Goal: Information Seeking & Learning: Learn about a topic

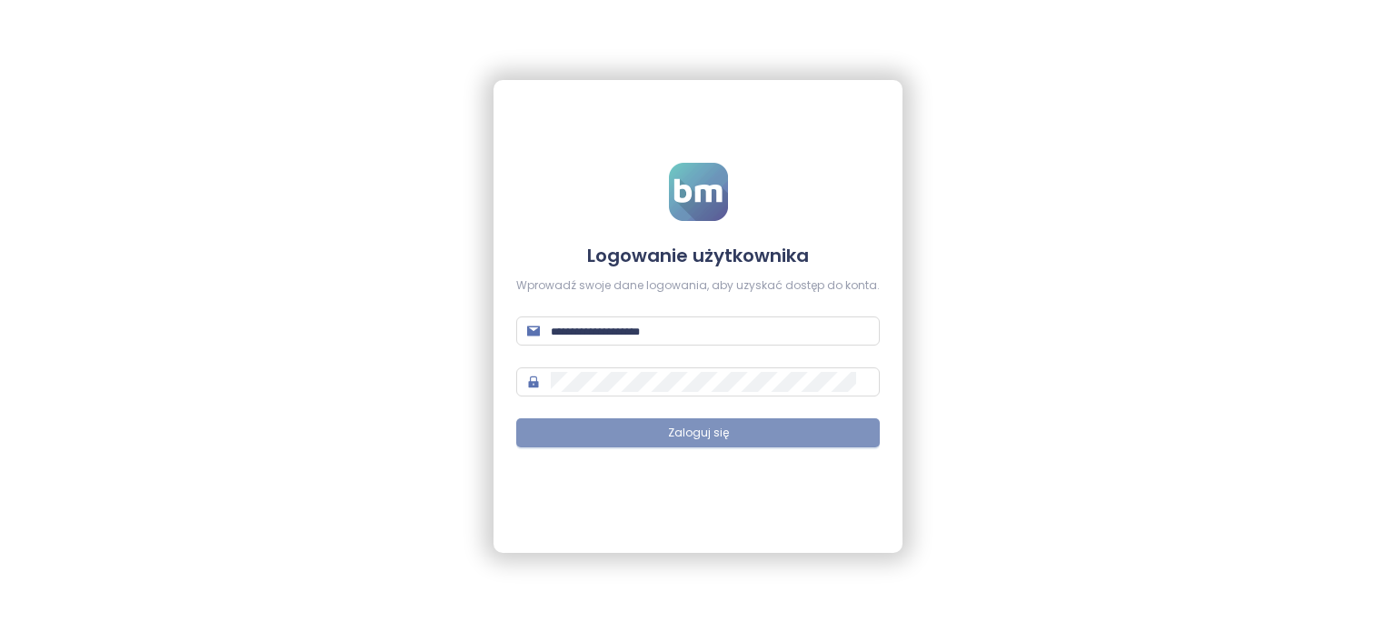
type input "**********"
click at [698, 433] on span "Zaloguj się" at bounding box center [698, 432] width 61 height 17
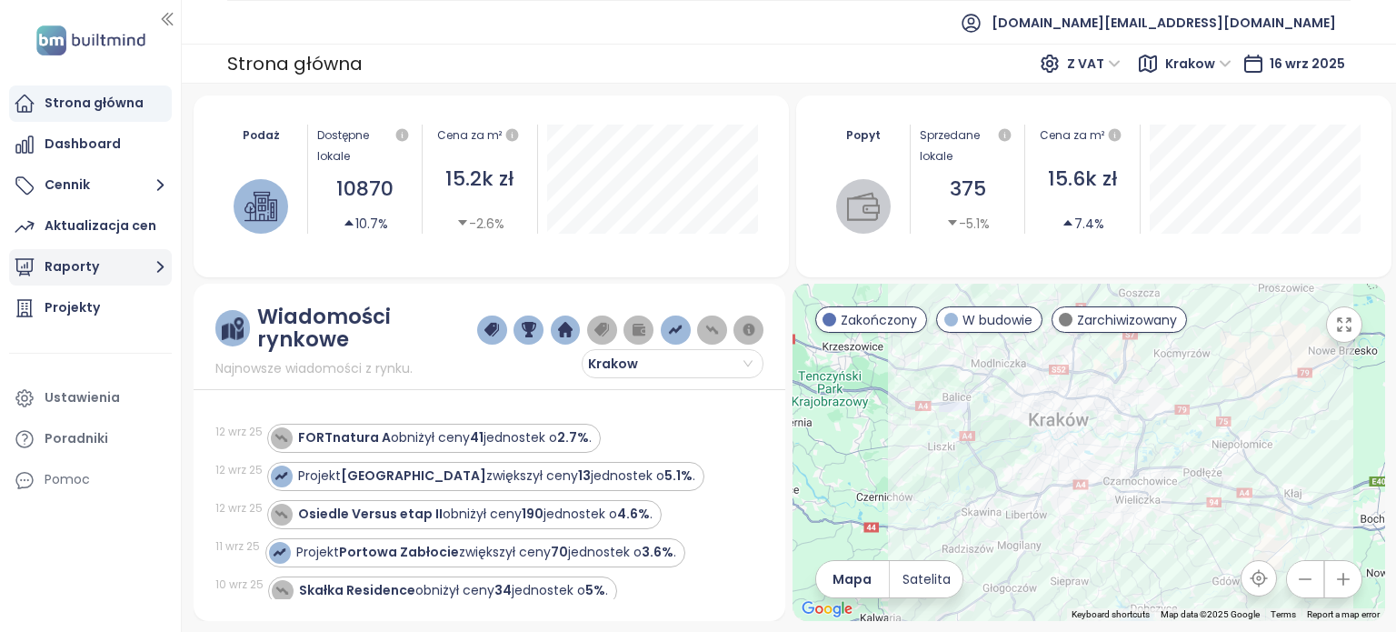
click at [117, 268] on button "Raporty" at bounding box center [90, 267] width 163 height 36
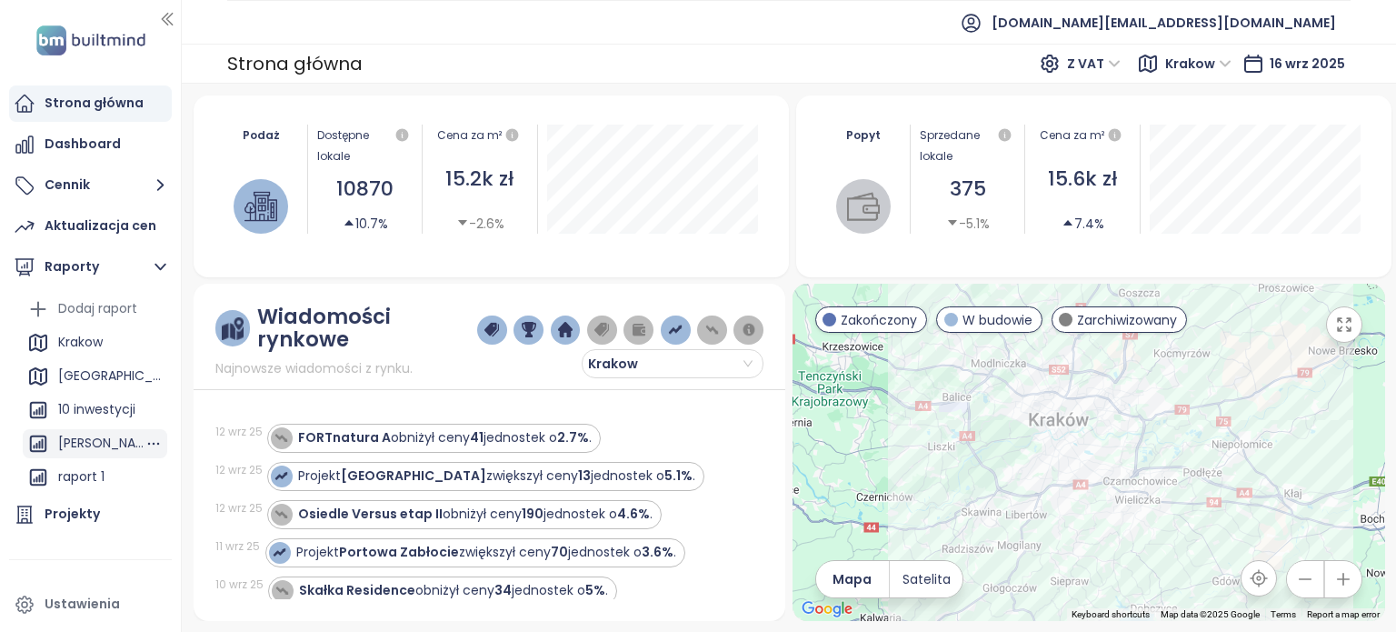
click at [98, 437] on div "[PERSON_NAME]" at bounding box center [101, 443] width 86 height 23
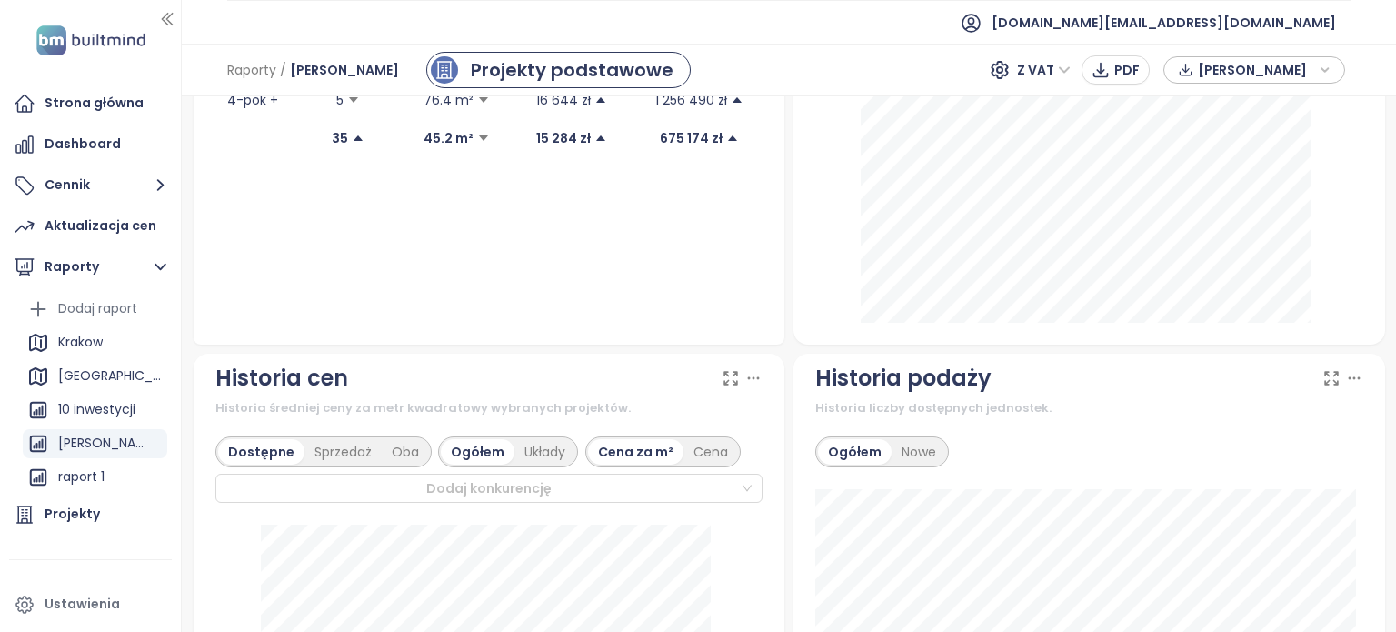
scroll to position [454, 0]
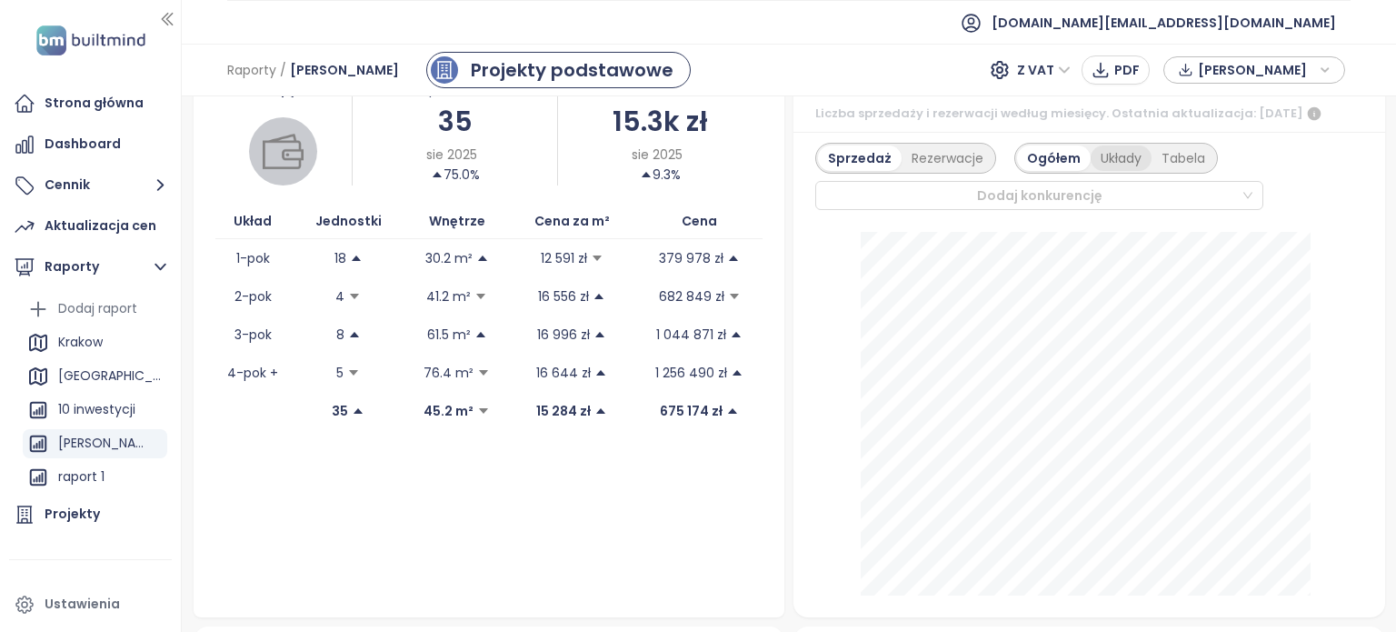
click at [1108, 170] on div "Układy" at bounding box center [1121, 157] width 61 height 25
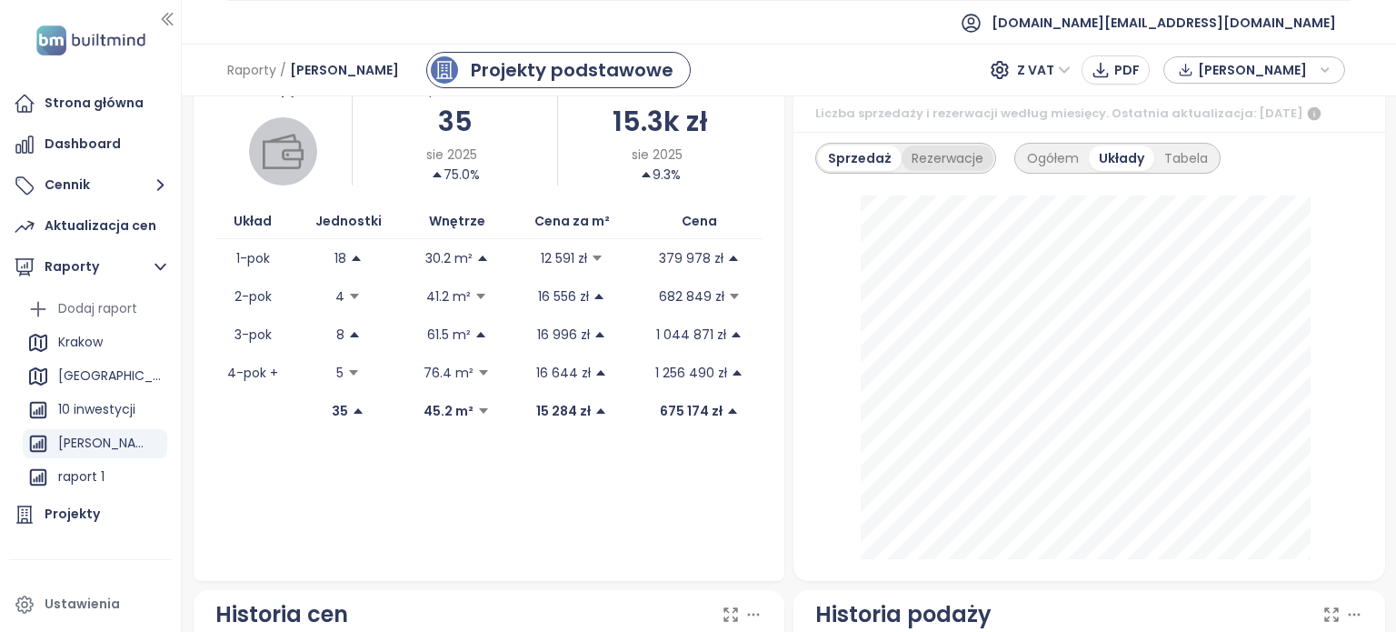
click at [934, 169] on div "Rezerwacje" at bounding box center [948, 157] width 92 height 25
click at [847, 171] on div "Sprzedaż" at bounding box center [856, 157] width 77 height 25
click at [939, 171] on div "Rezerwacje" at bounding box center [948, 157] width 92 height 25
click at [837, 165] on div "Sprzedaż" at bounding box center [856, 157] width 77 height 25
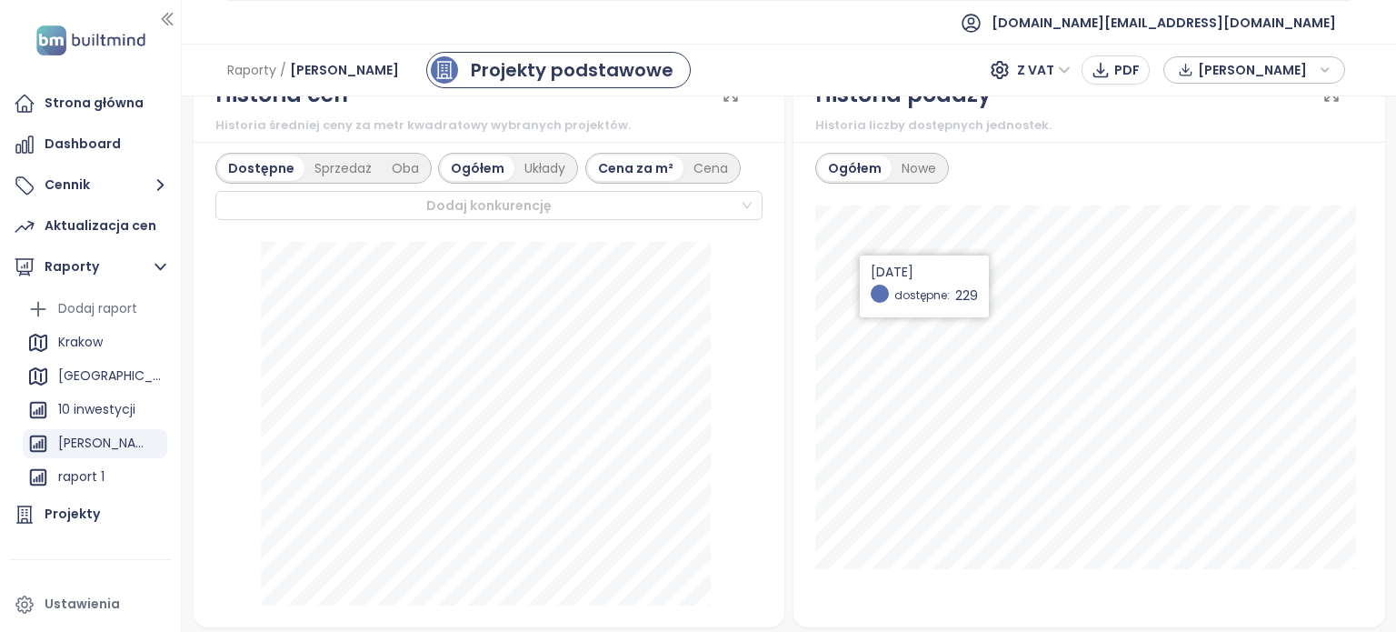
scroll to position [1000, 0]
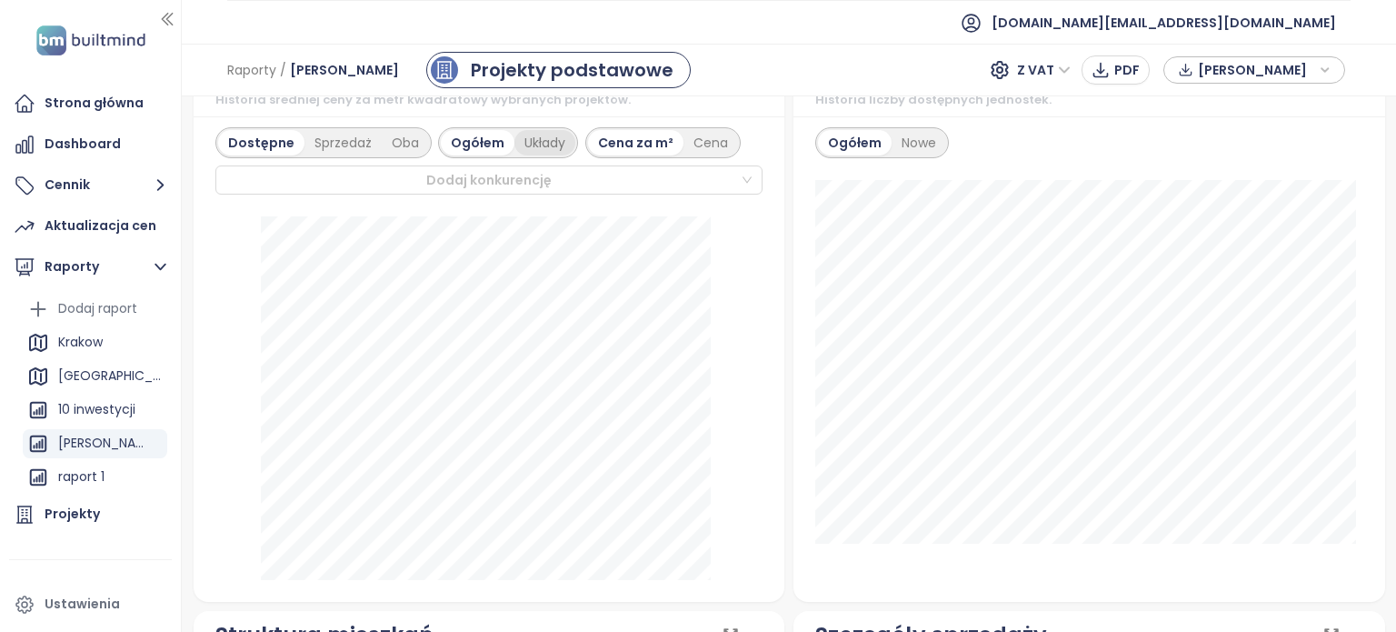
click at [542, 155] on div "Układy" at bounding box center [544, 142] width 61 height 25
click at [588, 155] on div "Cena za m²" at bounding box center [635, 142] width 95 height 25
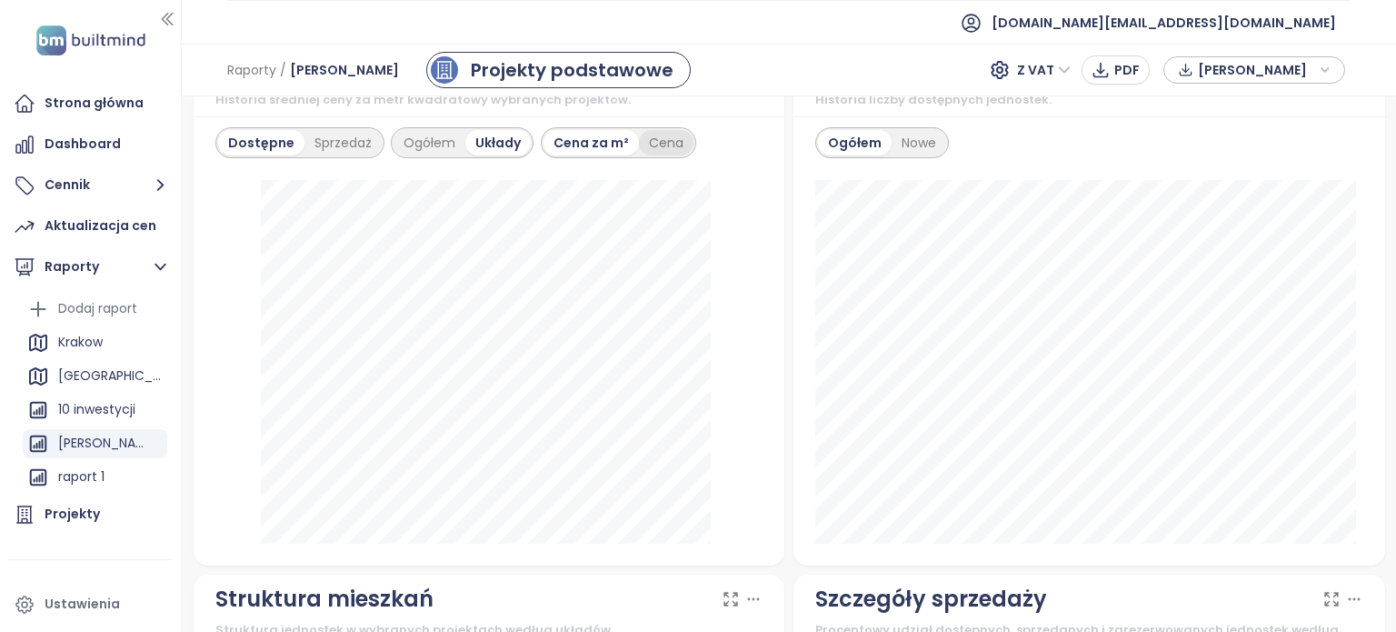
click at [658, 155] on div "Cena" at bounding box center [666, 142] width 55 height 25
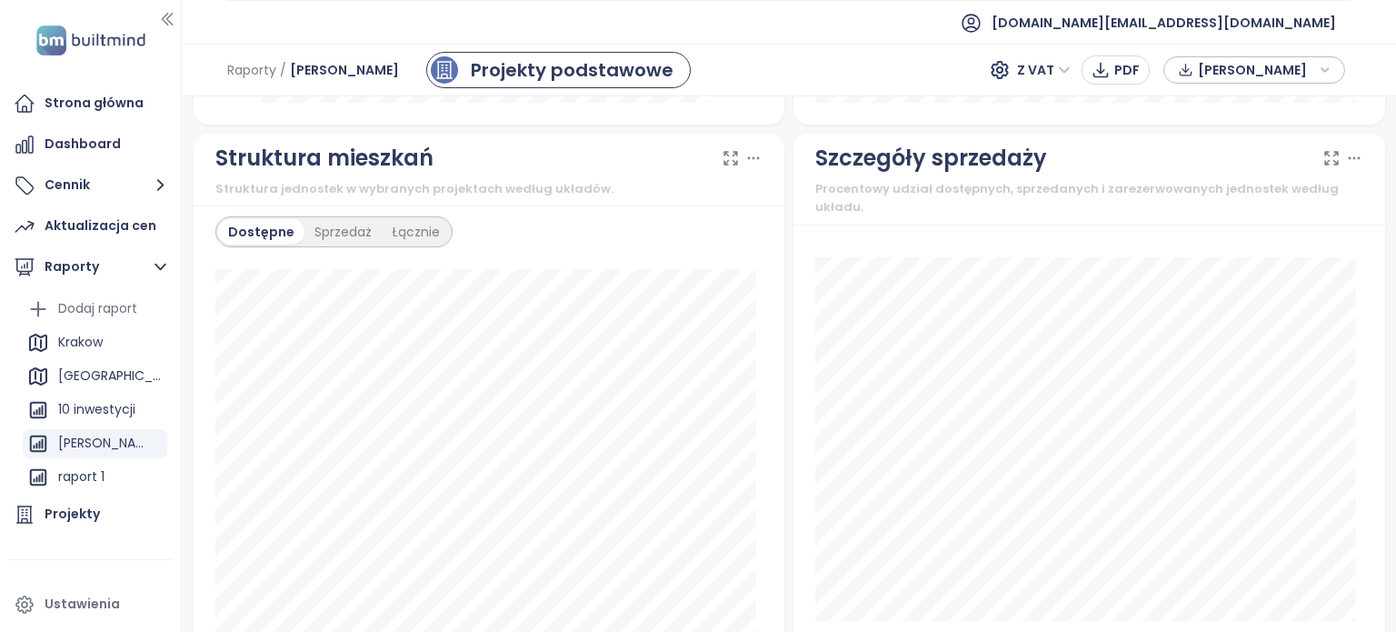
scroll to position [1454, 0]
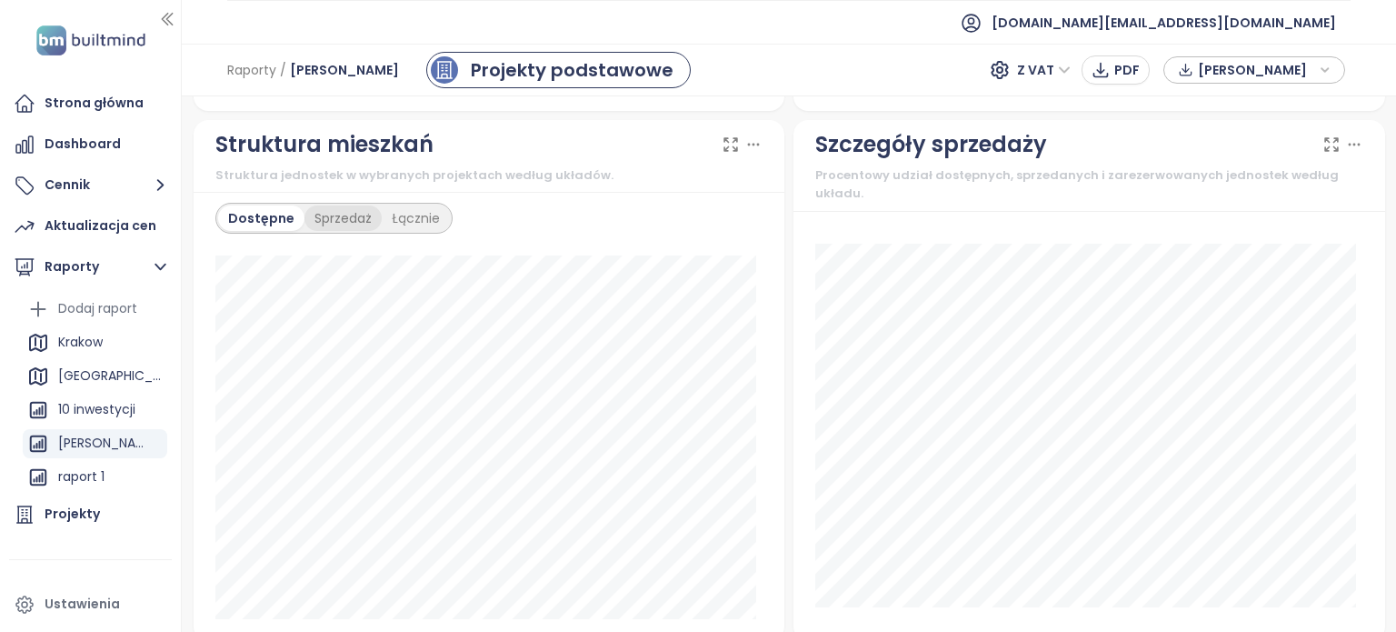
click at [333, 228] on div "Sprzedaż" at bounding box center [342, 217] width 77 height 25
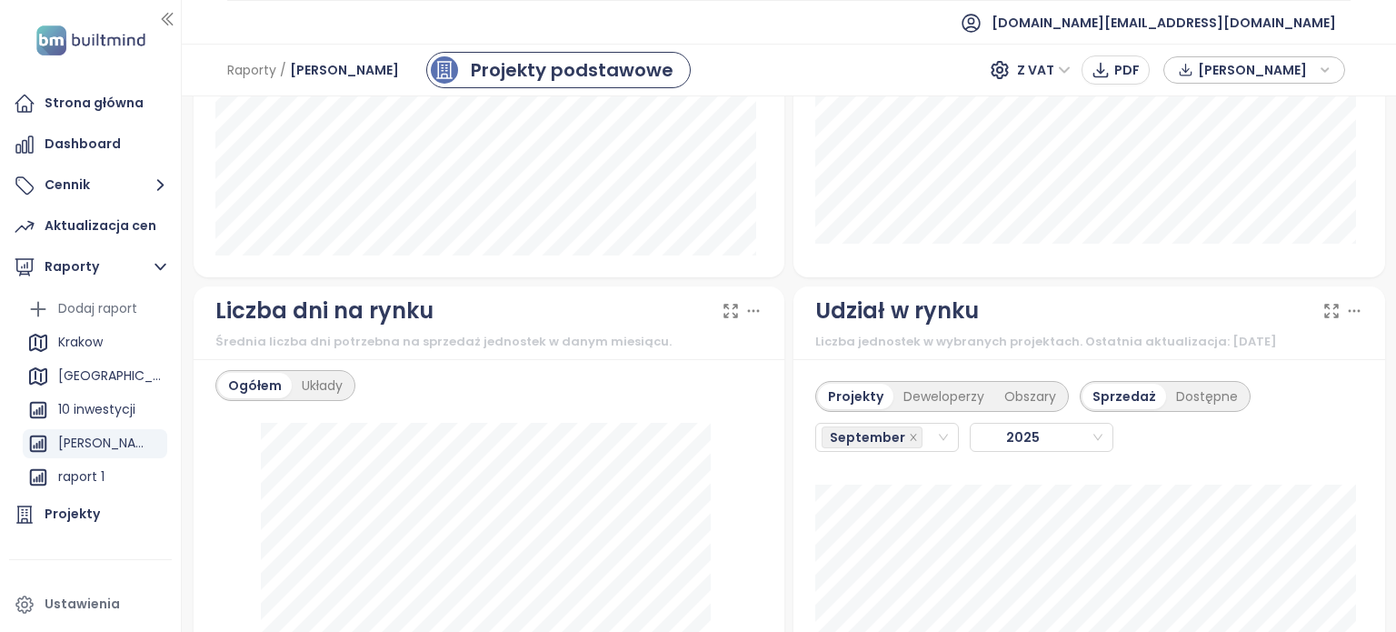
scroll to position [2000, 0]
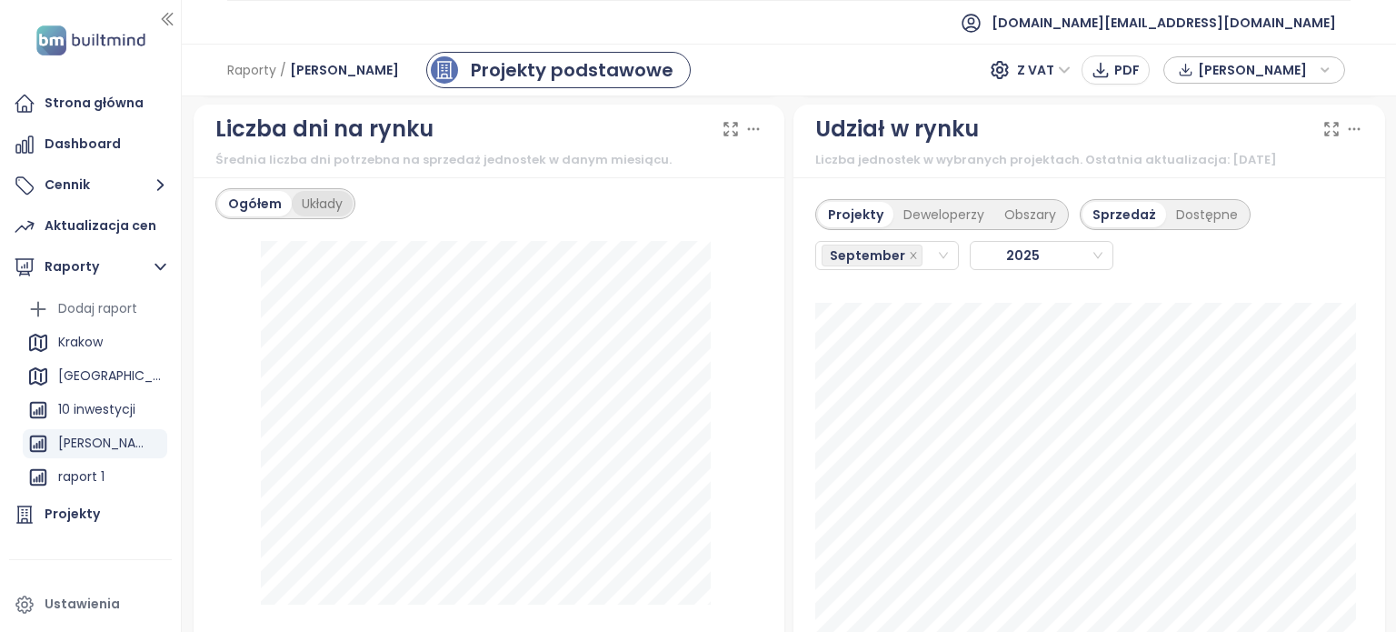
click at [329, 214] on div "Układy" at bounding box center [322, 203] width 61 height 25
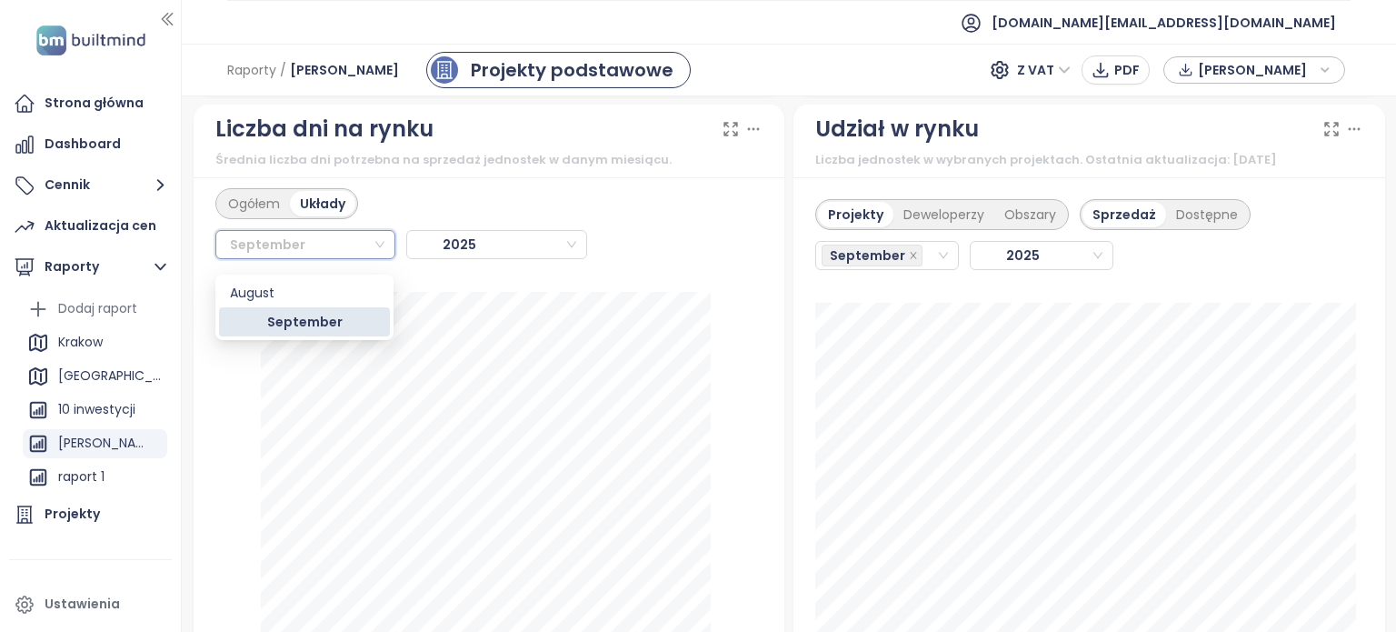
click at [373, 250] on input "search" at bounding box center [305, 244] width 159 height 27
click at [324, 300] on div "August" at bounding box center [304, 293] width 149 height 20
click at [324, 300] on div "Ogółem Układy August August 2025" at bounding box center [490, 432] width 592 height 511
click at [375, 255] on input "search" at bounding box center [305, 244] width 159 height 27
click at [342, 320] on div "September" at bounding box center [304, 322] width 149 height 20
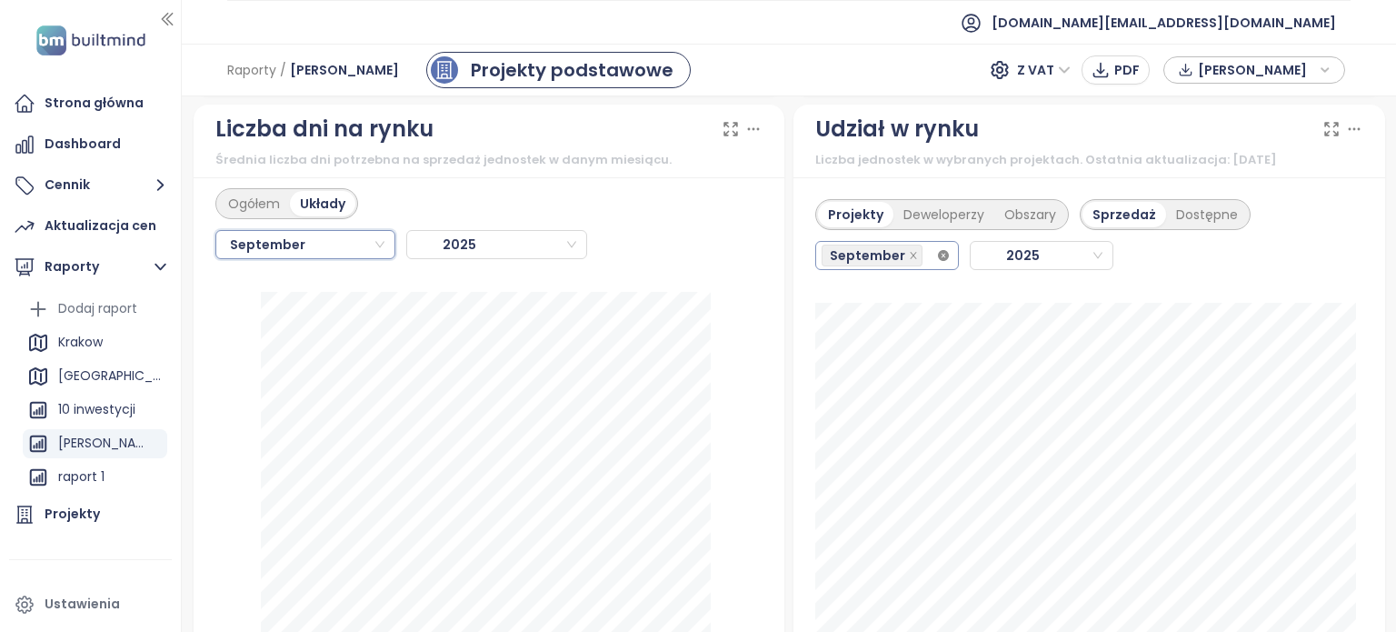
click at [938, 261] on icon "close-circle" at bounding box center [943, 255] width 11 height 11
click at [909, 260] on icon "close" at bounding box center [913, 255] width 9 height 9
click at [894, 264] on span "September" at bounding box center [872, 255] width 101 height 22
click at [909, 260] on icon "close" at bounding box center [913, 255] width 9 height 9
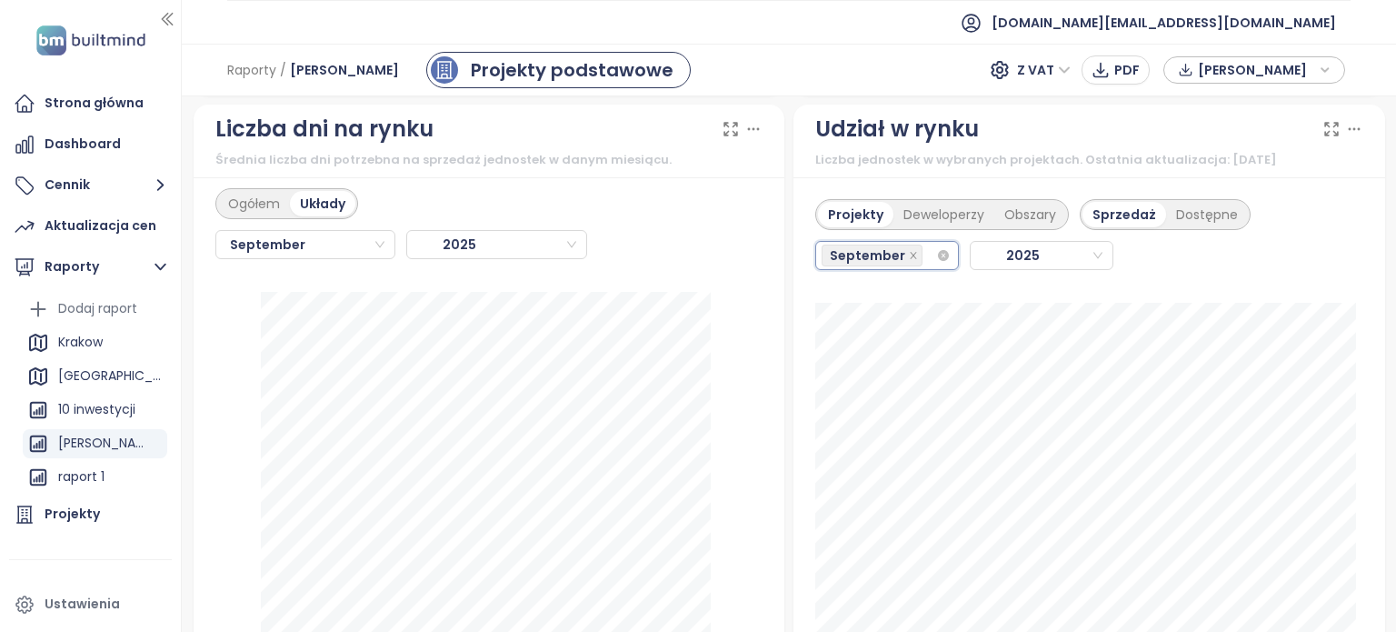
click at [861, 265] on span "September" at bounding box center [867, 255] width 75 height 20
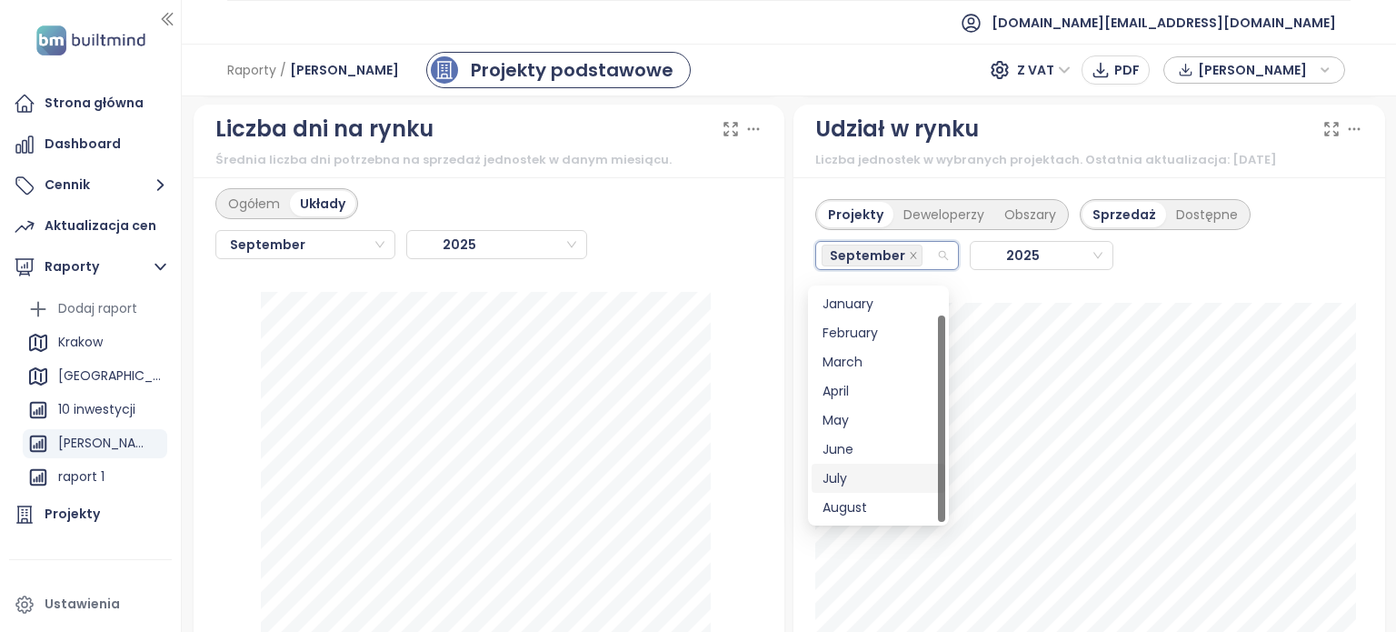
scroll to position [29, 0]
click at [865, 453] on div "July" at bounding box center [879, 449] width 112 height 20
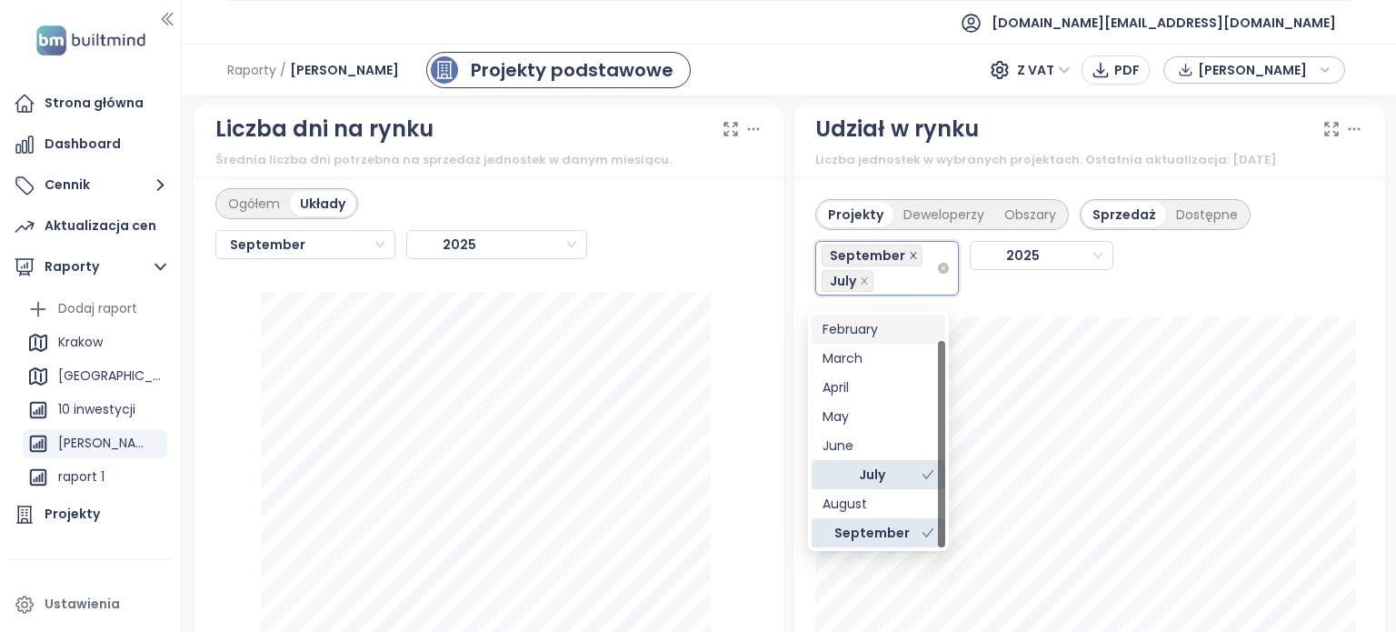
click at [910, 258] on icon "close" at bounding box center [913, 255] width 6 height 6
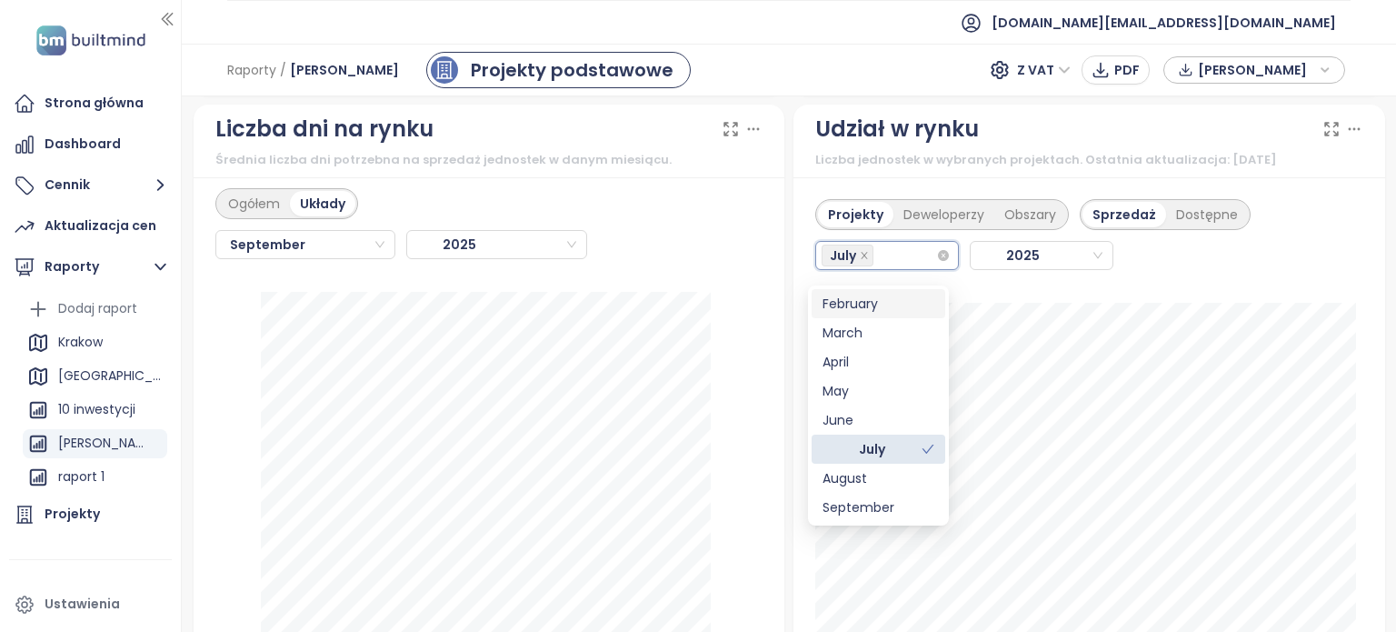
click at [598, 241] on div "September 2025" at bounding box center [489, 244] width 548 height 51
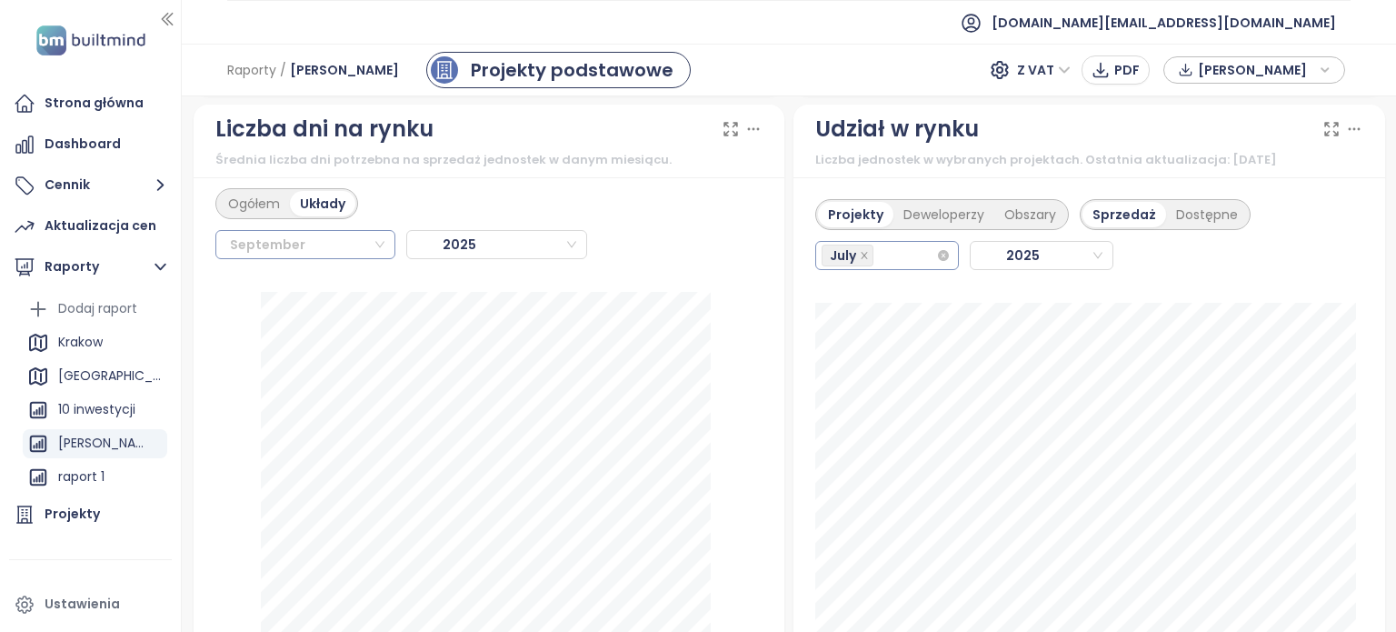
click at [385, 258] on div "September" at bounding box center [305, 244] width 181 height 29
click at [328, 287] on div "August" at bounding box center [304, 293] width 149 height 20
click at [328, 287] on div "Ogółem Układy September 2025" at bounding box center [490, 432] width 592 height 511
click at [905, 265] on div "July" at bounding box center [879, 255] width 115 height 25
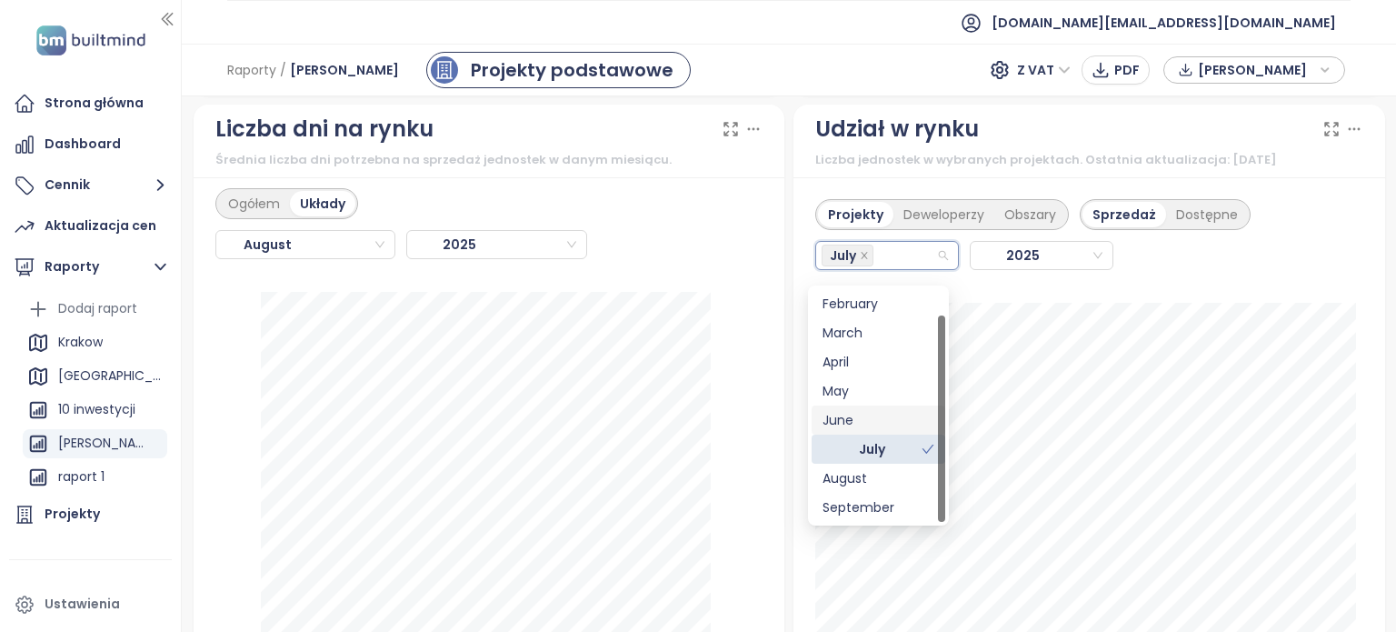
click at [865, 419] on div "June" at bounding box center [879, 420] width 112 height 20
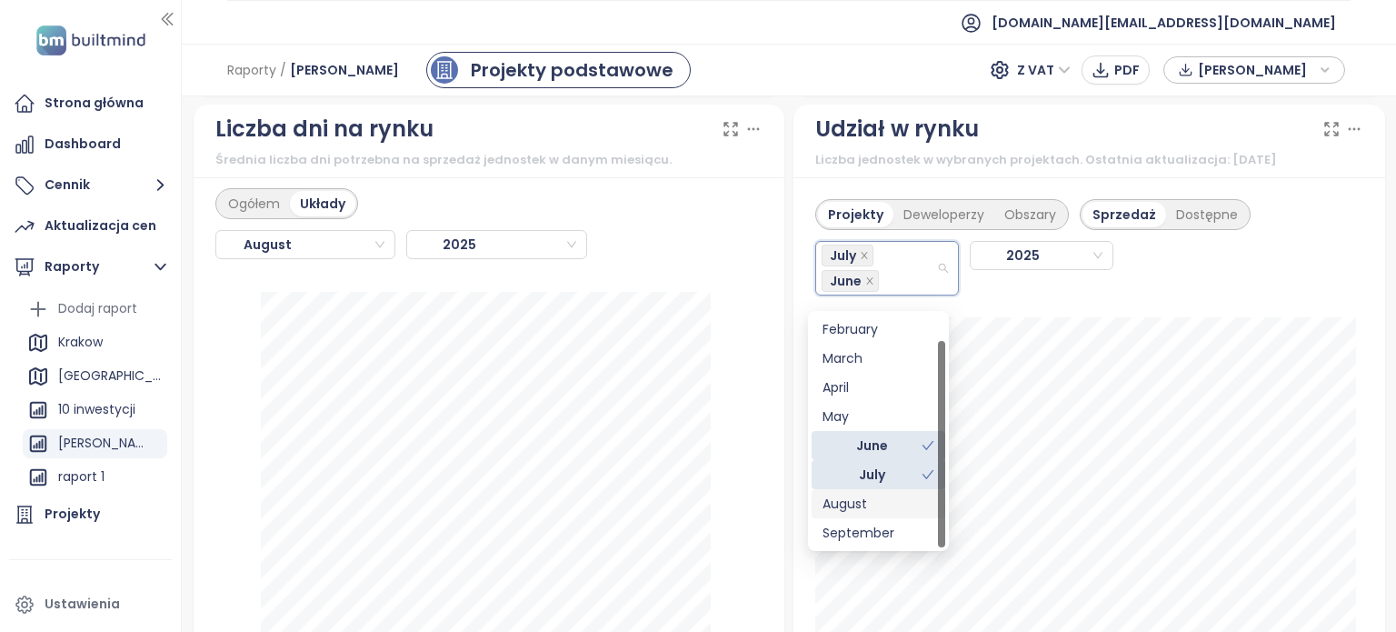
click at [887, 502] on div "August" at bounding box center [879, 504] width 112 height 20
click at [884, 507] on div "August" at bounding box center [879, 504] width 112 height 20
click at [923, 505] on div "August" at bounding box center [879, 504] width 112 height 20
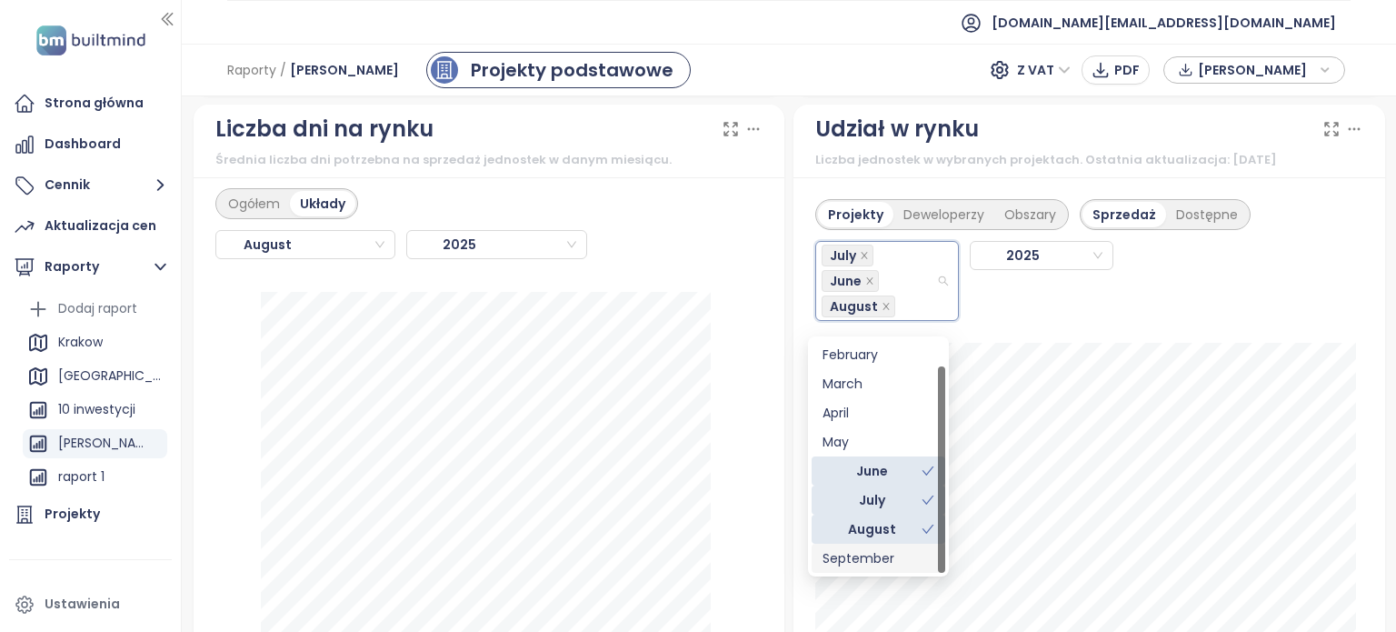
click at [923, 560] on div "September" at bounding box center [879, 558] width 112 height 20
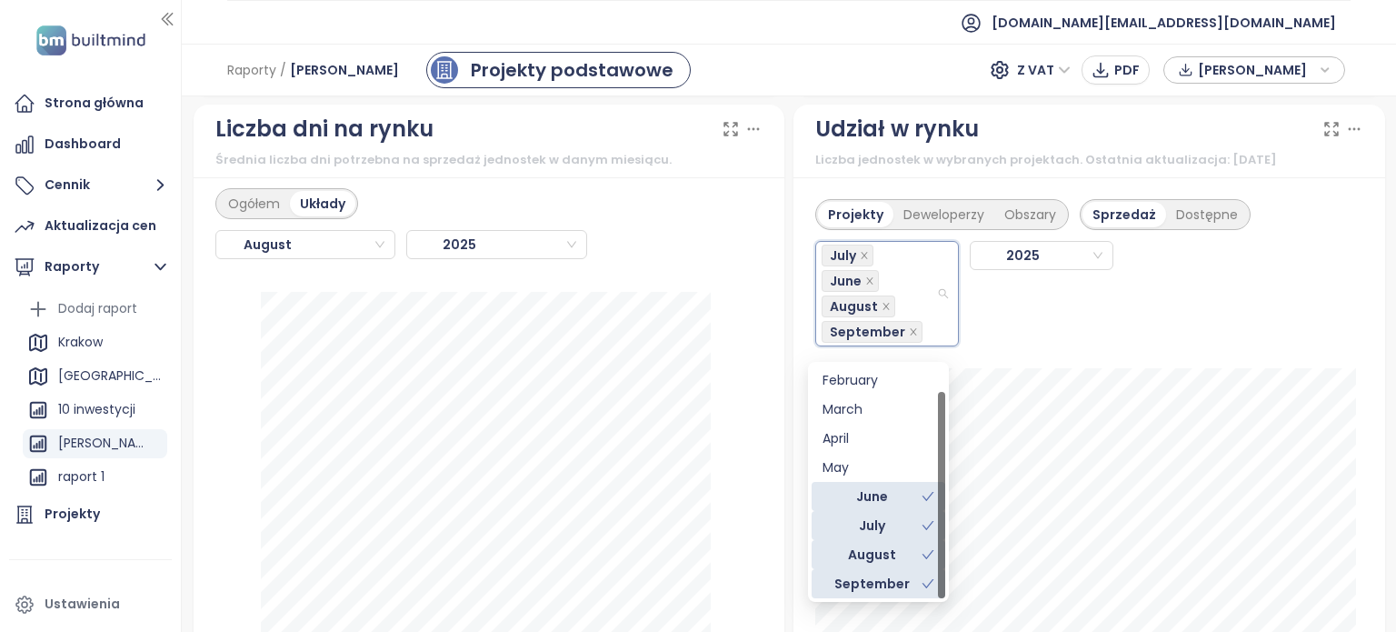
click at [1316, 203] on div "Projekty Deweloperzy Obszary Sprzedaż Dostępne July June August September 2025" at bounding box center [1089, 267] width 548 height 158
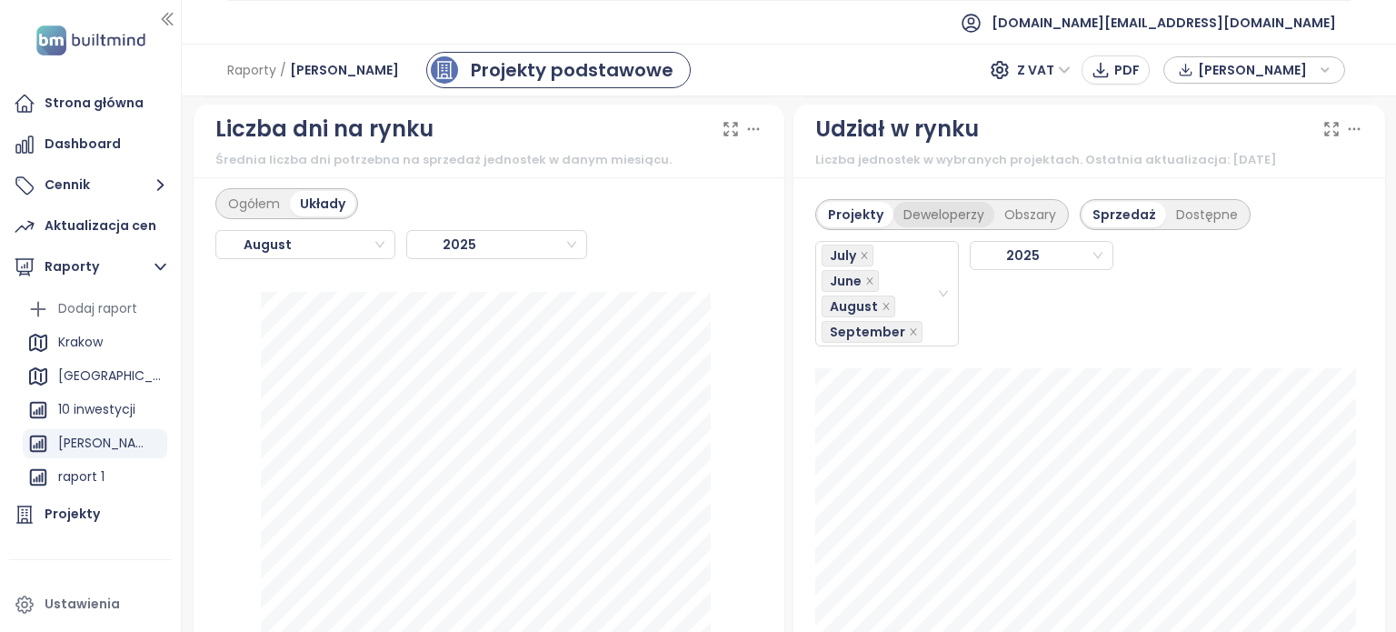
click at [942, 226] on div "Deweloperzy" at bounding box center [943, 214] width 101 height 25
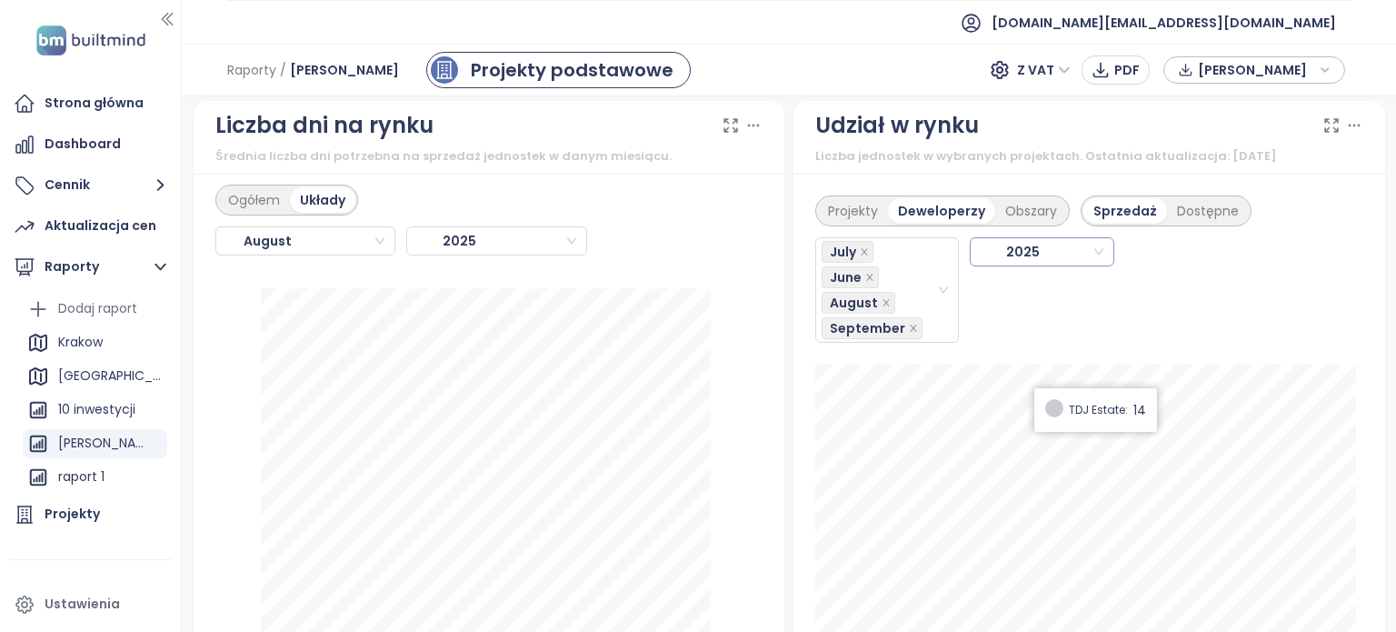
scroll to position [2000, 0]
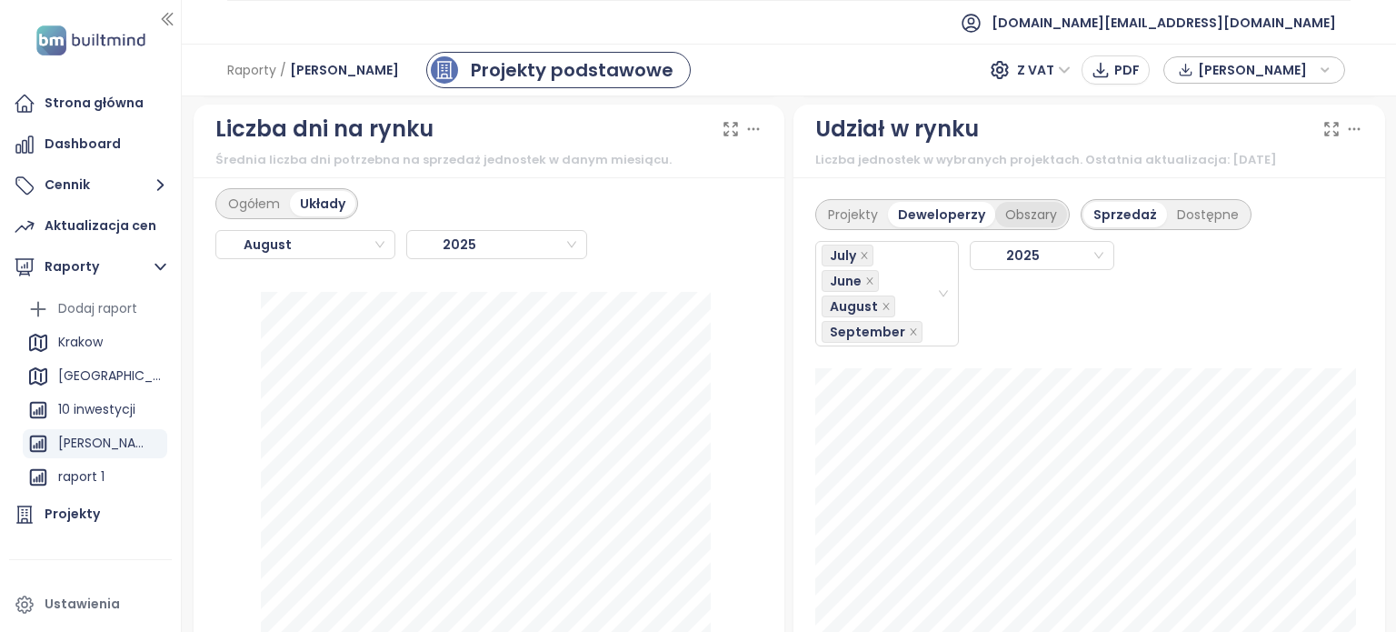
click at [1025, 224] on div "Obszary" at bounding box center [1031, 214] width 72 height 25
click at [888, 216] on div "Deweloperzy" at bounding box center [938, 214] width 101 height 25
click at [837, 221] on div "Projekty" at bounding box center [853, 214] width 70 height 25
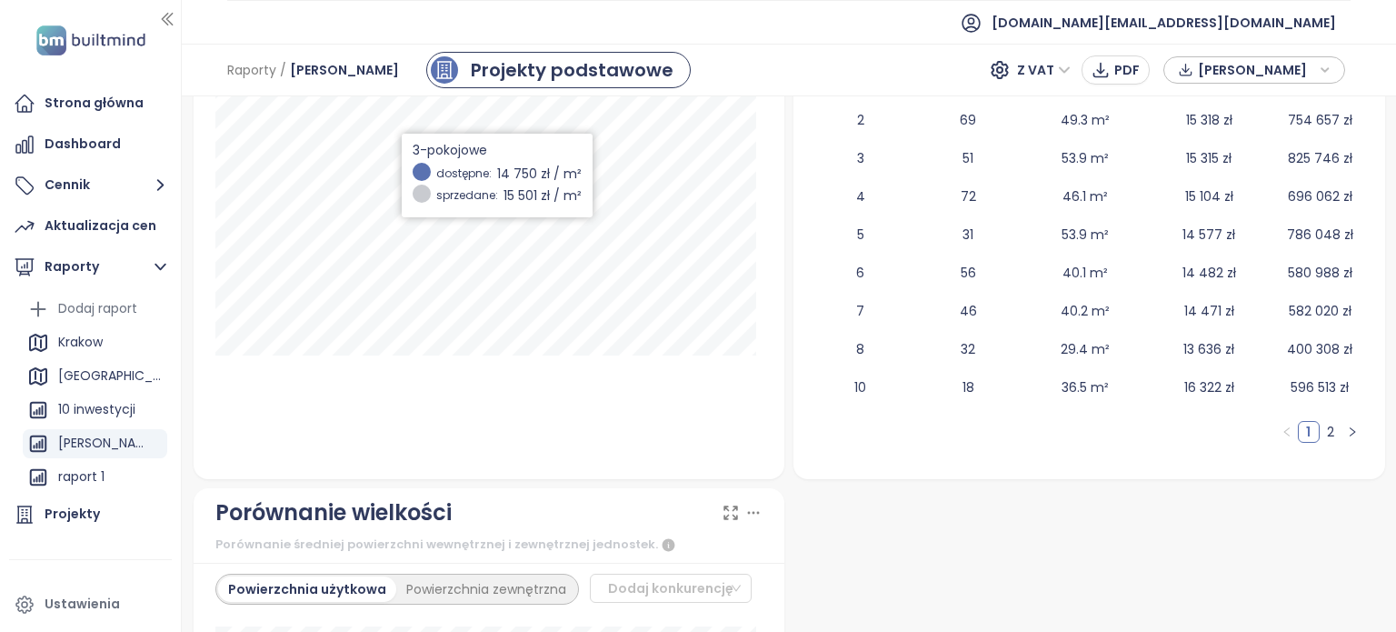
scroll to position [3272, 0]
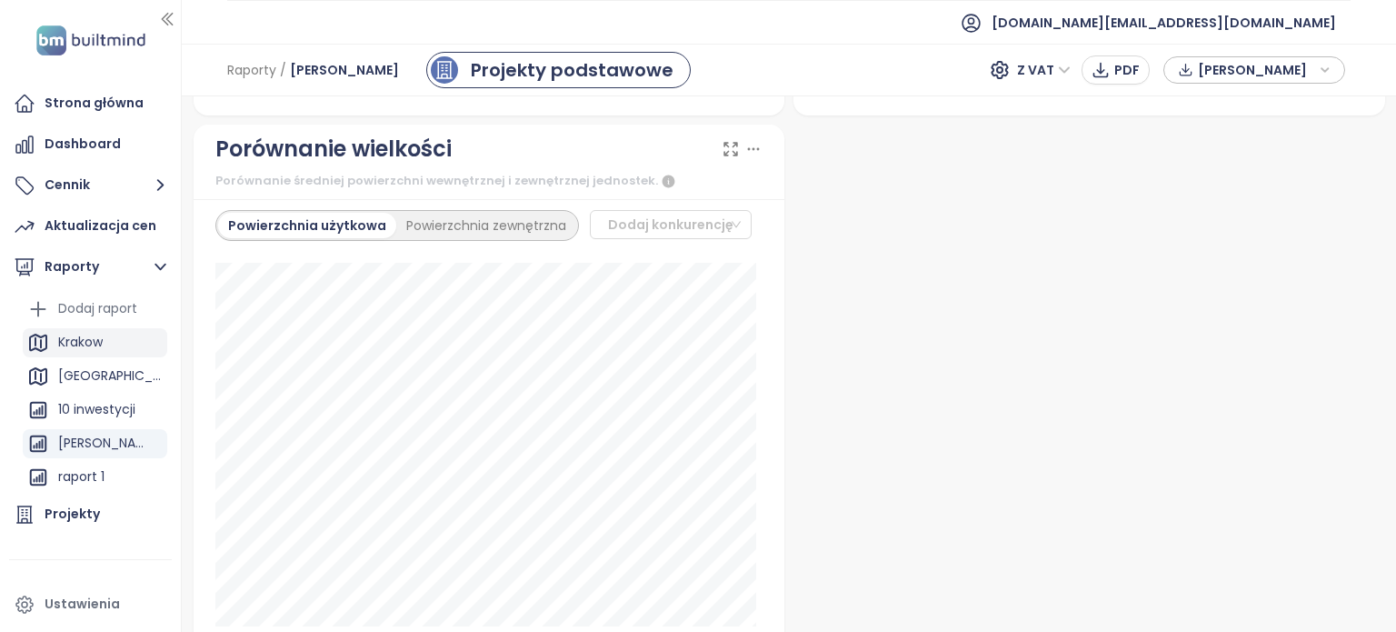
click at [91, 352] on div "Krakow" at bounding box center [80, 342] width 45 height 23
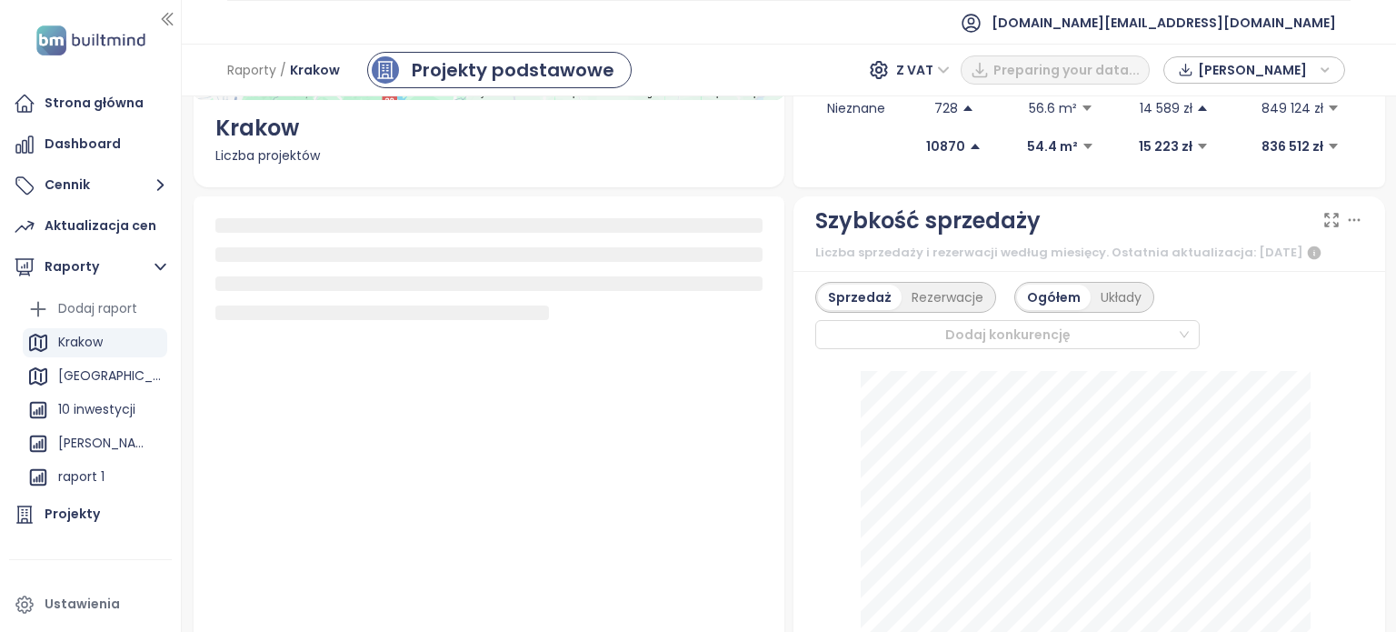
scroll to position [364, 0]
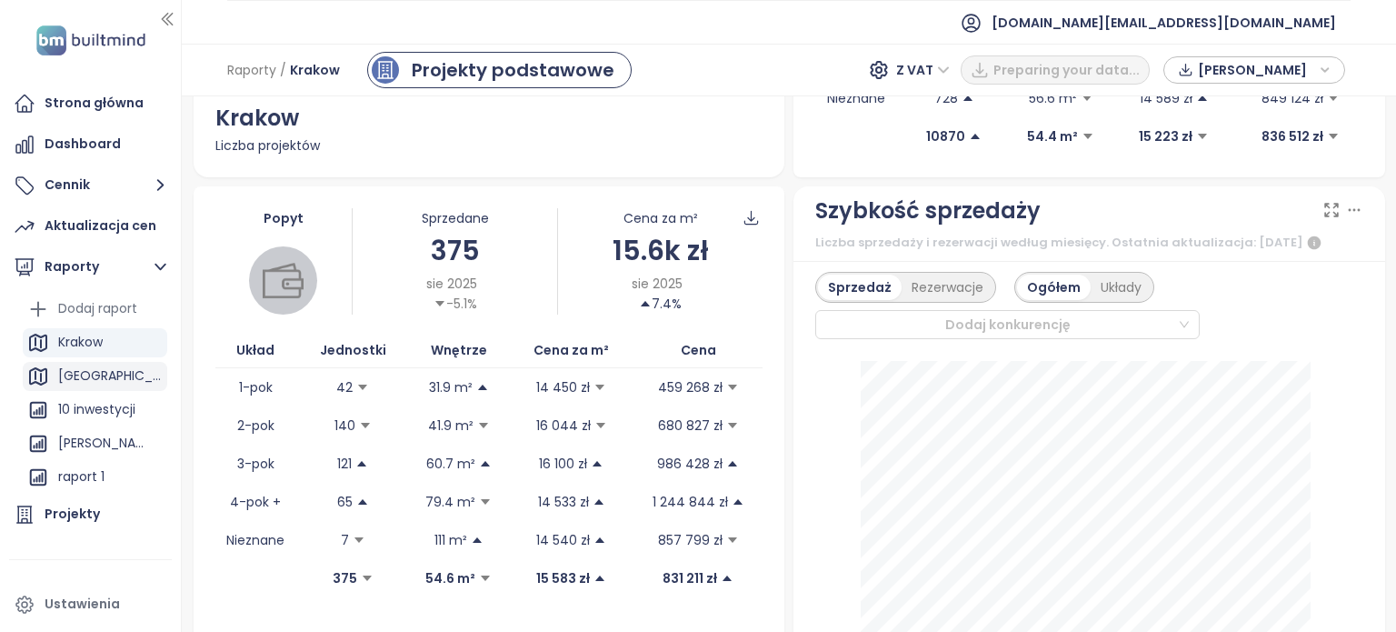
click at [96, 374] on div "[GEOGRAPHIC_DATA]" at bounding box center [110, 375] width 105 height 23
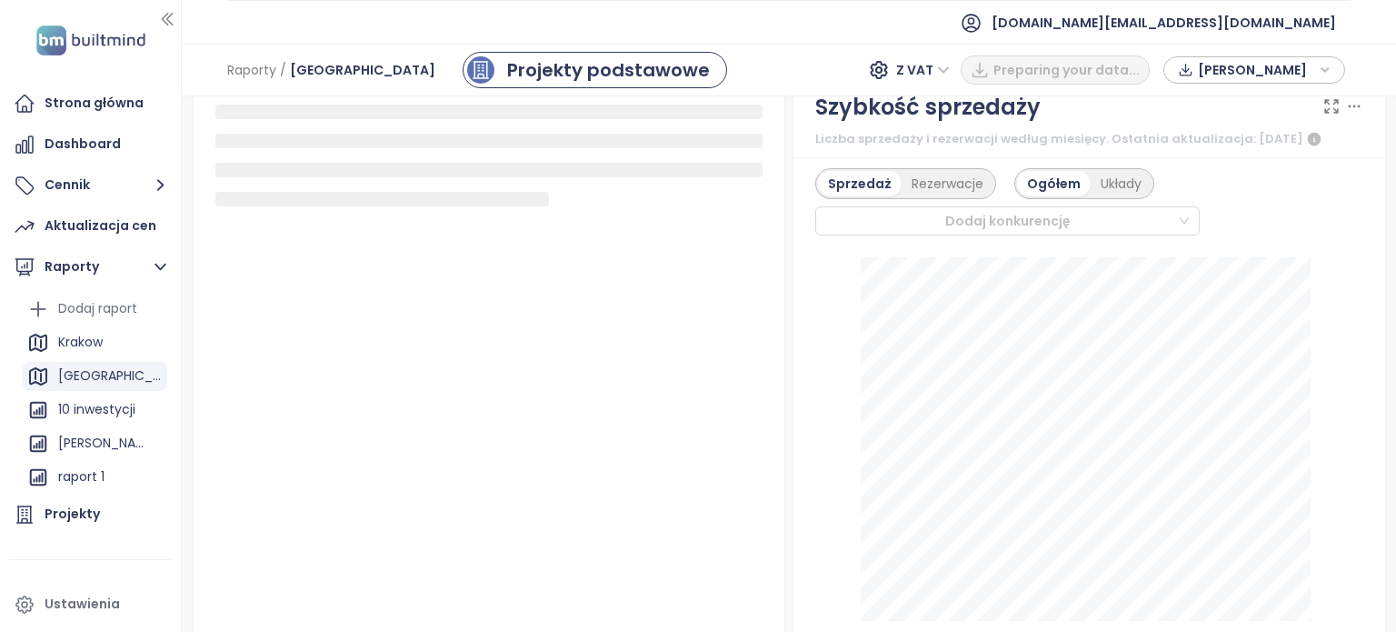
scroll to position [545, 0]
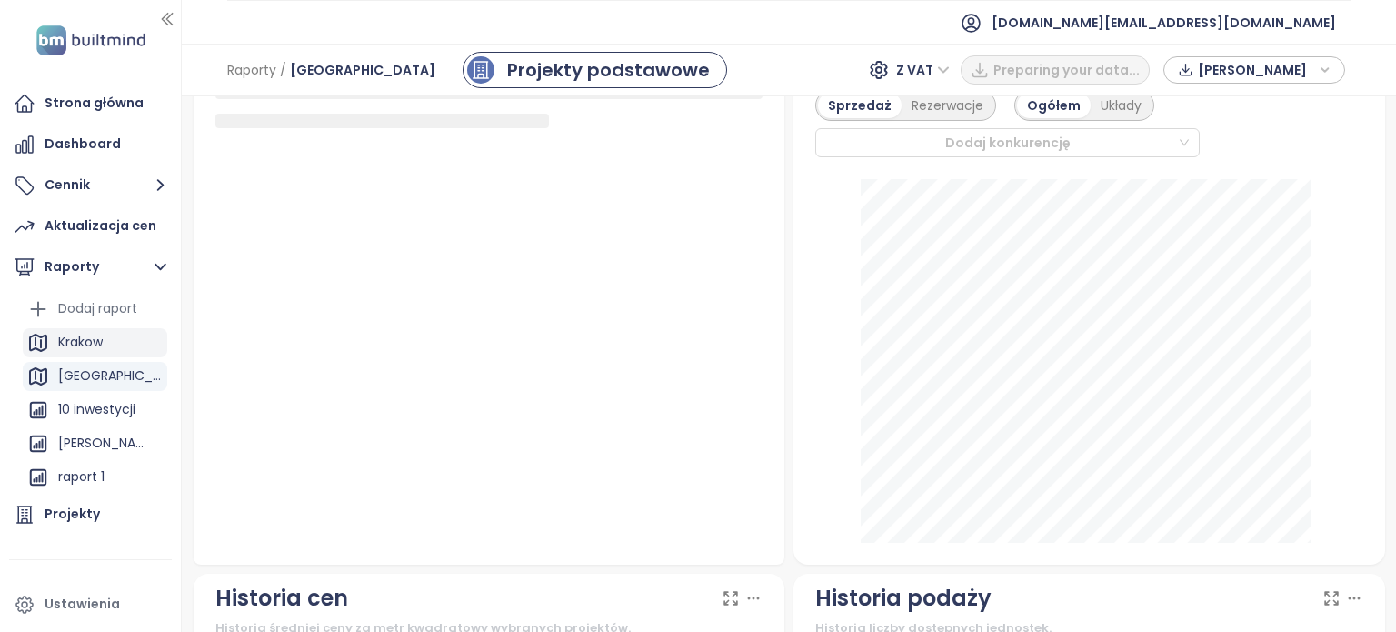
click at [60, 343] on div "Krakow" at bounding box center [80, 342] width 45 height 23
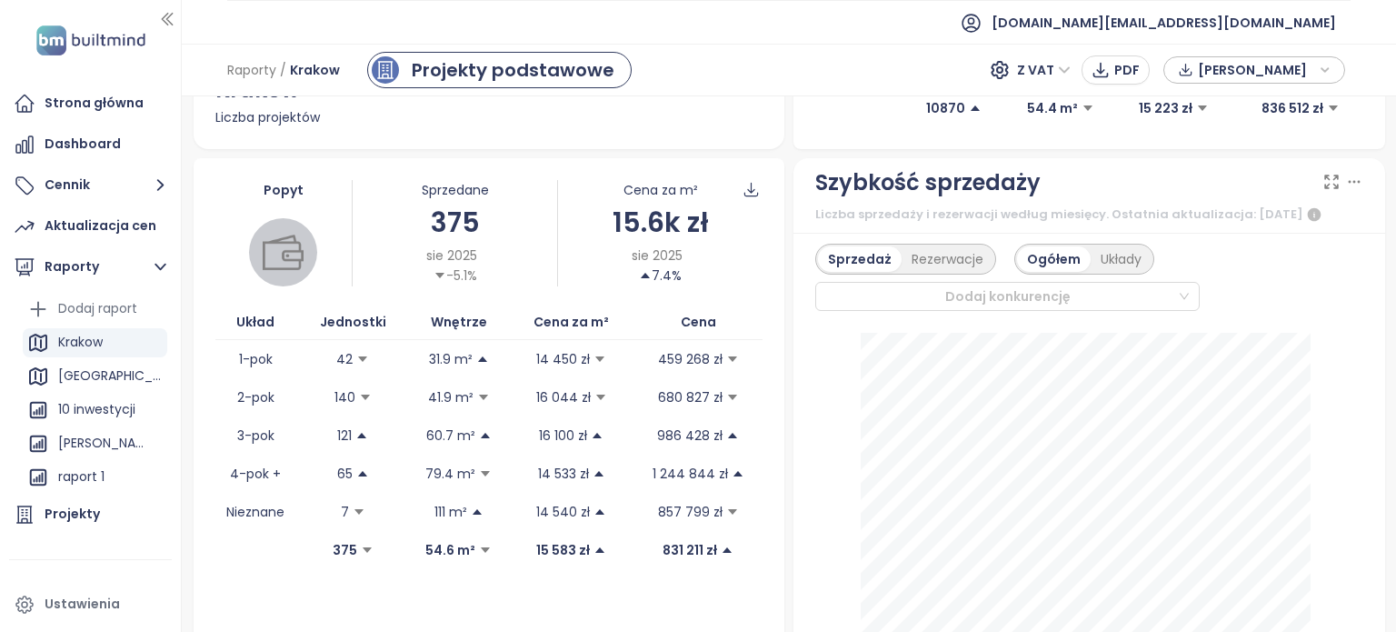
scroll to position [364, 0]
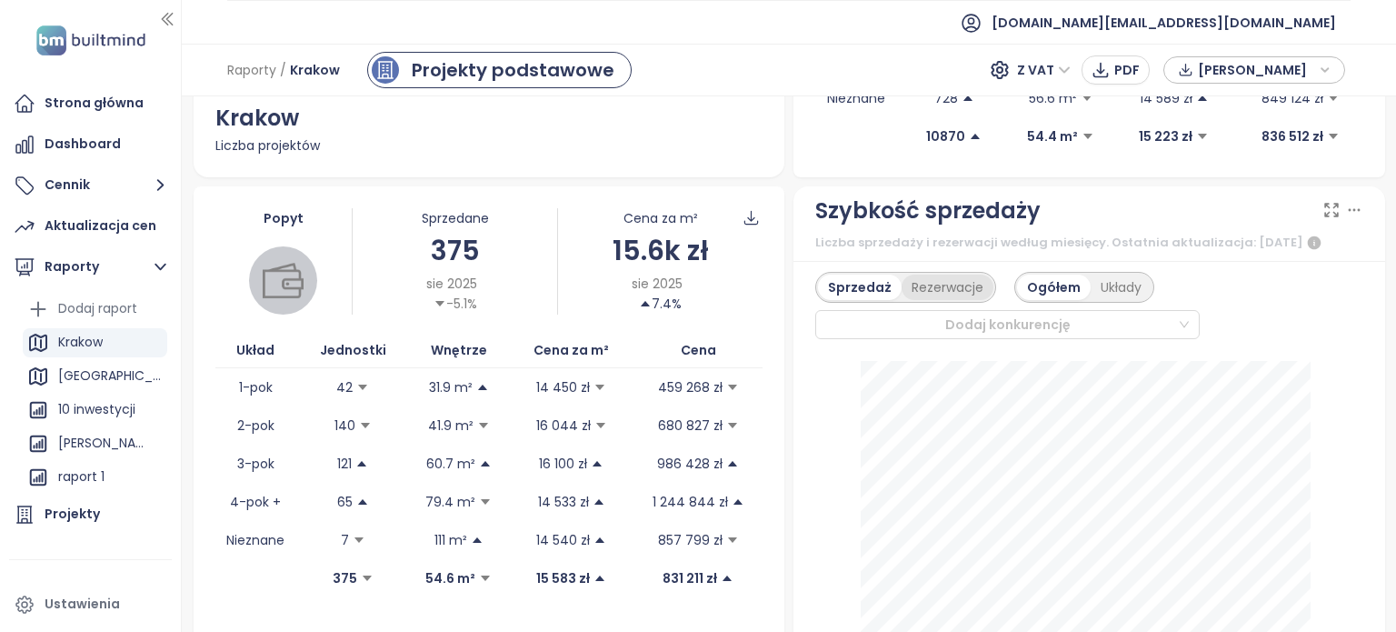
click at [942, 300] on div "Rezerwacje" at bounding box center [948, 286] width 92 height 25
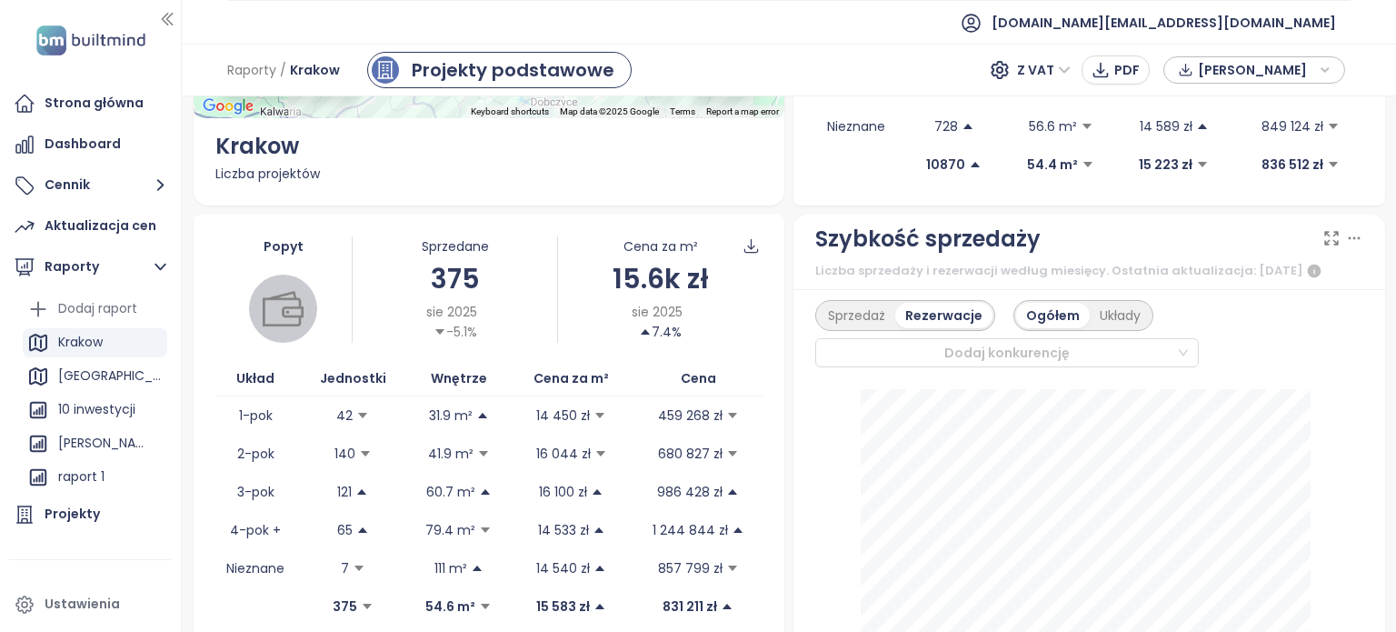
scroll to position [273, 0]
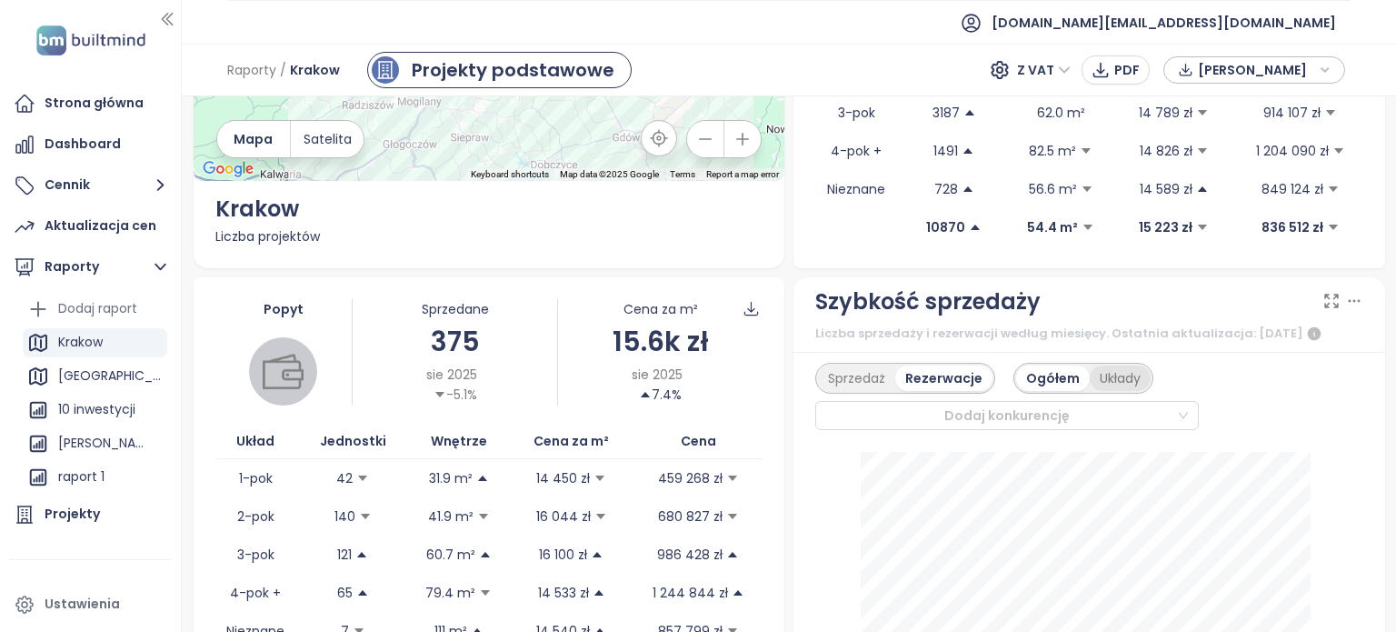
click at [1106, 391] on div "Układy" at bounding box center [1120, 377] width 61 height 25
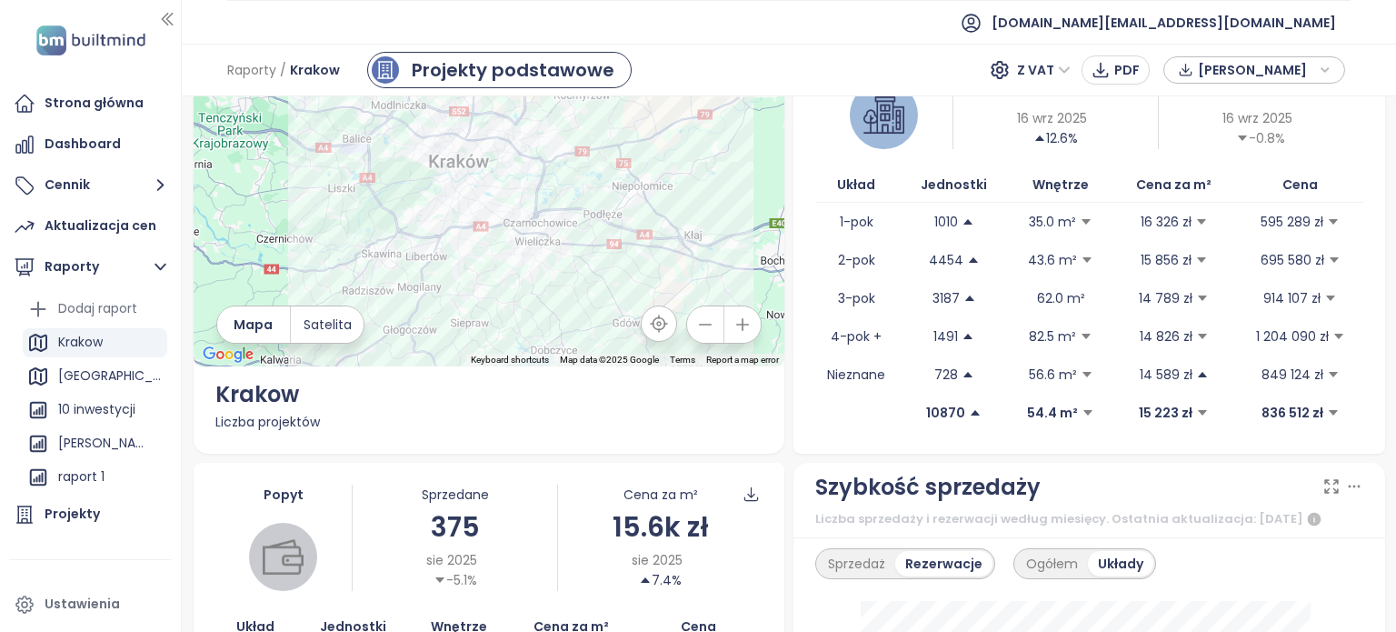
scroll to position [0, 0]
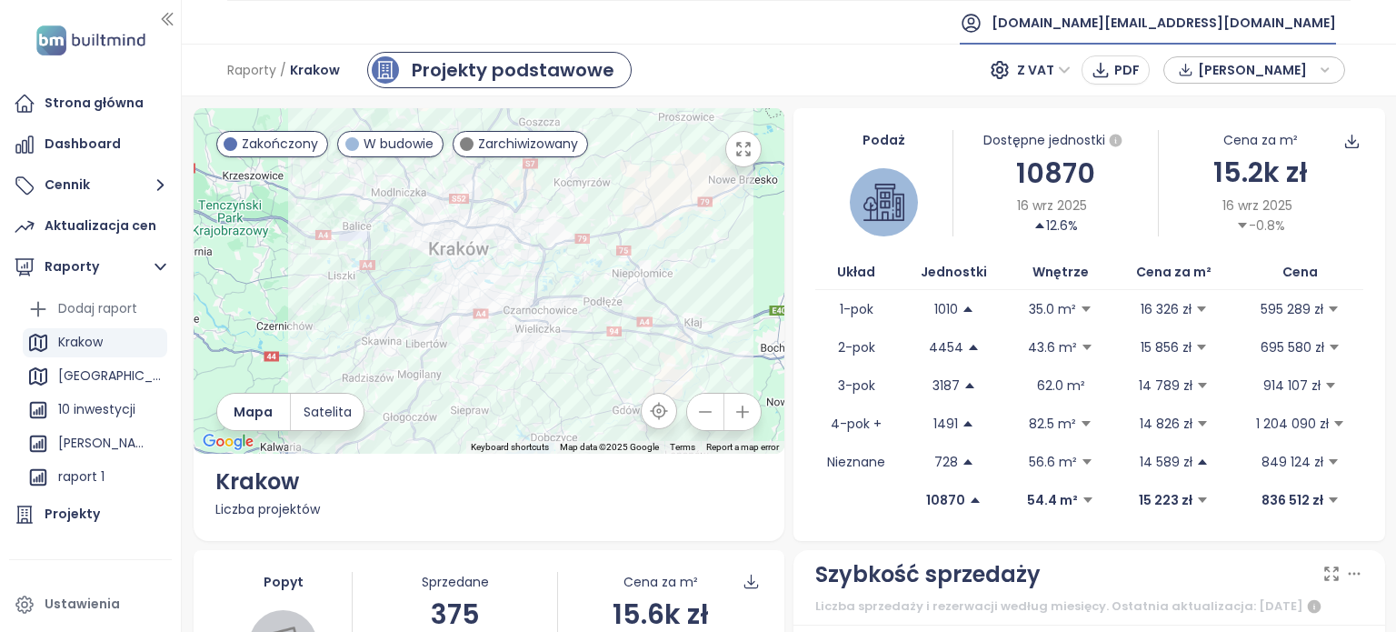
click at [1302, 21] on span "[DOMAIN_NAME][EMAIL_ADDRESS][DOMAIN_NAME]" at bounding box center [1164, 23] width 344 height 44
click at [1198, 83] on li "Wyloguj się" at bounding box center [1227, 73] width 212 height 36
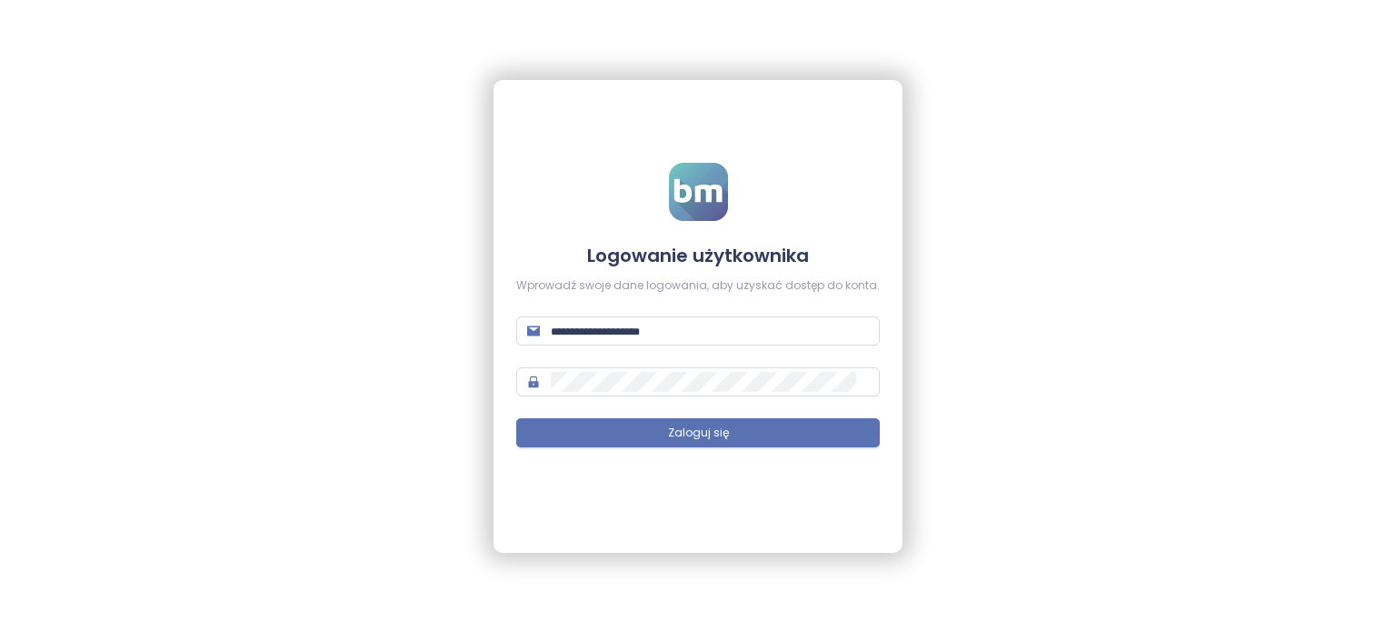
type input "**********"
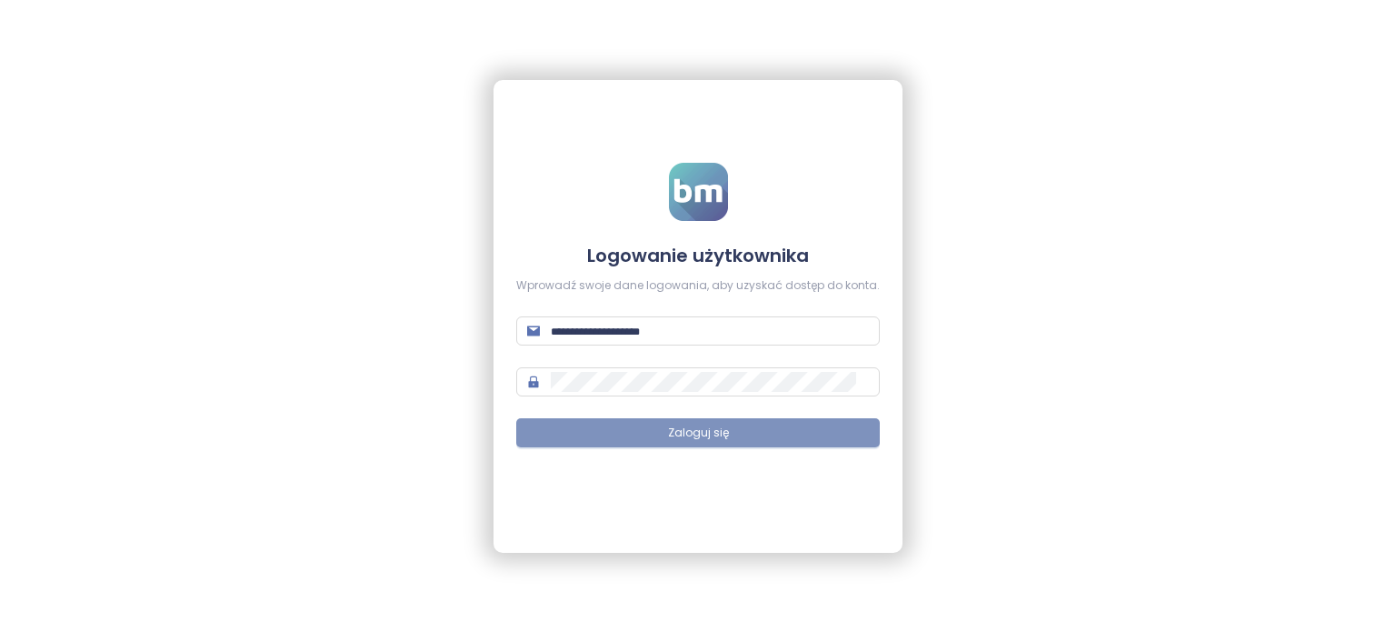
type input "**********"
click at [743, 433] on button "Zaloguj się" at bounding box center [698, 432] width 364 height 29
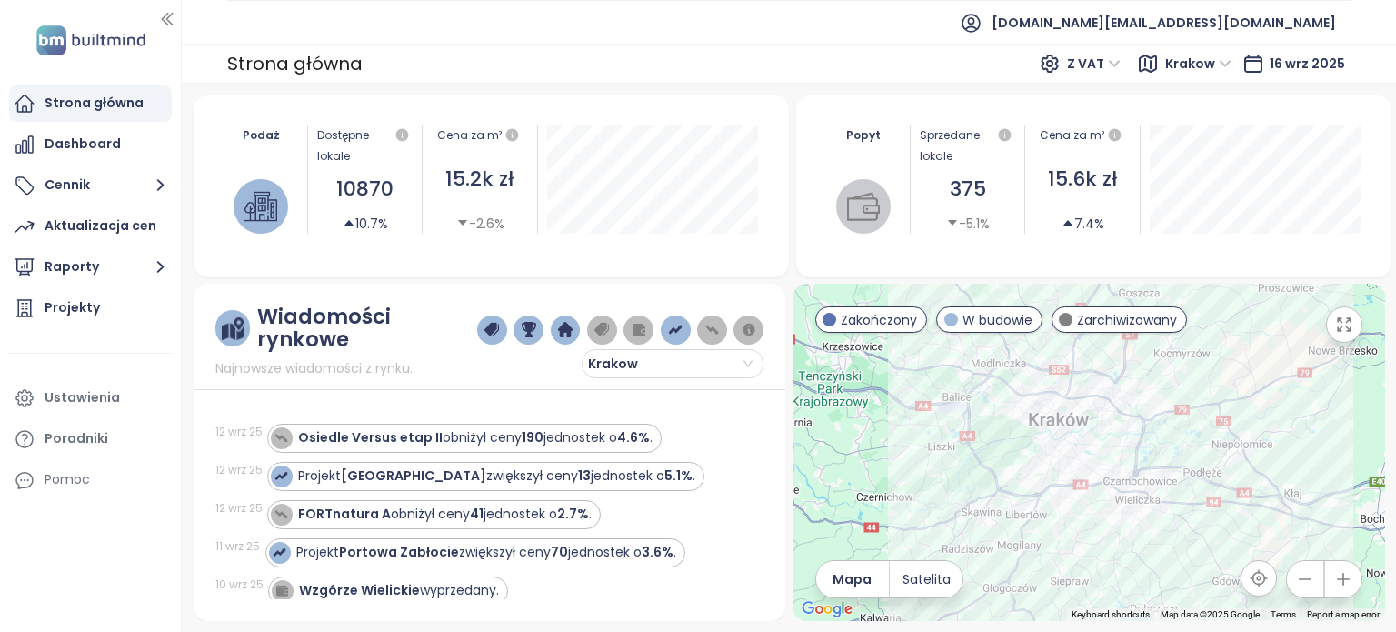
click at [1229, 64] on span "Krakow" at bounding box center [1198, 63] width 66 height 27
click at [963, 65] on div "Strona główna Z VAT Krakow 16 wrz 2025" at bounding box center [789, 64] width 1214 height 40
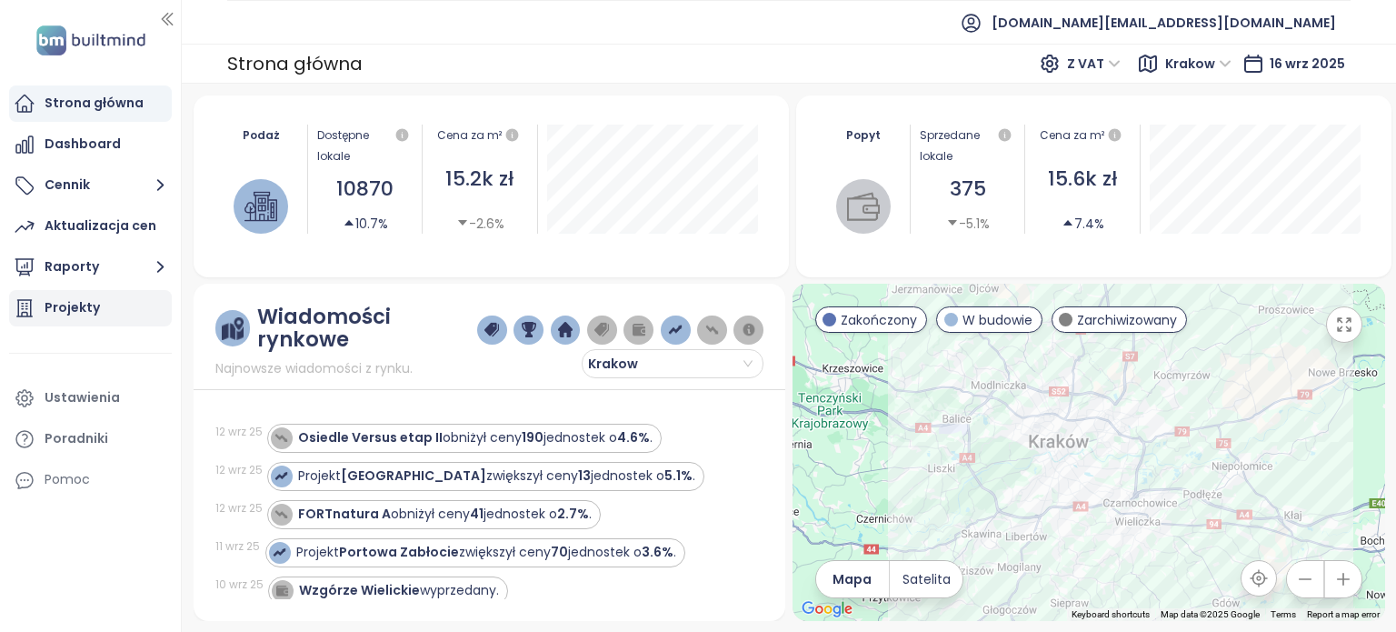
click at [117, 314] on div "Projekty" at bounding box center [90, 308] width 163 height 36
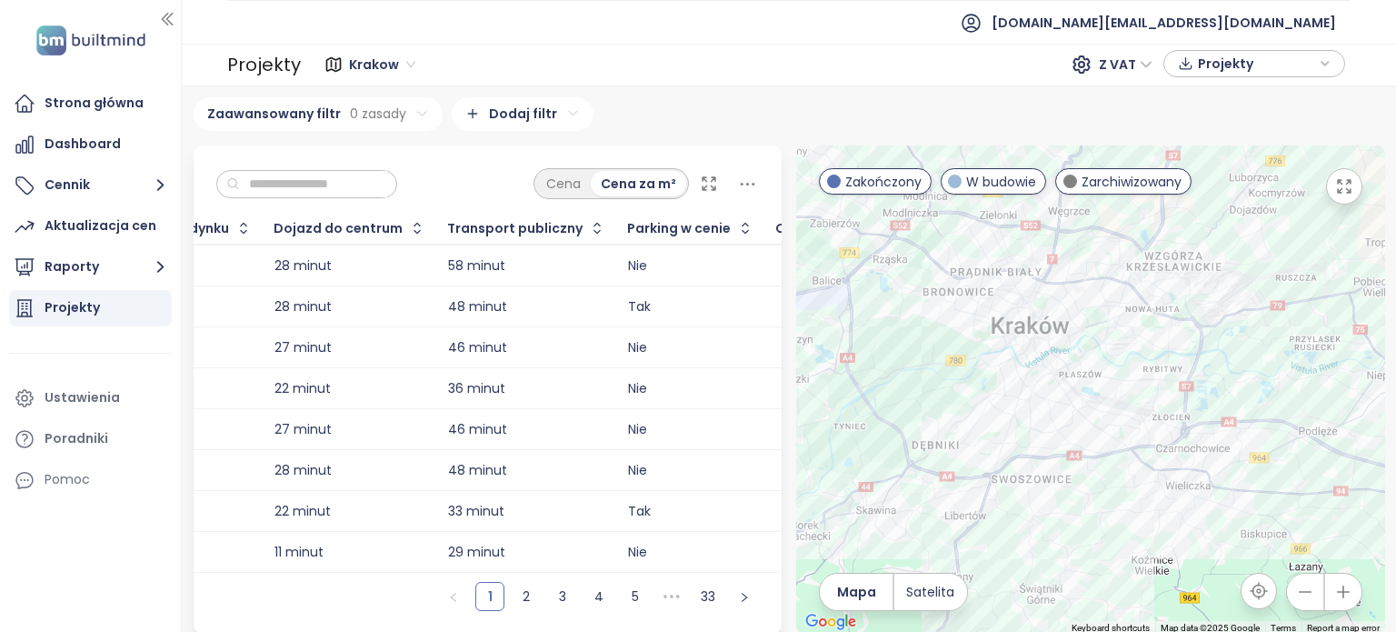
scroll to position [0, 1378]
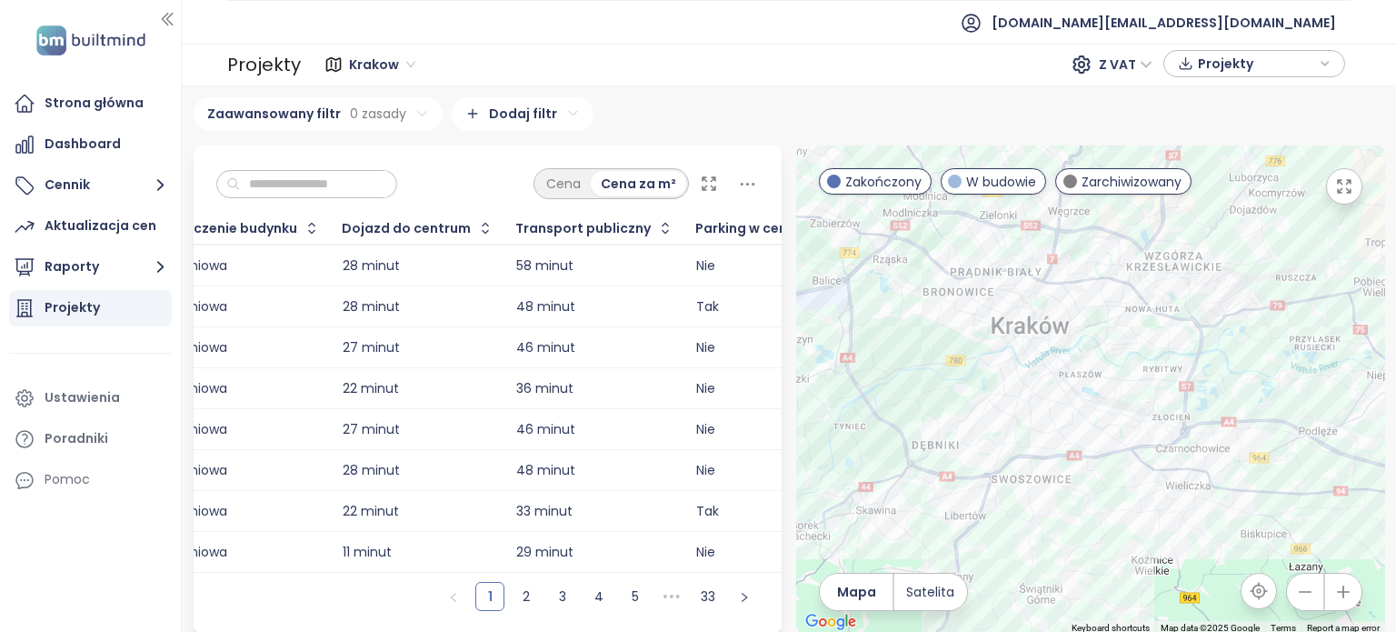
drag, startPoint x: 385, startPoint y: 595, endPoint x: 365, endPoint y: 580, distance: 25.3
click at [365, 580] on div "Cena Cena za m² Projekt Deweloper Dostępna cena Adres Sprzedane jednostki Rozpo…" at bounding box center [488, 389] width 589 height 488
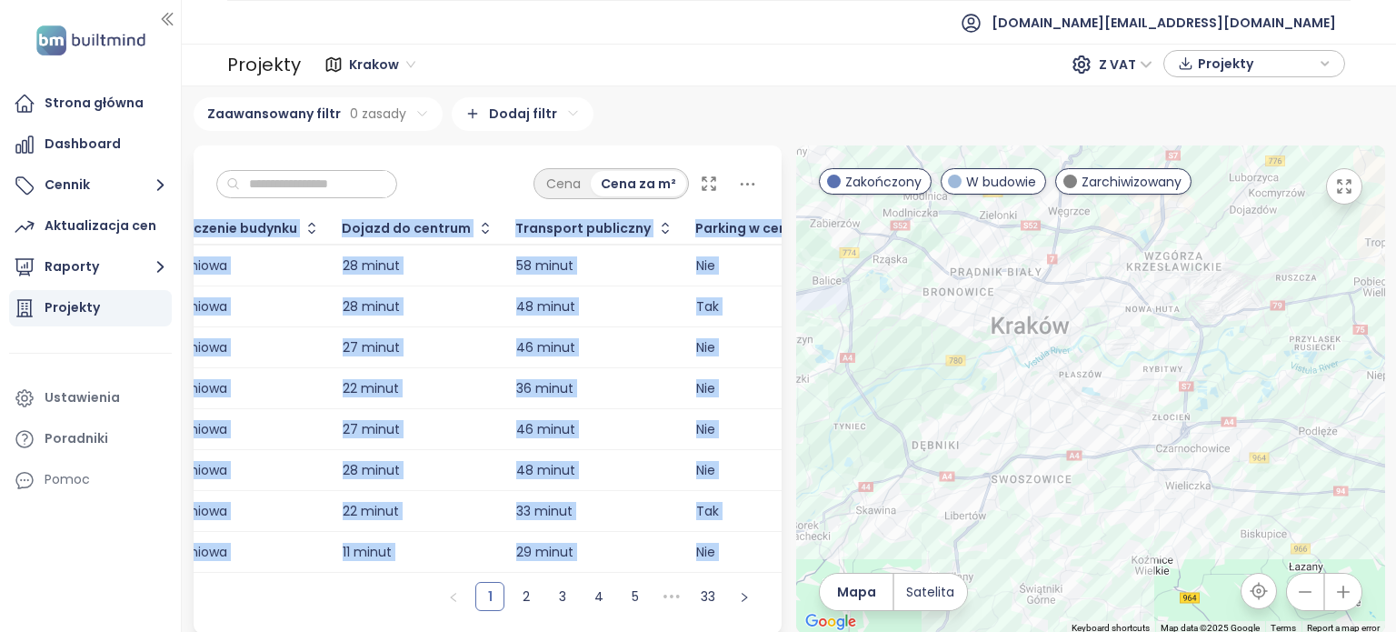
scroll to position [0, 1342]
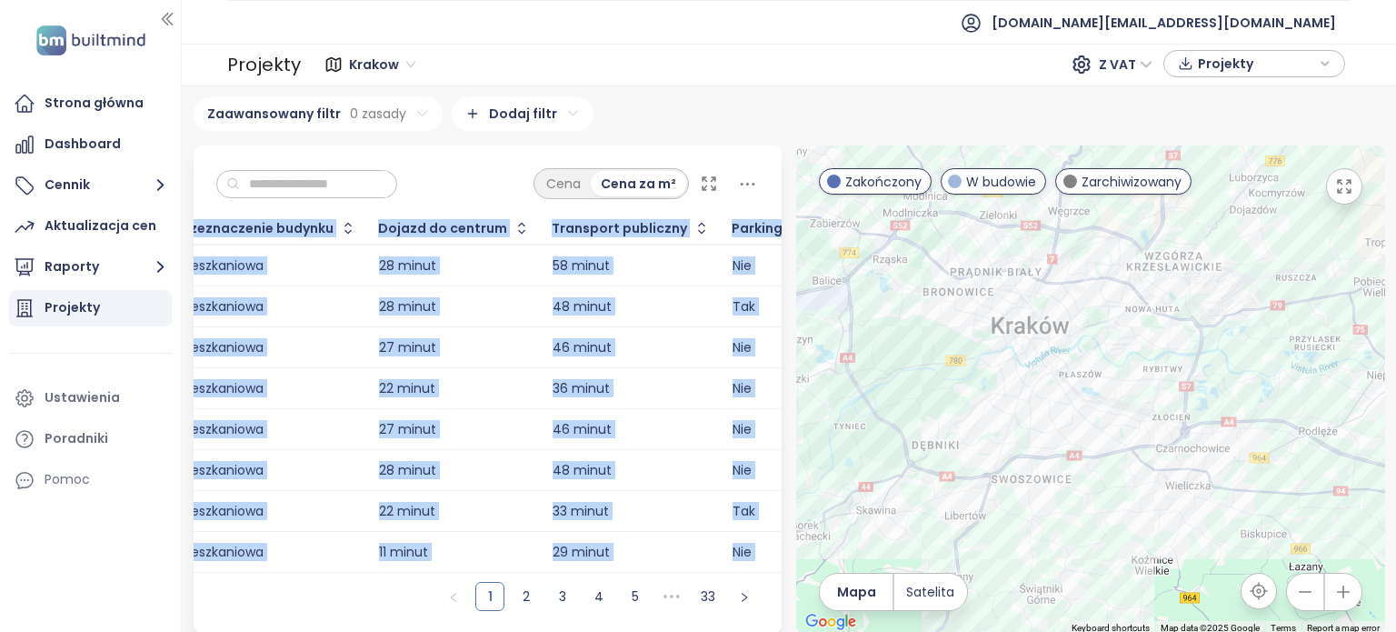
click at [360, 592] on div "1 2 3 4 5 ••• 33" at bounding box center [488, 603] width 589 height 61
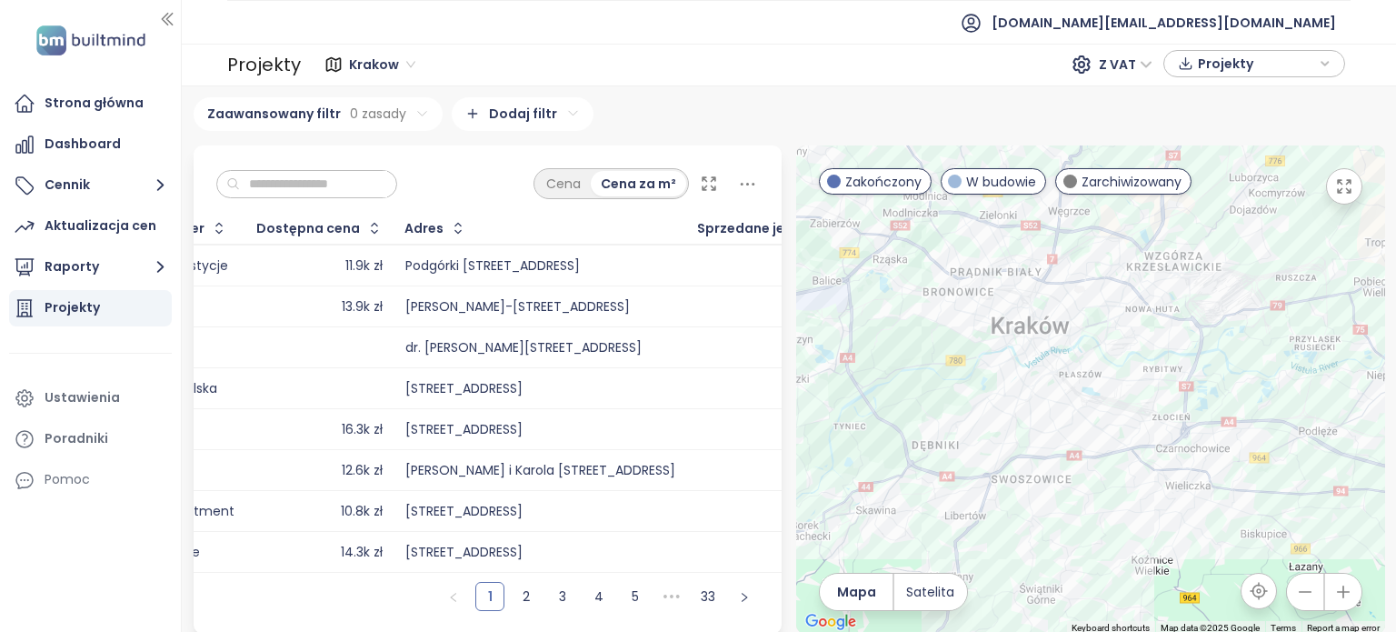
scroll to position [0, 224]
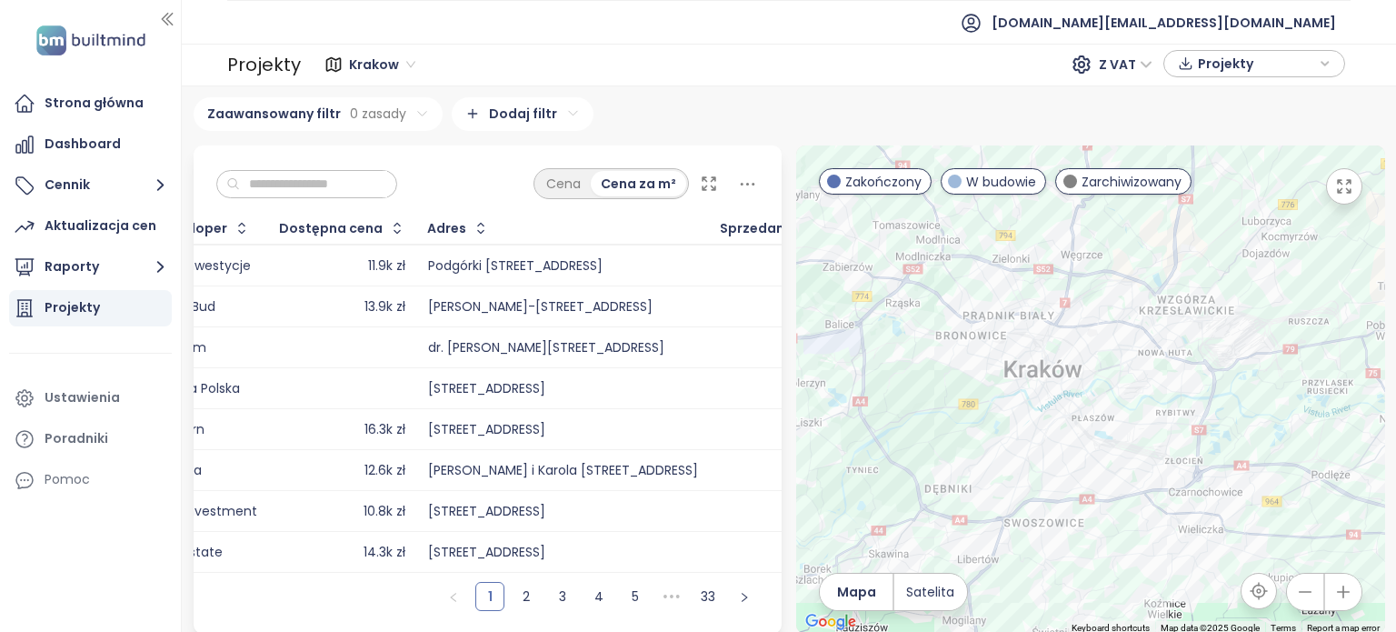
drag, startPoint x: 1096, startPoint y: 473, endPoint x: 1116, endPoint y: 530, distance: 60.7
click at [1116, 530] on div at bounding box center [1090, 389] width 589 height 488
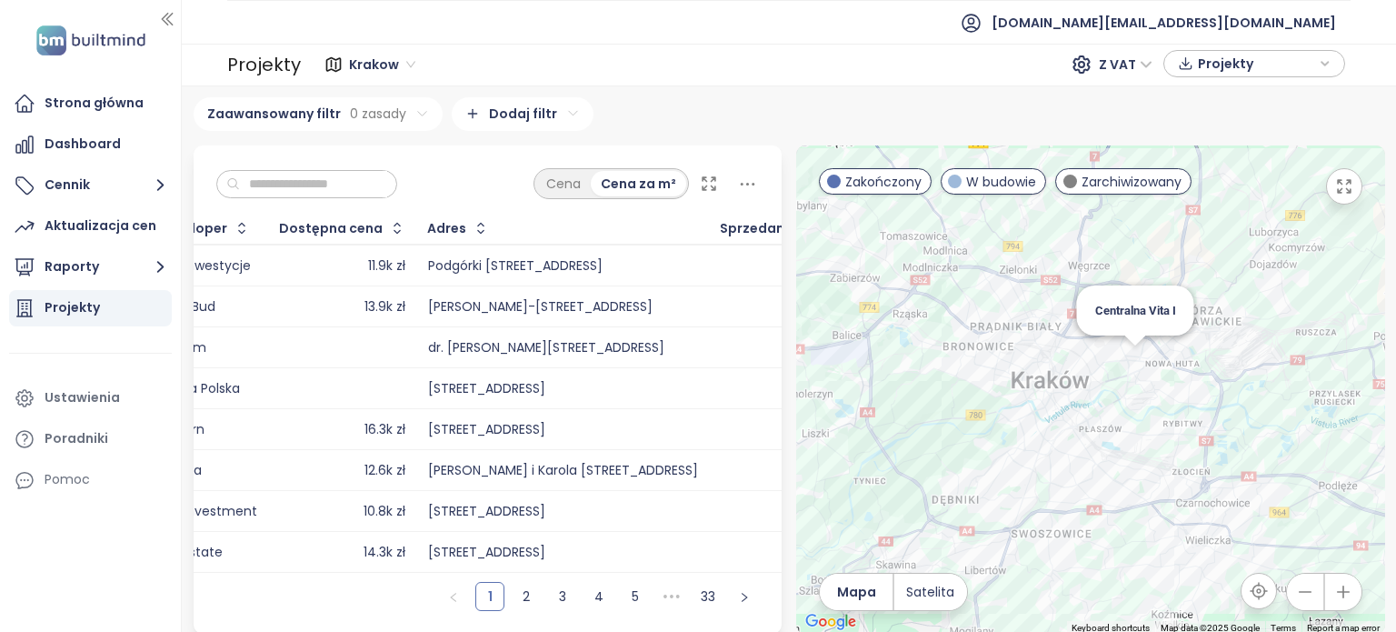
click at [1123, 355] on div "Centralna Vita I" at bounding box center [1090, 389] width 589 height 488
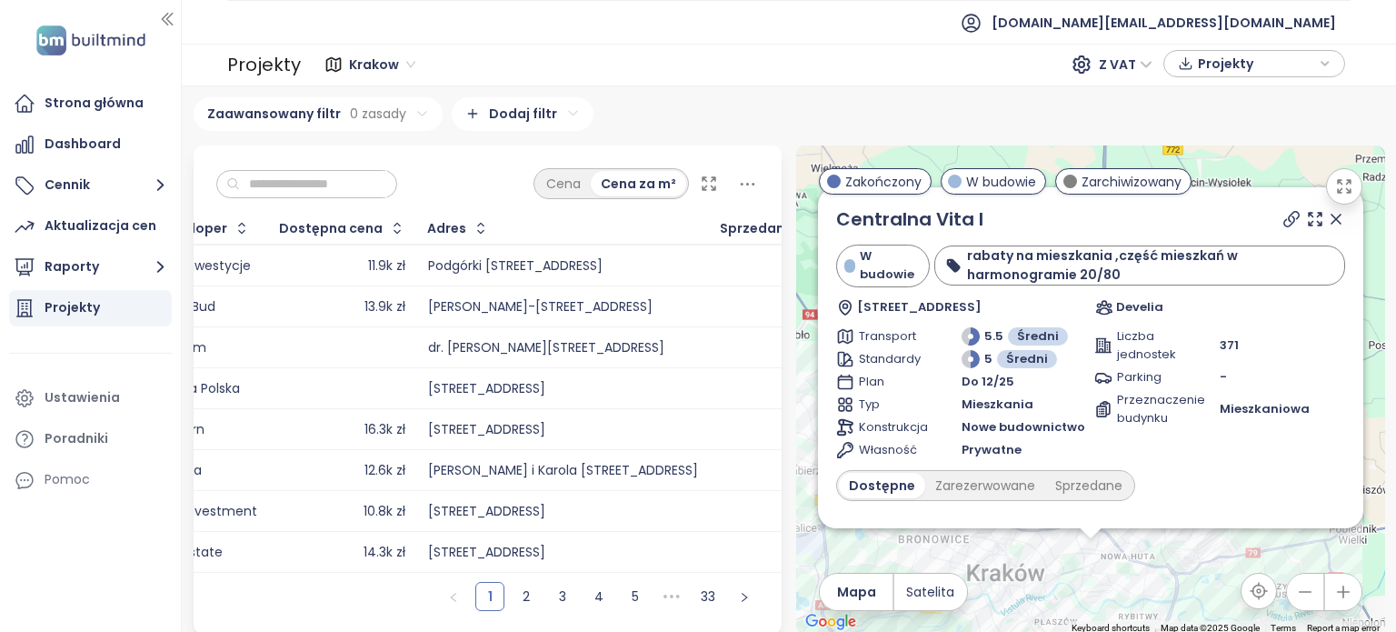
drag, startPoint x: 1202, startPoint y: 381, endPoint x: 1222, endPoint y: 574, distance: 193.6
click at [1222, 574] on div "Centralna Vita I W budowie rabaty na mieszkania ,część mieszkań w harmonogramie…" at bounding box center [1090, 389] width 589 height 488
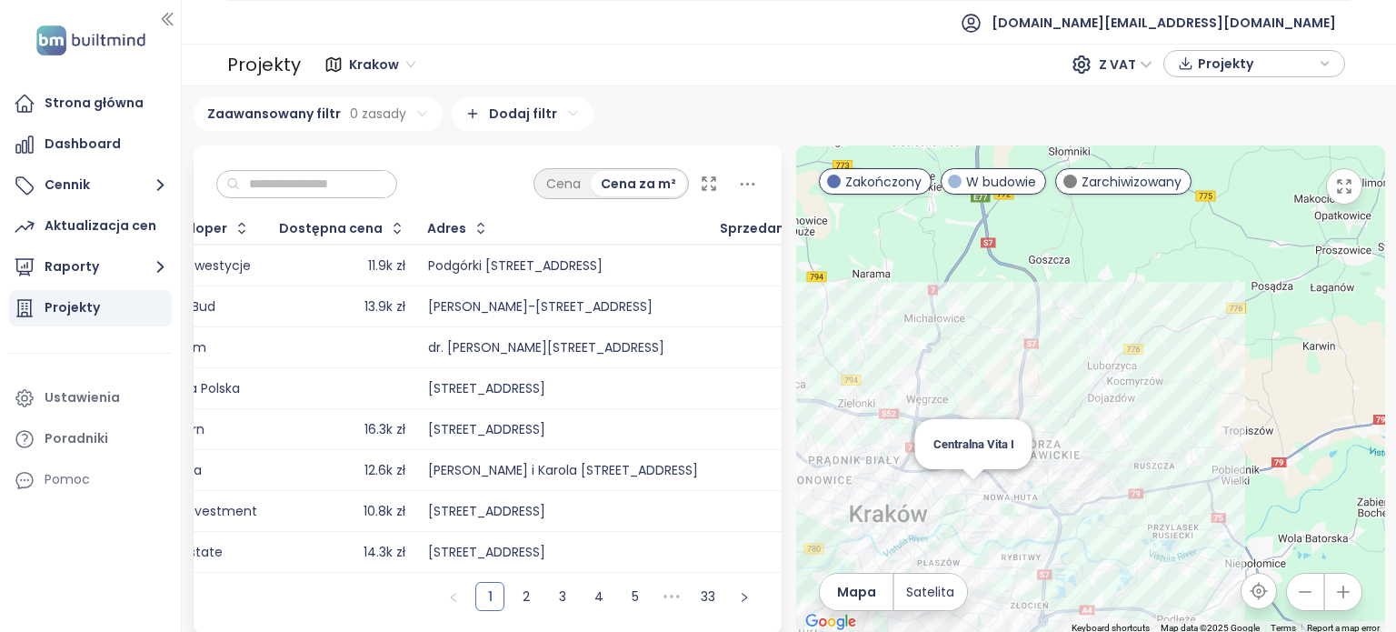
click at [963, 494] on div "Centralna Vita I" at bounding box center [1090, 389] width 589 height 488
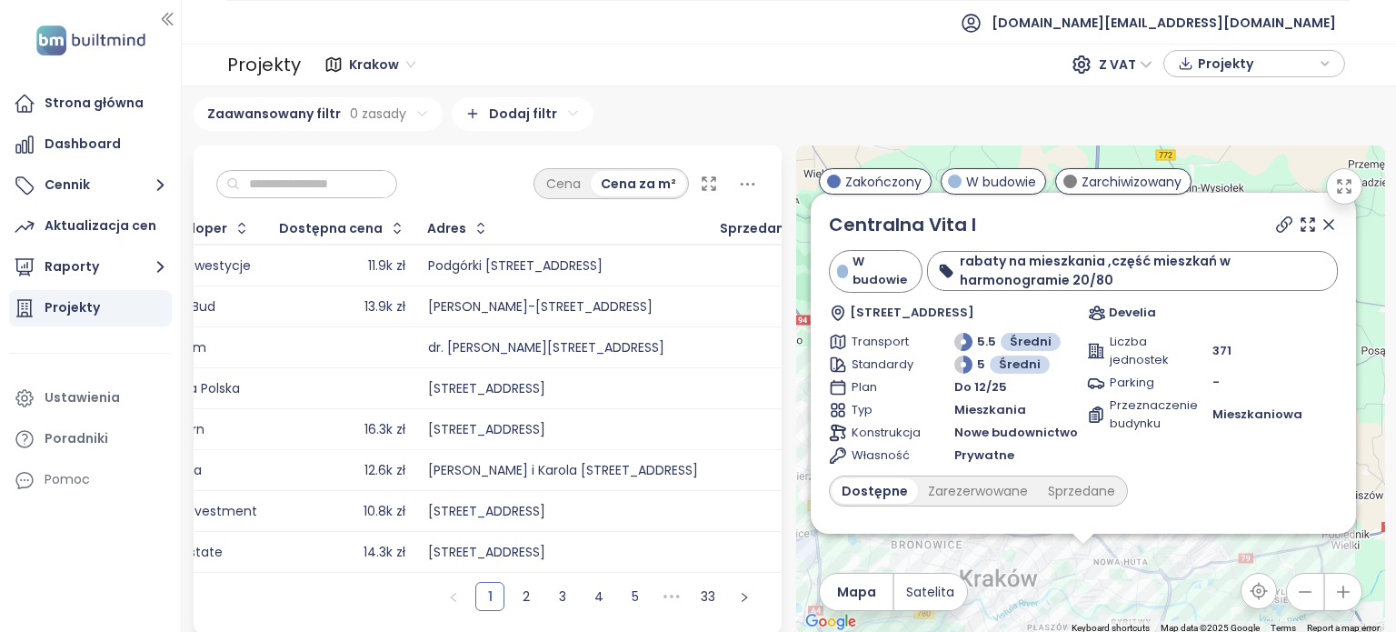
drag, startPoint x: 1360, startPoint y: 307, endPoint x: 1352, endPoint y: 504, distance: 196.5
click at [1352, 504] on div "Centralna Vita I W budowie rabaty na mieszkania ,część mieszkań w harmonogramie…" at bounding box center [1090, 389] width 589 height 488
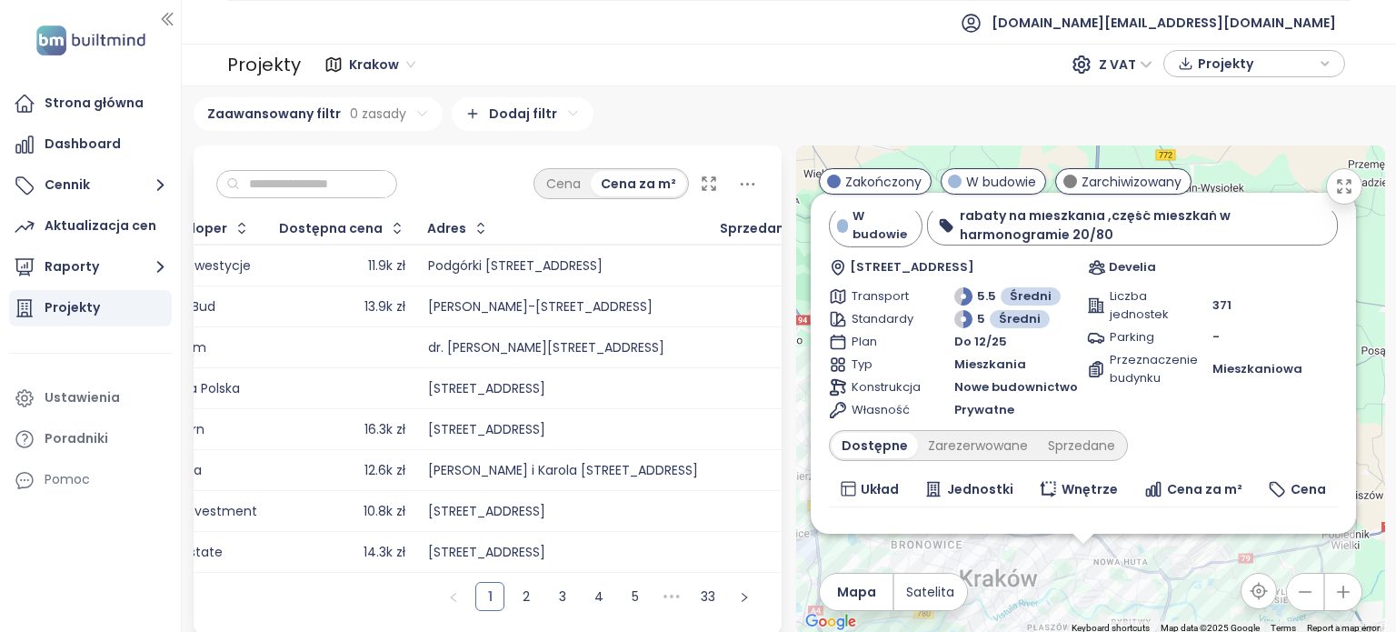
scroll to position [0, 0]
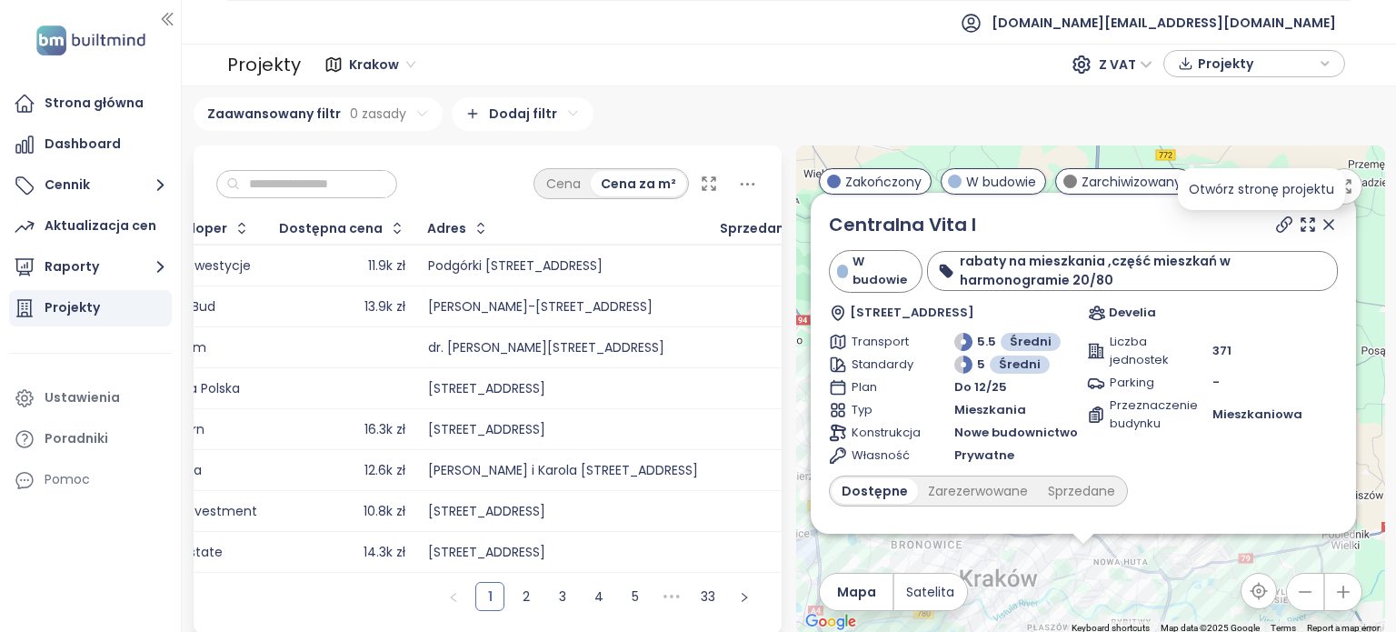
click at [1277, 232] on icon at bounding box center [1284, 224] width 15 height 15
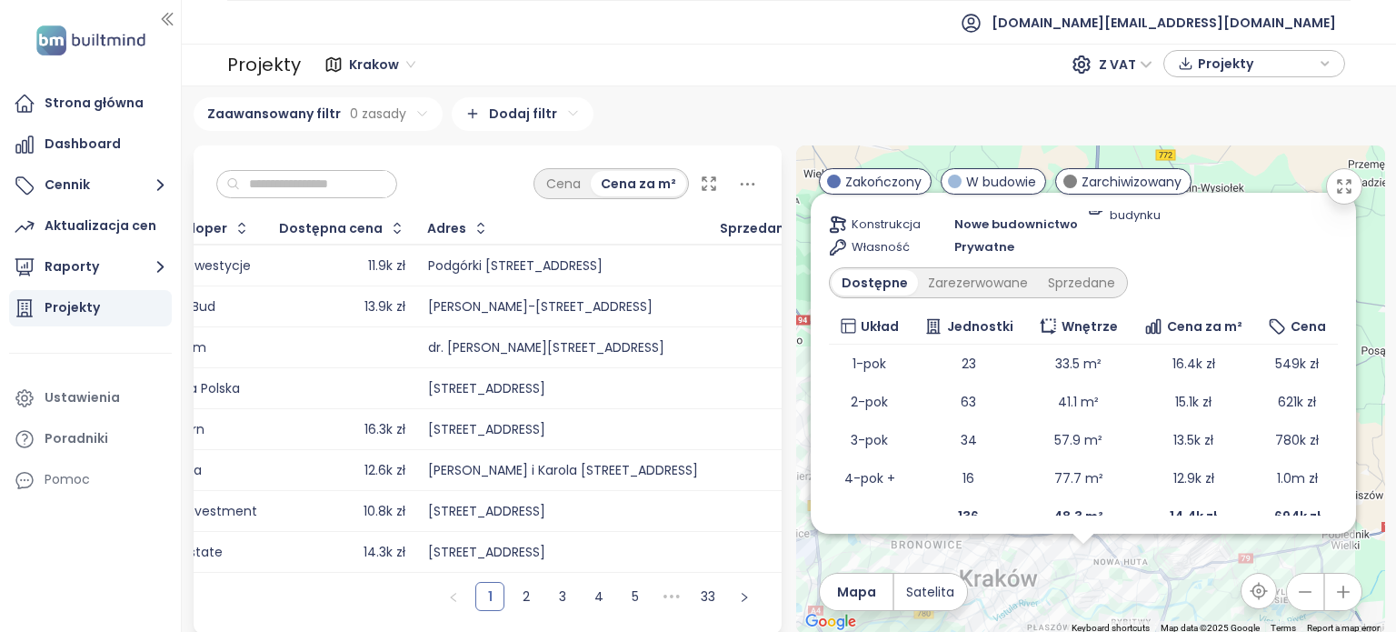
scroll to position [227, 0]
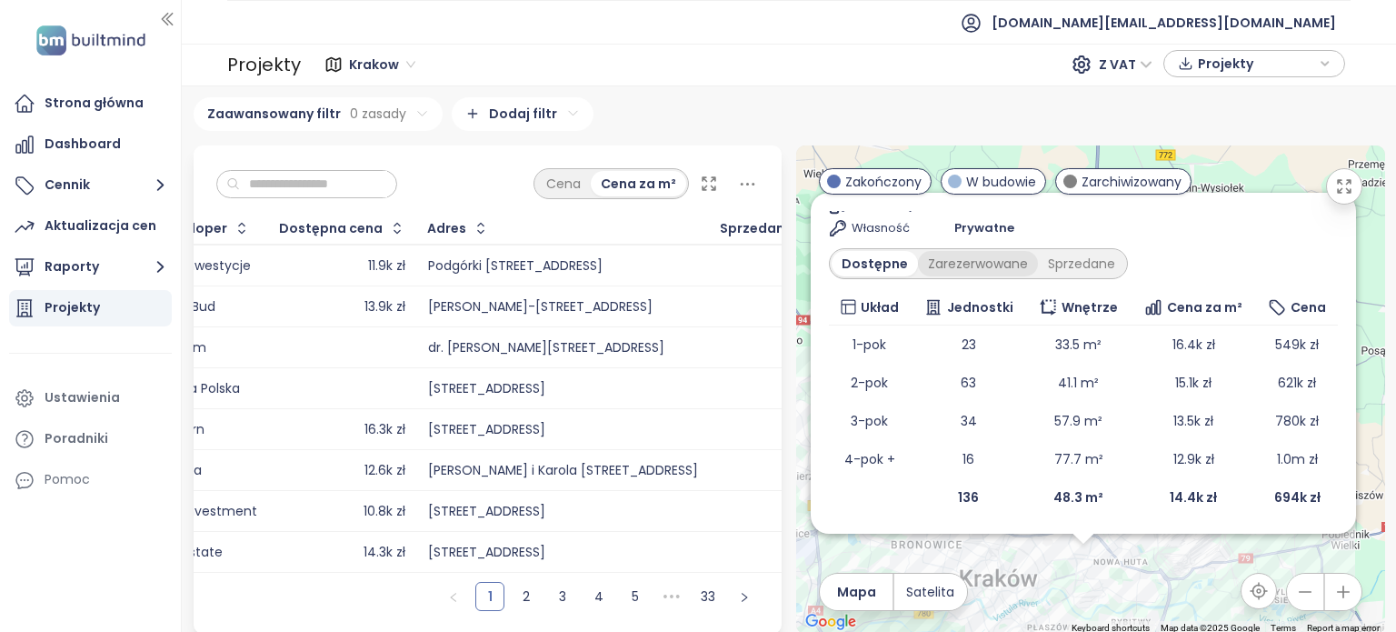
click at [953, 265] on div "Zarezerwowane" at bounding box center [978, 263] width 120 height 25
click at [1158, 252] on div "Dostępne Zarezerwowane Sprzedane" at bounding box center [1083, 263] width 509 height 31
click at [1099, 260] on div "Sprzedane" at bounding box center [1085, 263] width 87 height 25
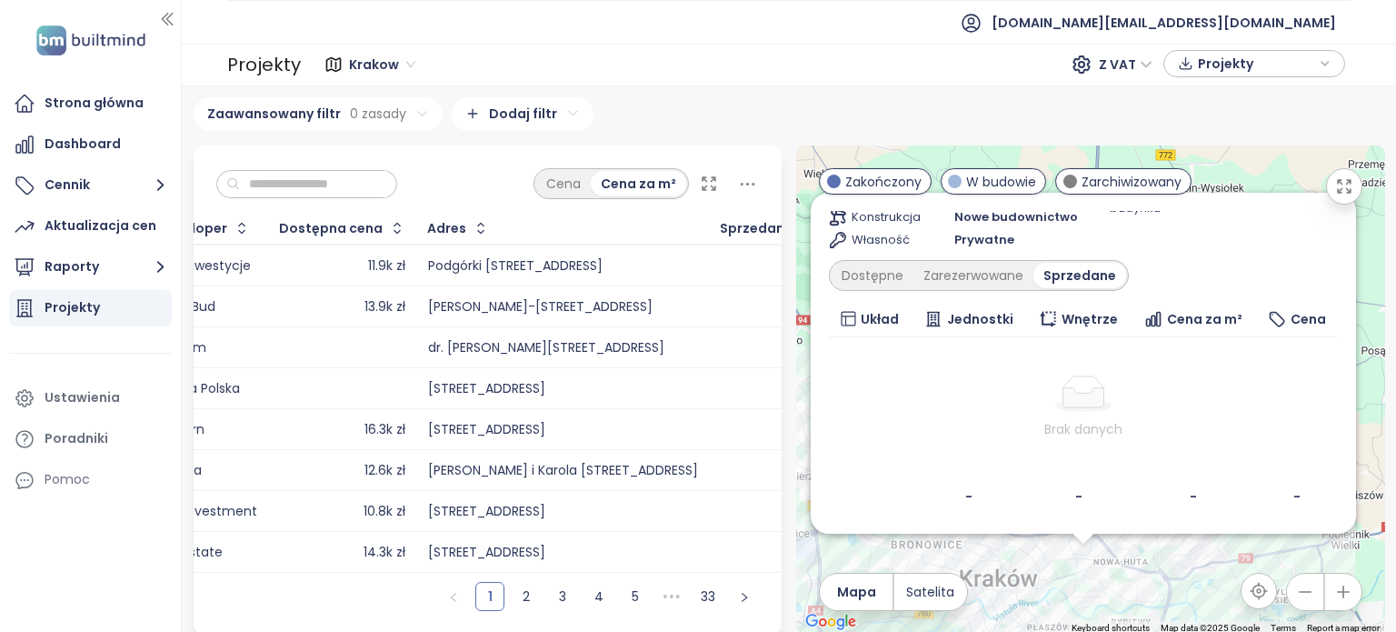
scroll to position [214, 0]
click at [973, 279] on div "Zarezerwowane" at bounding box center [973, 276] width 120 height 25
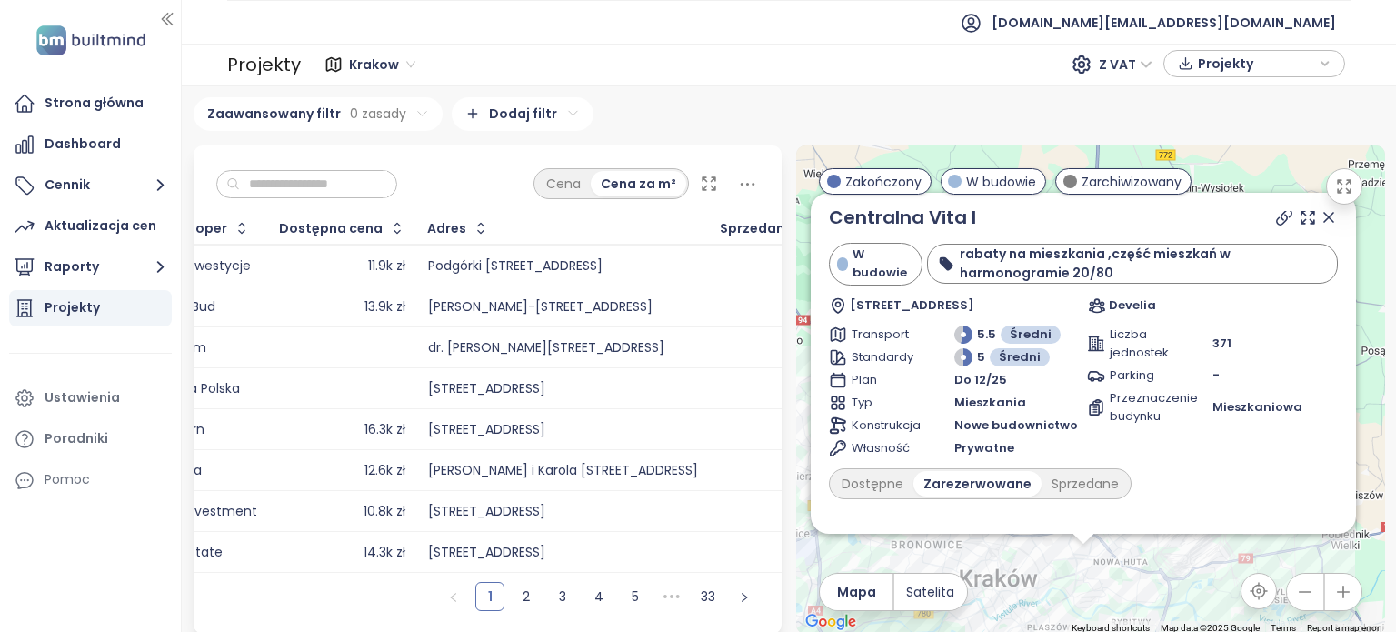
scroll to position [0, 0]
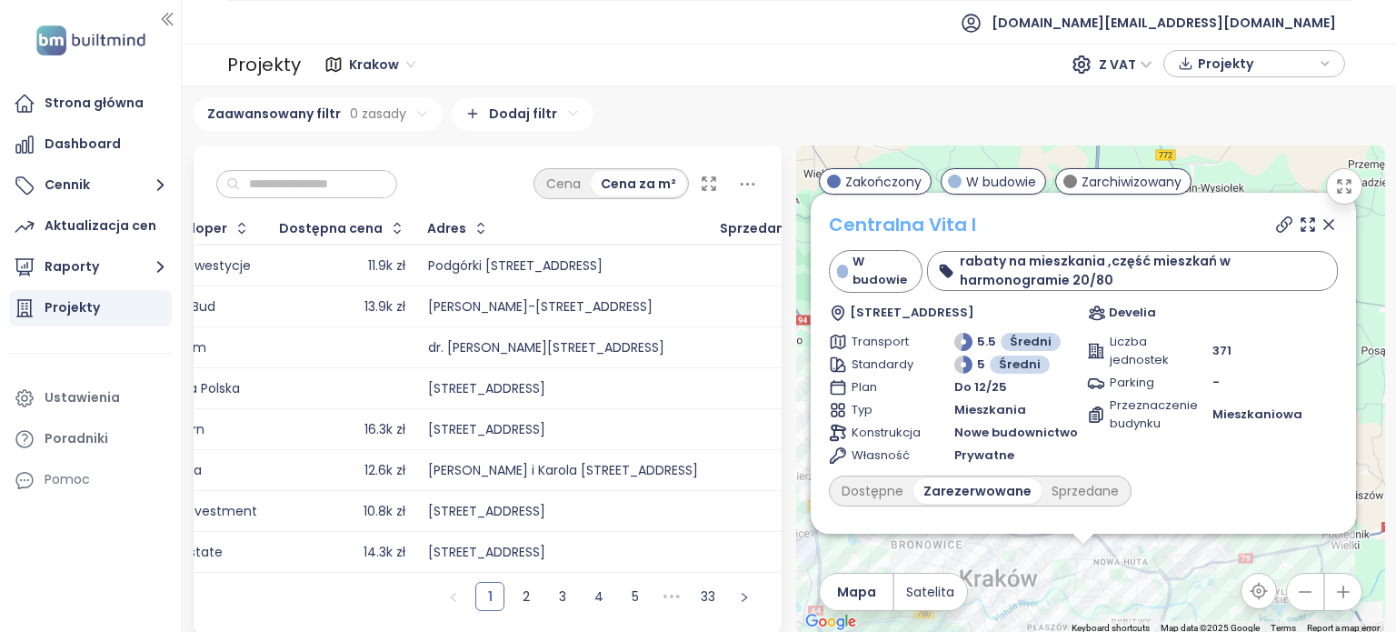
click at [934, 226] on link "Centralna Vita I" at bounding box center [902, 224] width 147 height 25
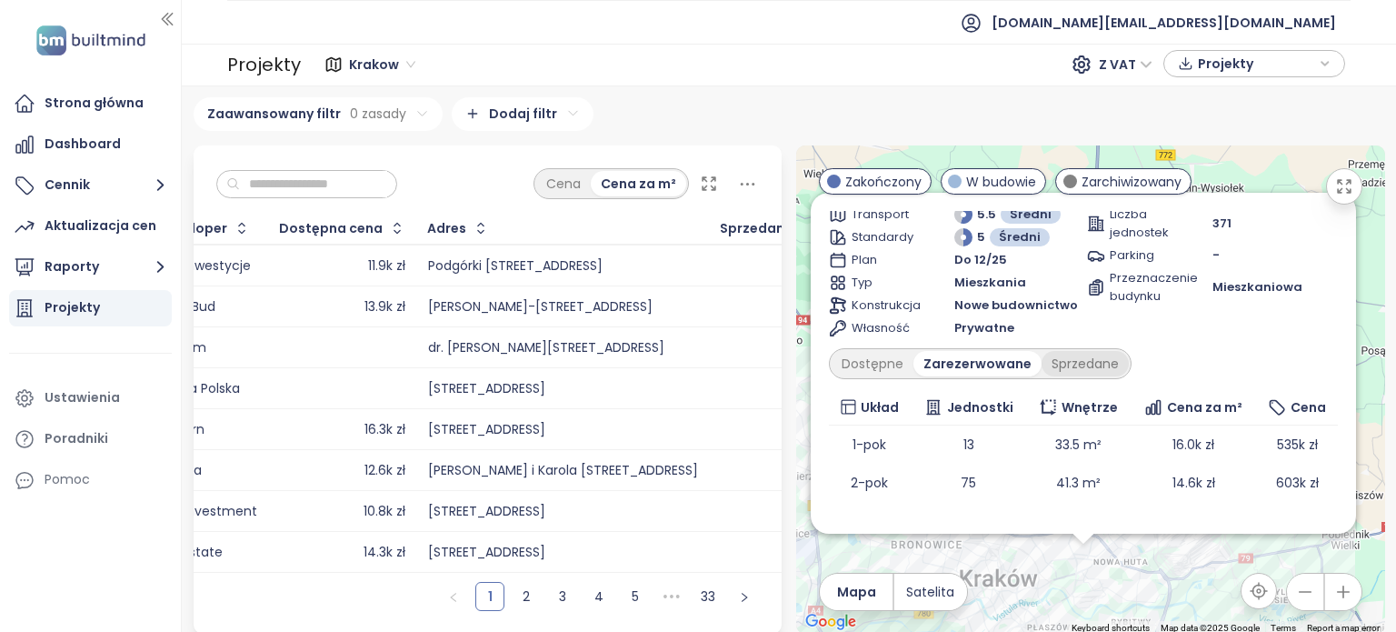
scroll to position [182, 0]
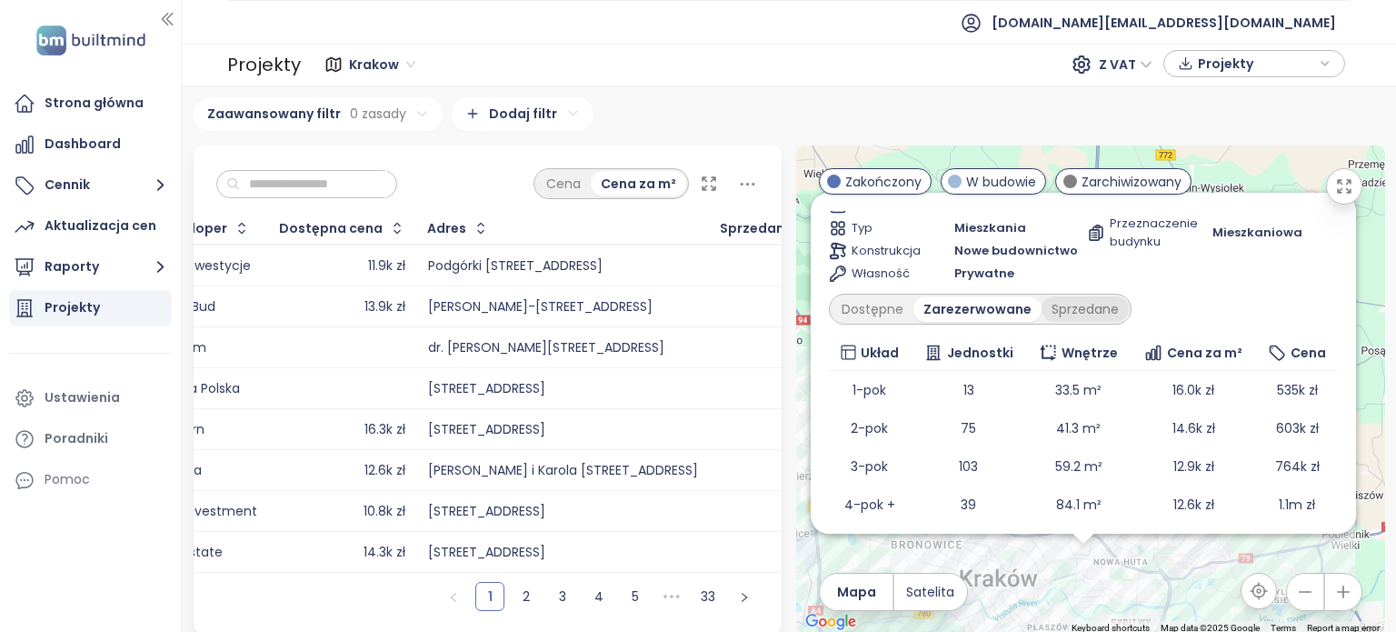
click at [1042, 303] on div "Sprzedane" at bounding box center [1085, 308] width 87 height 25
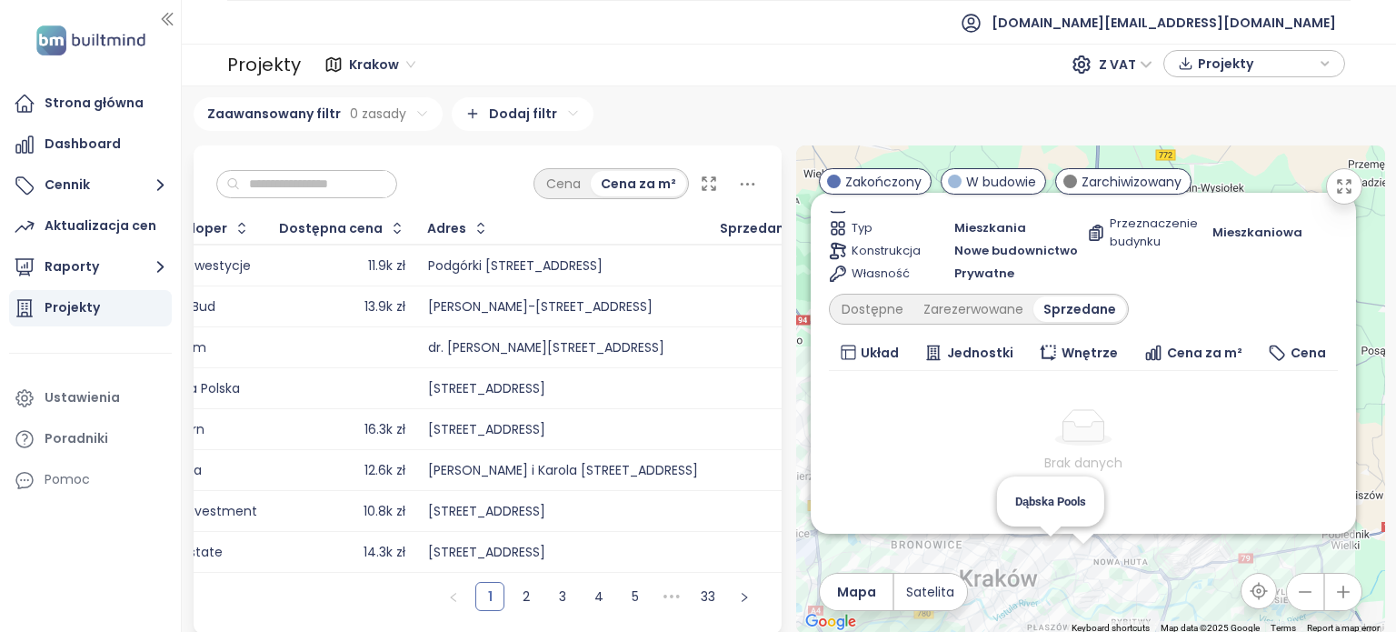
click at [1044, 555] on div "Centralna Vita I W budowie rabaty na mieszkania ,część mieszkań w harmonogramie…" at bounding box center [1090, 389] width 589 height 488
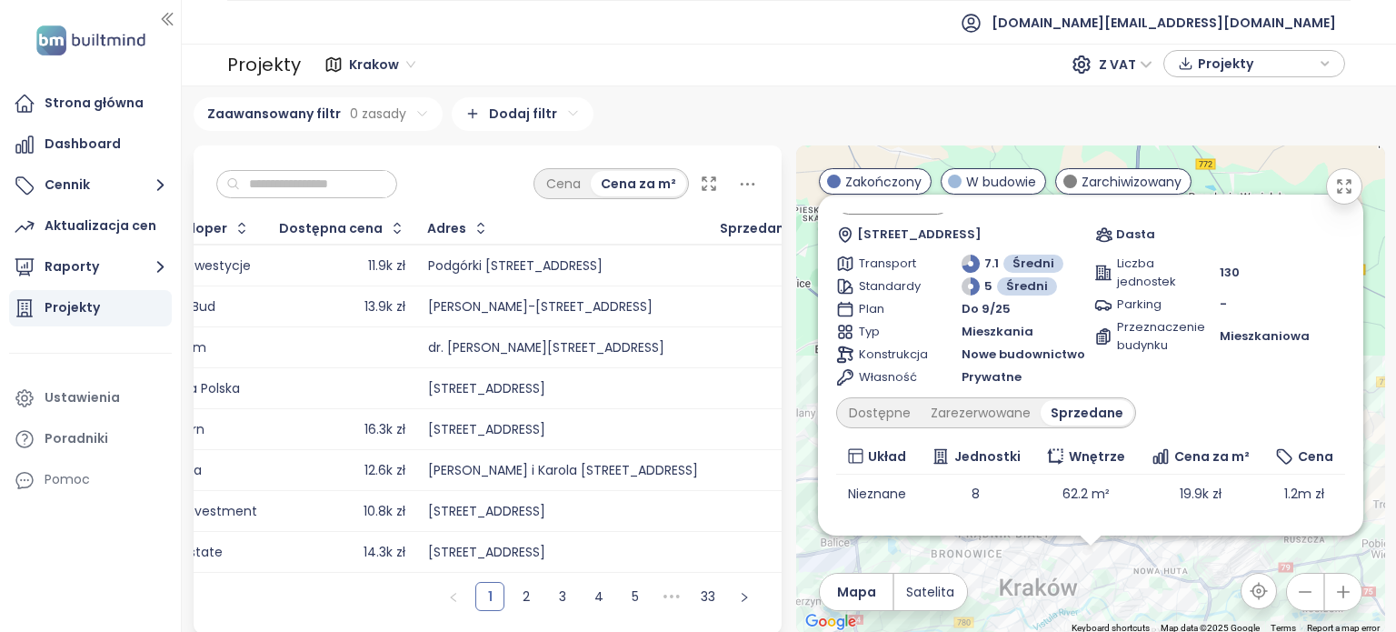
scroll to position [91, 0]
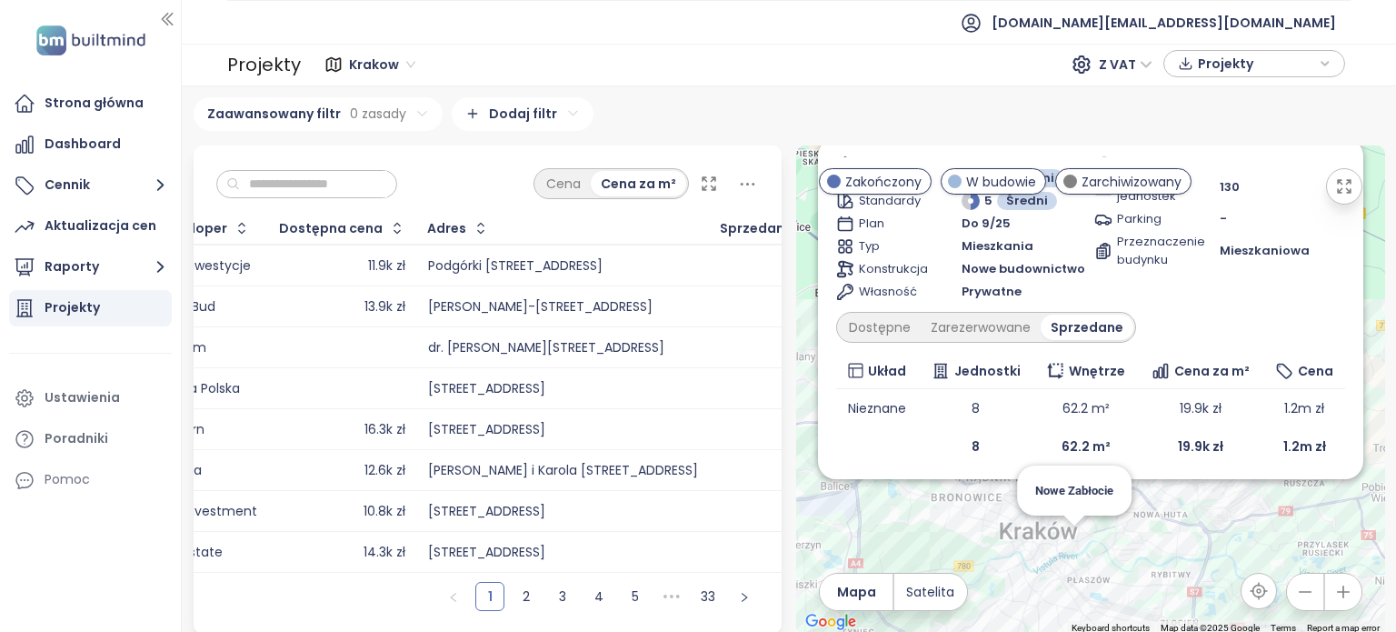
click at [1069, 531] on div "Dąbska Pools Zakończony Dąbska 21C, 31-572 Kraków, Poland Dasta Transport 7.1 Ś…" at bounding box center [1090, 389] width 589 height 488
click at [1069, 534] on div "Dąbska Pools Zakończony Dąbska 21C, 31-572 Kraków, Poland Dasta Transport 7.1 Ś…" at bounding box center [1090, 389] width 589 height 488
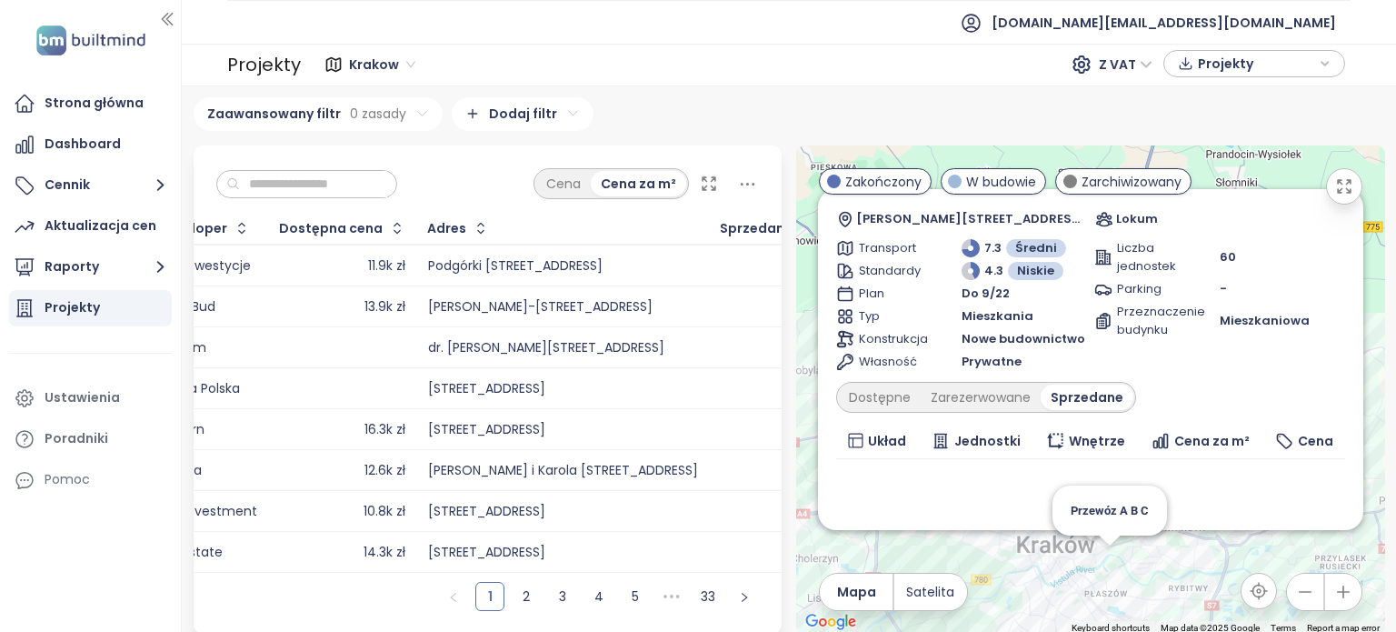
scroll to position [182, 0]
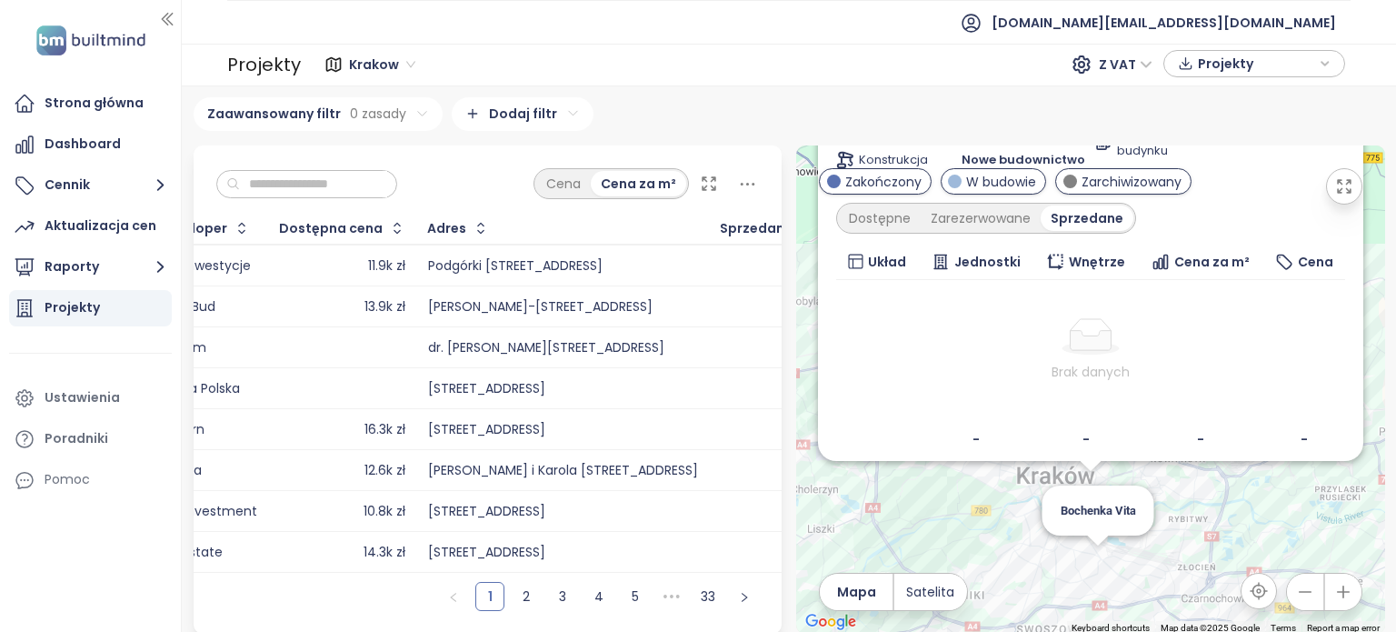
click at [1083, 560] on div "Lokum Salsa Zakończony Stanisława Klimeckiego 8A/89 klatka J, 3 piętro, 30-705 …" at bounding box center [1090, 389] width 589 height 488
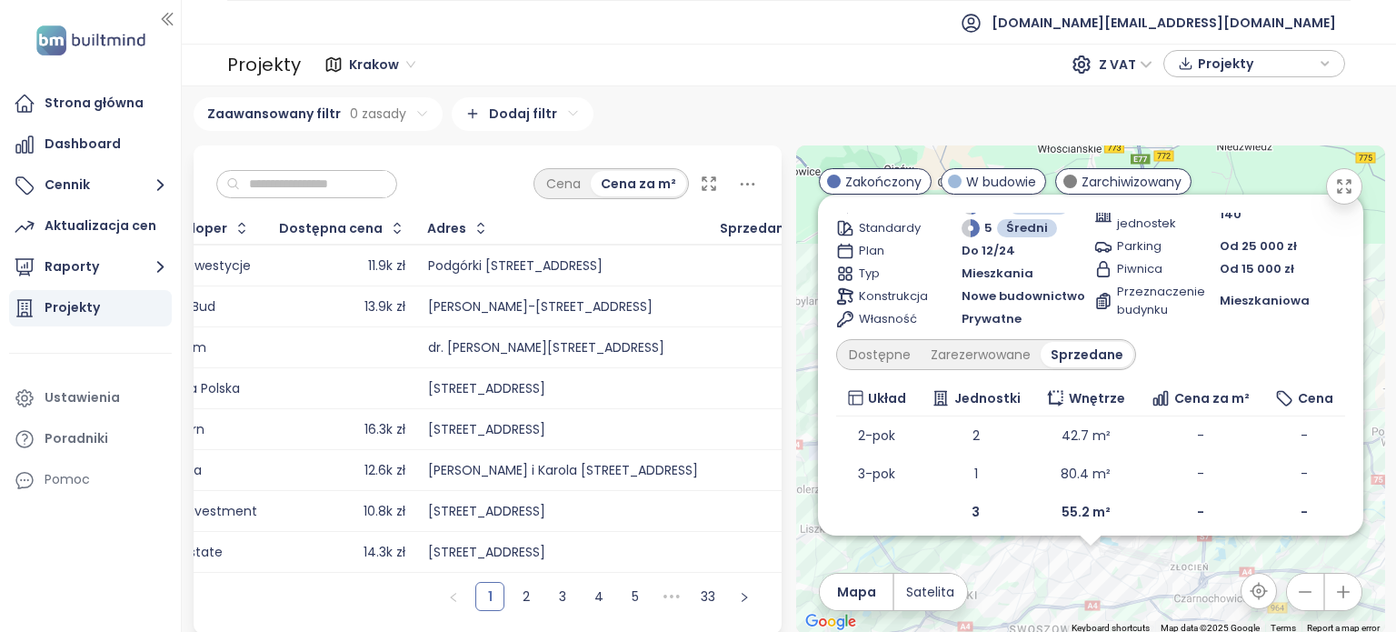
scroll to position [135, 0]
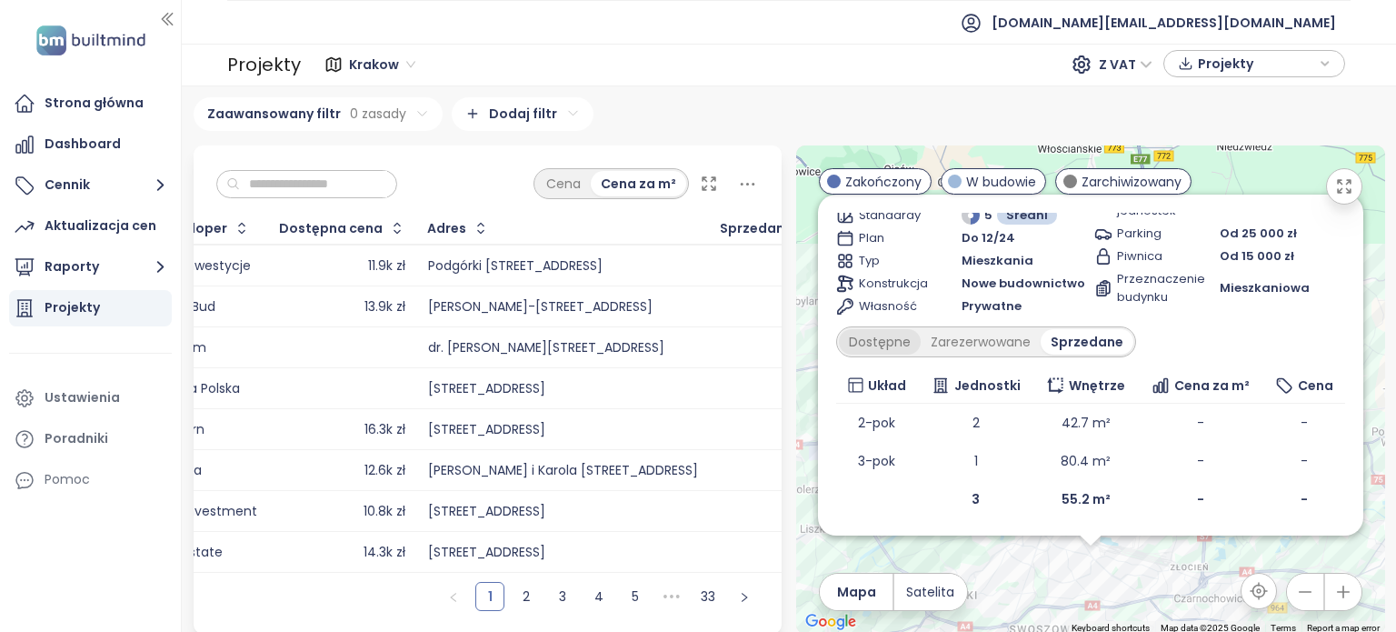
click at [883, 353] on div "Dostępne" at bounding box center [880, 341] width 82 height 25
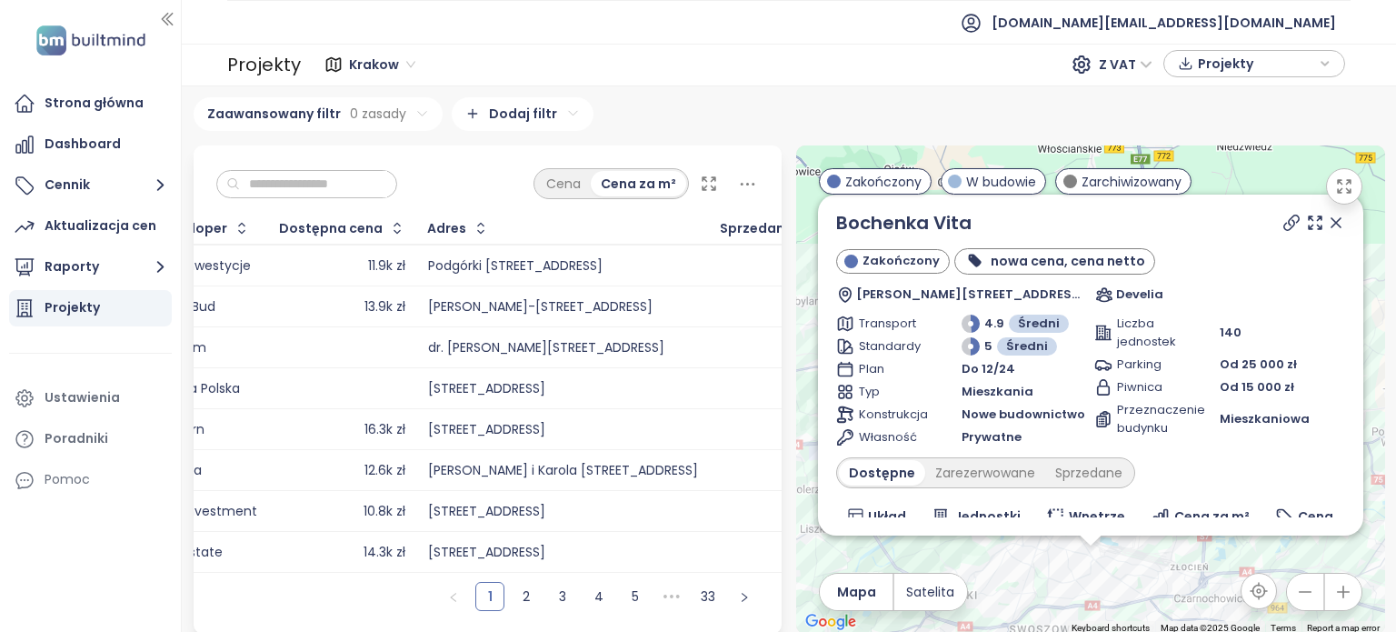
scroll to position [96, 0]
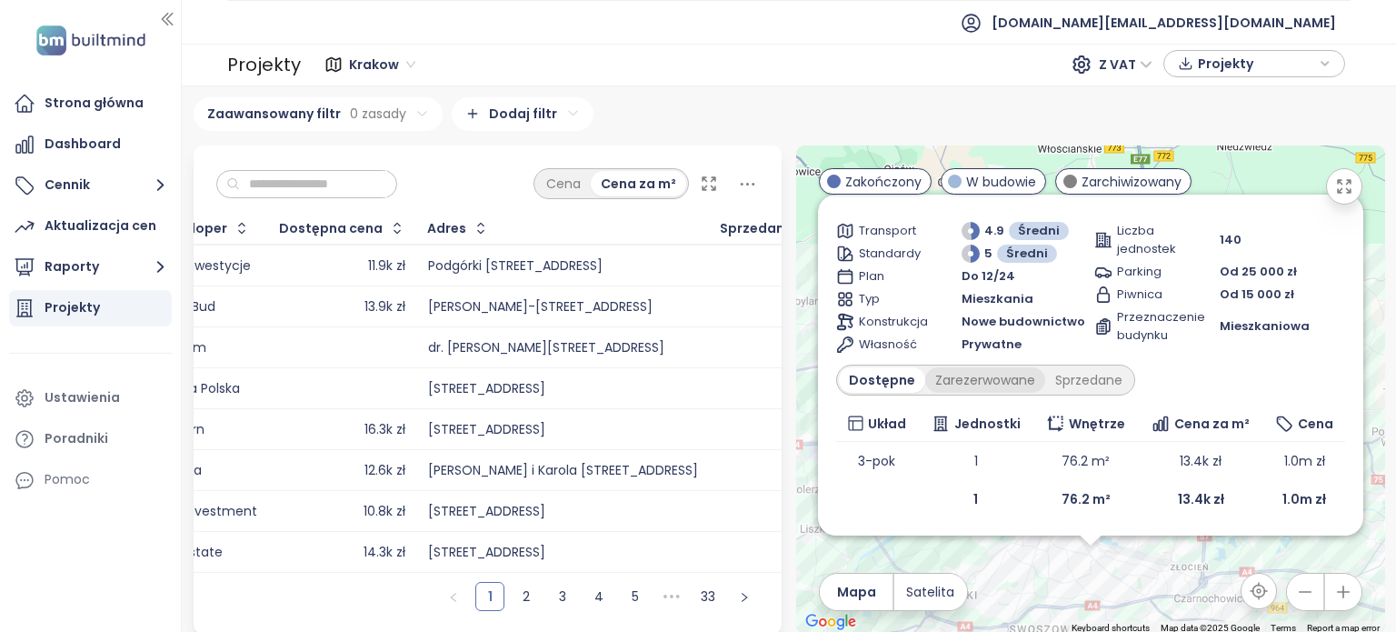
click at [980, 388] on div "Zarezerwowane" at bounding box center [985, 379] width 120 height 25
click at [1091, 388] on div "Sprzedane" at bounding box center [1092, 379] width 87 height 25
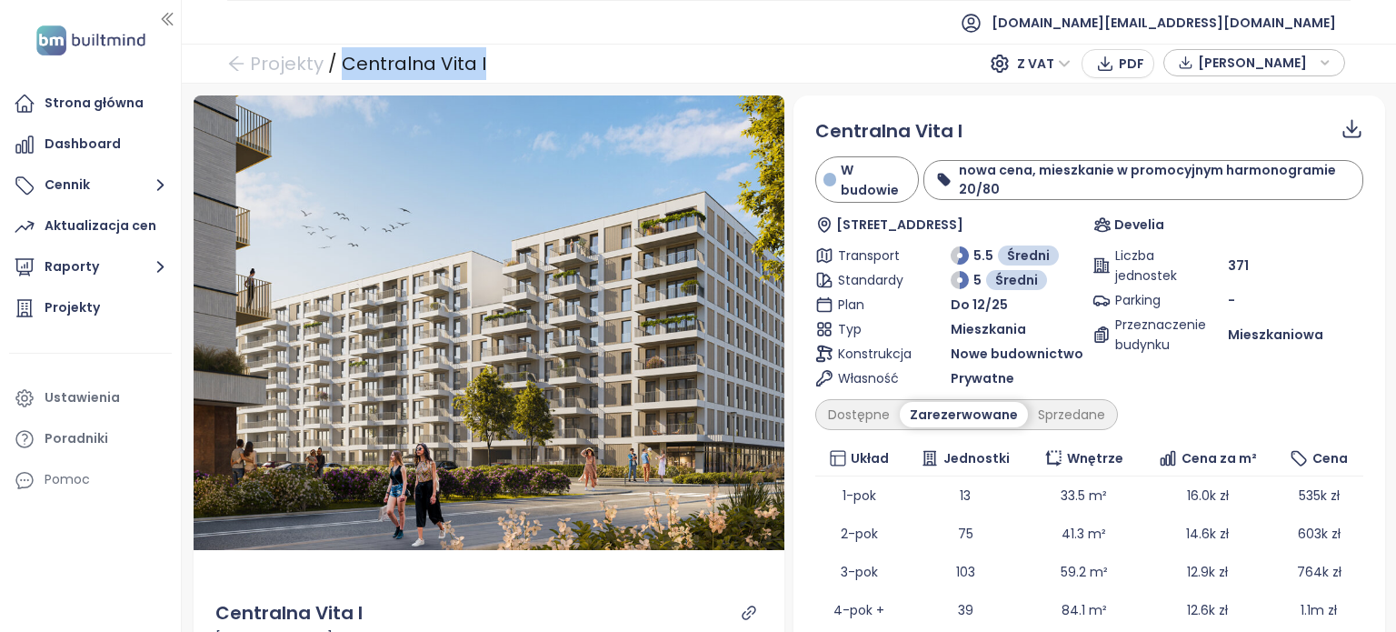
drag, startPoint x: 342, startPoint y: 64, endPoint x: 507, endPoint y: 62, distance: 165.4
click at [507, 62] on div "Projekty / Centralna Vita I Z VAT PDF [PERSON_NAME]" at bounding box center [789, 64] width 1214 height 40
click at [683, 68] on div "Projekty / Centralna Vita I Z VAT PDF [PERSON_NAME]" at bounding box center [789, 64] width 1214 height 40
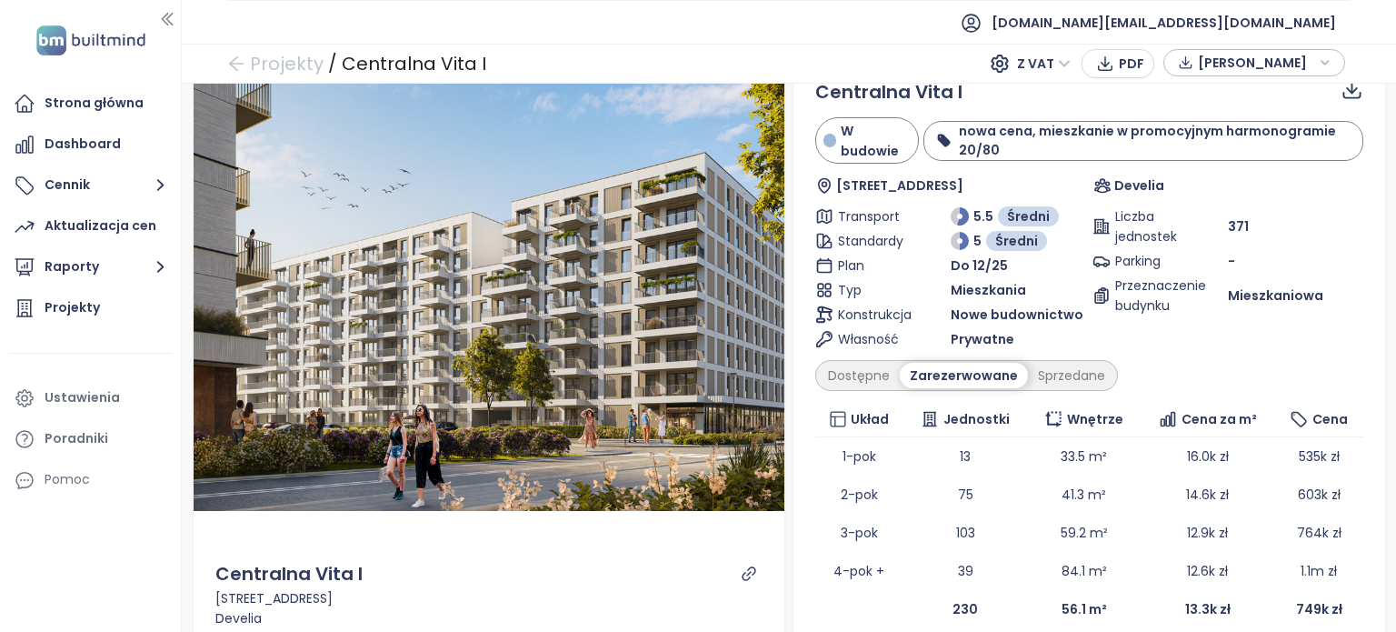
scroll to position [163, 0]
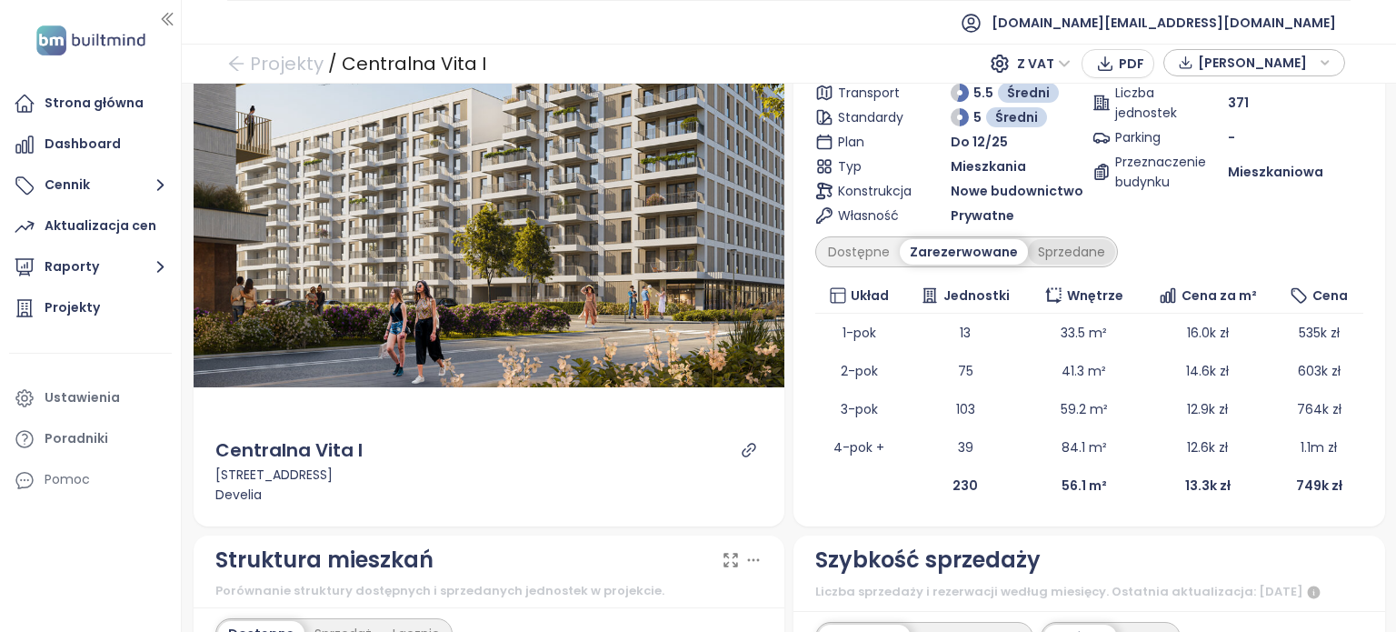
click at [1076, 254] on div "Sprzedane" at bounding box center [1071, 251] width 87 height 25
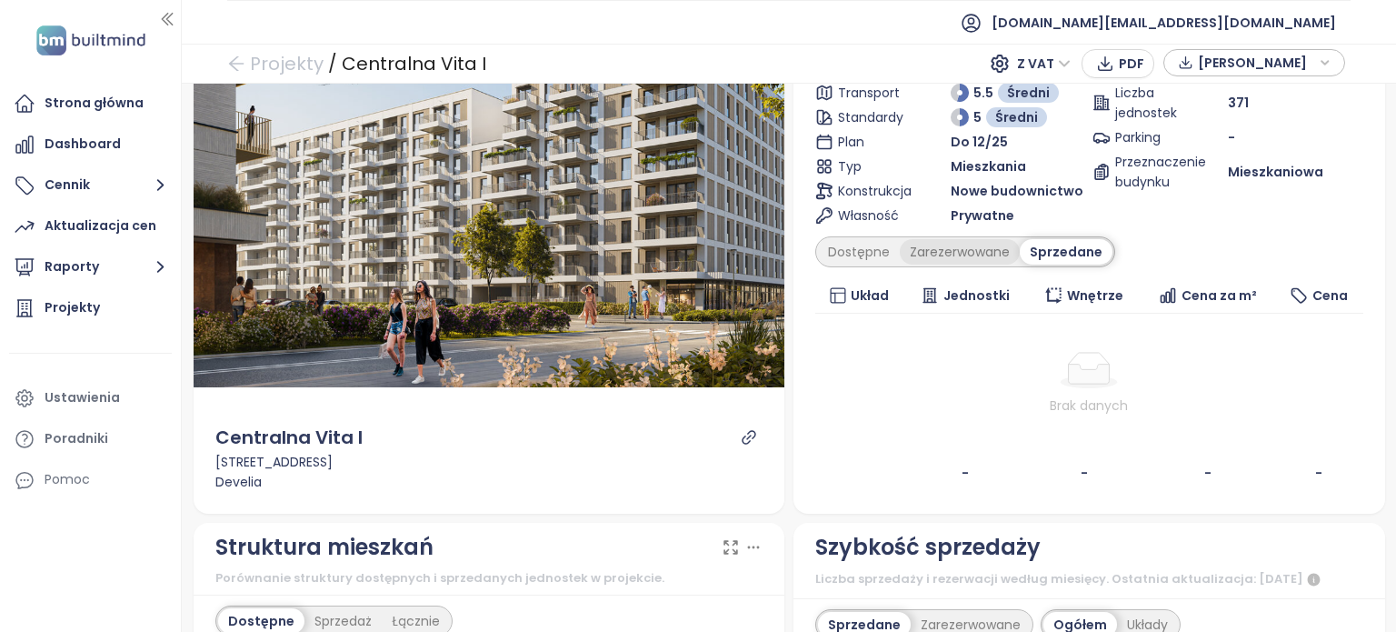
click at [942, 243] on div "Zarezerwowane" at bounding box center [960, 251] width 120 height 25
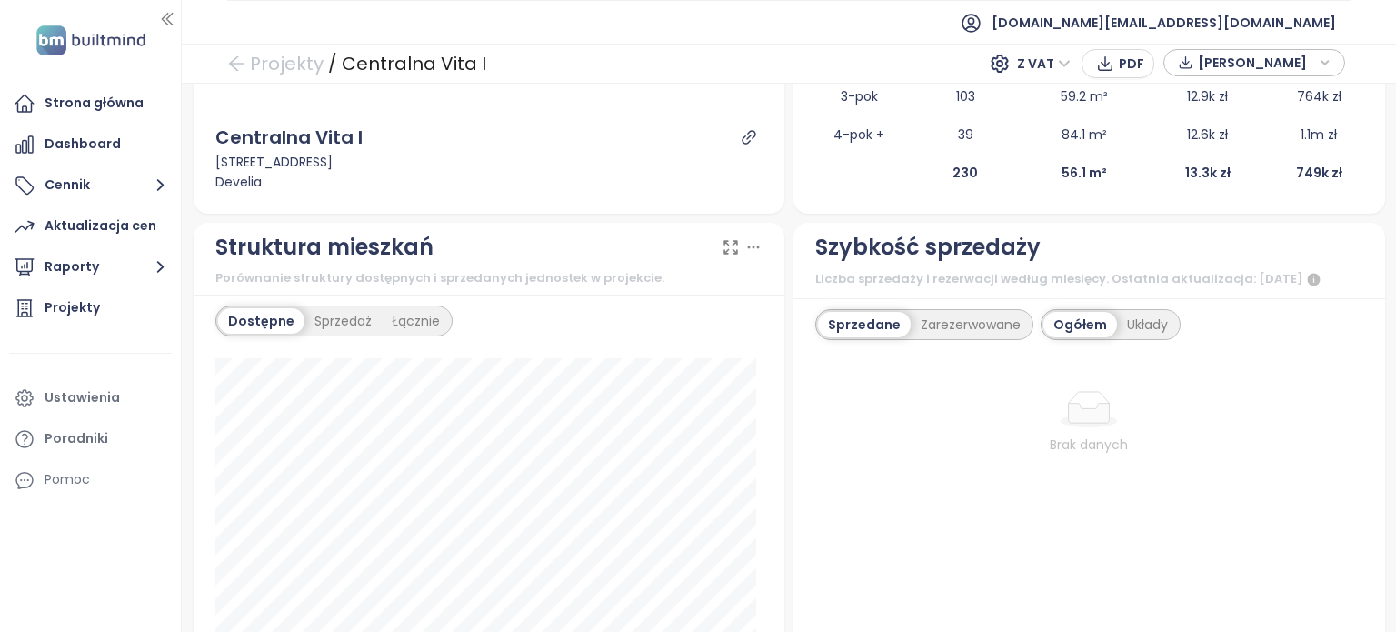
scroll to position [484, 0]
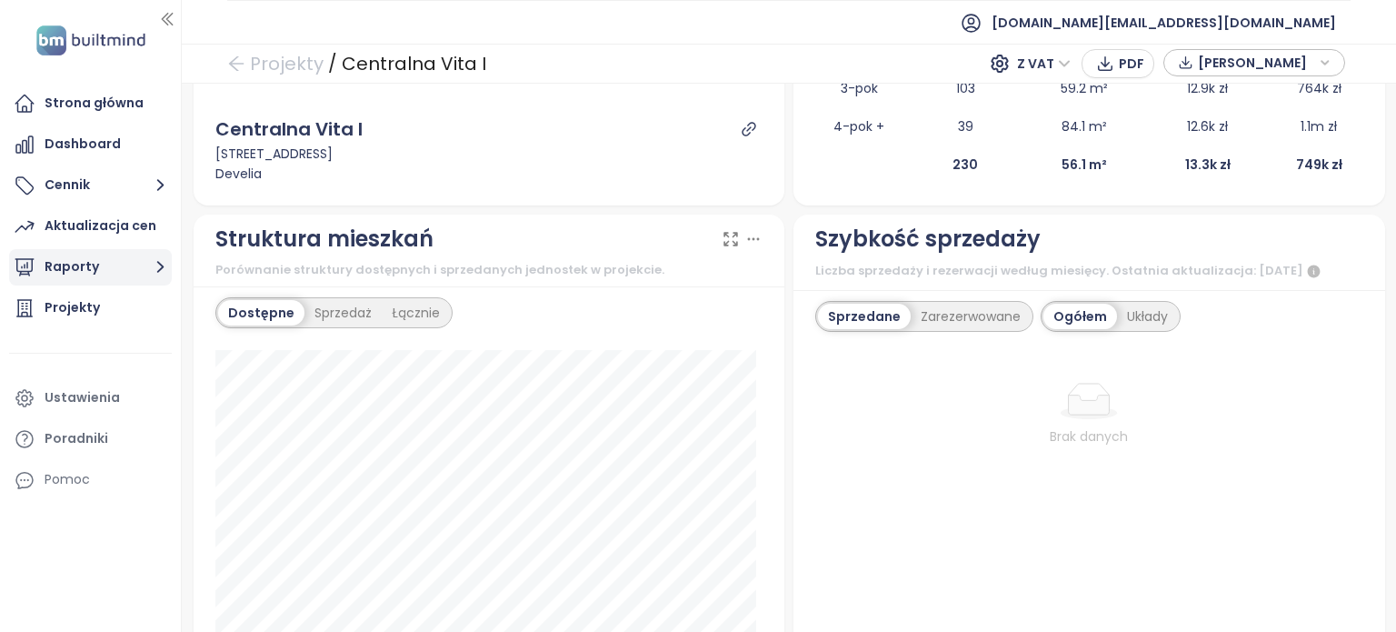
click at [150, 273] on icon "button" at bounding box center [160, 266] width 23 height 23
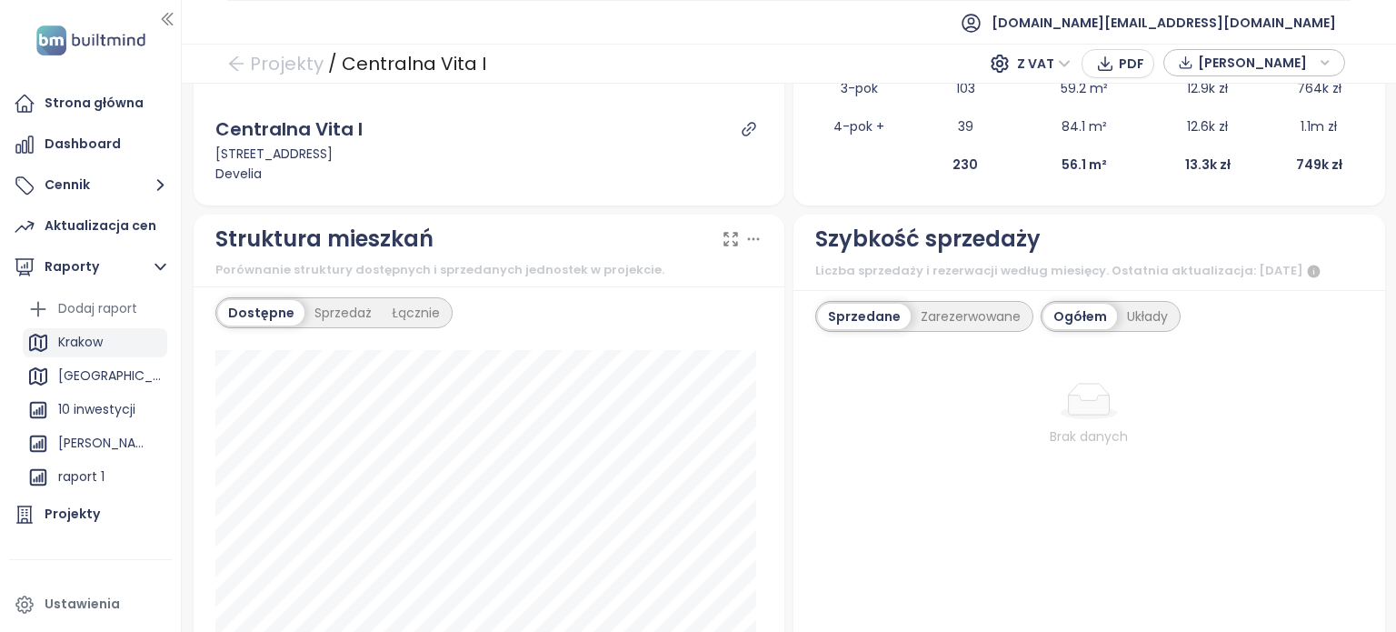
click at [100, 341] on div "Krakow" at bounding box center [80, 342] width 45 height 23
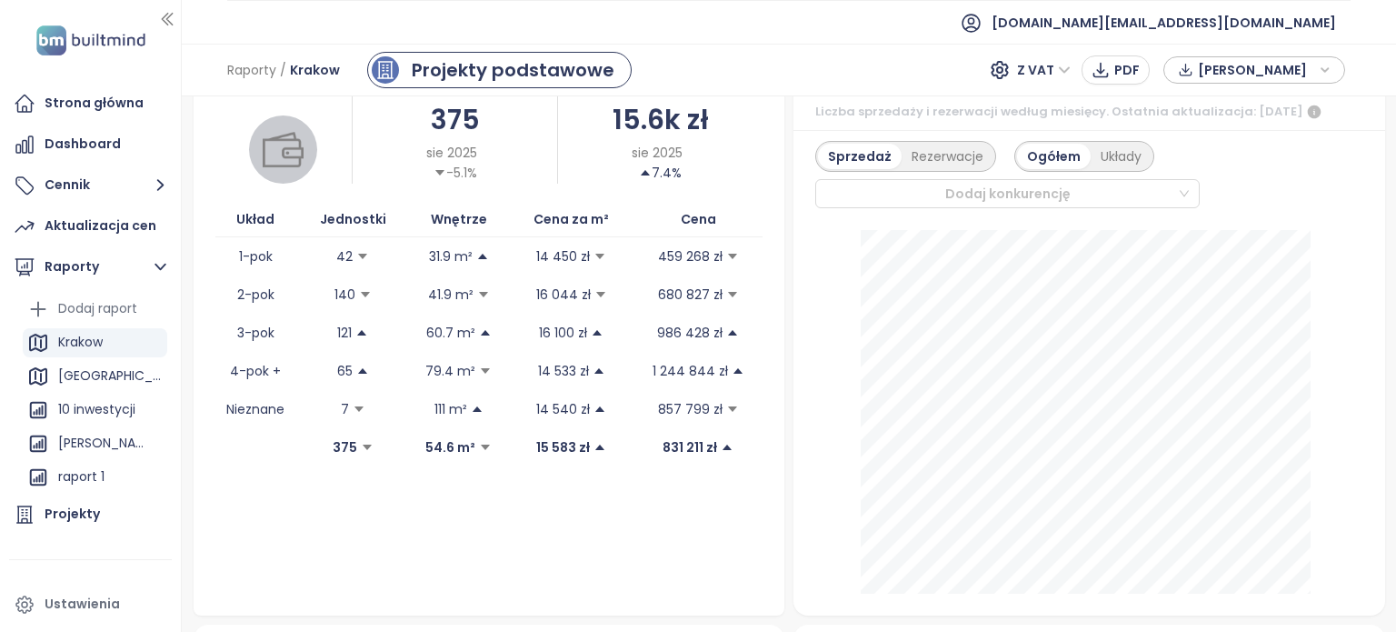
scroll to position [505, 0]
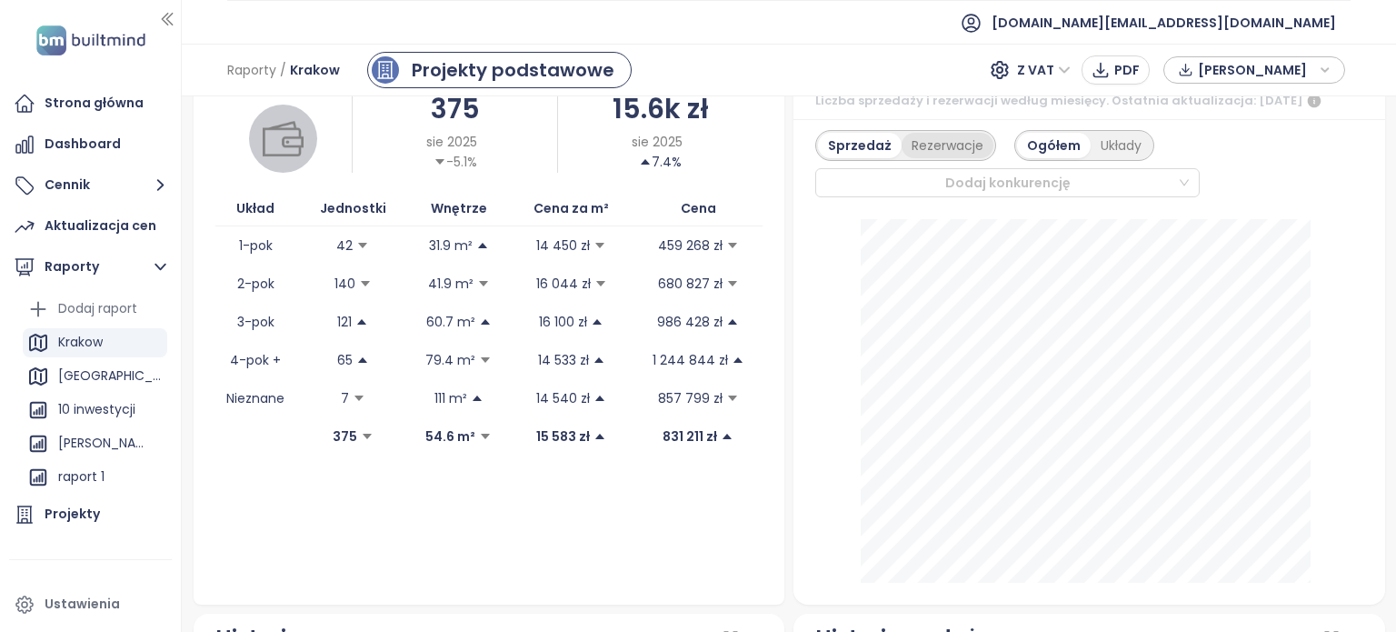
click at [953, 157] on div "Rezerwacje" at bounding box center [948, 145] width 92 height 25
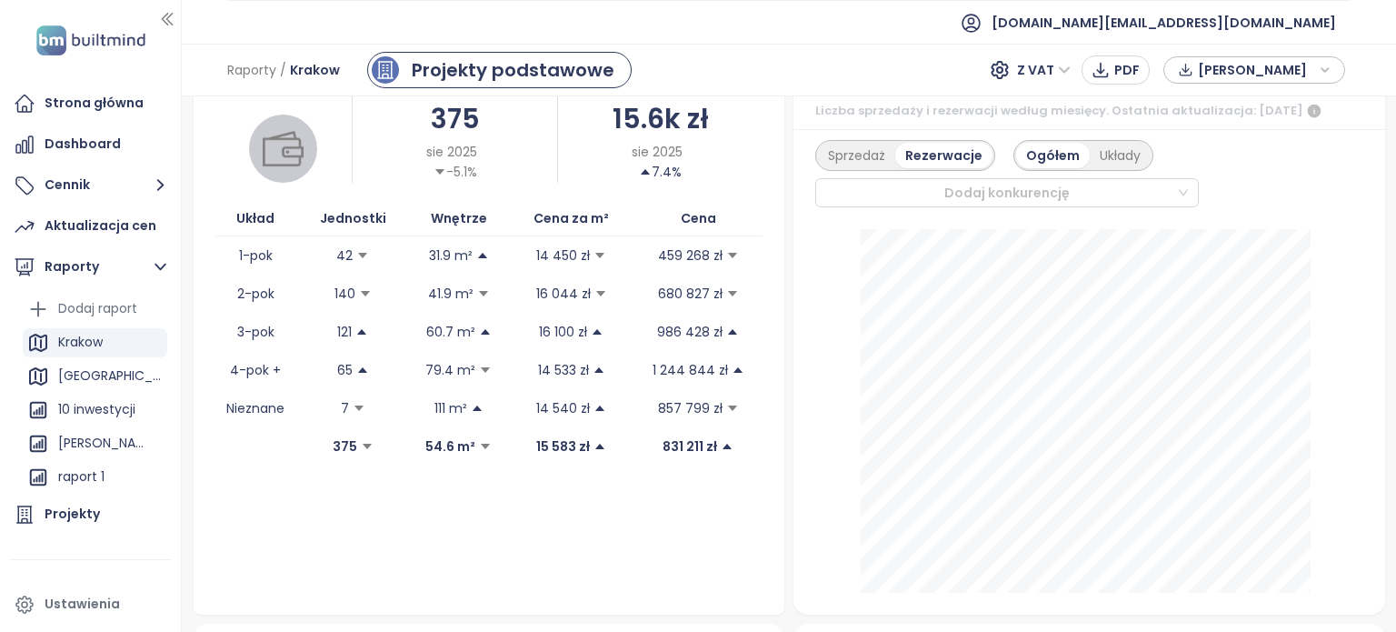
scroll to position [490, 0]
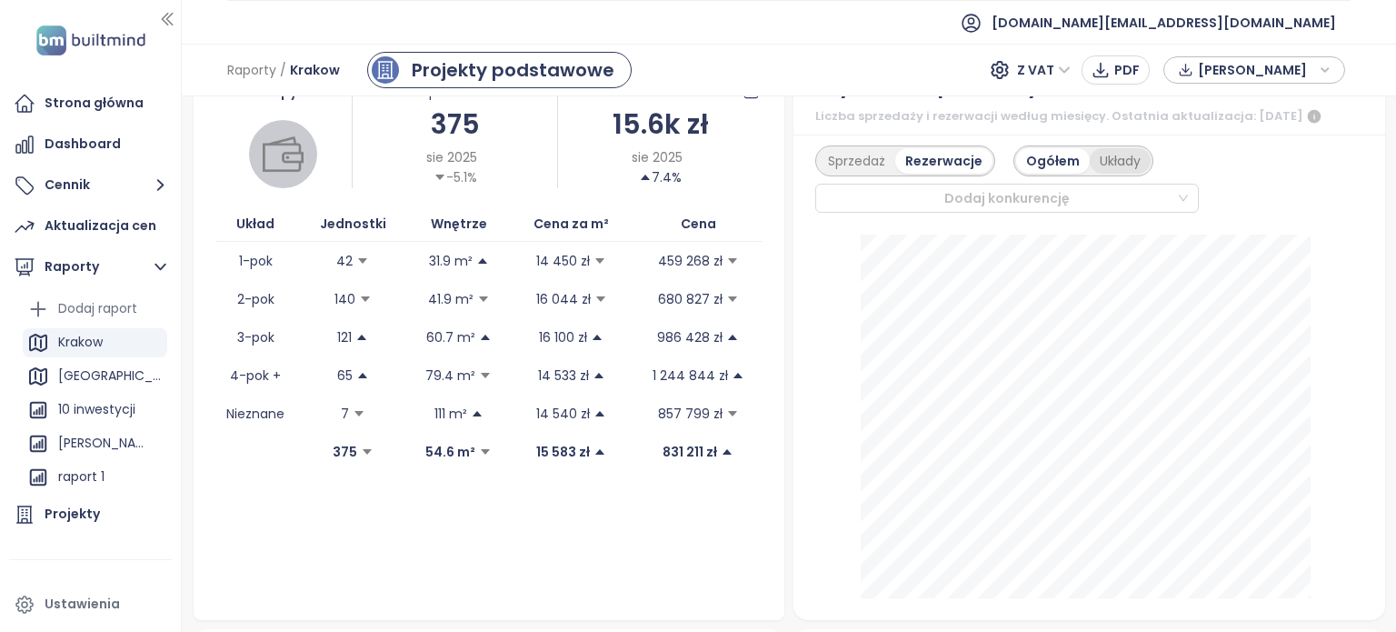
click at [1109, 174] on div "Układy" at bounding box center [1120, 160] width 61 height 25
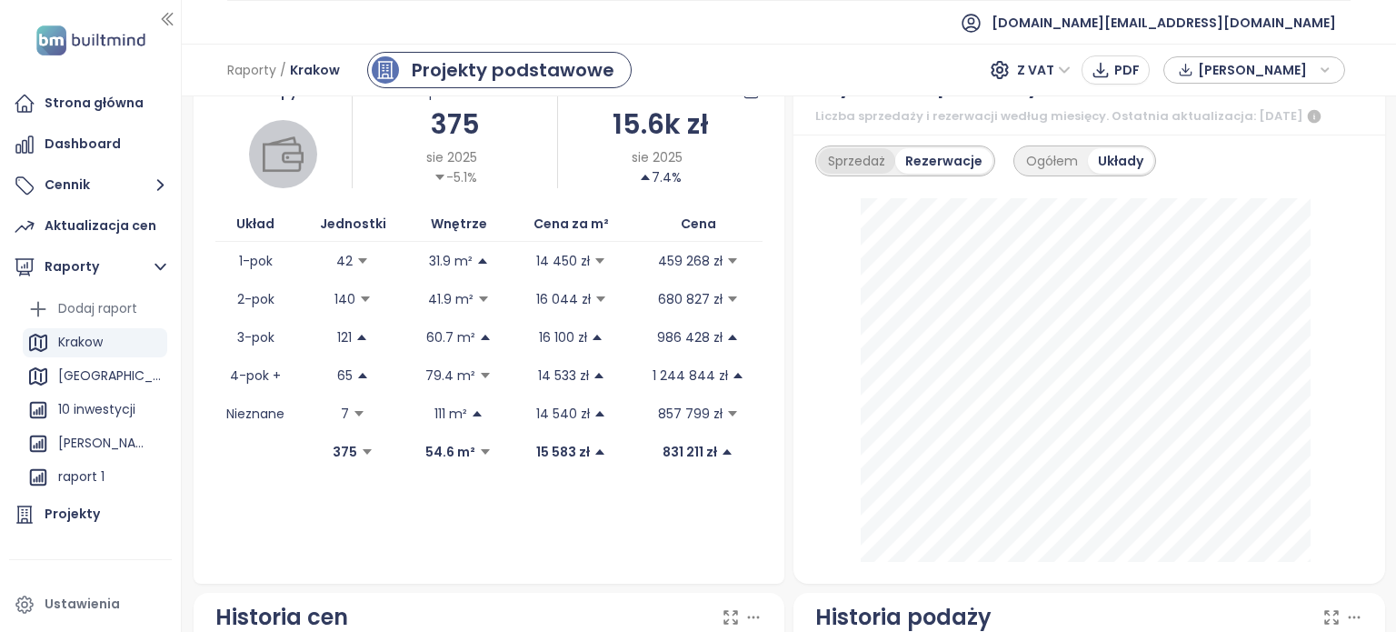
click at [856, 174] on div "Sprzedaż" at bounding box center [856, 160] width 77 height 25
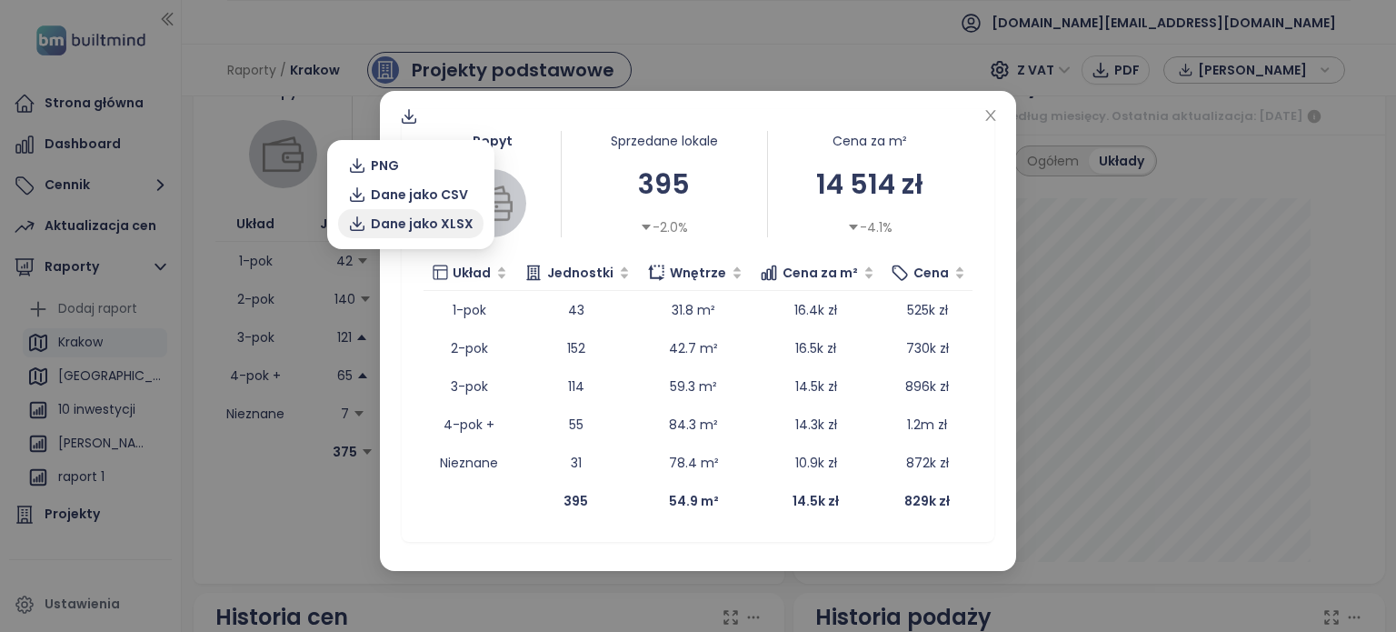
click at [429, 223] on span "Dane jako XLSX" at bounding box center [422, 224] width 103 height 20
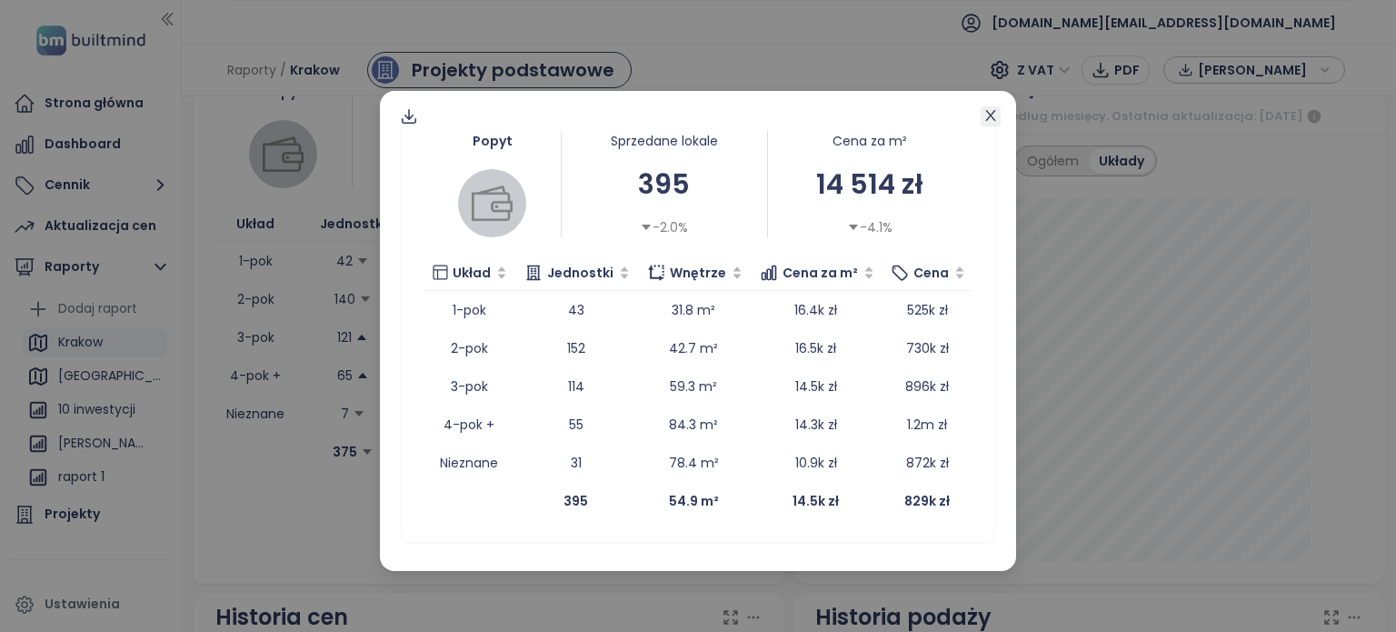
click at [991, 112] on icon "close" at bounding box center [990, 115] width 15 height 15
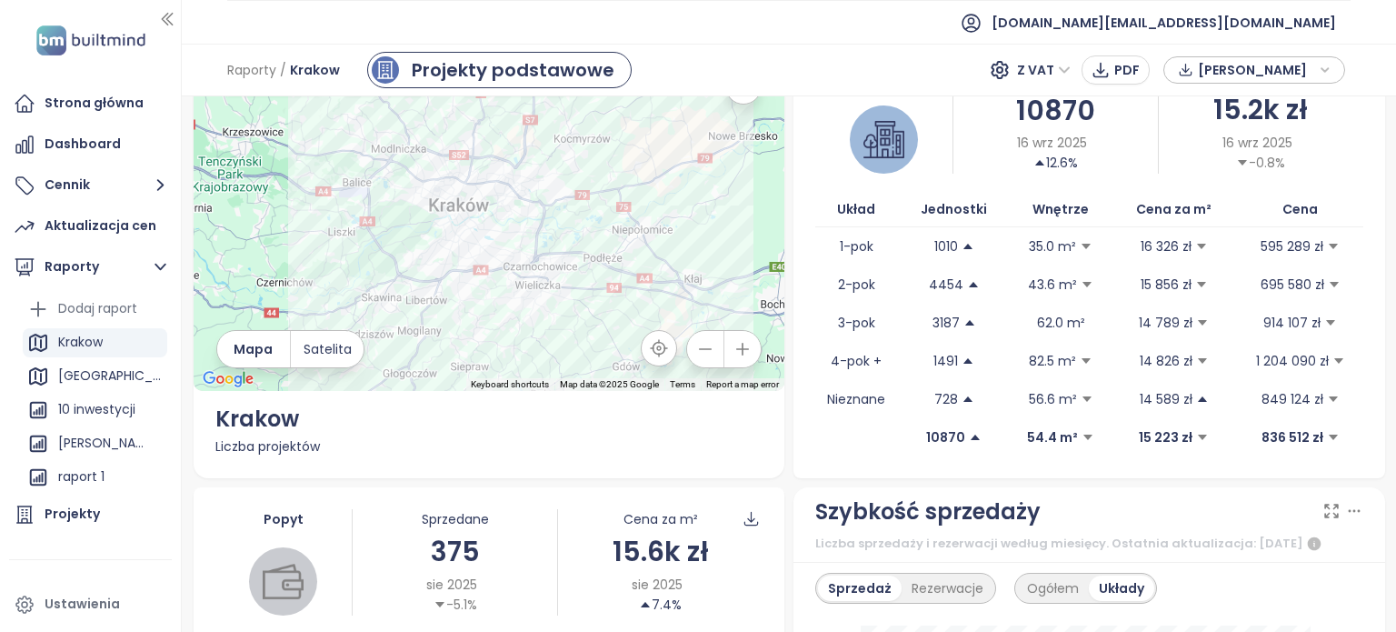
scroll to position [0, 0]
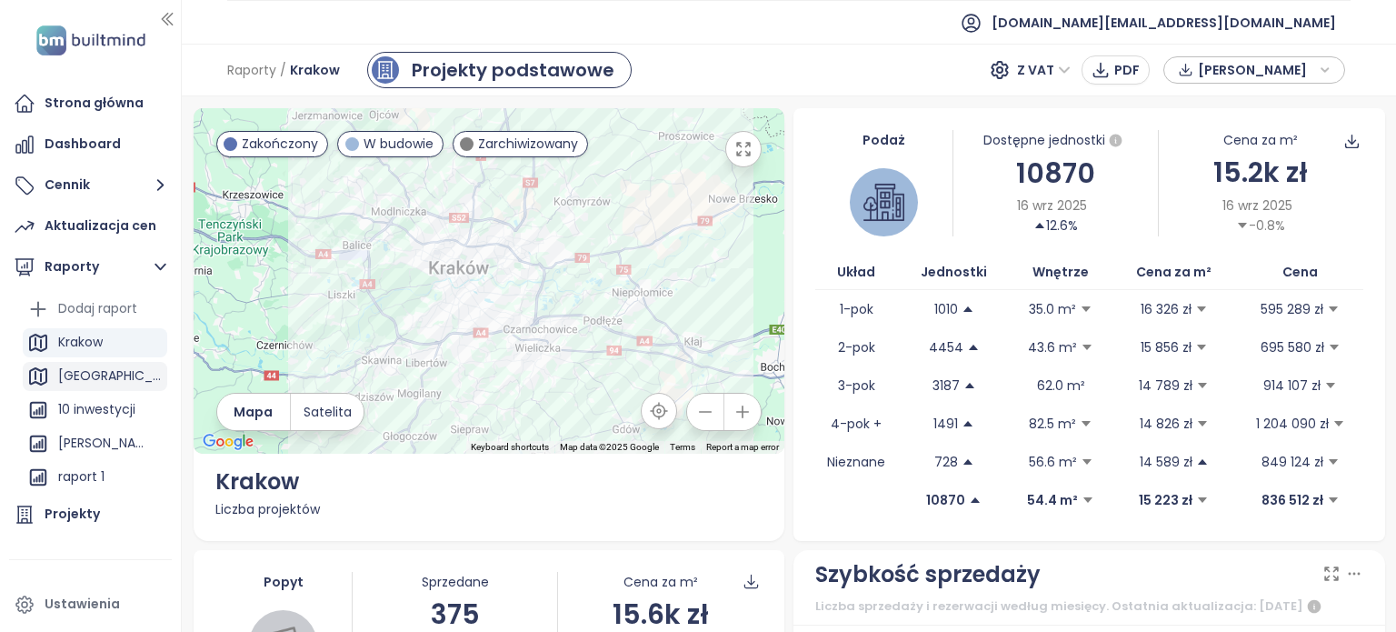
click at [81, 383] on div "[GEOGRAPHIC_DATA]" at bounding box center [110, 375] width 105 height 23
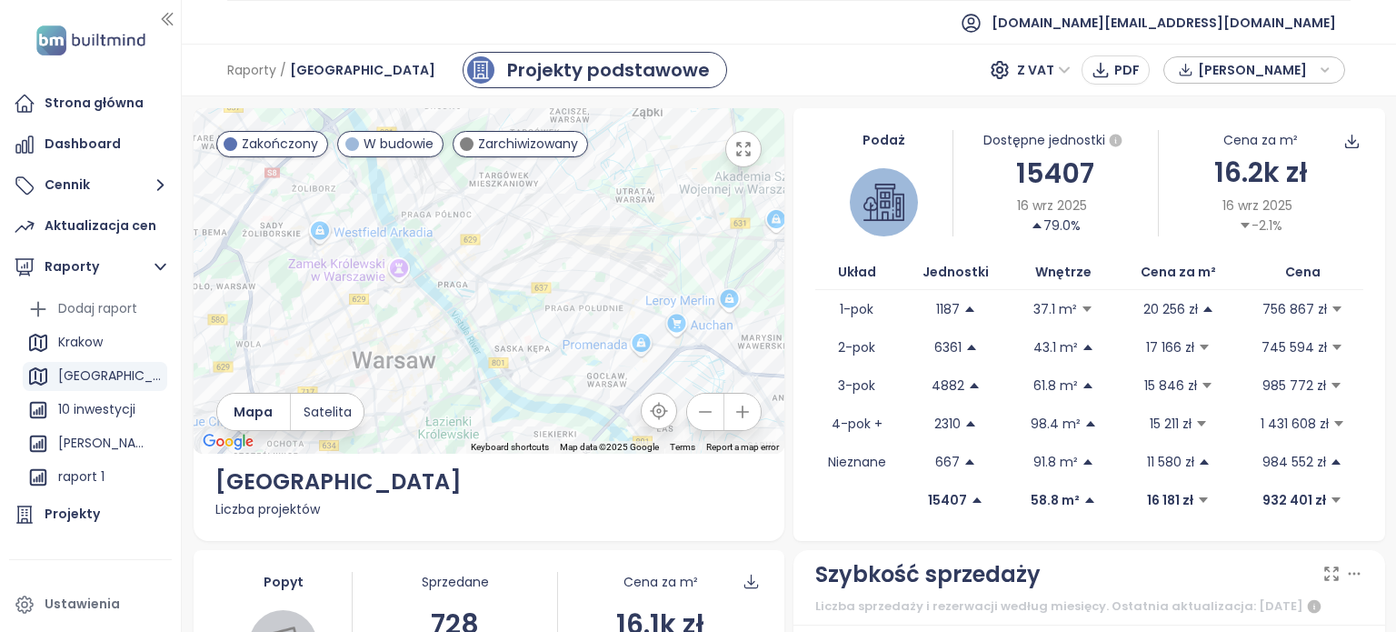
drag, startPoint x: 411, startPoint y: 249, endPoint x: 431, endPoint y: 260, distance: 22.8
click at [431, 260] on div at bounding box center [490, 280] width 592 height 345
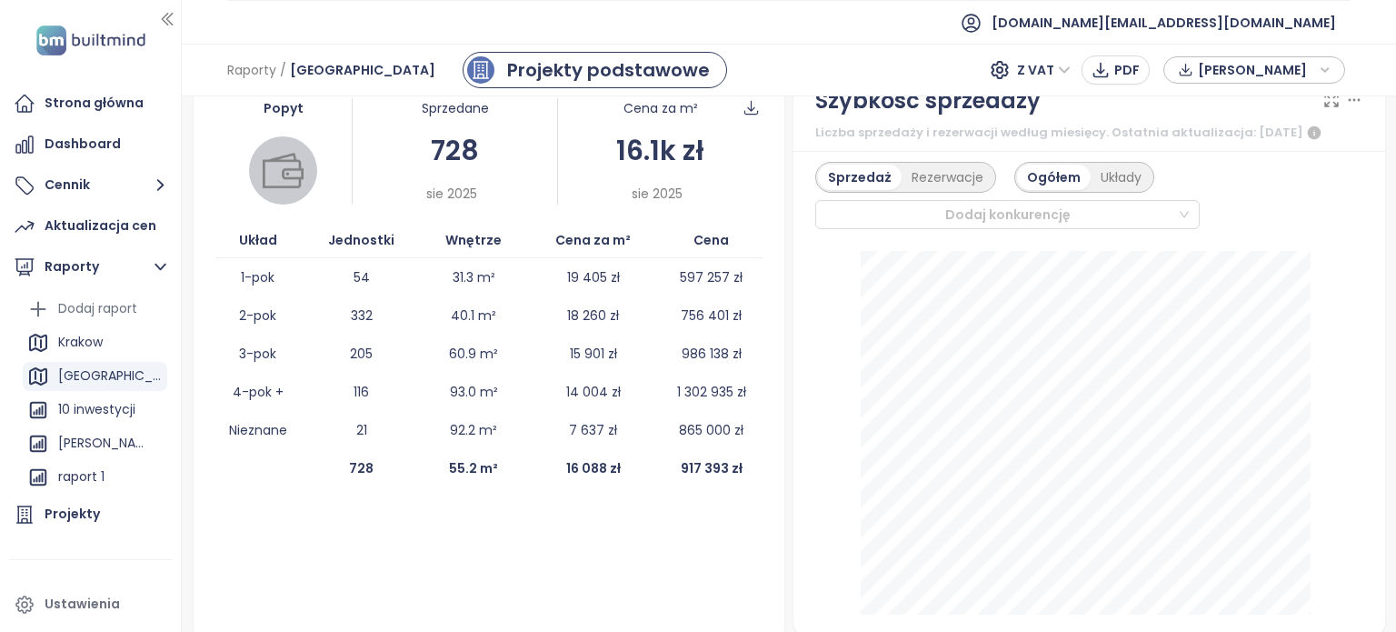
scroll to position [468, 0]
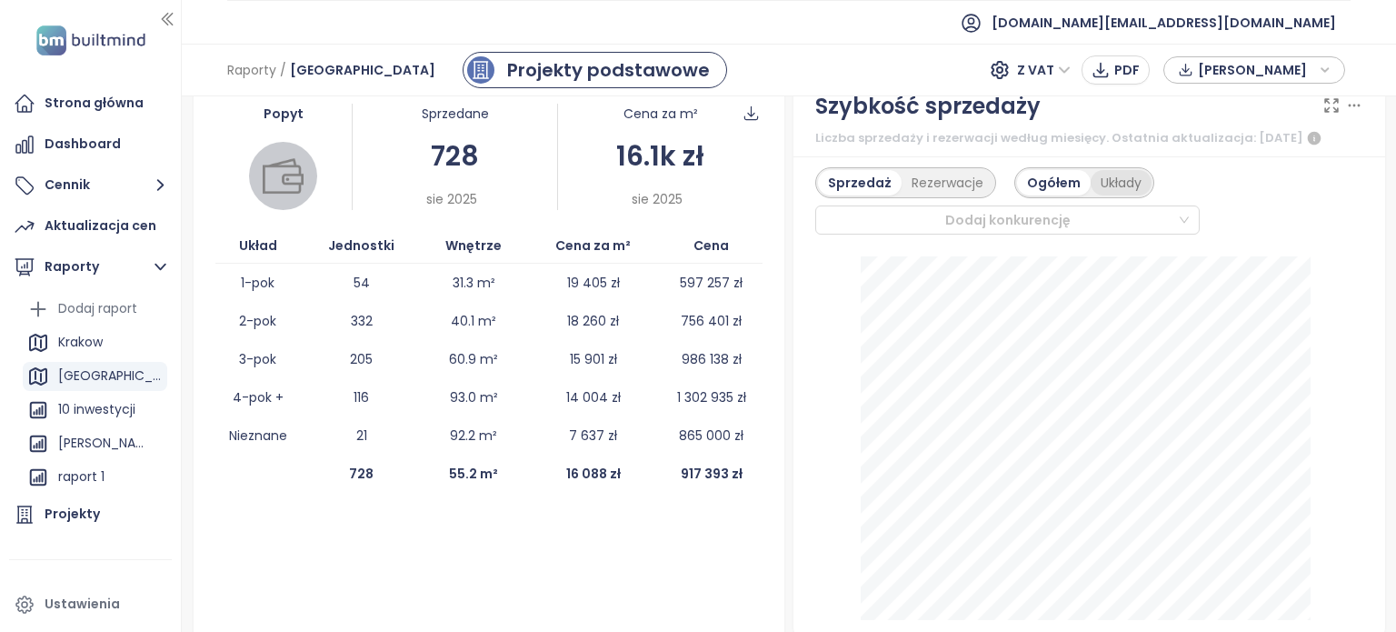
click at [1102, 192] on div "Układy" at bounding box center [1121, 182] width 61 height 25
click at [963, 195] on div "Rezerwacje" at bounding box center [948, 182] width 92 height 25
click at [838, 195] on div "Sprzedaż" at bounding box center [856, 182] width 77 height 25
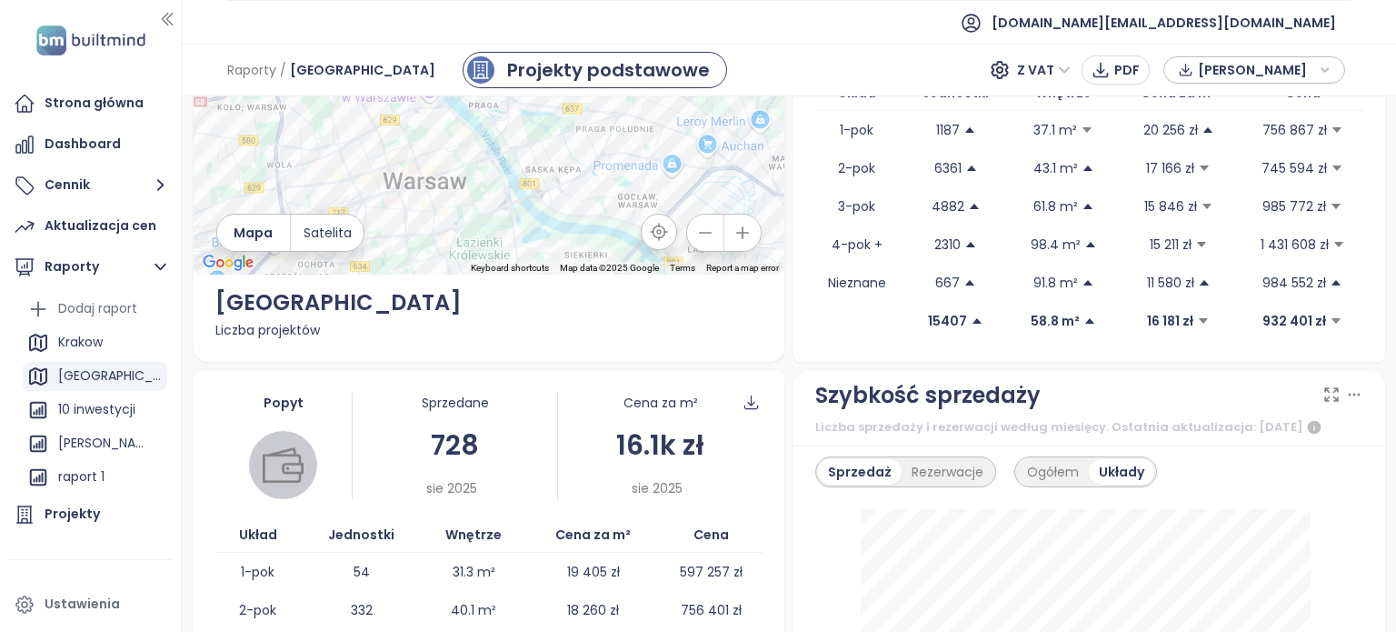
scroll to position [0, 0]
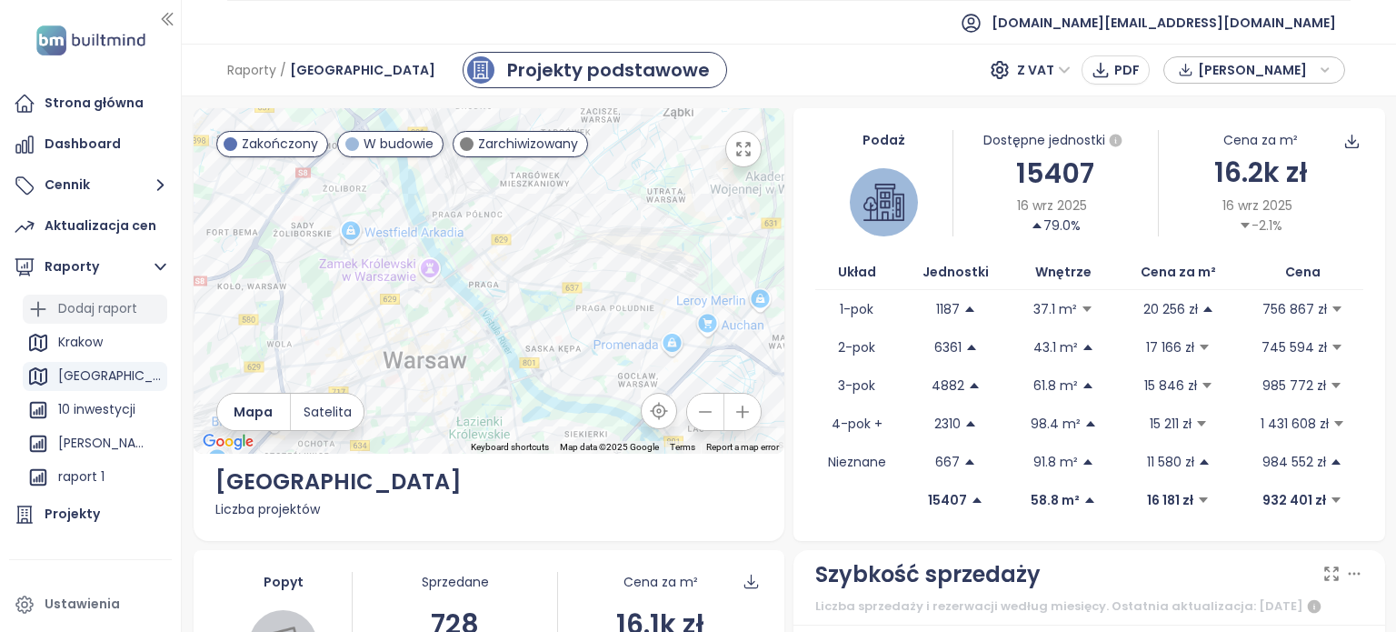
click at [68, 315] on div "Dodaj raport" at bounding box center [97, 308] width 79 height 23
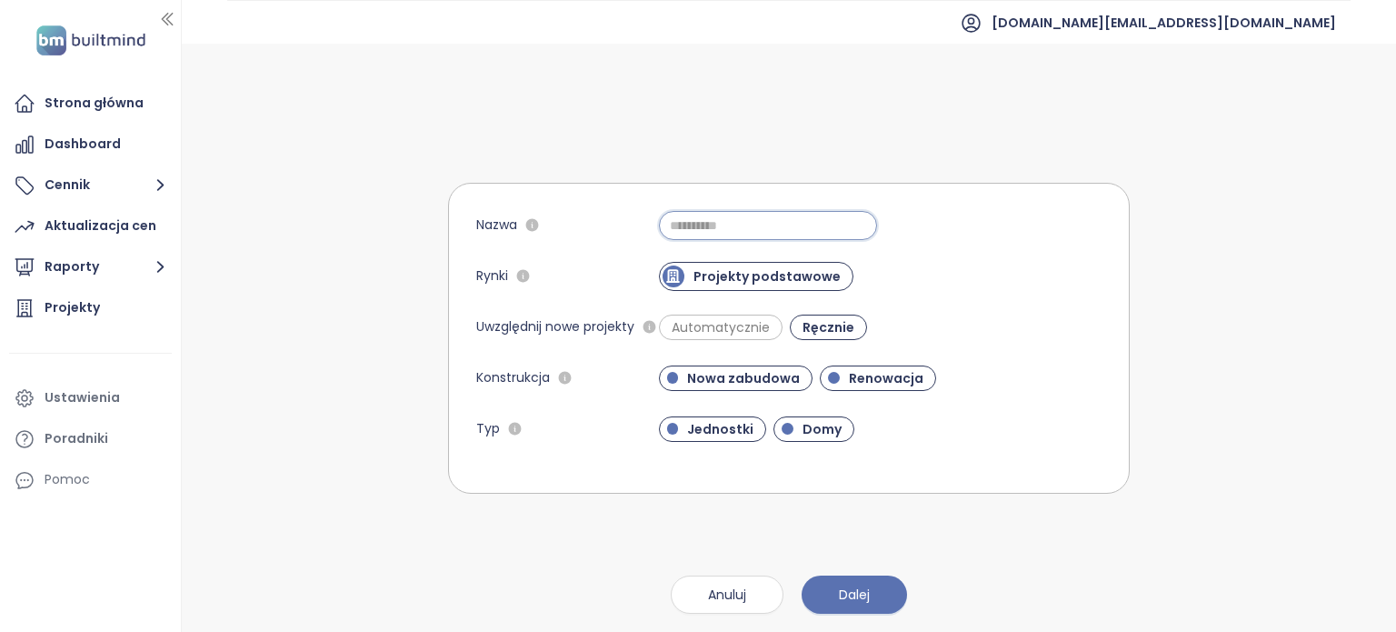
click at [763, 228] on input "Nazwa" at bounding box center [768, 225] width 218 height 29
type input "****"
click at [919, 211] on div "****" at bounding box center [880, 225] width 443 height 29
click at [884, 589] on button "Dalej" at bounding box center [854, 594] width 105 height 38
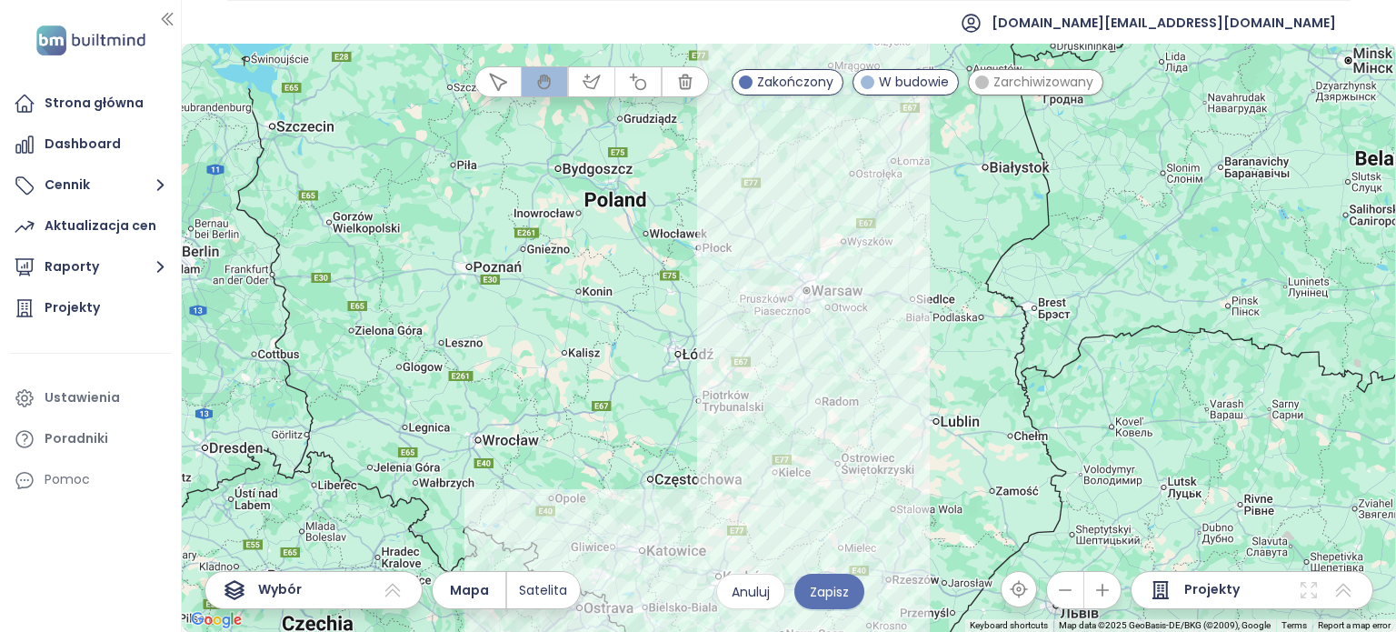
drag, startPoint x: 895, startPoint y: 229, endPoint x: 859, endPoint y: 360, distance: 135.8
click at [860, 365] on div at bounding box center [789, 338] width 1214 height 588
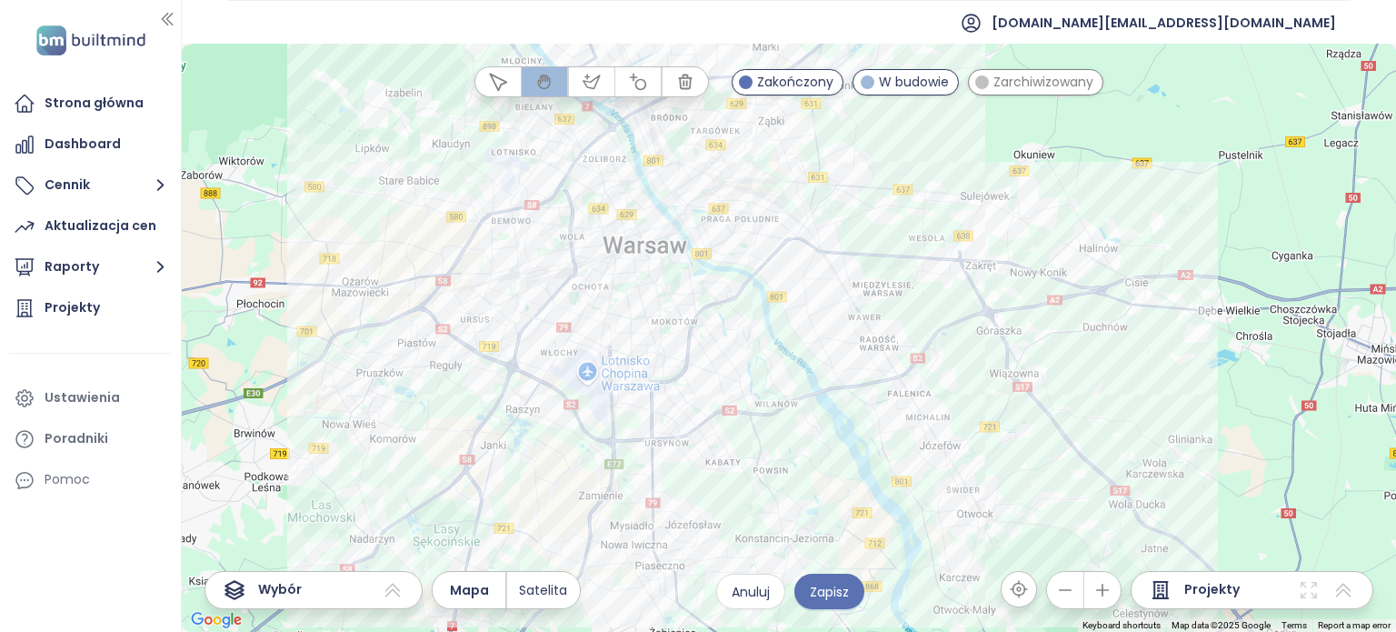
click at [646, 269] on div at bounding box center [789, 338] width 1214 height 588
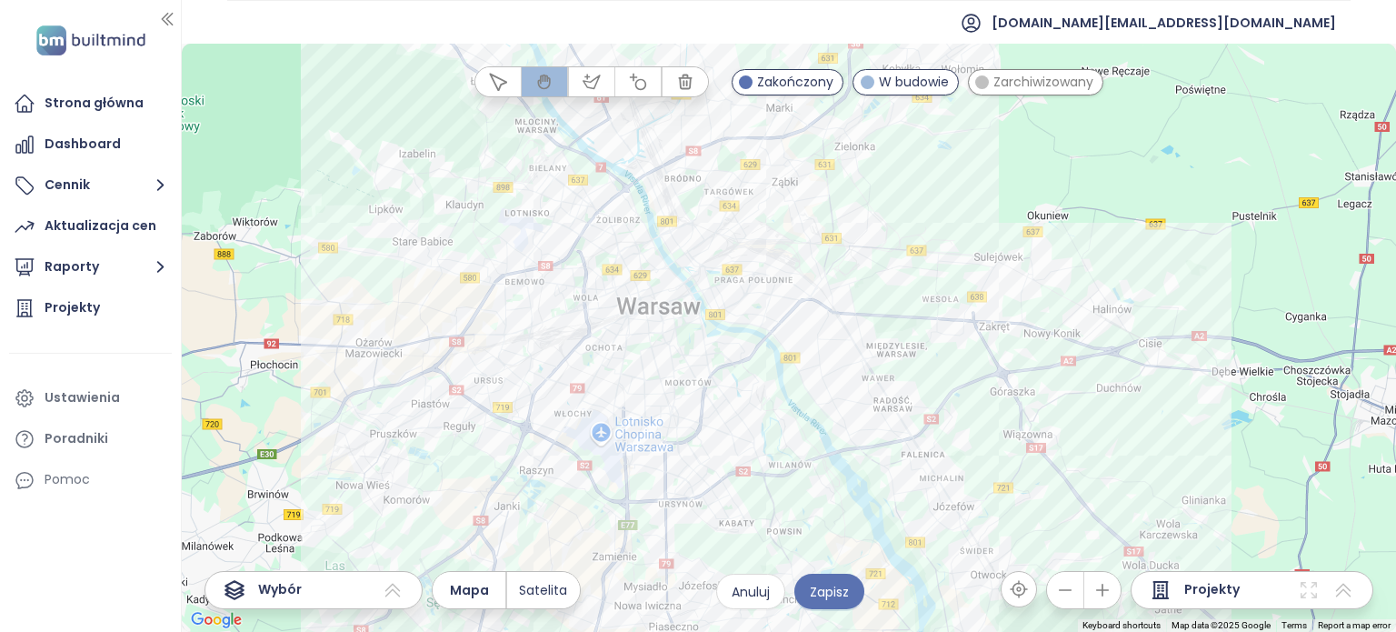
drag, startPoint x: 646, startPoint y: 269, endPoint x: 681, endPoint y: 402, distance: 137.1
click at [673, 381] on div at bounding box center [789, 338] width 1214 height 588
click at [686, 410] on div at bounding box center [789, 338] width 1214 height 588
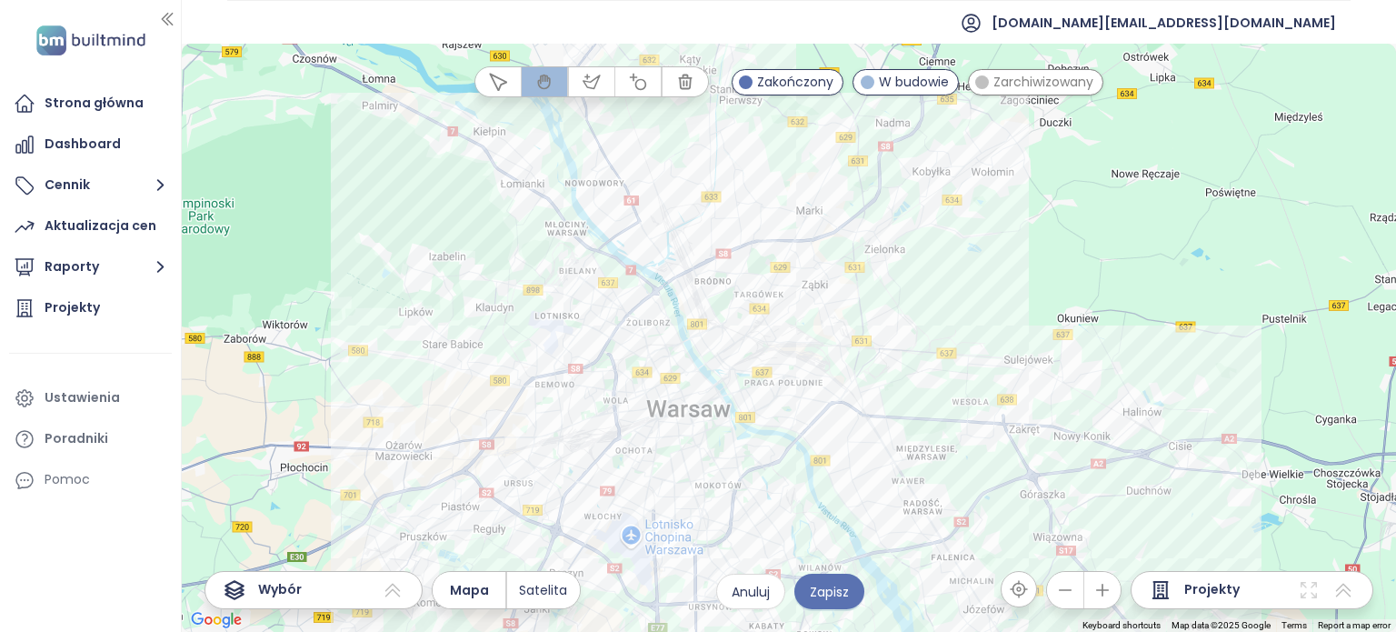
click at [687, 410] on div at bounding box center [789, 338] width 1214 height 588
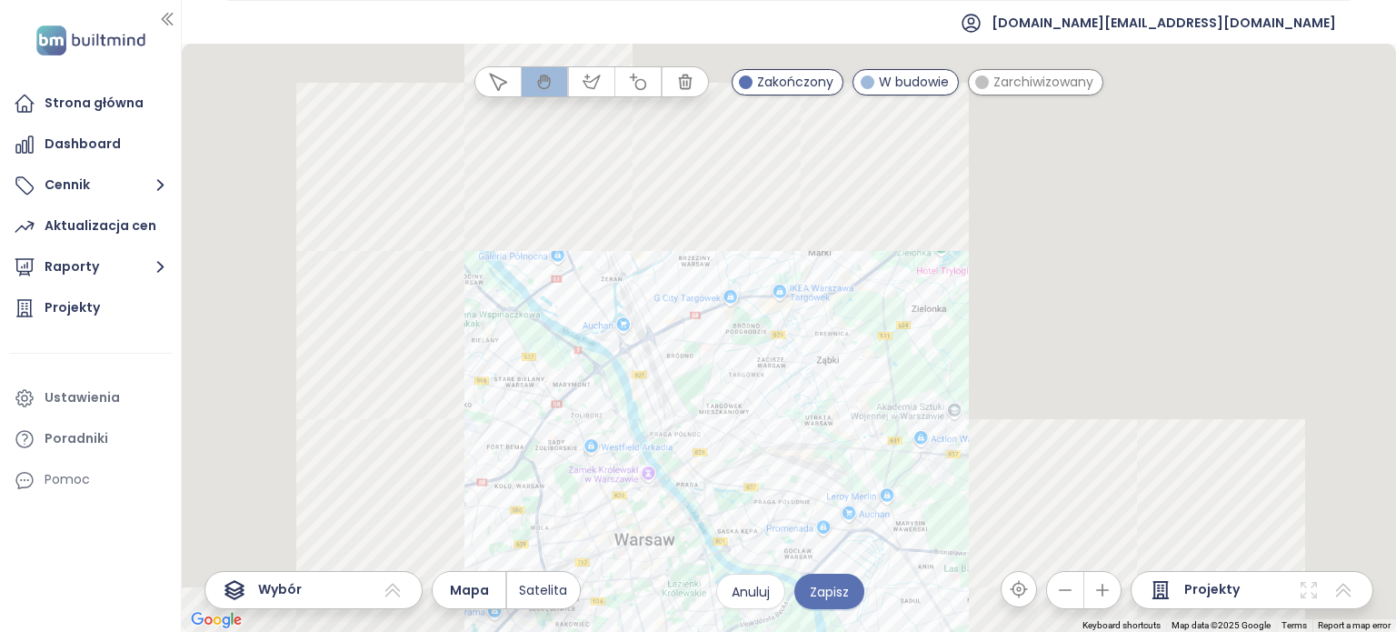
drag, startPoint x: 939, startPoint y: 256, endPoint x: 1009, endPoint y: 322, distance: 95.8
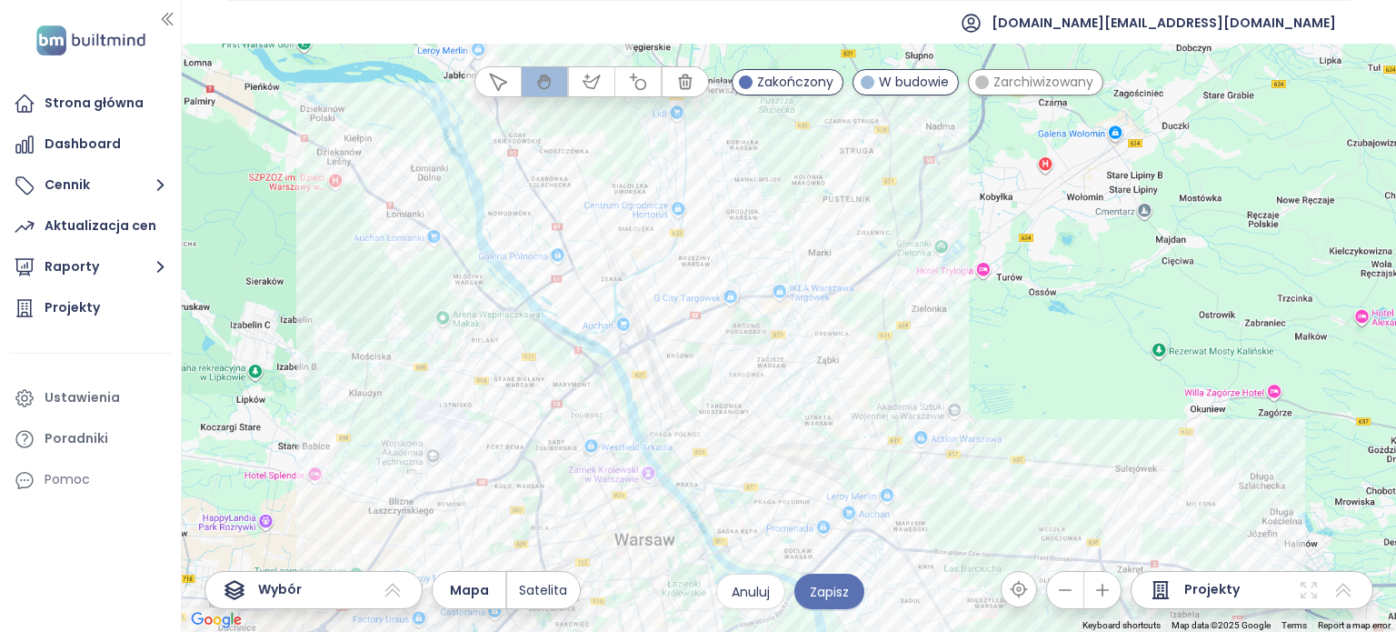
click at [1009, 322] on div at bounding box center [789, 338] width 1214 height 588
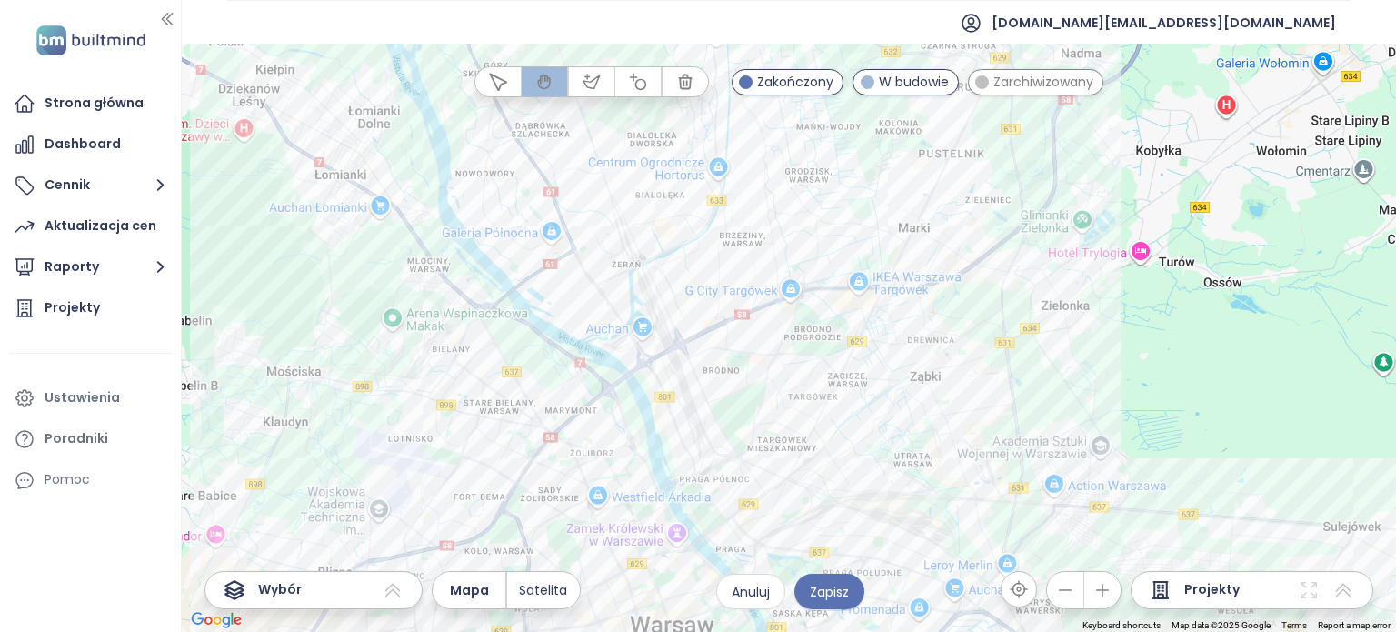
drag, startPoint x: 784, startPoint y: 331, endPoint x: 824, endPoint y: 350, distance: 44.3
click at [839, 326] on div at bounding box center [789, 338] width 1214 height 588
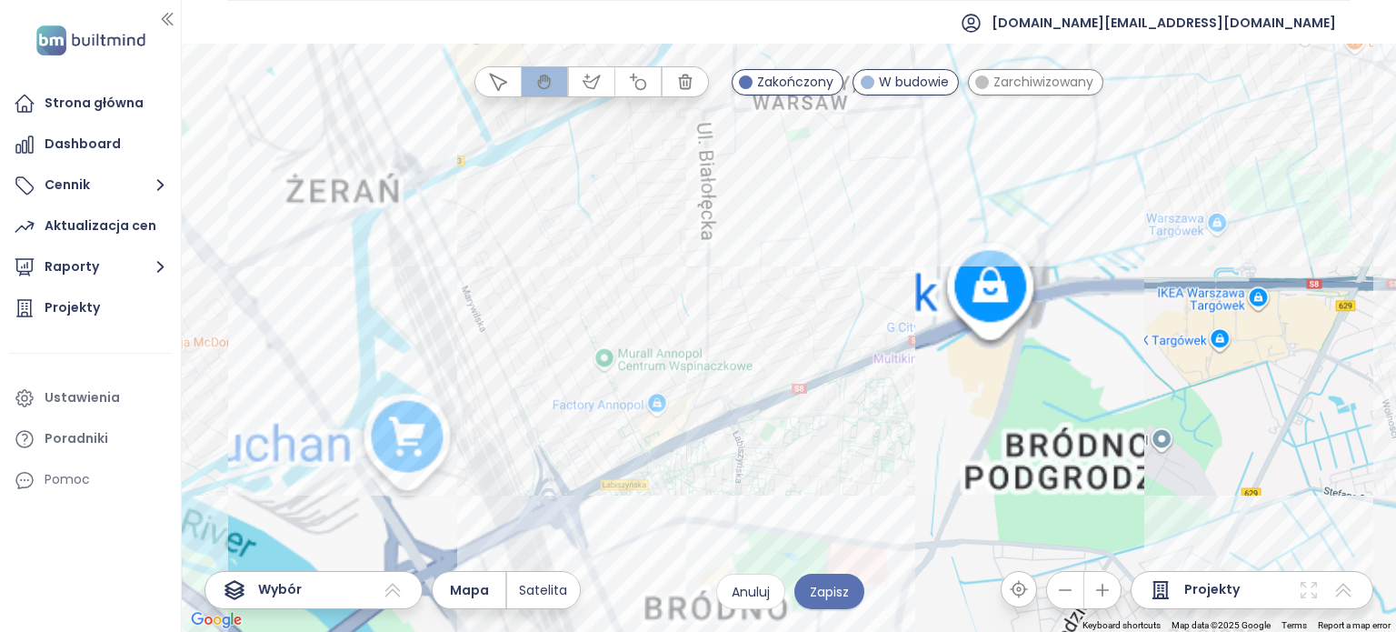
click at [723, 297] on div at bounding box center [789, 338] width 1214 height 588
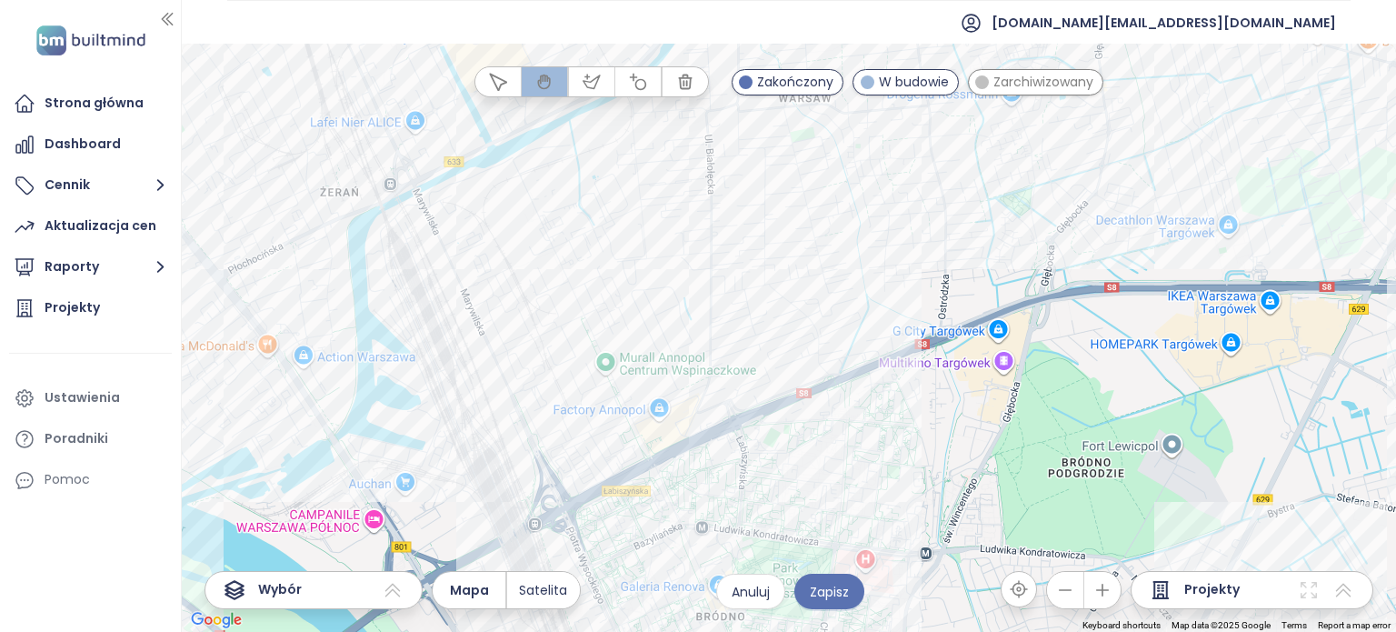
drag, startPoint x: 723, startPoint y: 297, endPoint x: 803, endPoint y: 320, distance: 82.3
click at [802, 320] on div at bounding box center [789, 338] width 1214 height 588
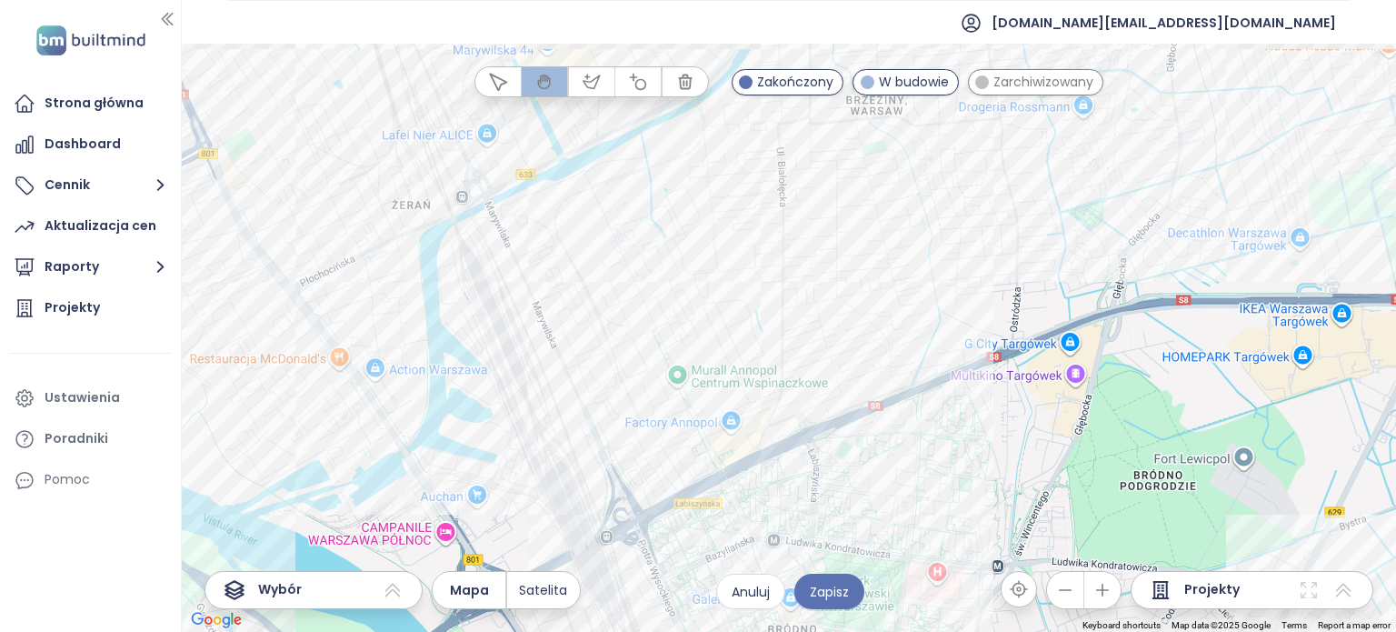
drag, startPoint x: 806, startPoint y: 319, endPoint x: 783, endPoint y: 318, distance: 23.6
click at [807, 319] on div at bounding box center [789, 338] width 1214 height 588
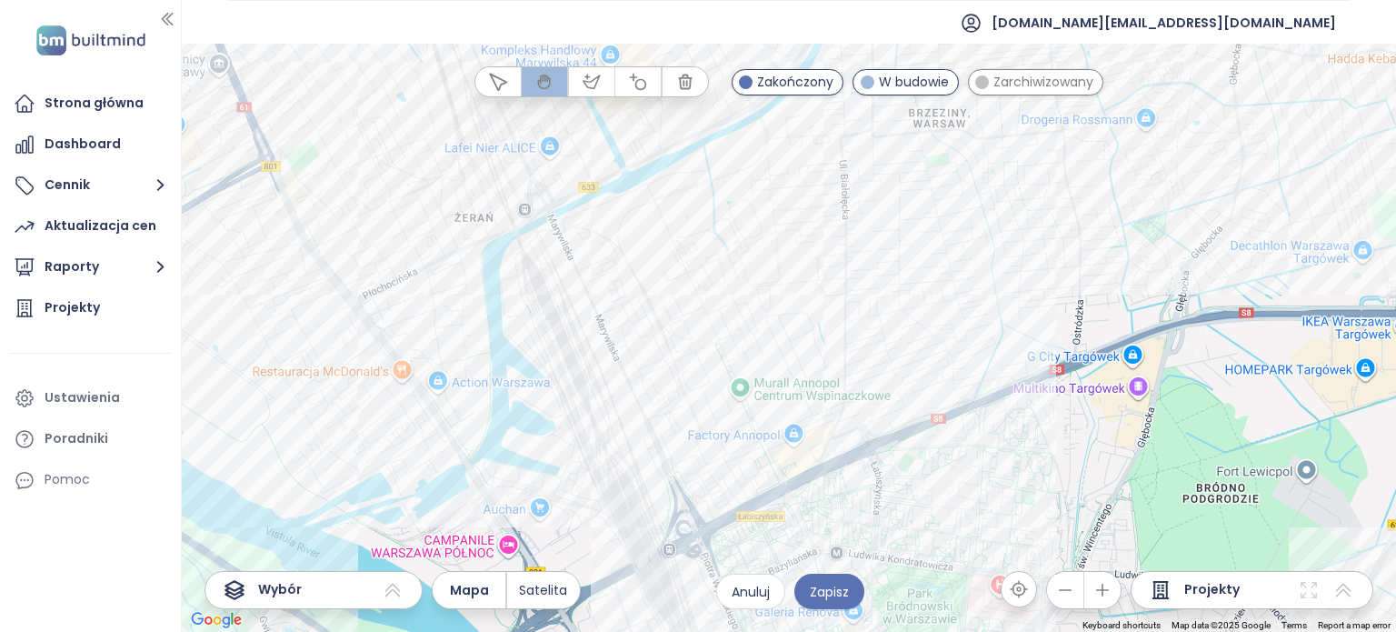
drag, startPoint x: 588, startPoint y: 276, endPoint x: 600, endPoint y: 289, distance: 17.4
click at [600, 289] on div at bounding box center [789, 338] width 1214 height 588
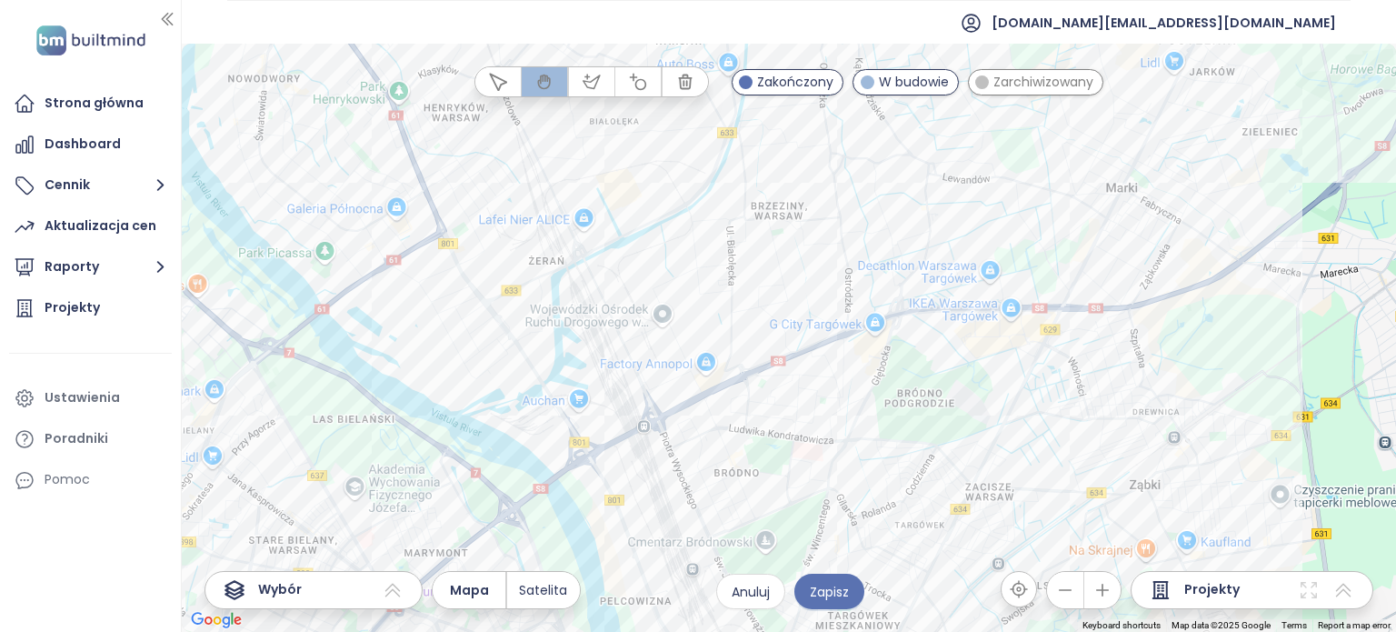
drag, startPoint x: 651, startPoint y: 286, endPoint x: 709, endPoint y: 317, distance: 65.9
click at [653, 286] on div at bounding box center [789, 338] width 1214 height 588
click at [722, 323] on div at bounding box center [789, 338] width 1214 height 588
click at [673, 304] on div at bounding box center [789, 338] width 1214 height 588
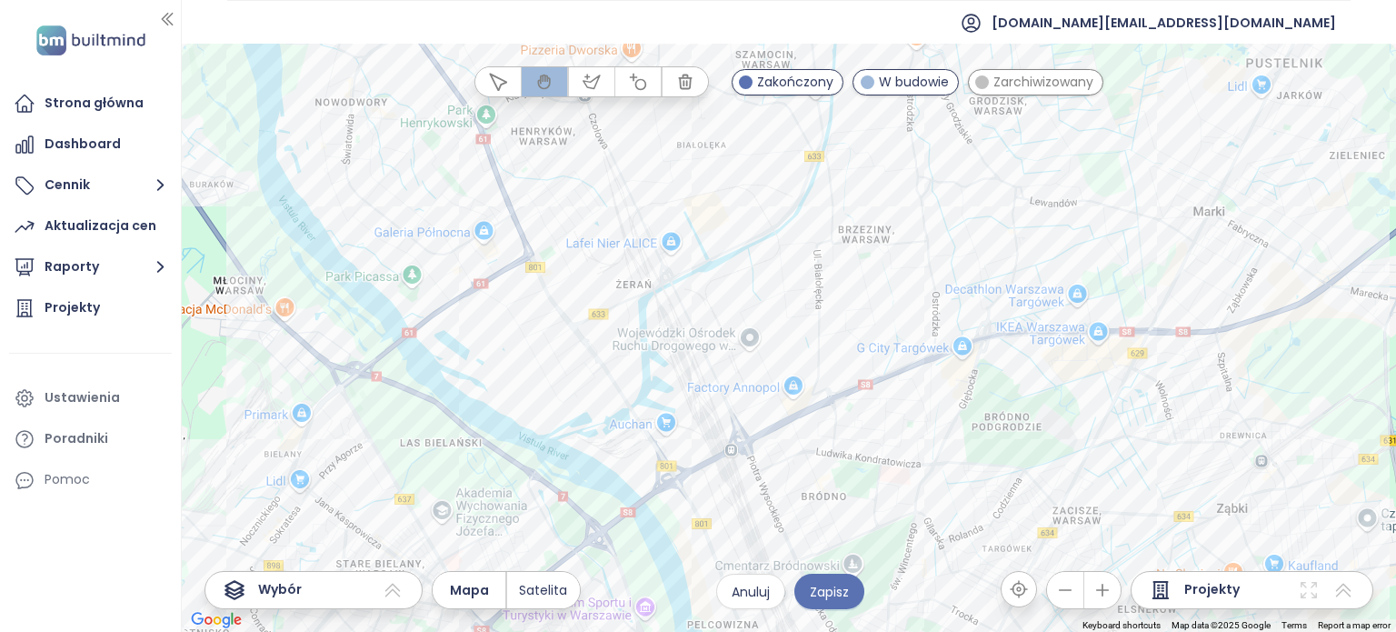
drag, startPoint x: 686, startPoint y: 312, endPoint x: 780, endPoint y: 332, distance: 95.7
click at [780, 332] on div at bounding box center [789, 338] width 1214 height 588
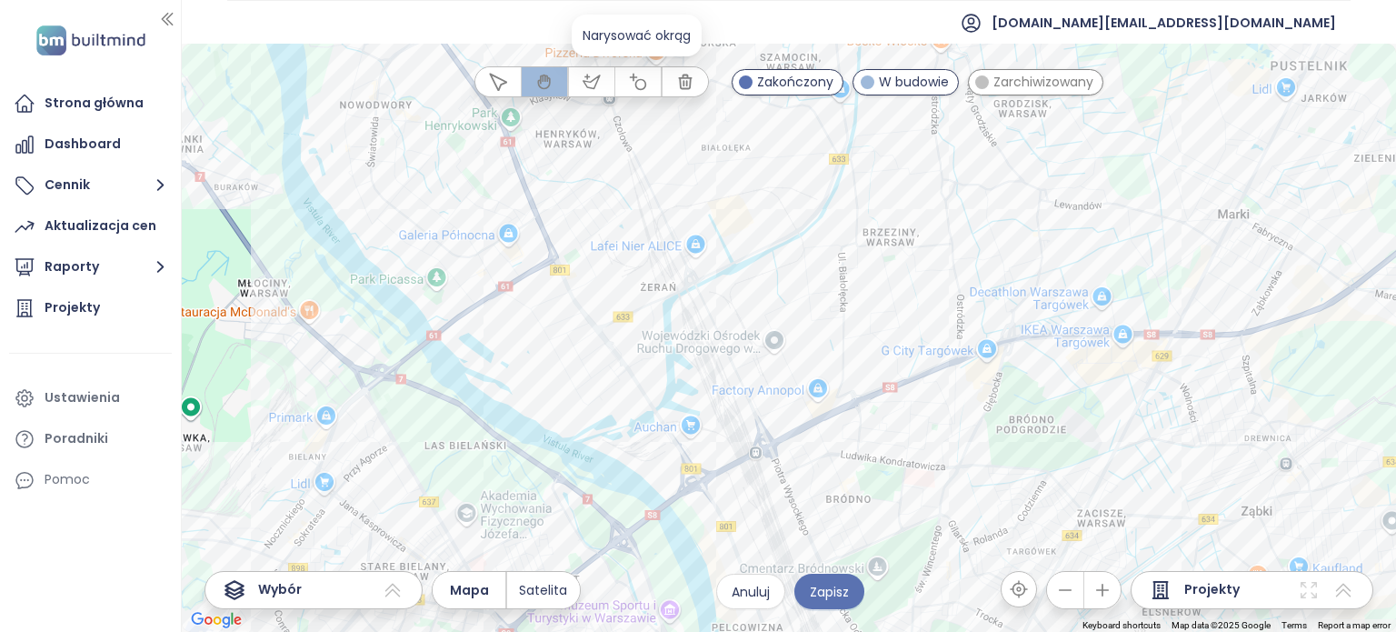
click at [641, 81] on icon "button" at bounding box center [638, 82] width 18 height 18
click at [571, 217] on div at bounding box center [789, 339] width 1214 height 588
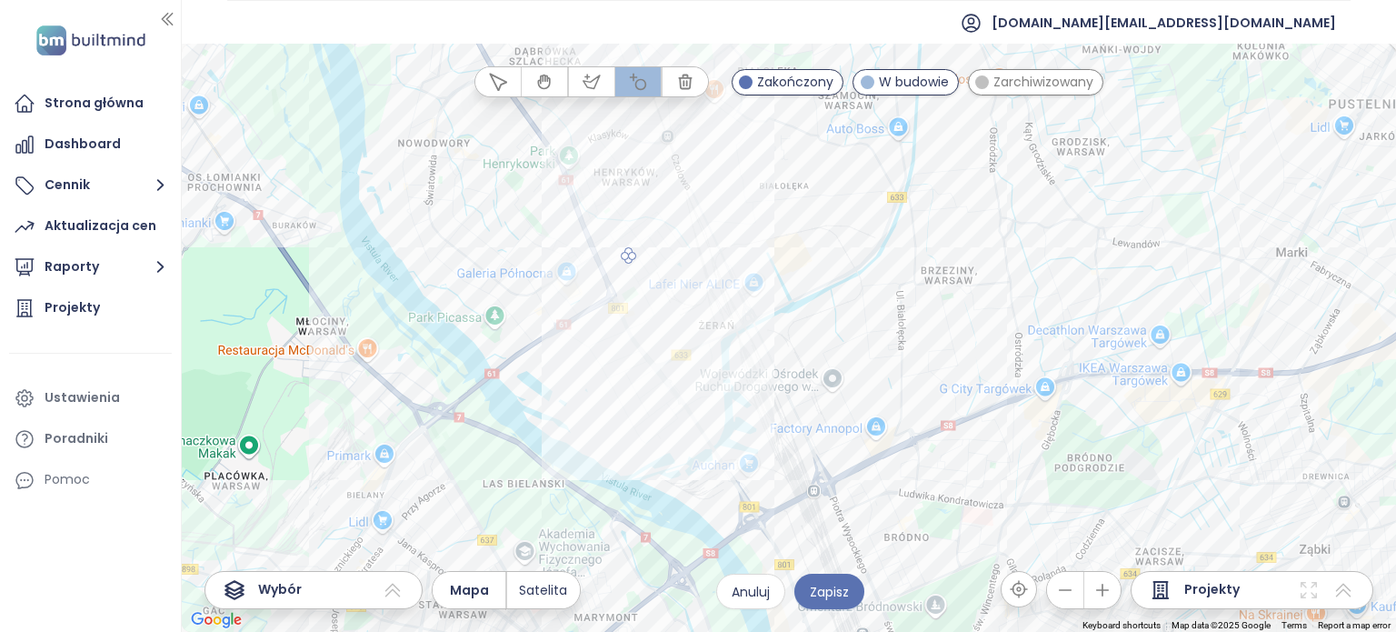
drag, startPoint x: 571, startPoint y: 217, endPoint x: 633, endPoint y: 257, distance: 73.6
click at [633, 257] on div at bounding box center [789, 339] width 1214 height 588
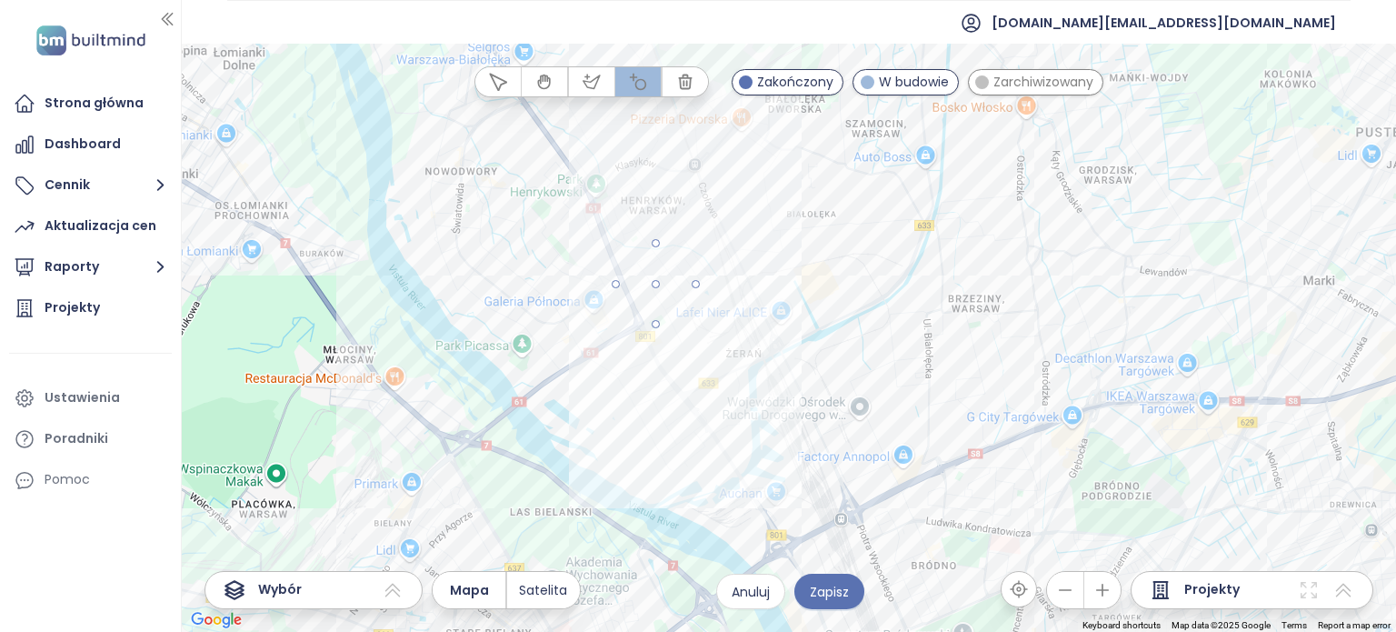
drag, startPoint x: 666, startPoint y: 256, endPoint x: 706, endPoint y: 283, distance: 47.9
click at [706, 283] on div at bounding box center [789, 339] width 1214 height 588
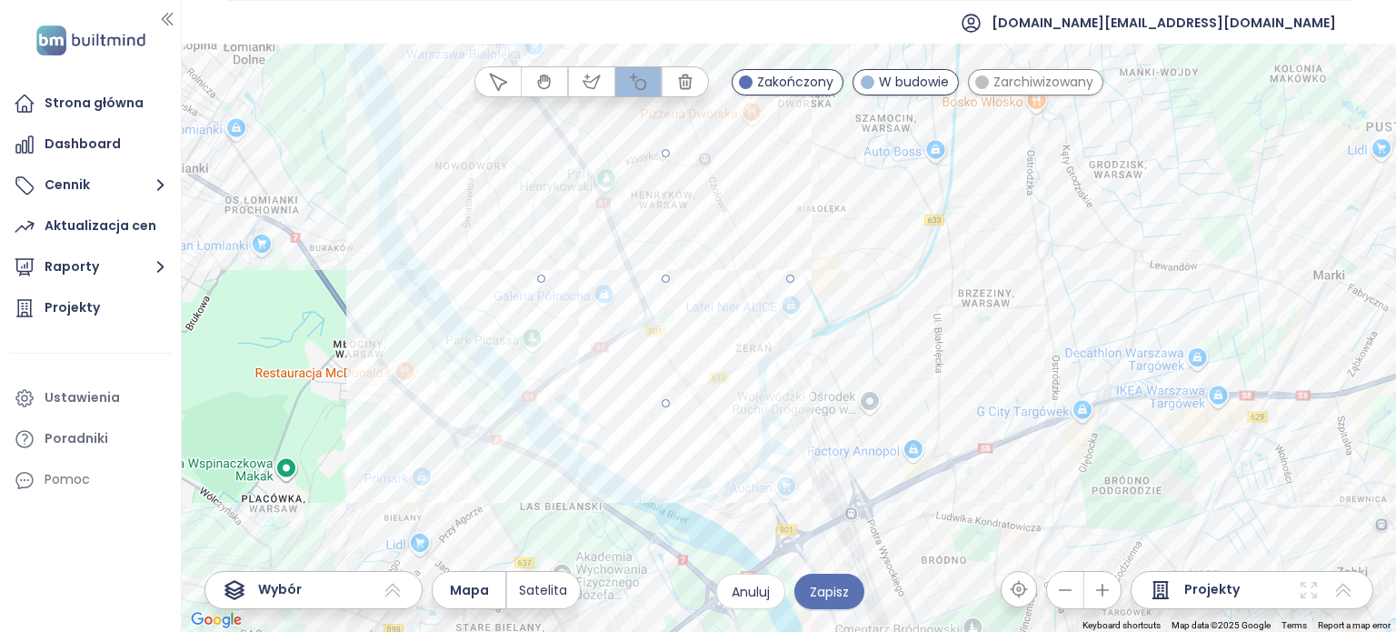
click at [789, 302] on div at bounding box center [789, 339] width 1214 height 588
click at [594, 83] on icon "button" at bounding box center [592, 82] width 18 height 18
click at [831, 439] on div at bounding box center [789, 339] width 1214 height 588
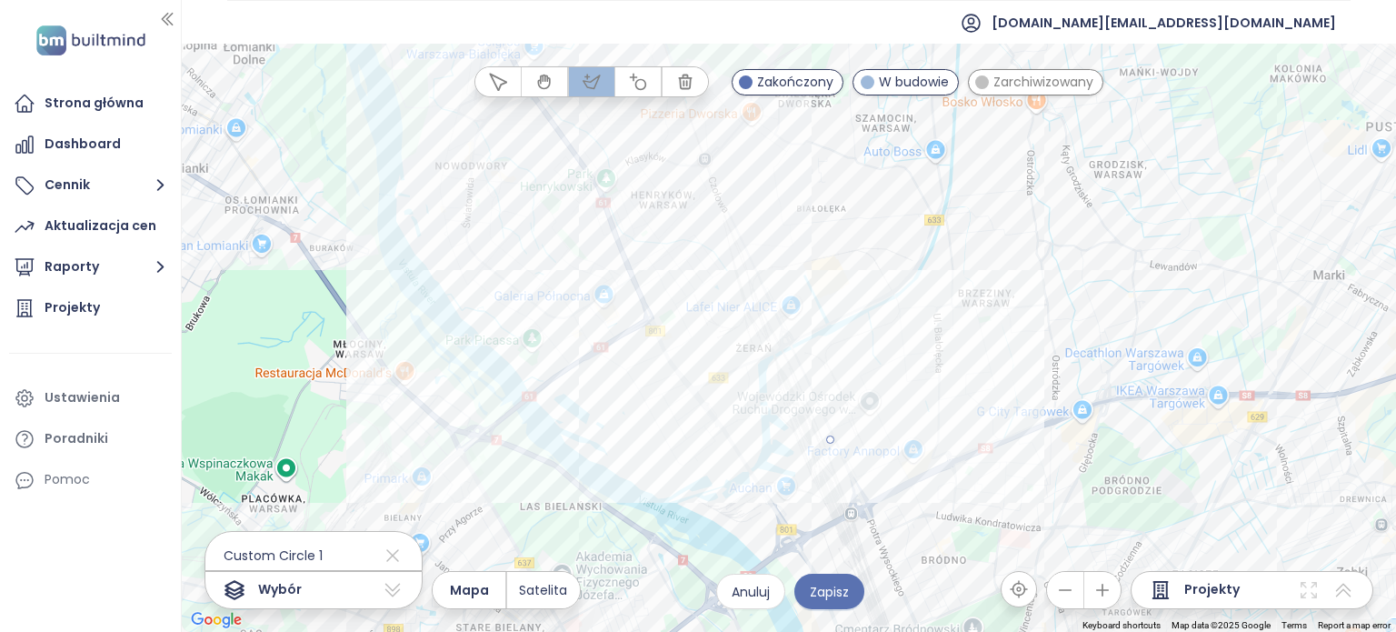
click at [894, 319] on div at bounding box center [789, 339] width 1214 height 588
click at [982, 337] on div at bounding box center [789, 339] width 1214 height 588
click at [1014, 428] on div at bounding box center [789, 339] width 1214 height 588
click at [840, 489] on div at bounding box center [789, 339] width 1214 height 588
click at [830, 441] on div at bounding box center [789, 339] width 1214 height 588
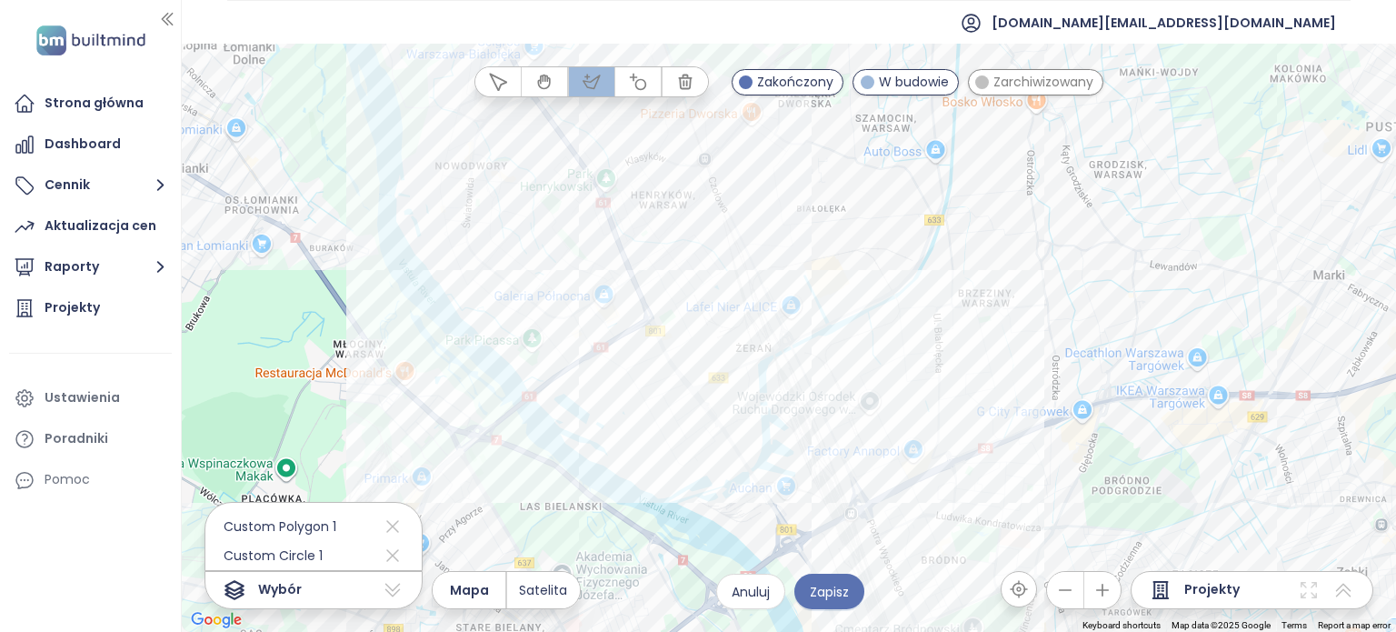
click at [541, 84] on icon "button" at bounding box center [544, 82] width 18 height 18
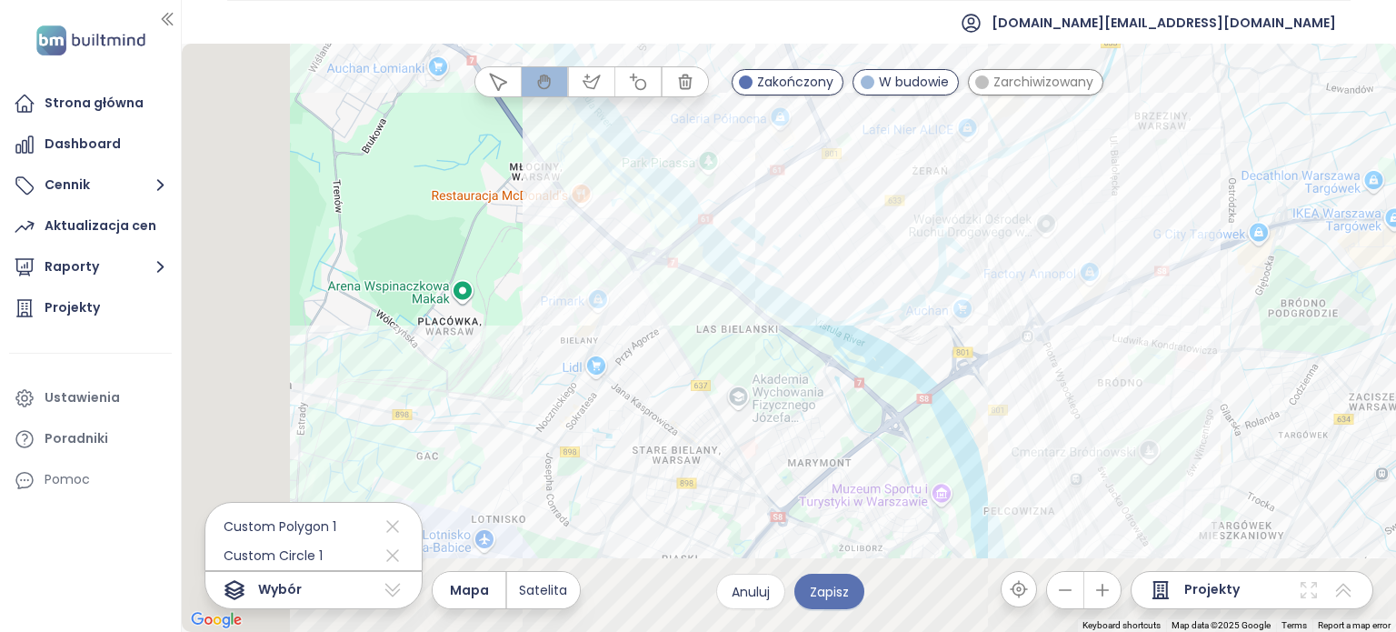
drag, startPoint x: 526, startPoint y: 448, endPoint x: 776, endPoint y: 206, distance: 347.7
click at [776, 206] on div at bounding box center [789, 338] width 1214 height 588
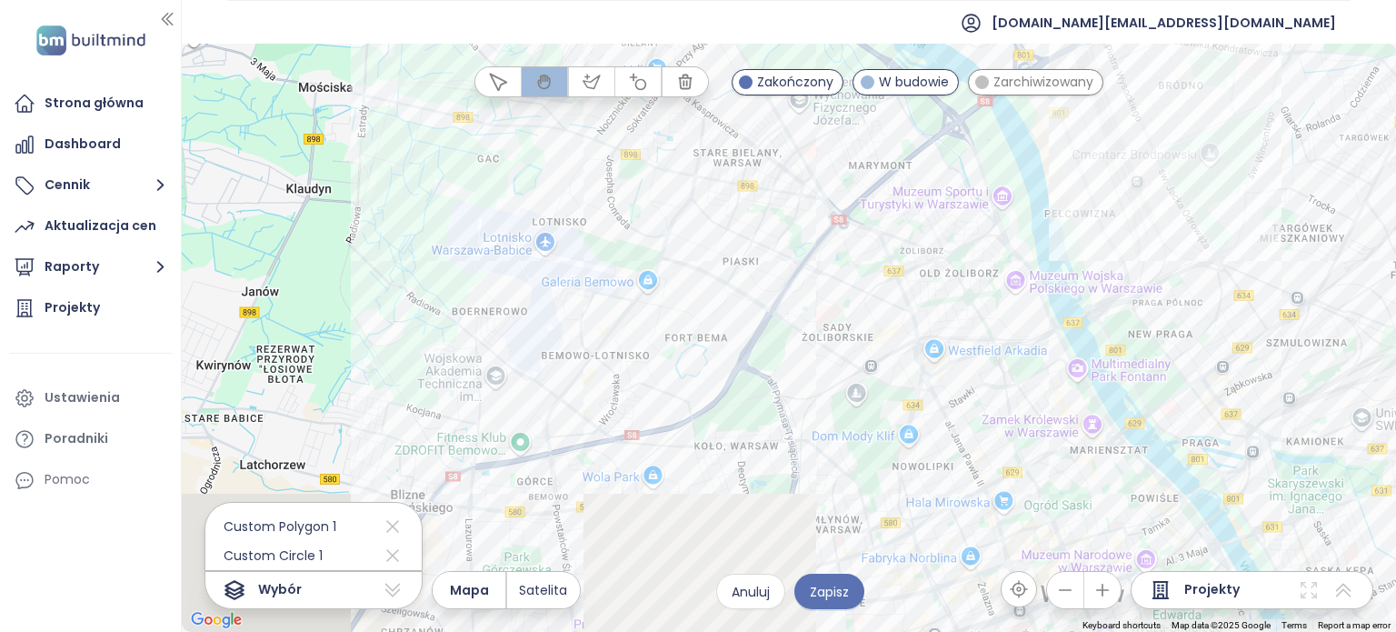
drag, startPoint x: 661, startPoint y: 450, endPoint x: 646, endPoint y: 221, distance: 229.5
click at [640, 219] on div at bounding box center [789, 338] width 1214 height 588
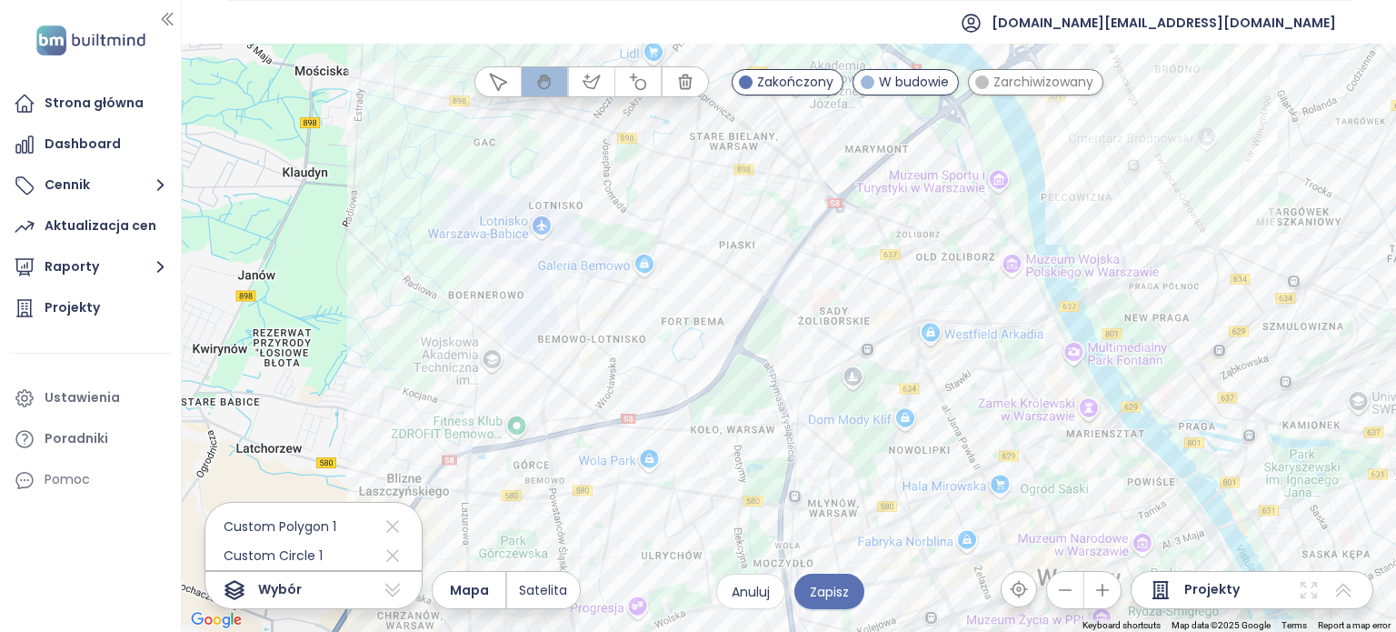
drag, startPoint x: 828, startPoint y: 426, endPoint x: 791, endPoint y: 356, distance: 79.3
click at [791, 356] on div at bounding box center [789, 338] width 1214 height 588
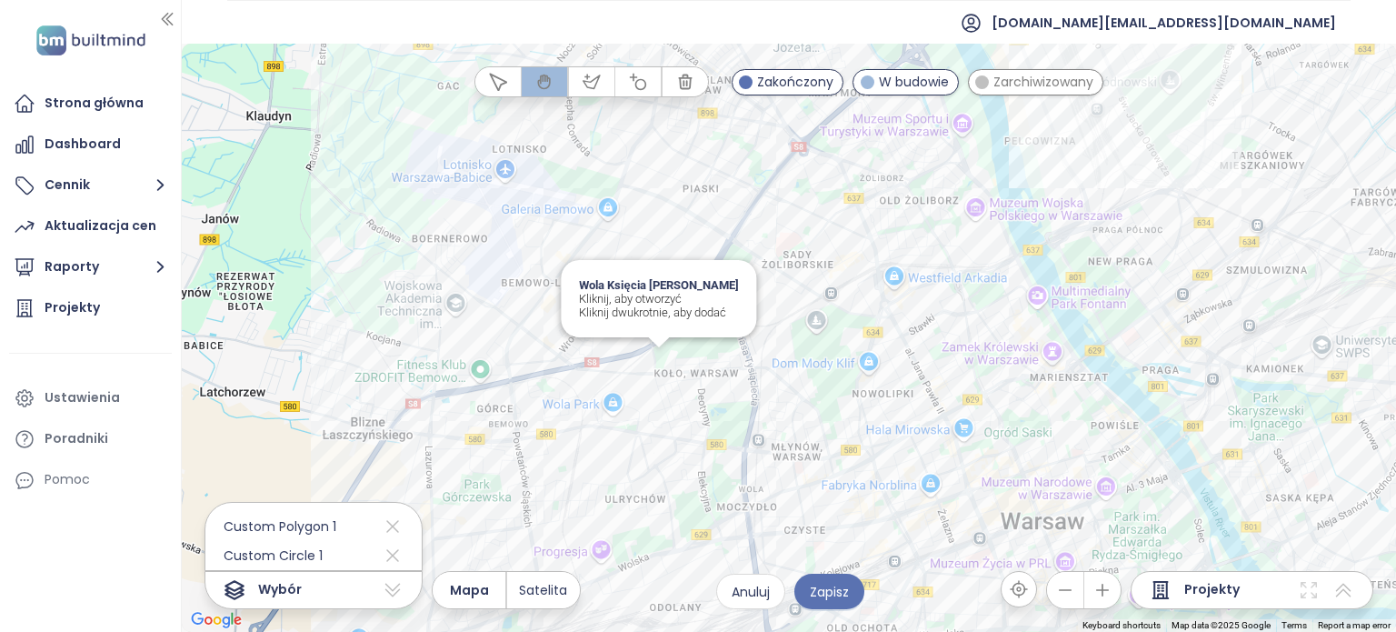
click at [662, 359] on div "Wola Księcia [PERSON_NAME], aby otworzyć Kliknij dwukrotnie, aby dodać" at bounding box center [789, 338] width 1214 height 588
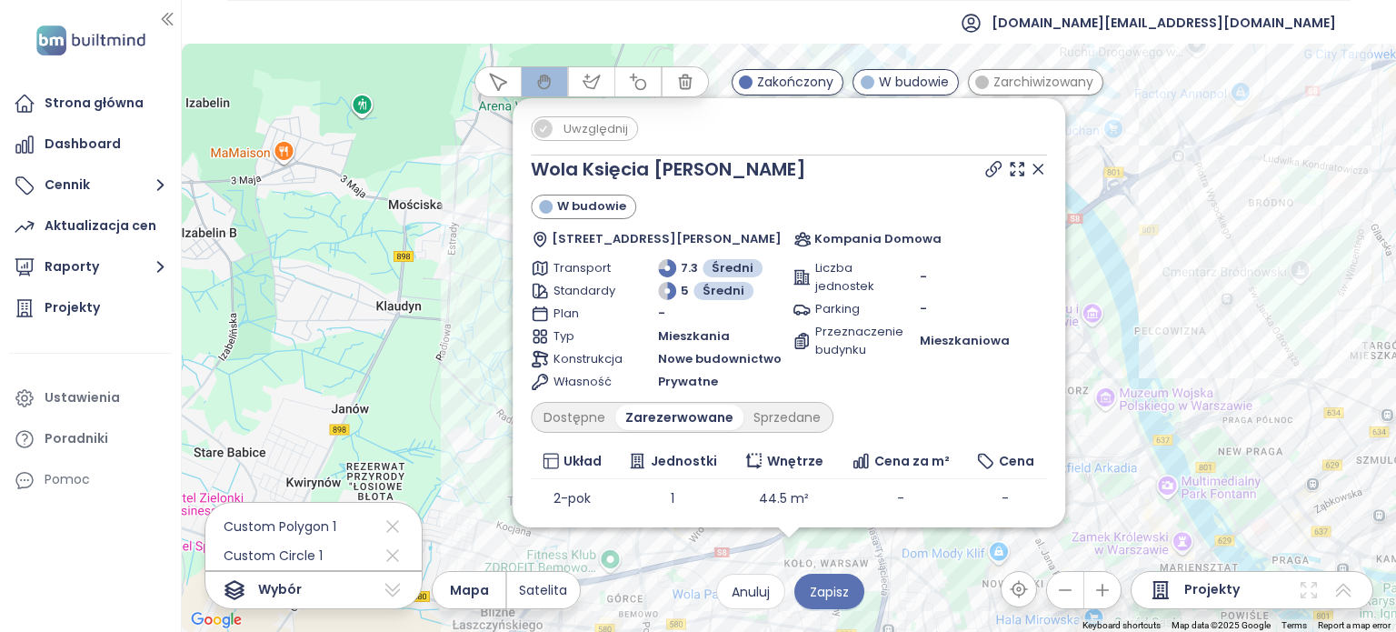
click at [565, 129] on span "Uwzględnij" at bounding box center [595, 128] width 83 height 23
click at [1159, 357] on div "Uwzględnij Wola Księcia Janusza W budowie [STREET_ADDRESS] Kompania Domowa Tran…" at bounding box center [789, 338] width 1214 height 588
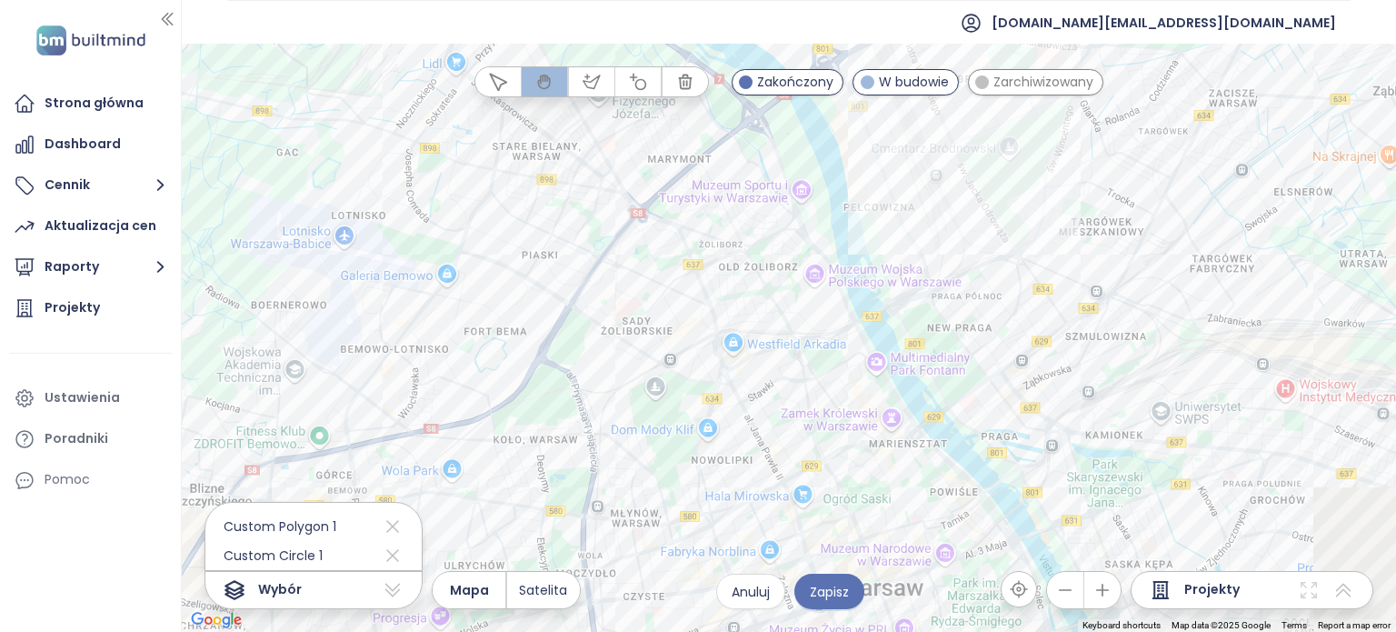
drag, startPoint x: 1211, startPoint y: 399, endPoint x: 836, endPoint y: 233, distance: 409.7
click at [836, 235] on div at bounding box center [789, 338] width 1214 height 588
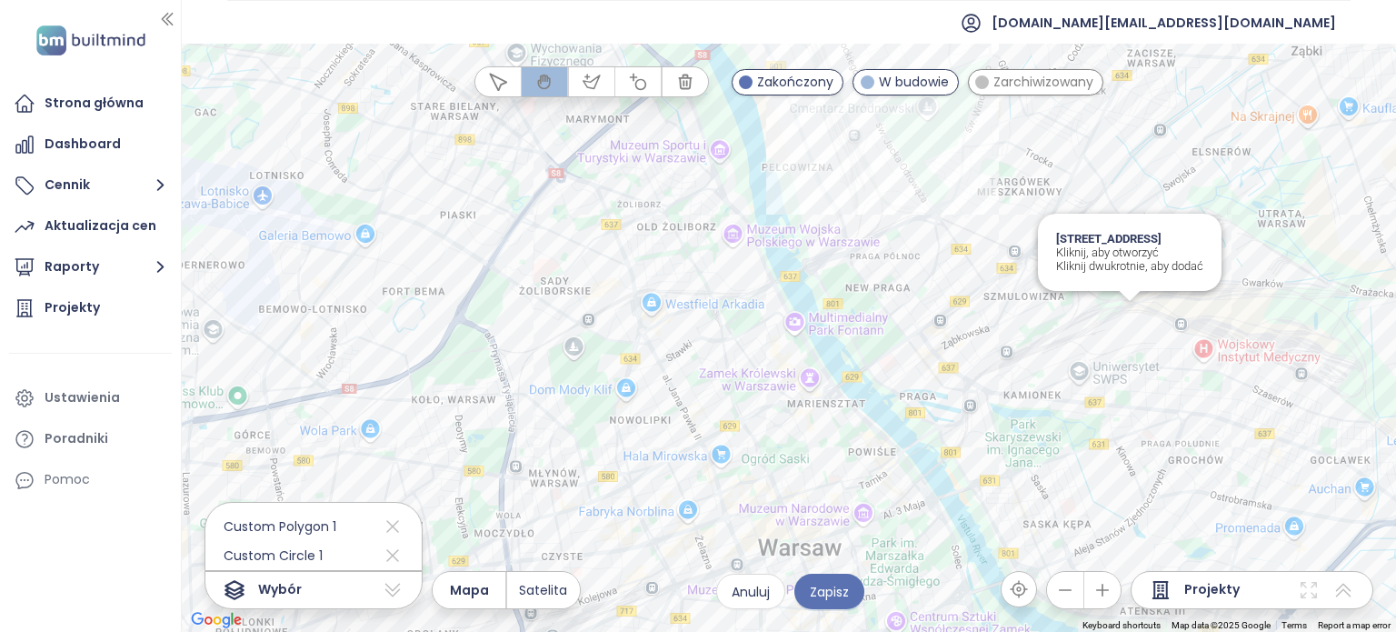
click at [1133, 321] on div "[STREET_ADDRESS], aby otworzyć Kliknij dwukrotnie, aby dodać" at bounding box center [789, 338] width 1214 height 588
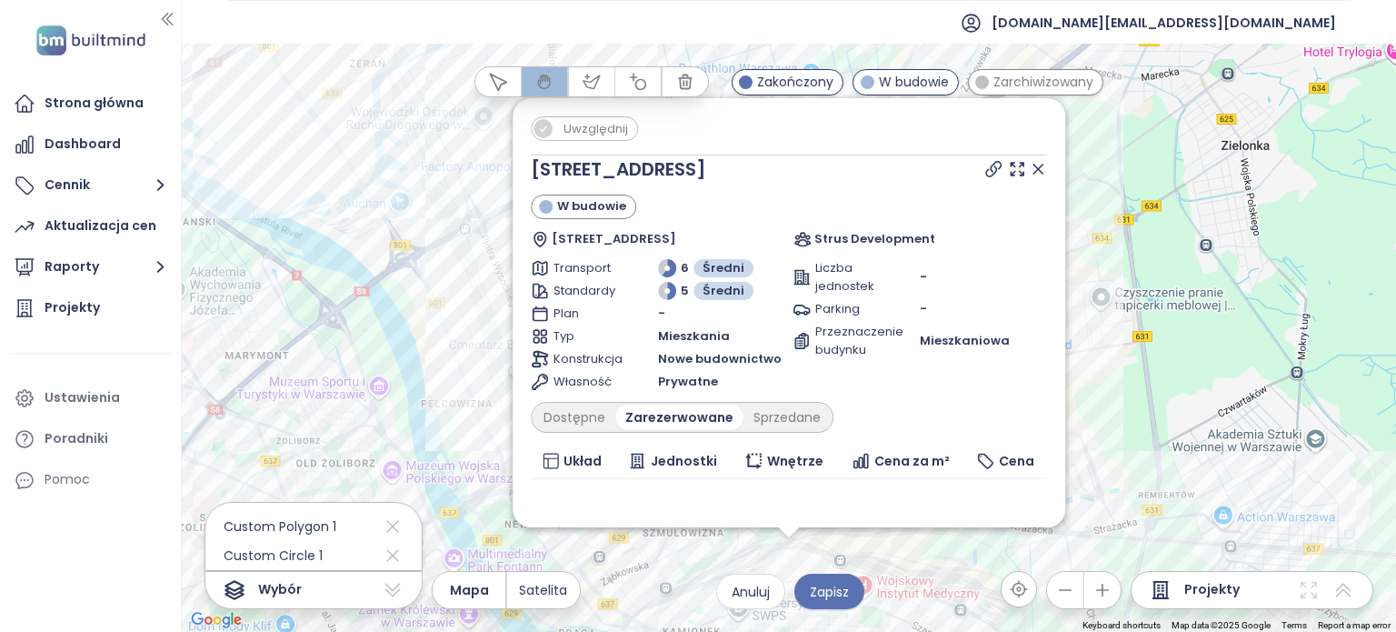
click at [578, 135] on span "Uwzględnij" at bounding box center [595, 128] width 83 height 23
click at [1033, 166] on icon at bounding box center [1037, 169] width 9 height 9
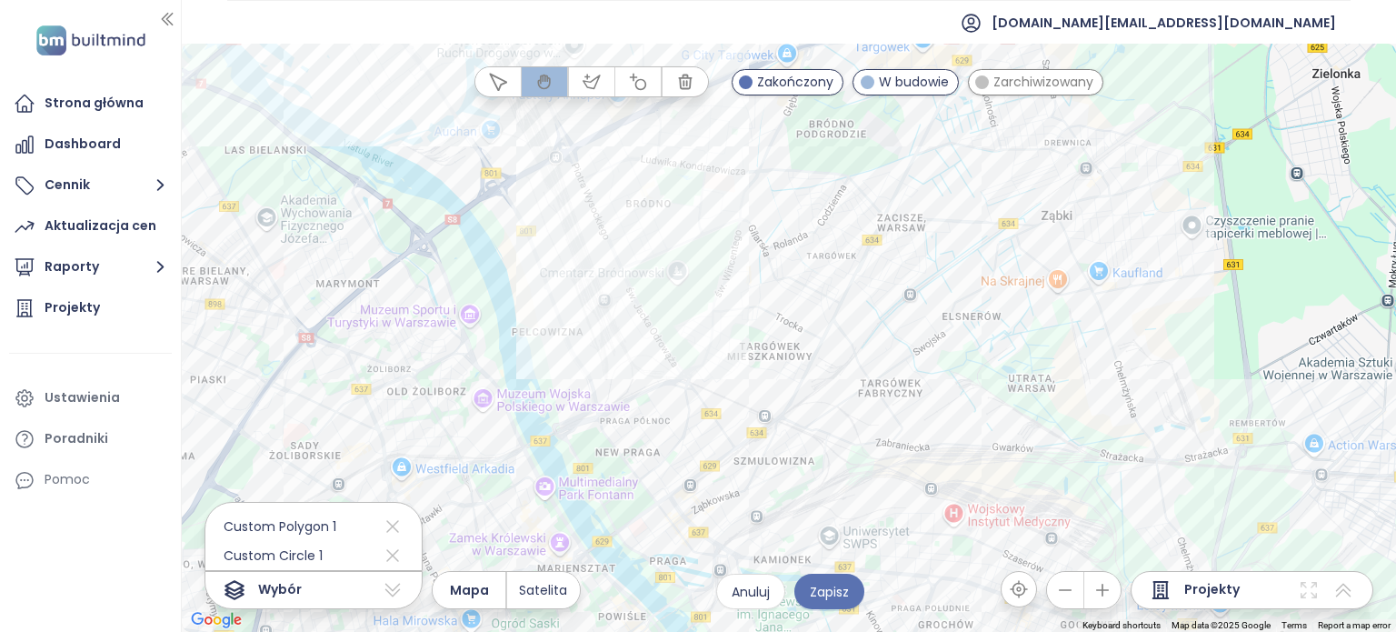
drag, startPoint x: 877, startPoint y: 497, endPoint x: 924, endPoint y: 466, distance: 56.5
click at [924, 466] on div at bounding box center [789, 338] width 1214 height 588
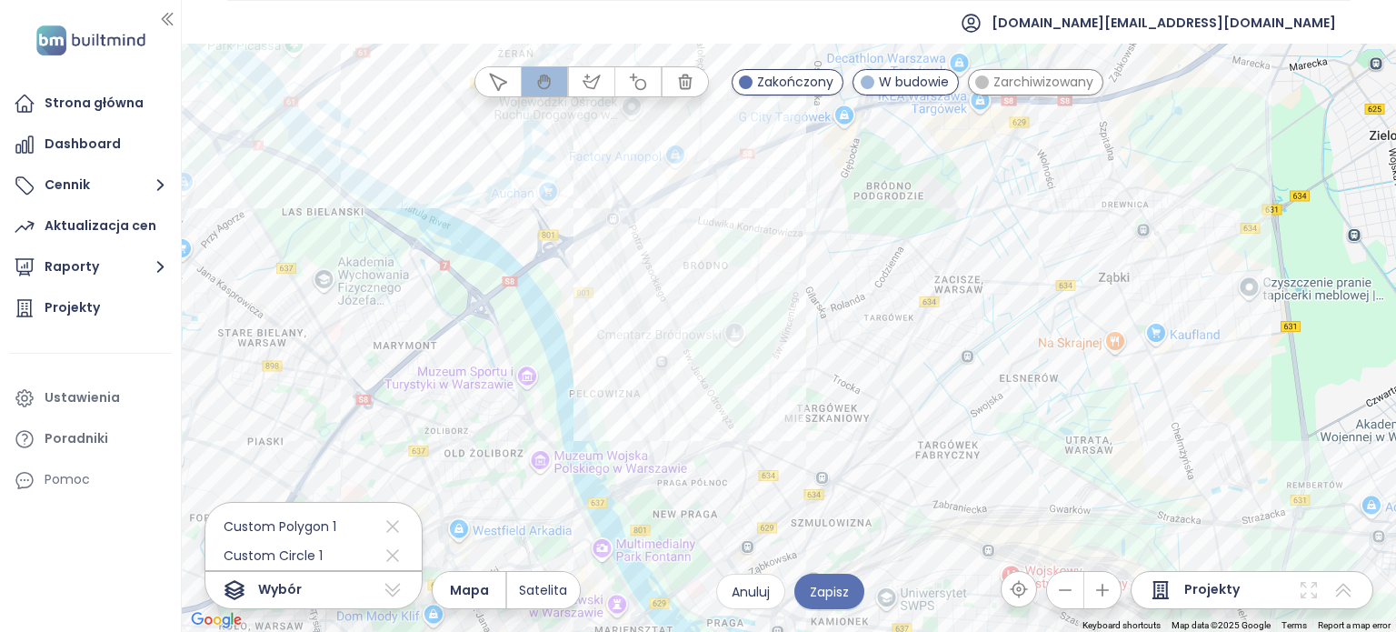
drag, startPoint x: 680, startPoint y: 224, endPoint x: 742, endPoint y: 286, distance: 87.4
click at [741, 286] on div at bounding box center [789, 338] width 1214 height 588
click at [843, 588] on span "Zapisz" at bounding box center [829, 592] width 39 height 20
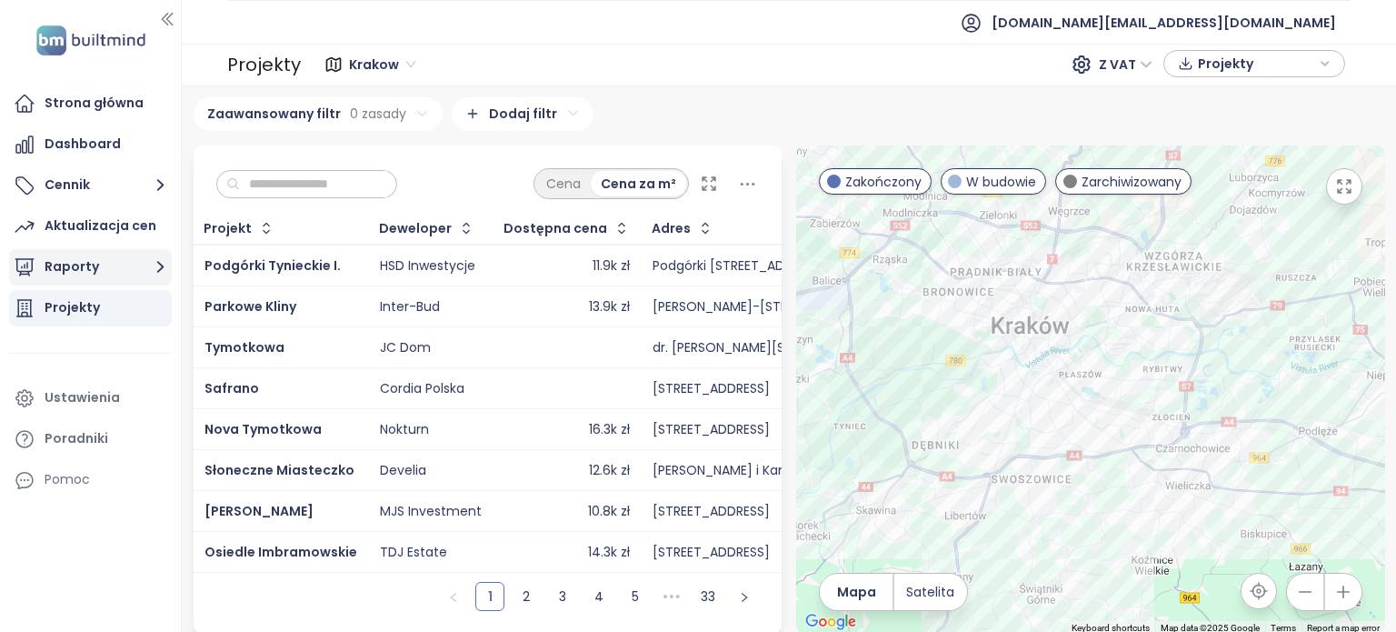
click at [101, 262] on button "Raporty" at bounding box center [90, 267] width 163 height 36
click at [106, 272] on button "Raporty" at bounding box center [90, 267] width 163 height 36
click at [130, 270] on button "Raporty" at bounding box center [90, 267] width 163 height 36
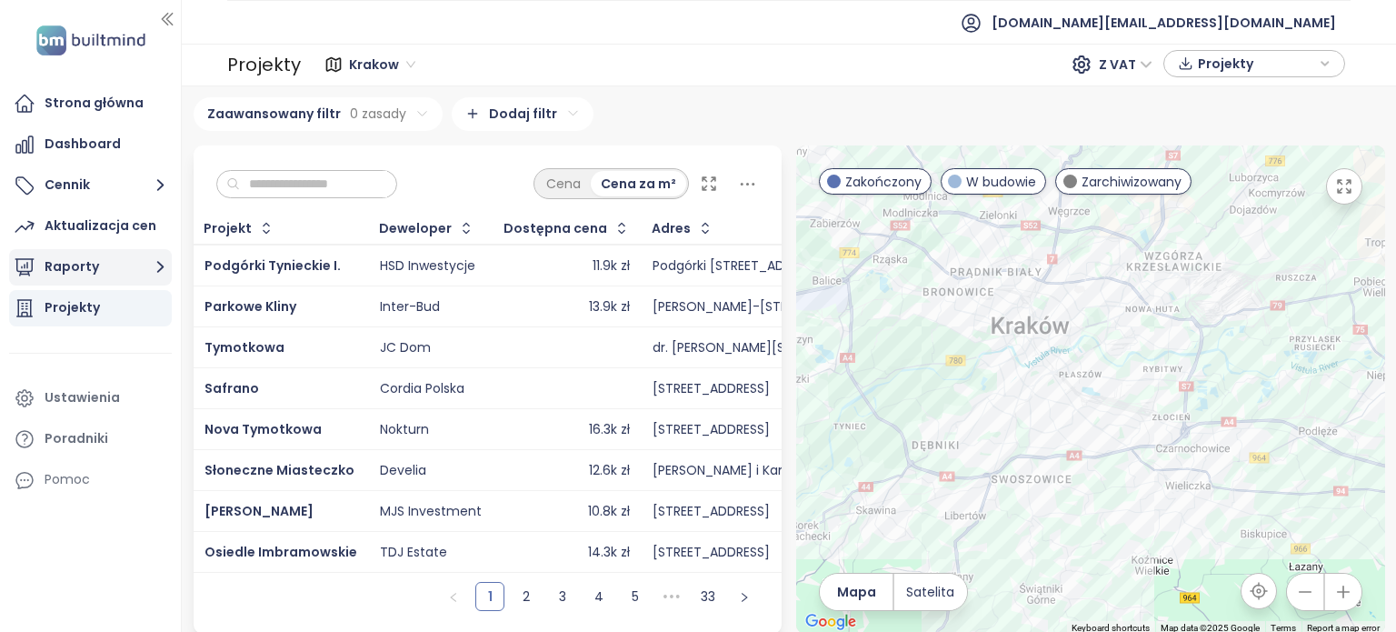
click at [130, 270] on button "Raporty" at bounding box center [90, 267] width 163 height 36
click at [133, 275] on button "Raporty" at bounding box center [90, 267] width 163 height 36
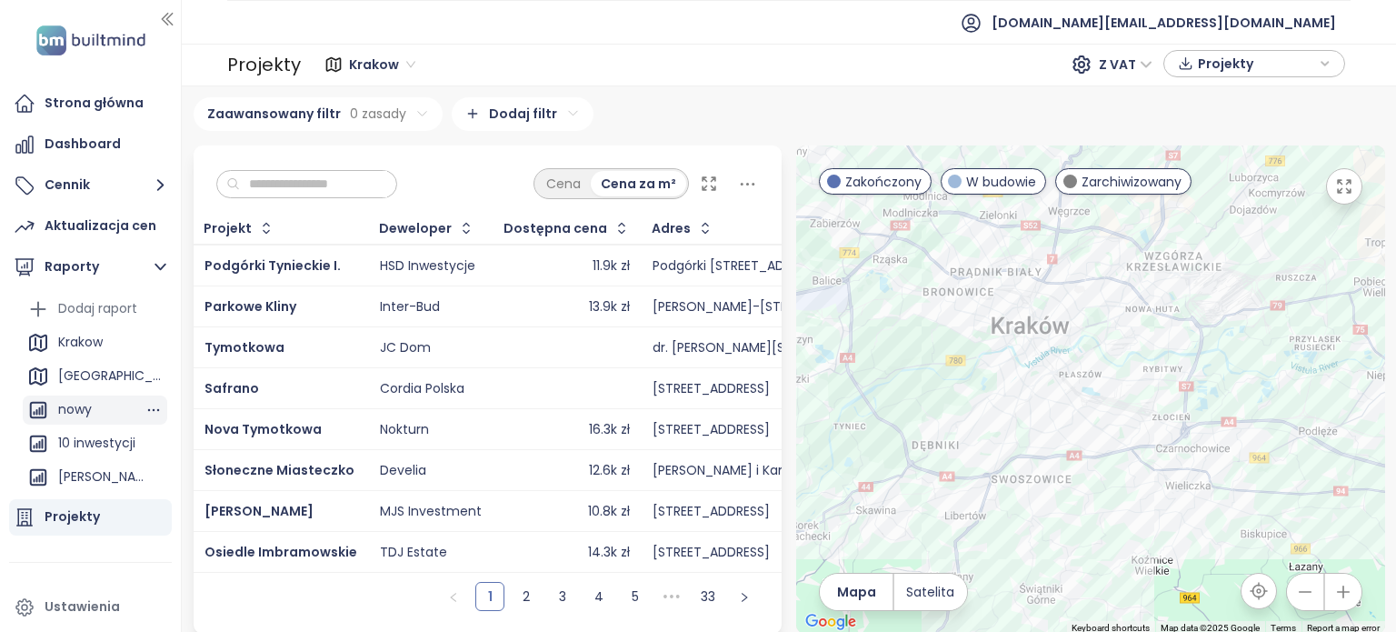
click at [104, 413] on div "nowy" at bounding box center [95, 409] width 145 height 29
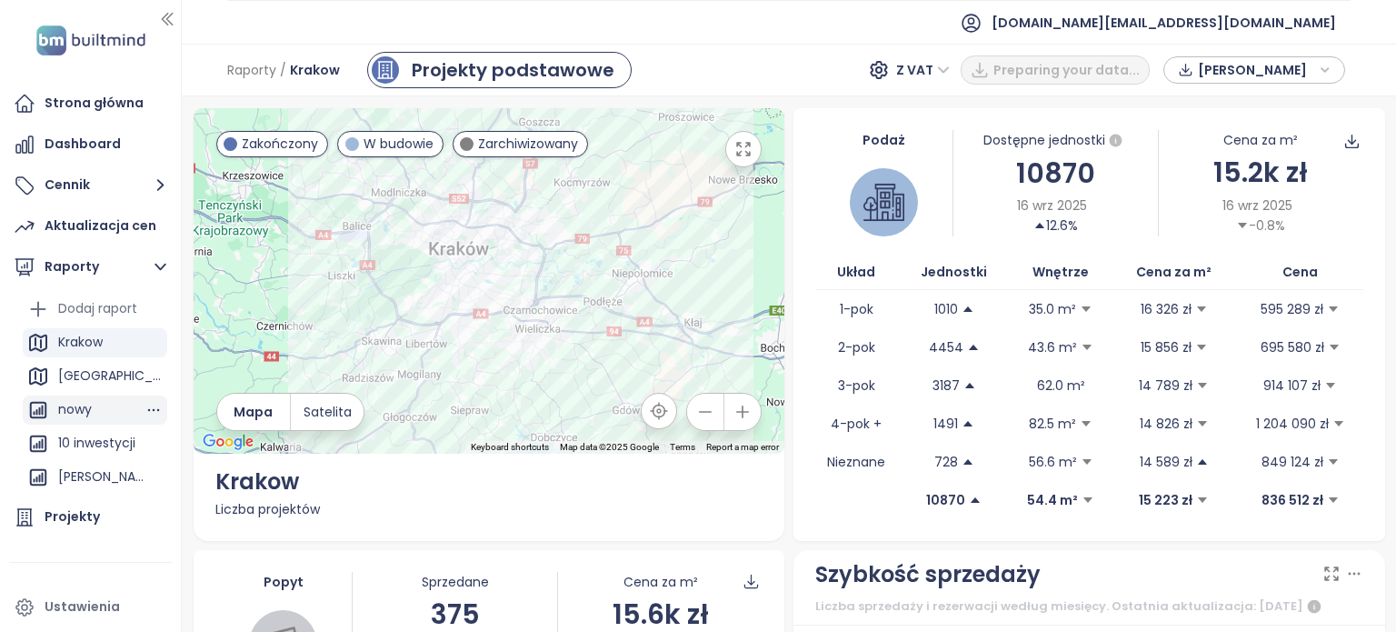
click at [84, 406] on div "nowy" at bounding box center [75, 409] width 34 height 23
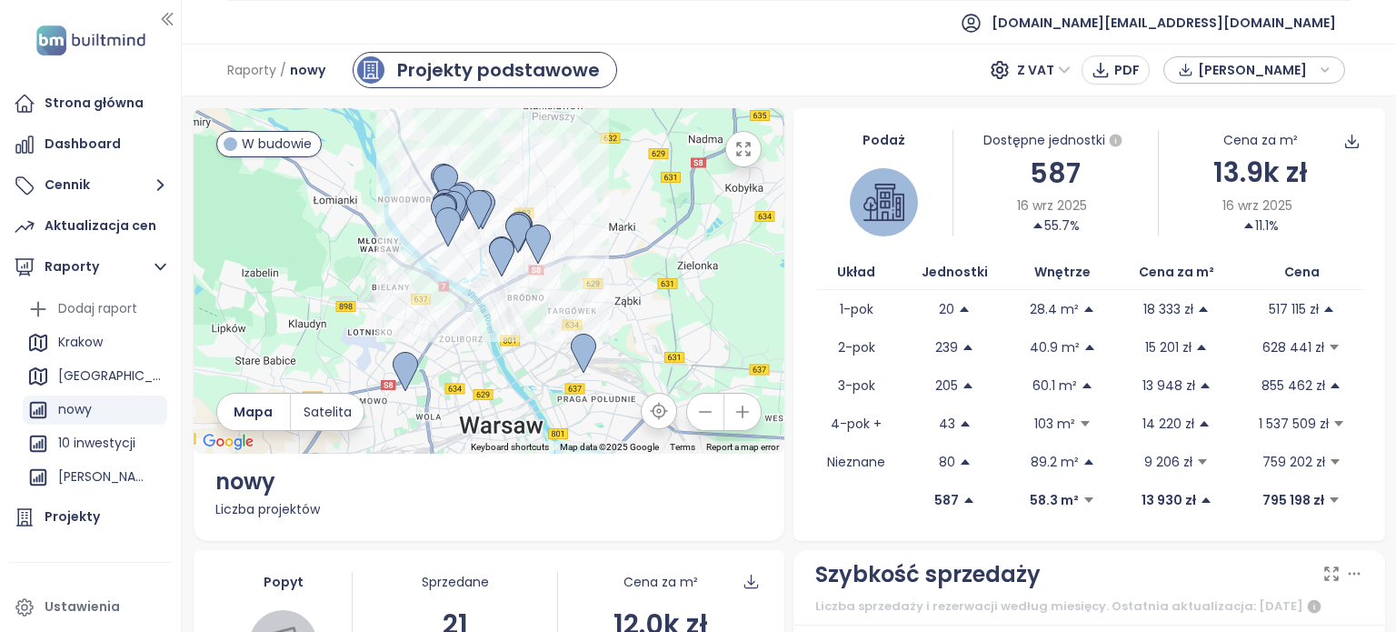
drag, startPoint x: 652, startPoint y: 315, endPoint x: 663, endPoint y: 267, distance: 49.6
click at [663, 268] on div at bounding box center [490, 280] width 592 height 345
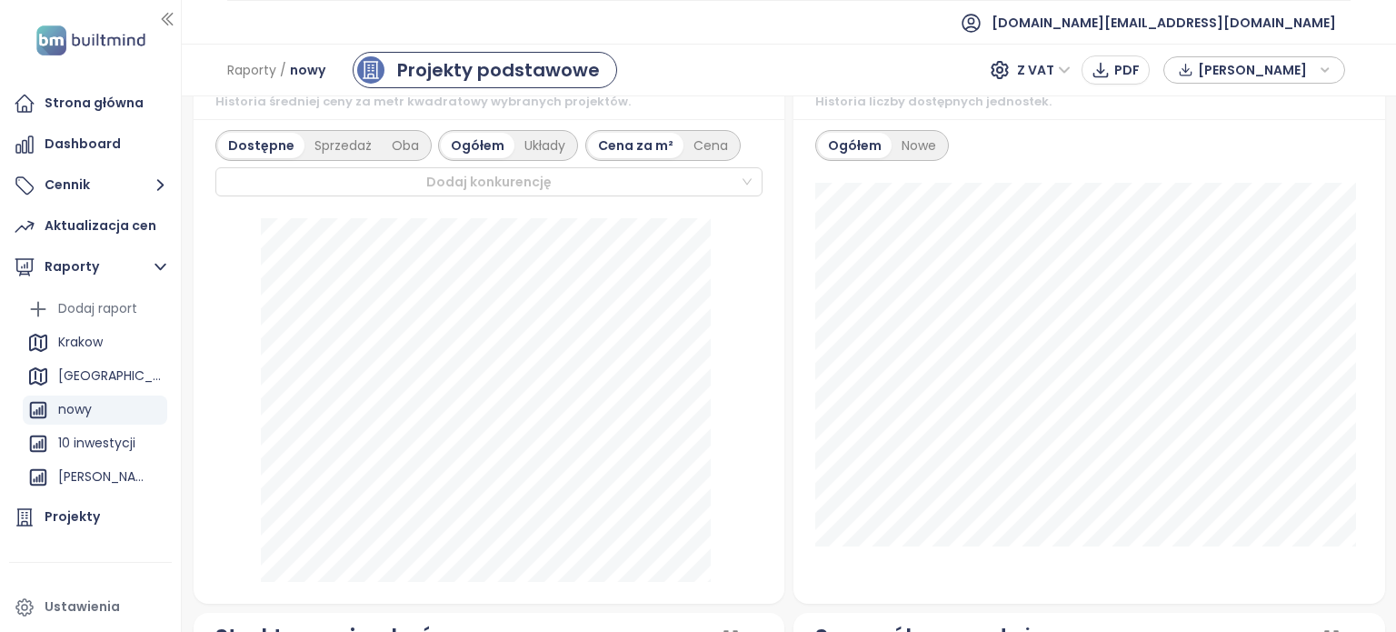
scroll to position [1076, 0]
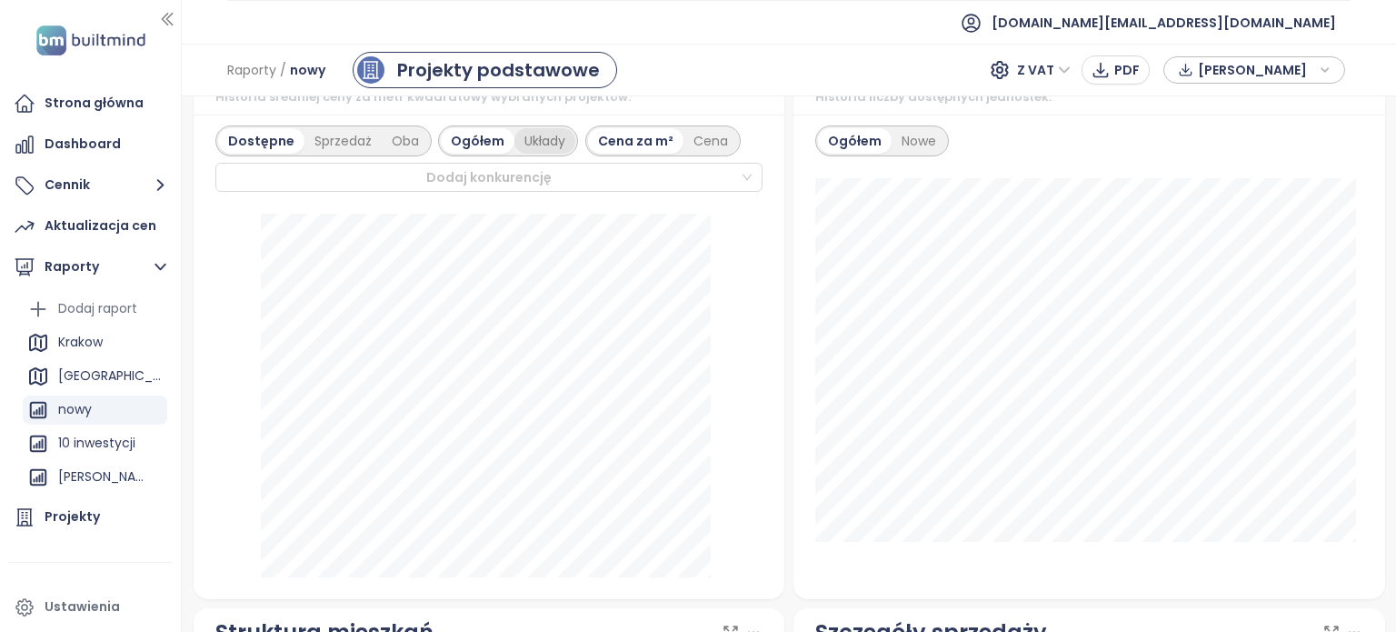
click at [542, 154] on div "Układy" at bounding box center [544, 140] width 61 height 25
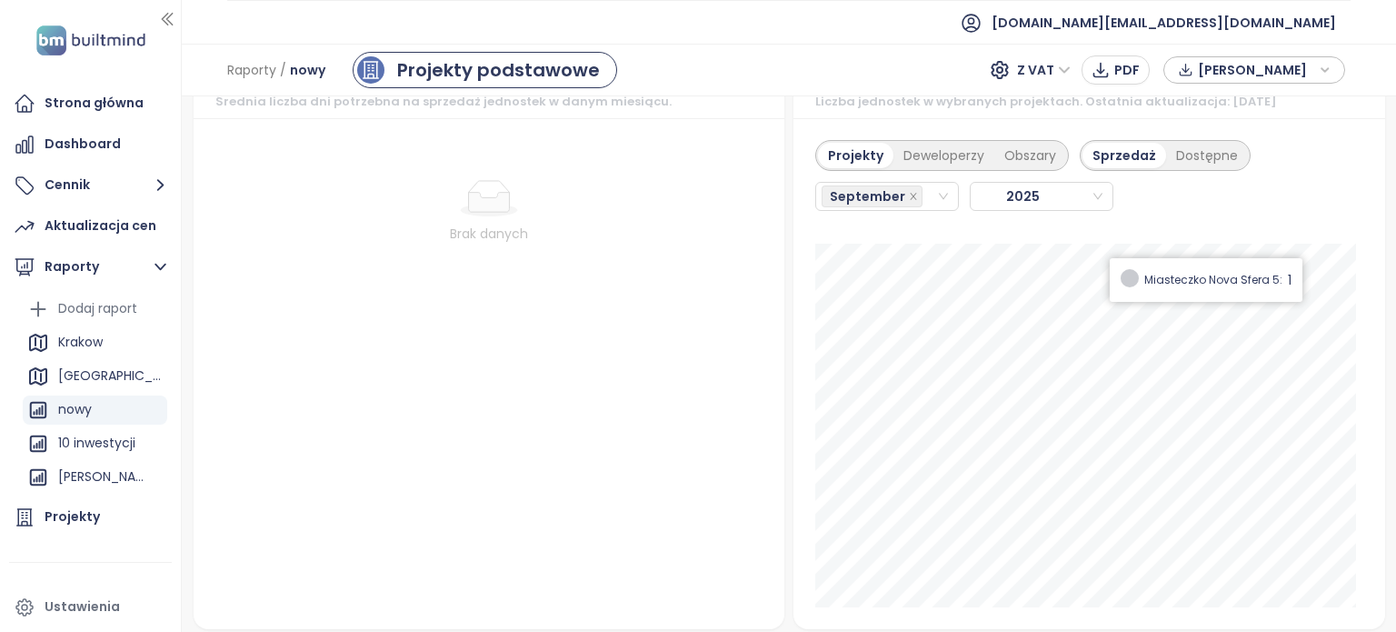
scroll to position [2041, 0]
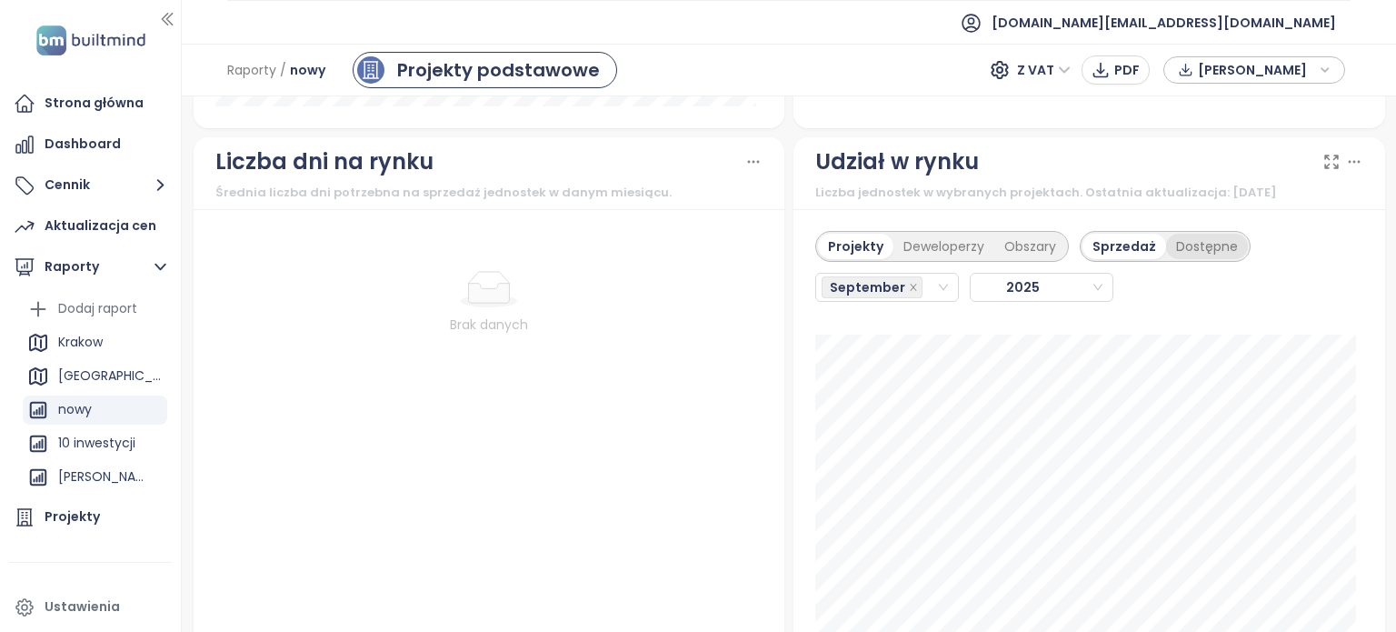
click at [1171, 259] on div "Dostępne" at bounding box center [1207, 246] width 82 height 25
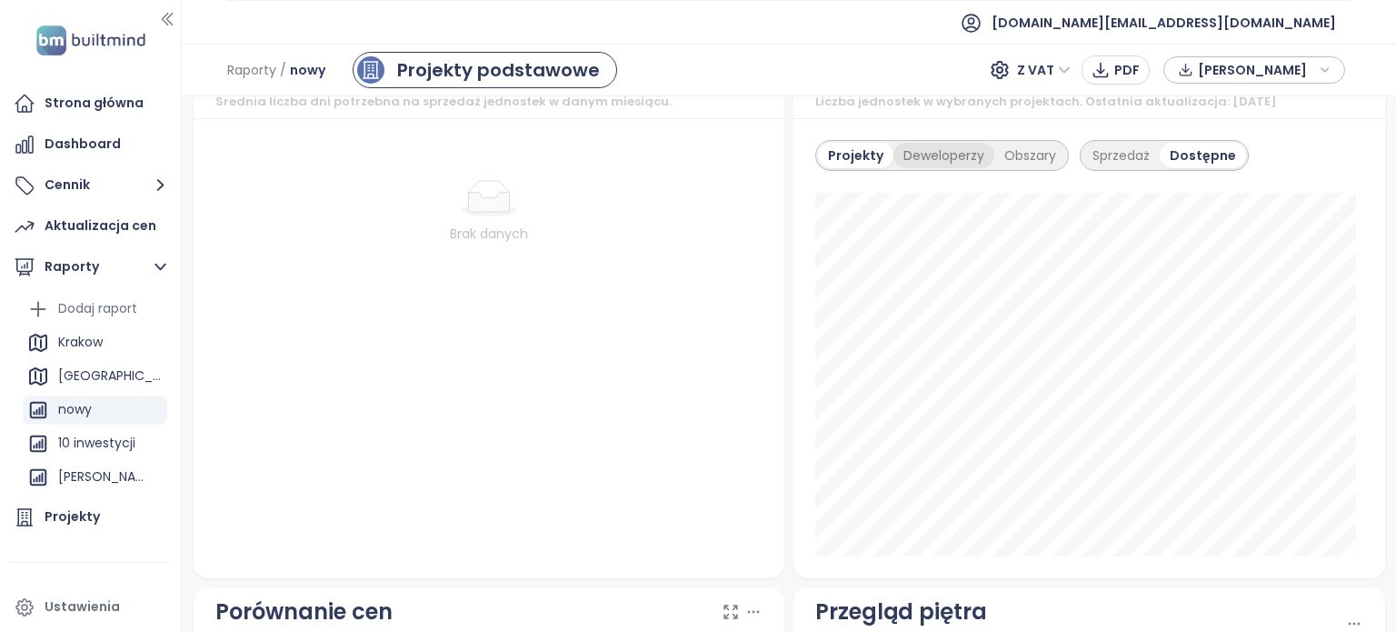
click at [929, 168] on div "Deweloperzy" at bounding box center [943, 155] width 101 height 25
click at [1098, 163] on div "Sprzedaż" at bounding box center [1121, 155] width 77 height 25
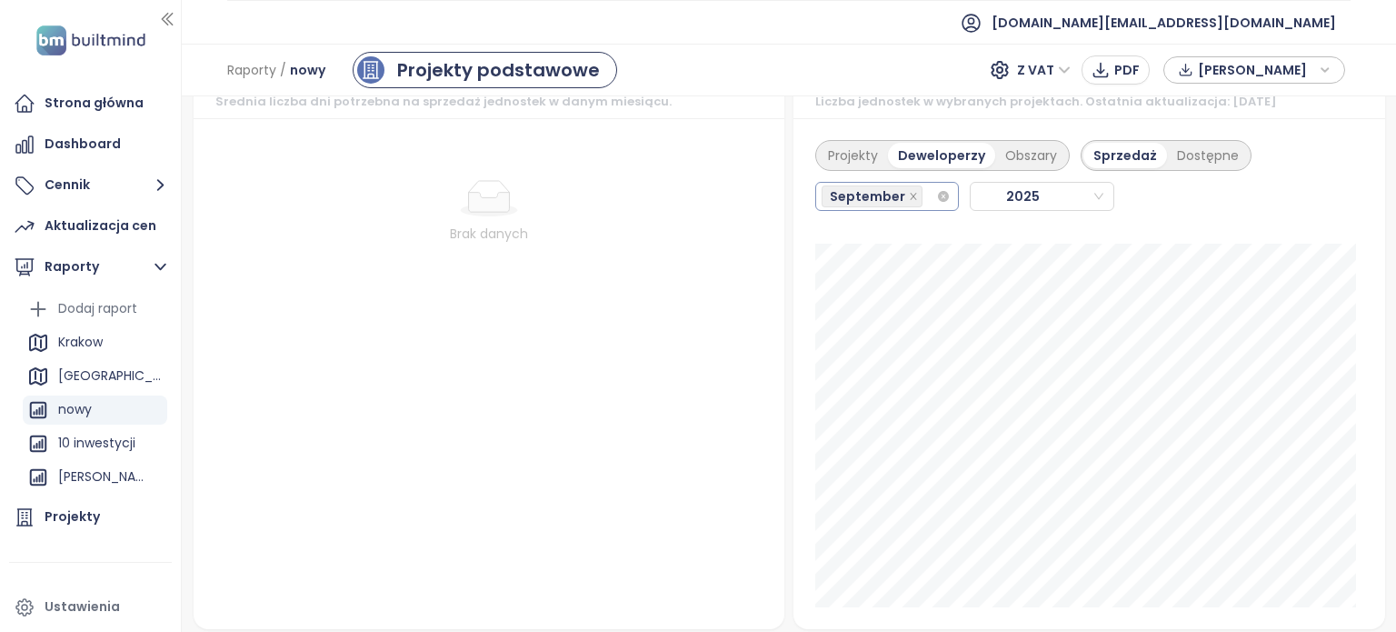
click at [926, 207] on input "search" at bounding box center [928, 196] width 4 height 22
click at [865, 268] on div "August" at bounding box center [878, 274] width 111 height 20
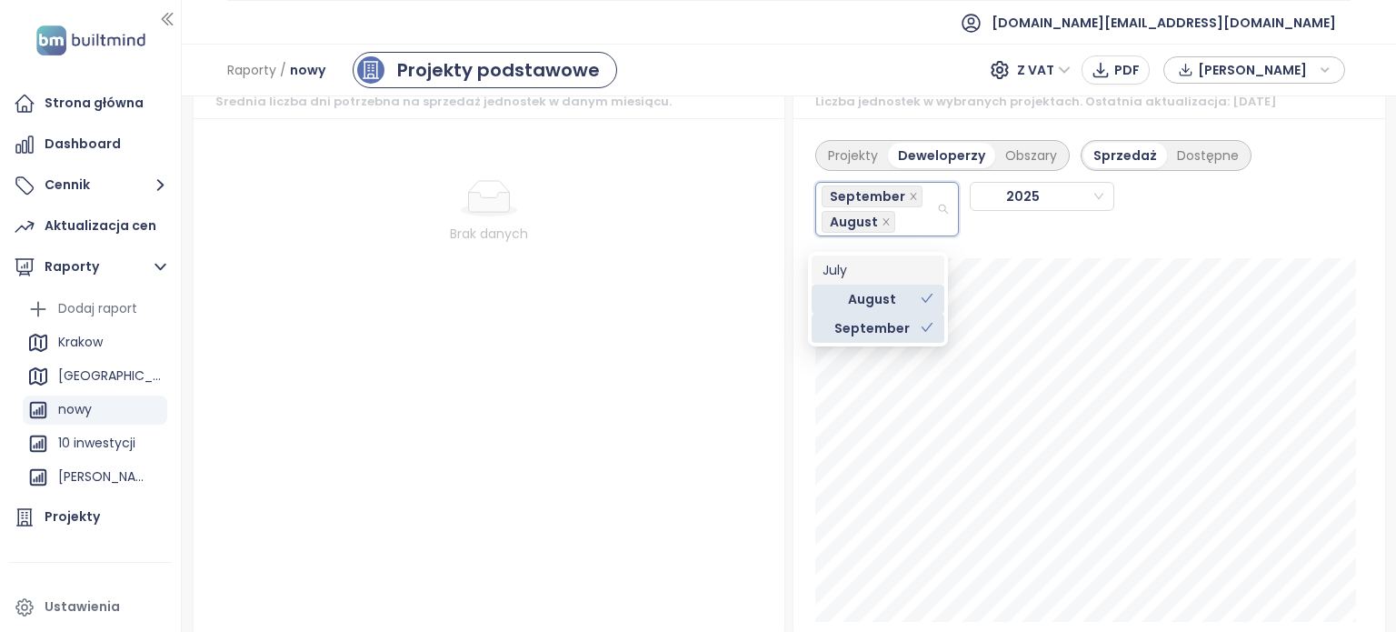
click at [858, 264] on div "July" at bounding box center [878, 270] width 111 height 20
click at [1309, 232] on div "Projekty Deweloperzy Obszary Sprzedaż Dostępne September August [DATE]" at bounding box center [1089, 195] width 548 height 133
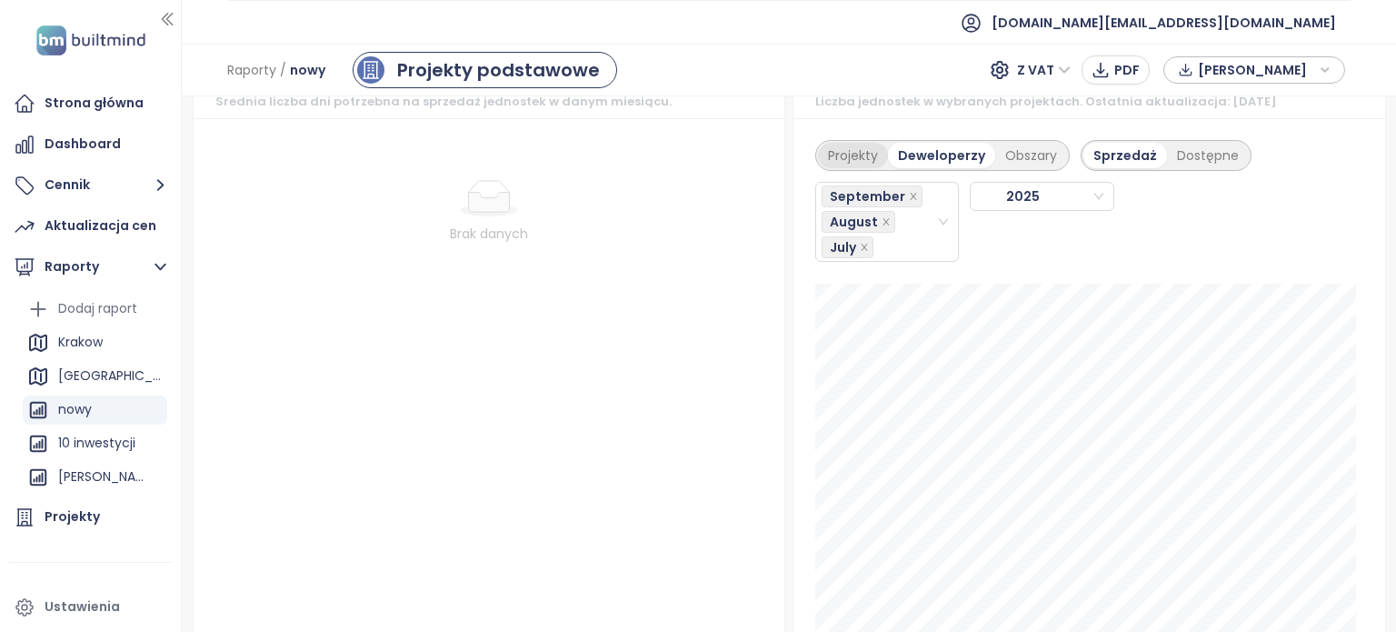
click at [843, 165] on div "Projekty" at bounding box center [853, 155] width 70 height 25
click at [860, 252] on icon "close" at bounding box center [864, 247] width 9 height 9
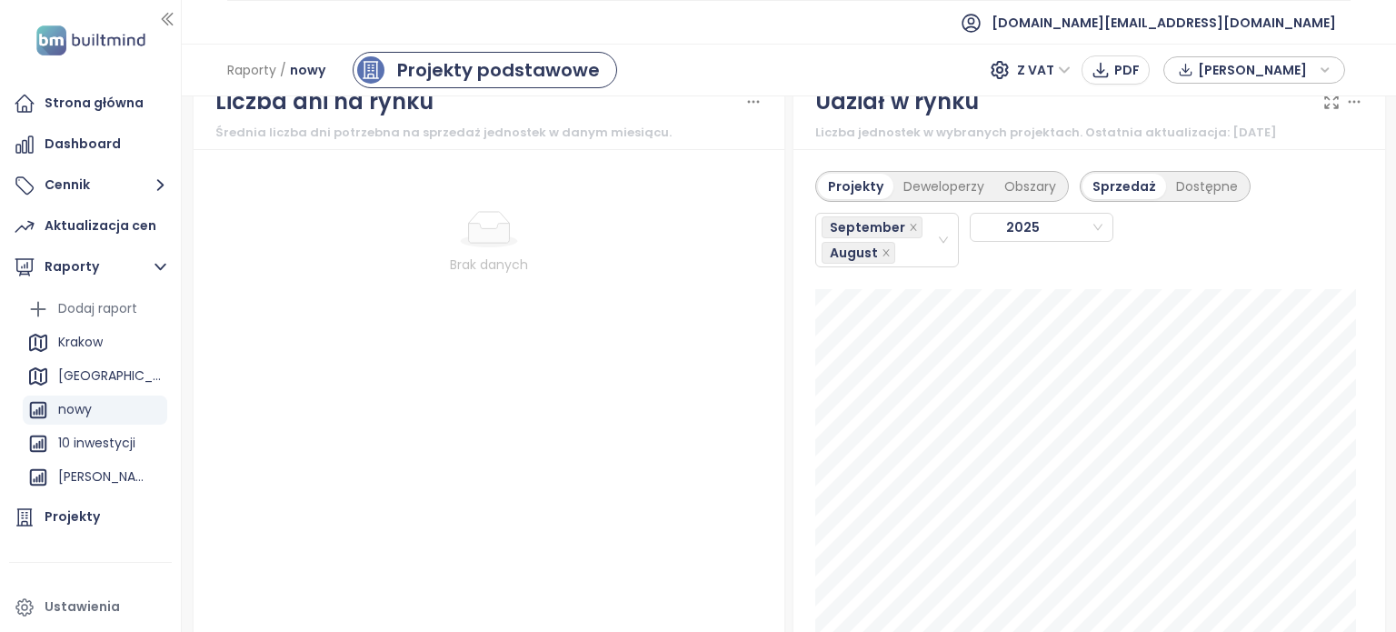
scroll to position [2098, 0]
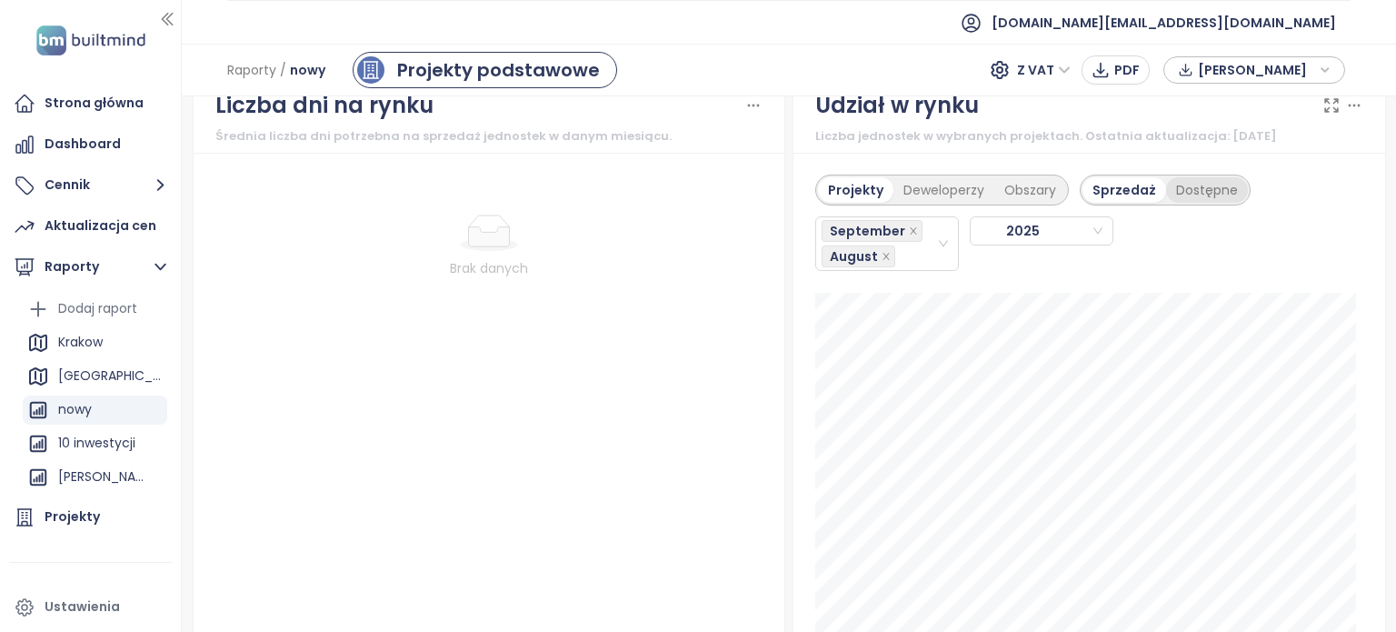
click at [1182, 197] on div "Dostępne" at bounding box center [1207, 189] width 82 height 25
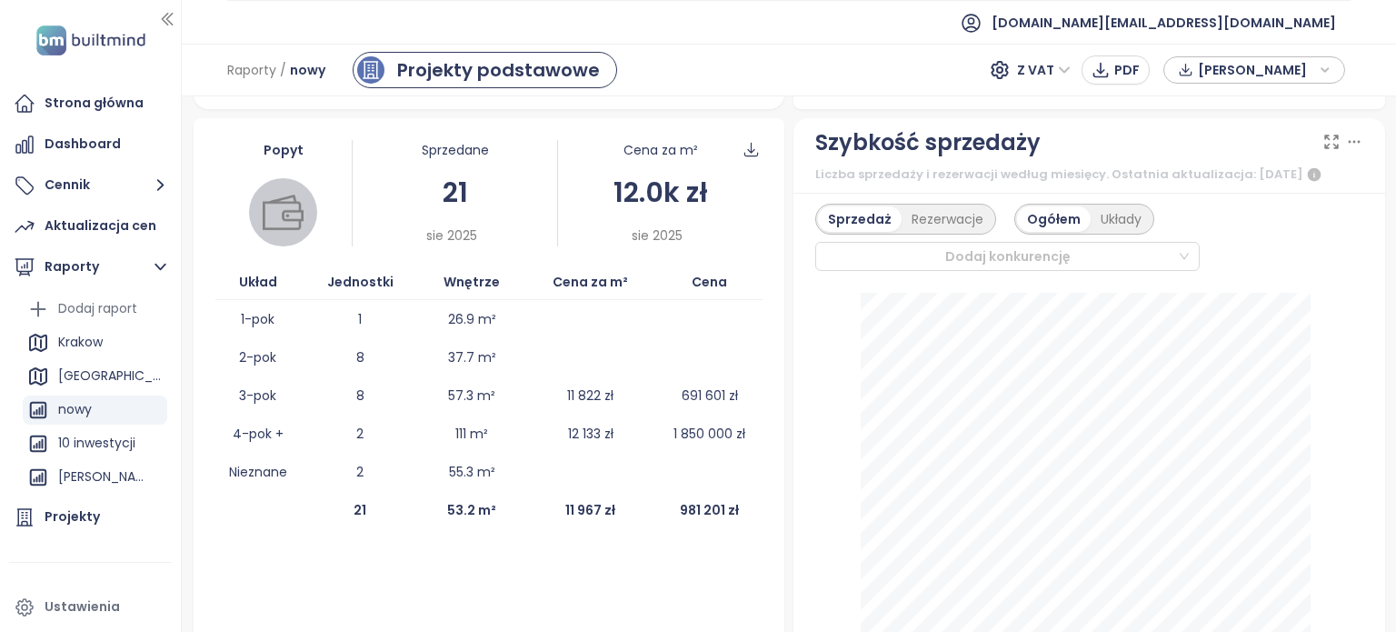
scroll to position [492, 0]
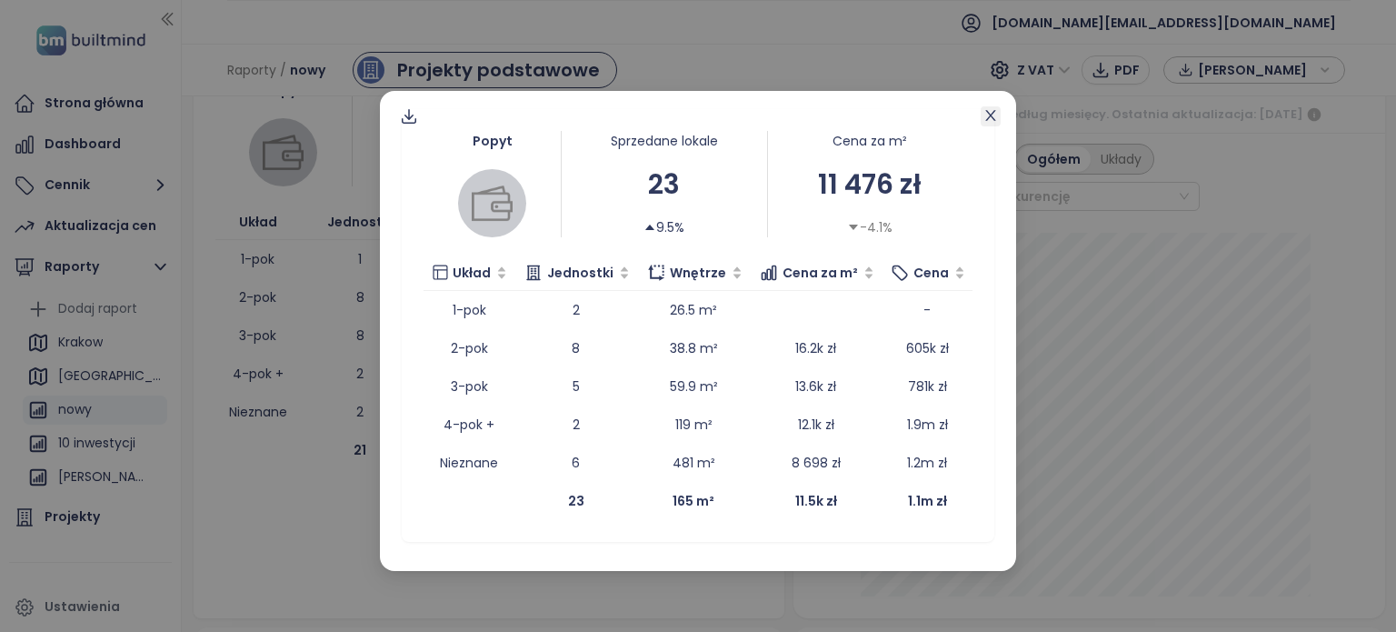
click at [989, 116] on icon "close" at bounding box center [990, 115] width 10 height 11
click at [989, 116] on icon "close" at bounding box center [990, 115] width 15 height 15
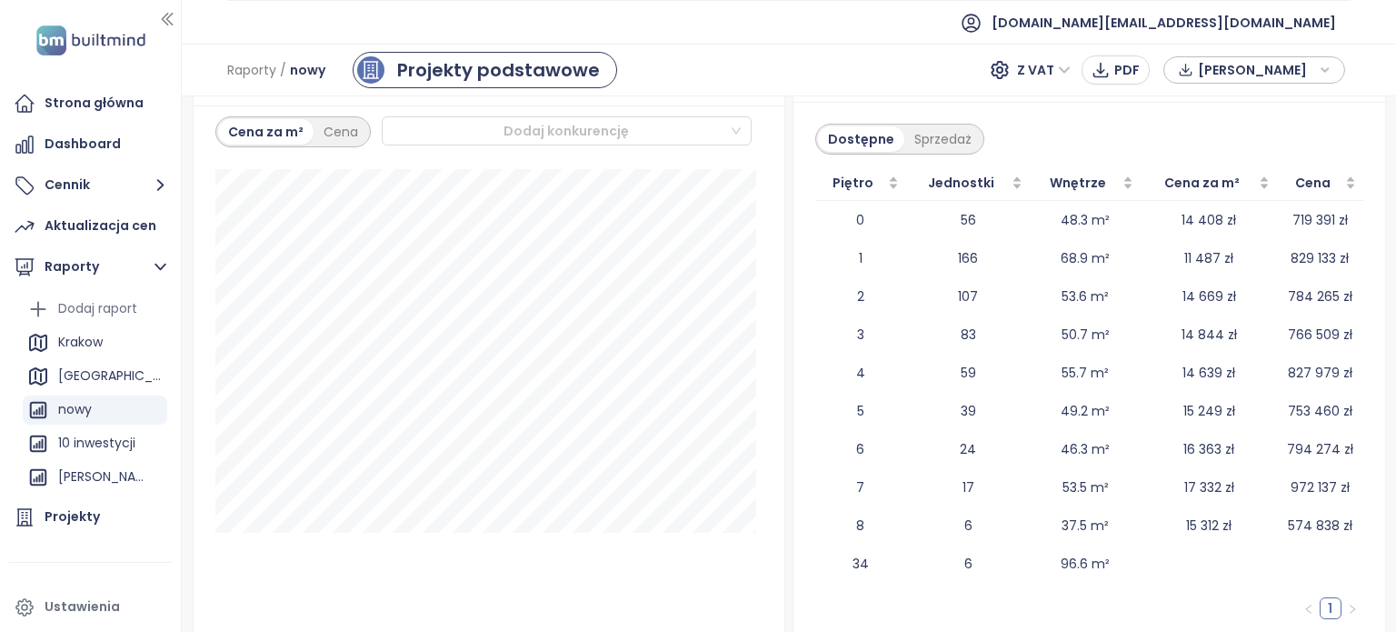
scroll to position [2722, 0]
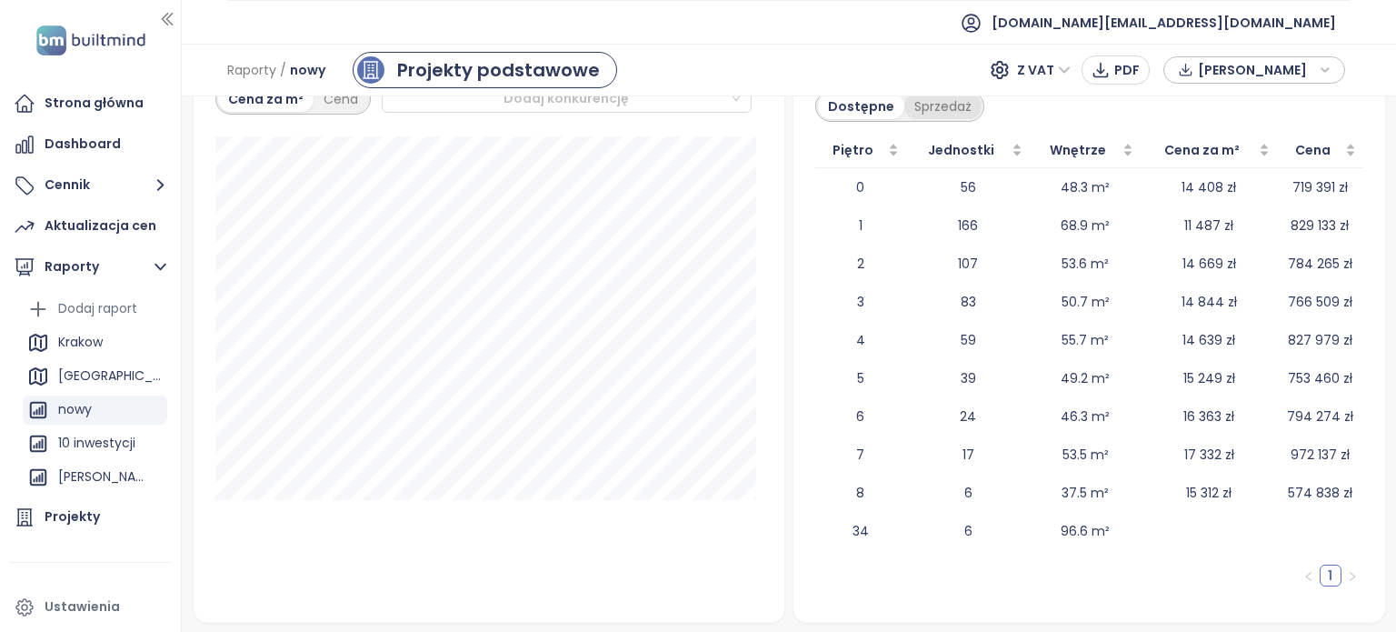
click at [931, 119] on div "Sprzedaż" at bounding box center [942, 106] width 77 height 25
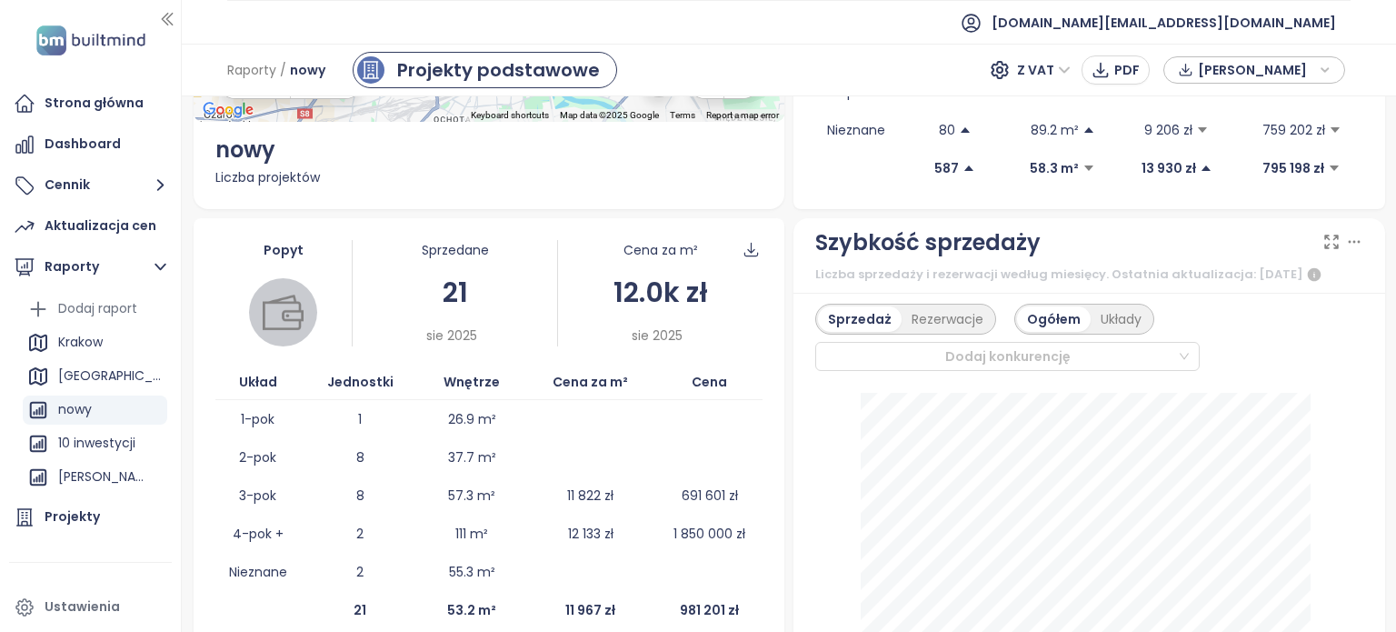
scroll to position [432, 0]
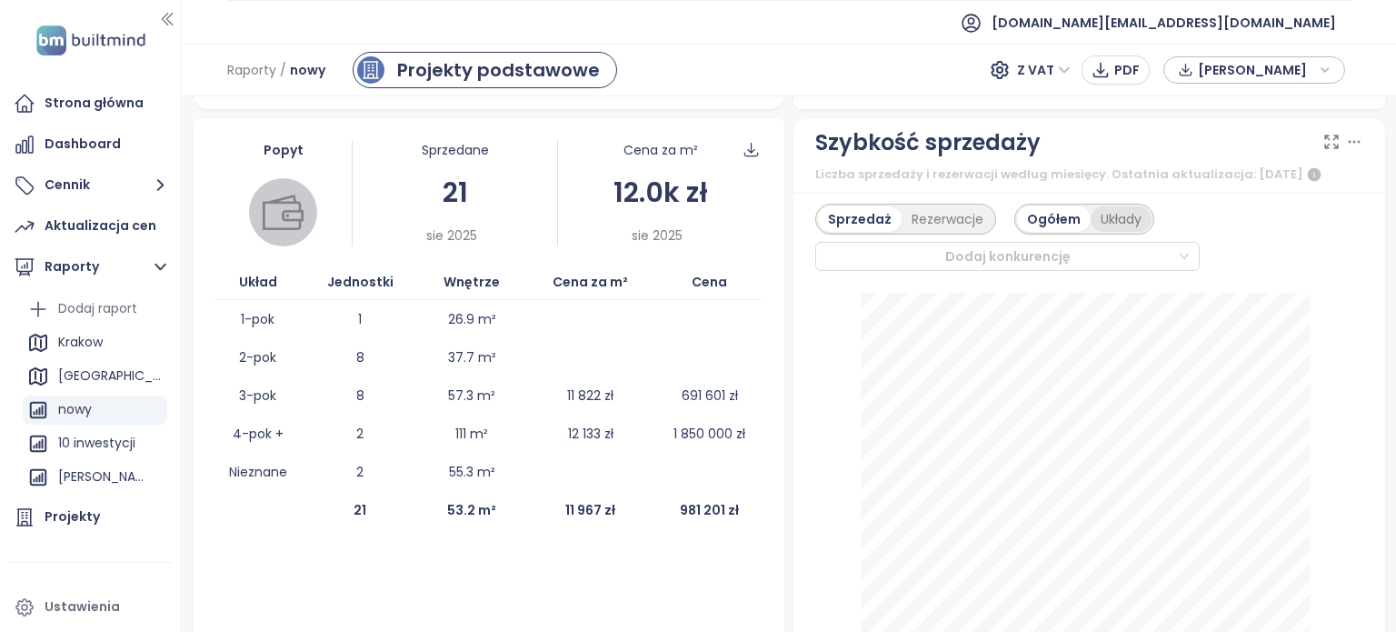
click at [1094, 232] on div "Układy" at bounding box center [1121, 218] width 61 height 25
click at [938, 232] on div "Rezerwacje" at bounding box center [948, 218] width 92 height 25
click at [836, 232] on div "Sprzedaż" at bounding box center [856, 218] width 77 height 25
click at [955, 232] on div "Rezerwacje" at bounding box center [948, 218] width 92 height 25
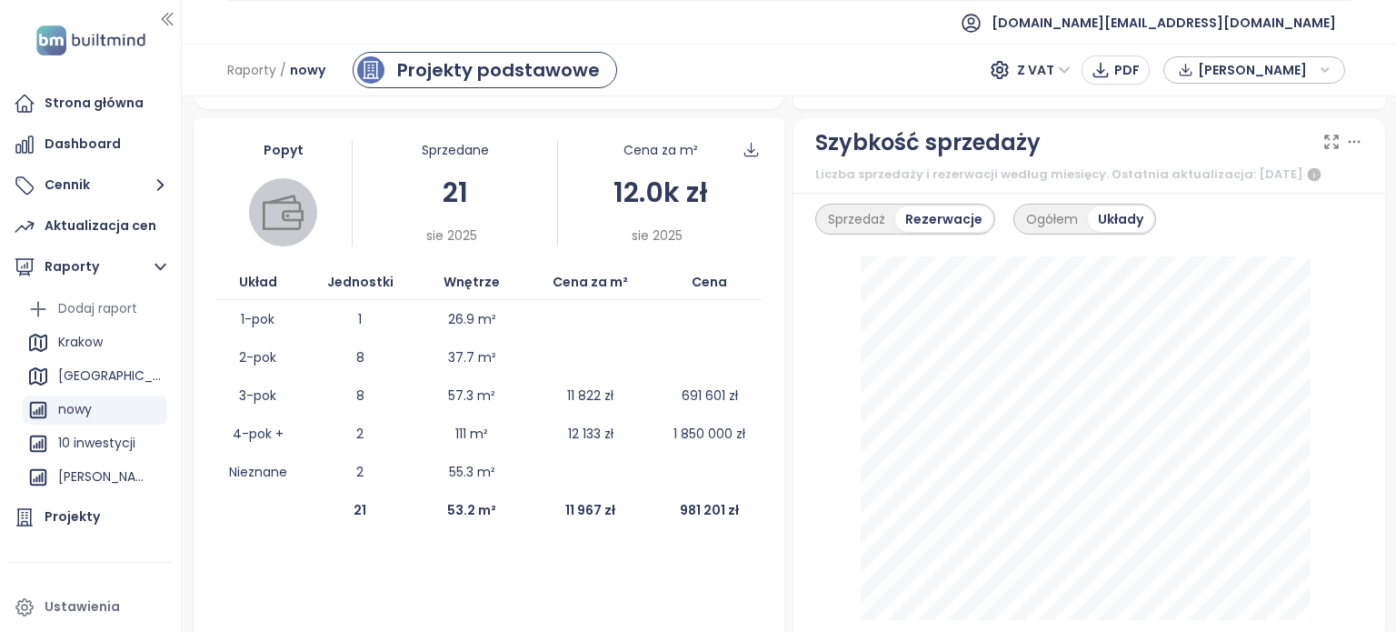
scroll to position [523, 0]
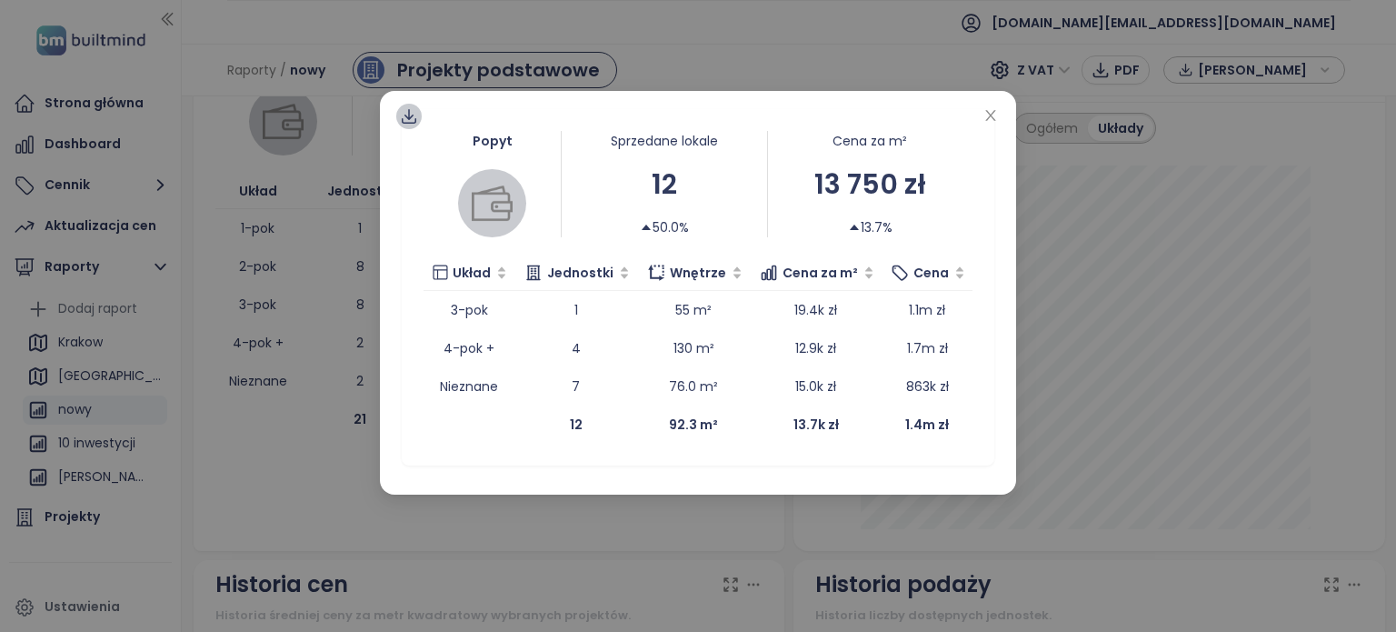
click at [411, 123] on icon at bounding box center [409, 120] width 15 height 5
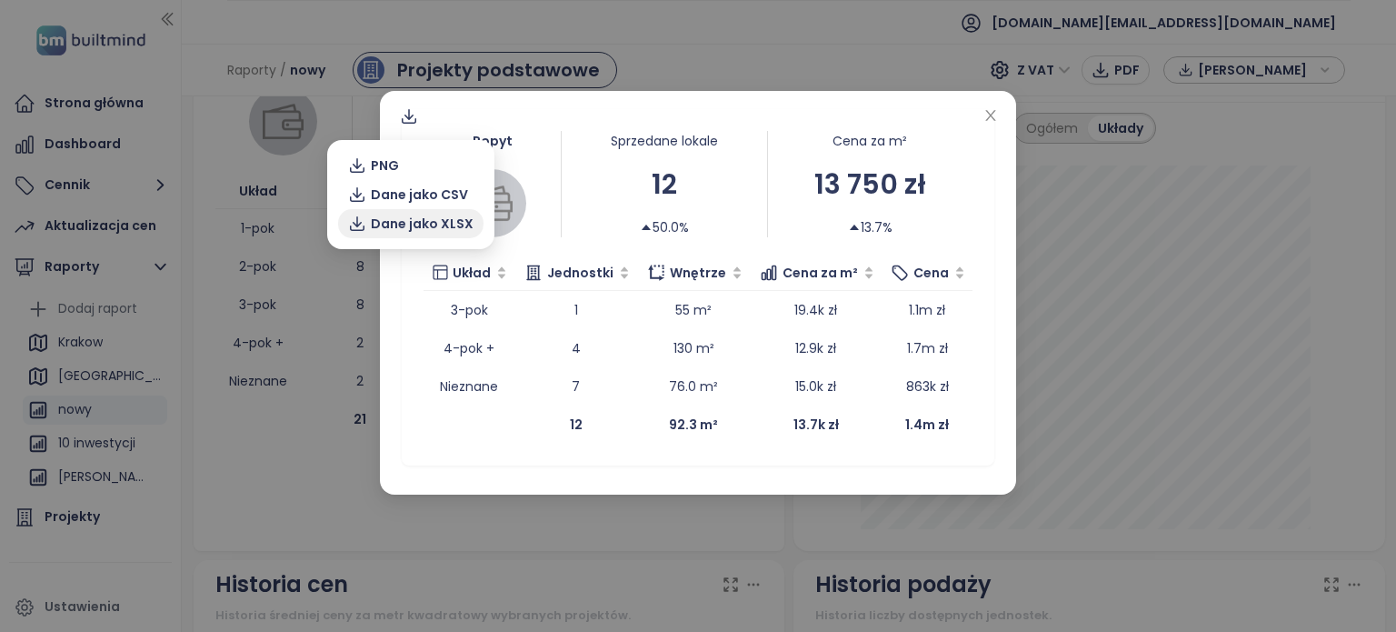
click at [428, 226] on span "Dane jako XLSX" at bounding box center [422, 224] width 103 height 20
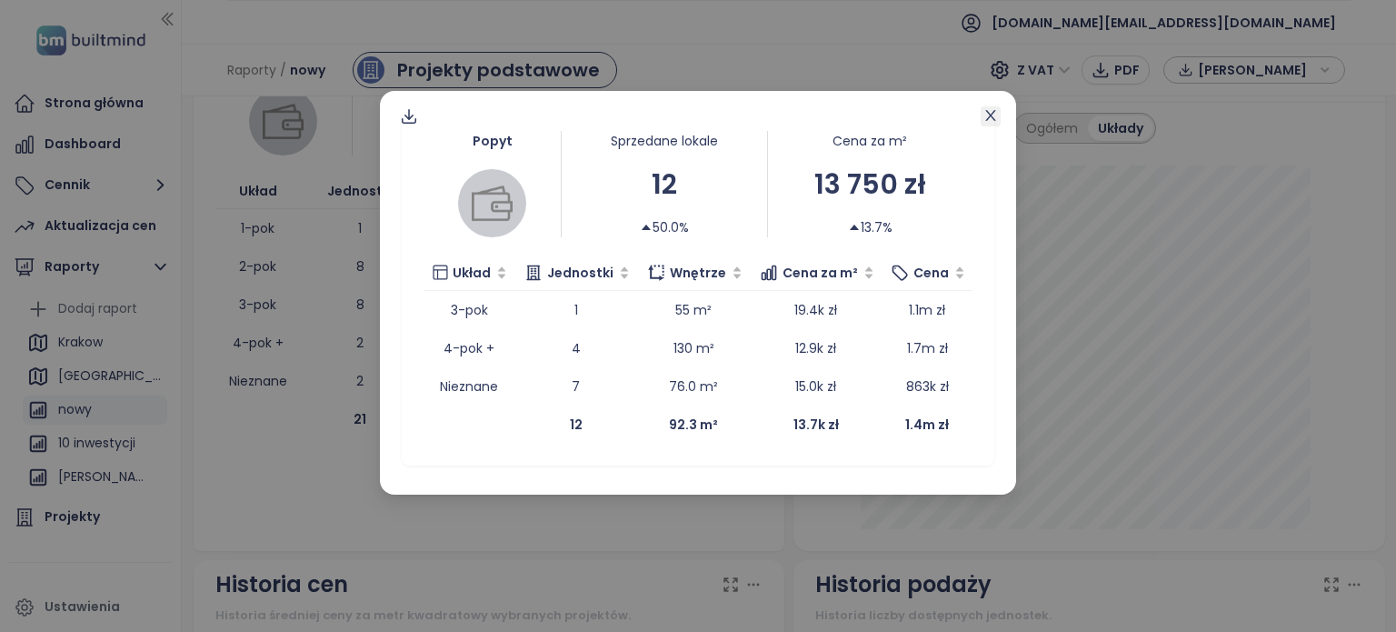
click at [989, 119] on icon "close" at bounding box center [990, 115] width 15 height 15
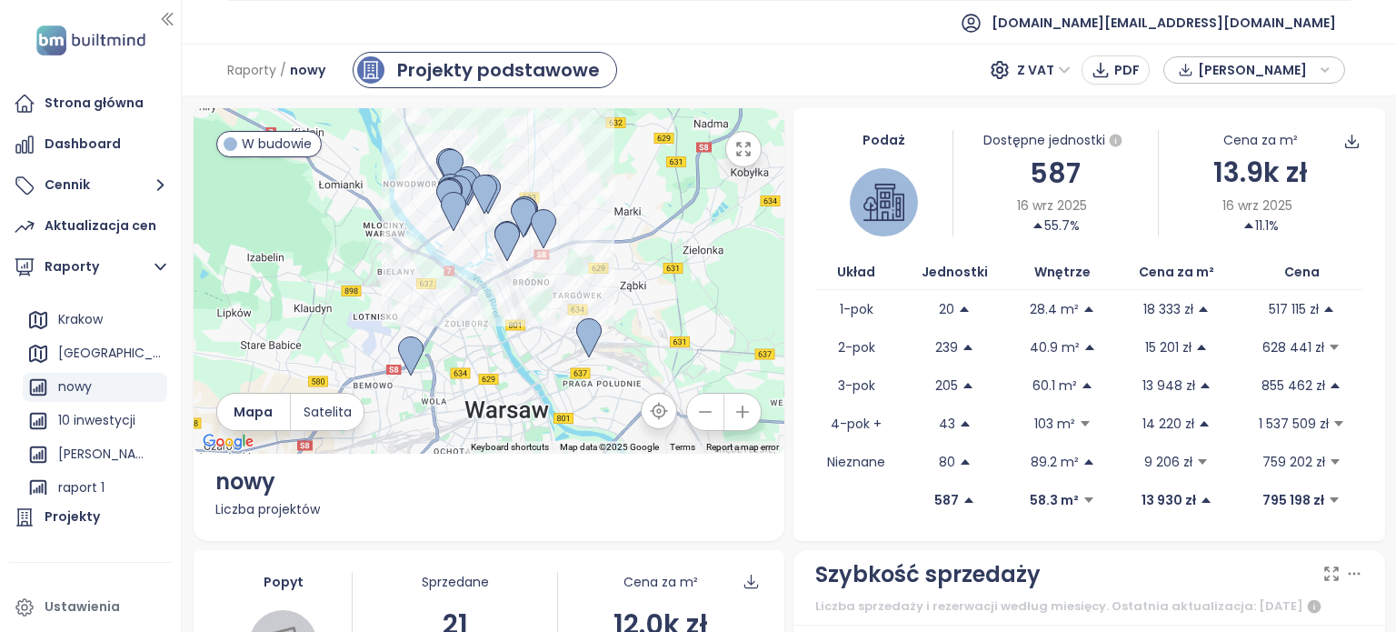
scroll to position [25, 0]
click at [84, 454] on div "[PERSON_NAME]" at bounding box center [101, 451] width 86 height 23
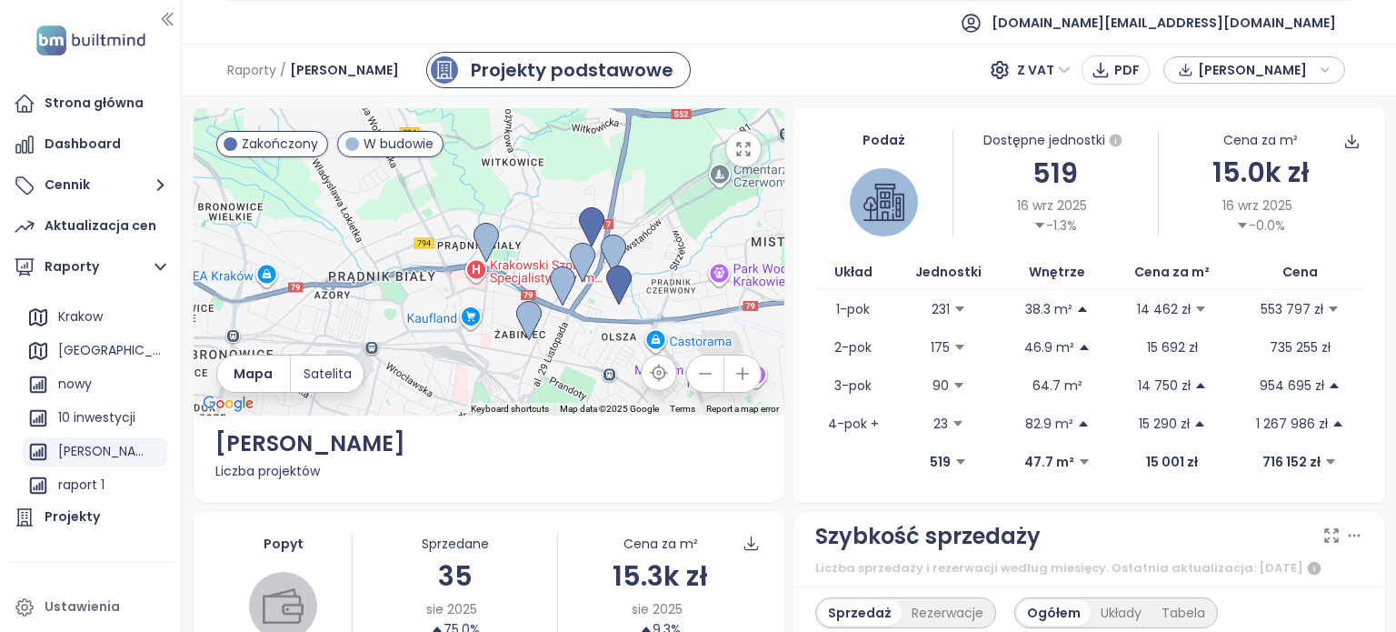
click at [691, 292] on div at bounding box center [490, 261] width 592 height 307
drag, startPoint x: 681, startPoint y: 276, endPoint x: 668, endPoint y: 261, distance: 20.0
click at [668, 261] on div at bounding box center [490, 261] width 592 height 307
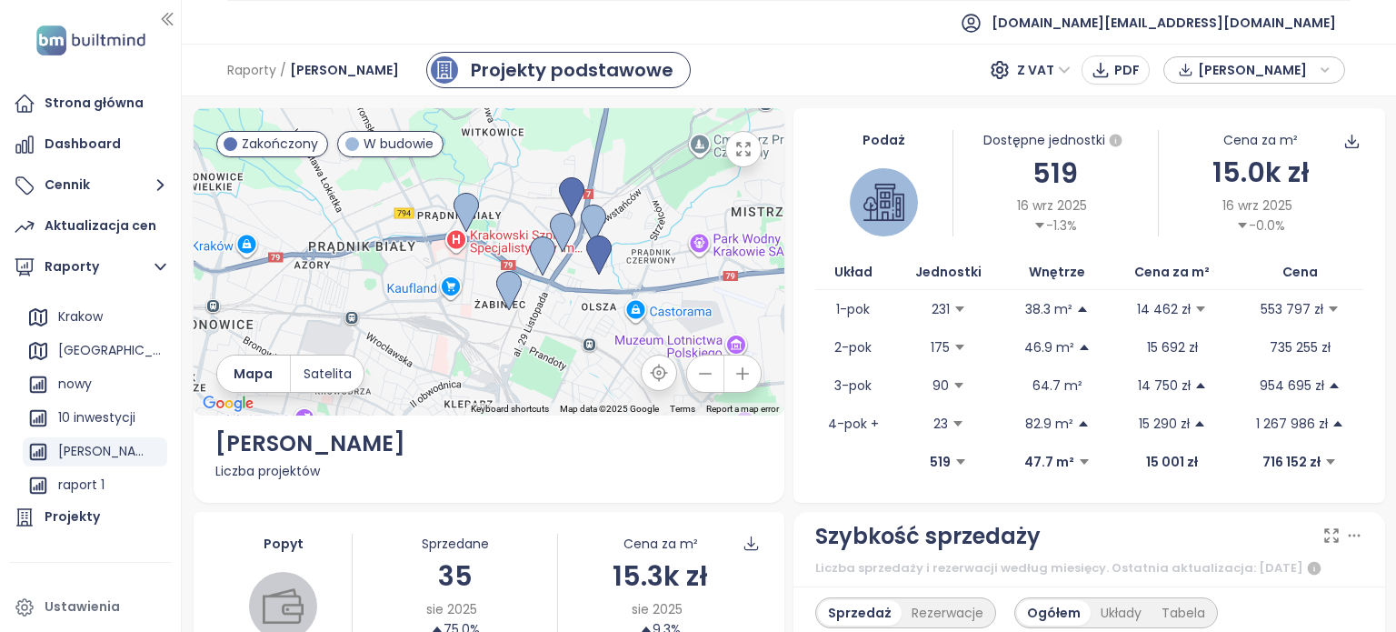
drag, startPoint x: 668, startPoint y: 261, endPoint x: 648, endPoint y: 228, distance: 38.3
click at [648, 228] on div at bounding box center [490, 261] width 592 height 307
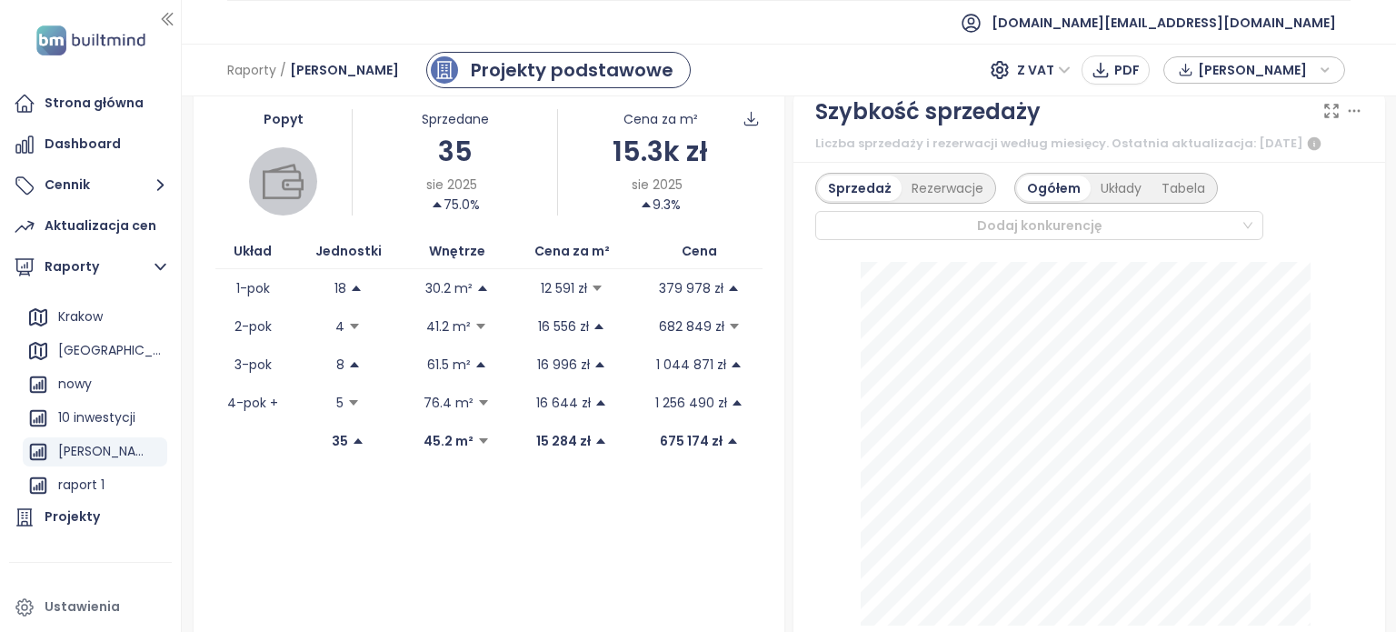
scroll to position [458, 0]
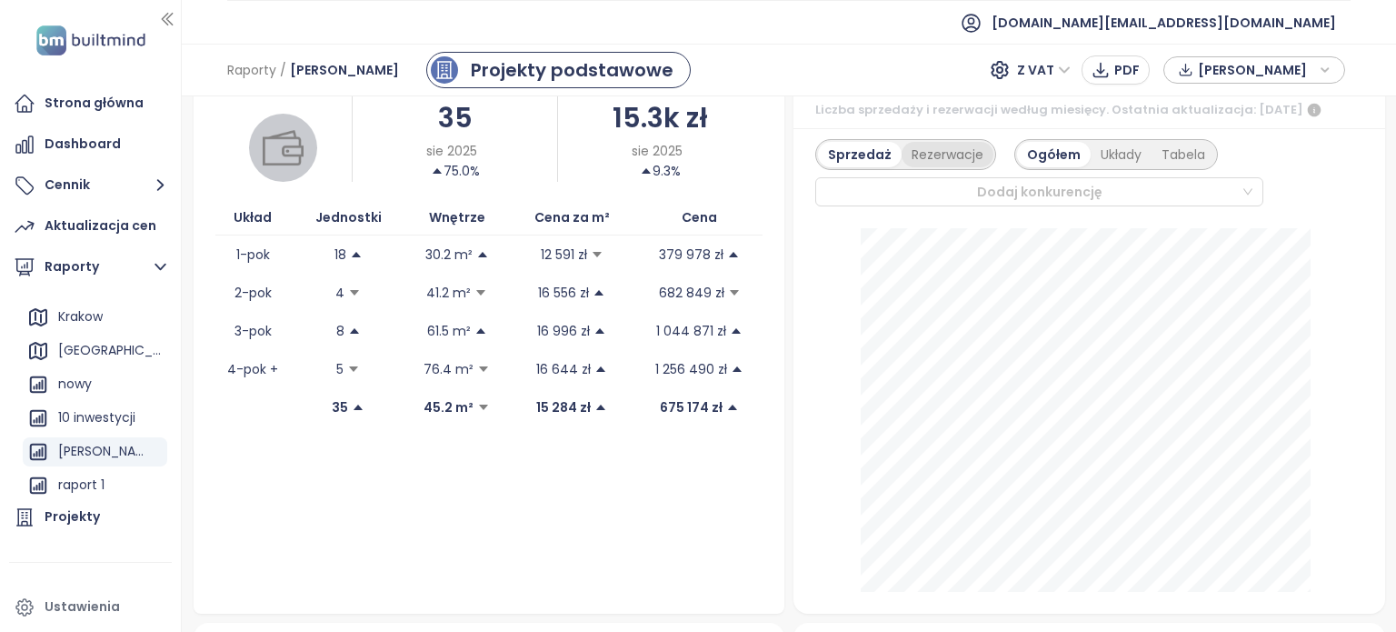
click at [947, 167] on div "Rezerwacje" at bounding box center [948, 154] width 92 height 25
click at [1096, 166] on div "Układy" at bounding box center [1120, 154] width 61 height 25
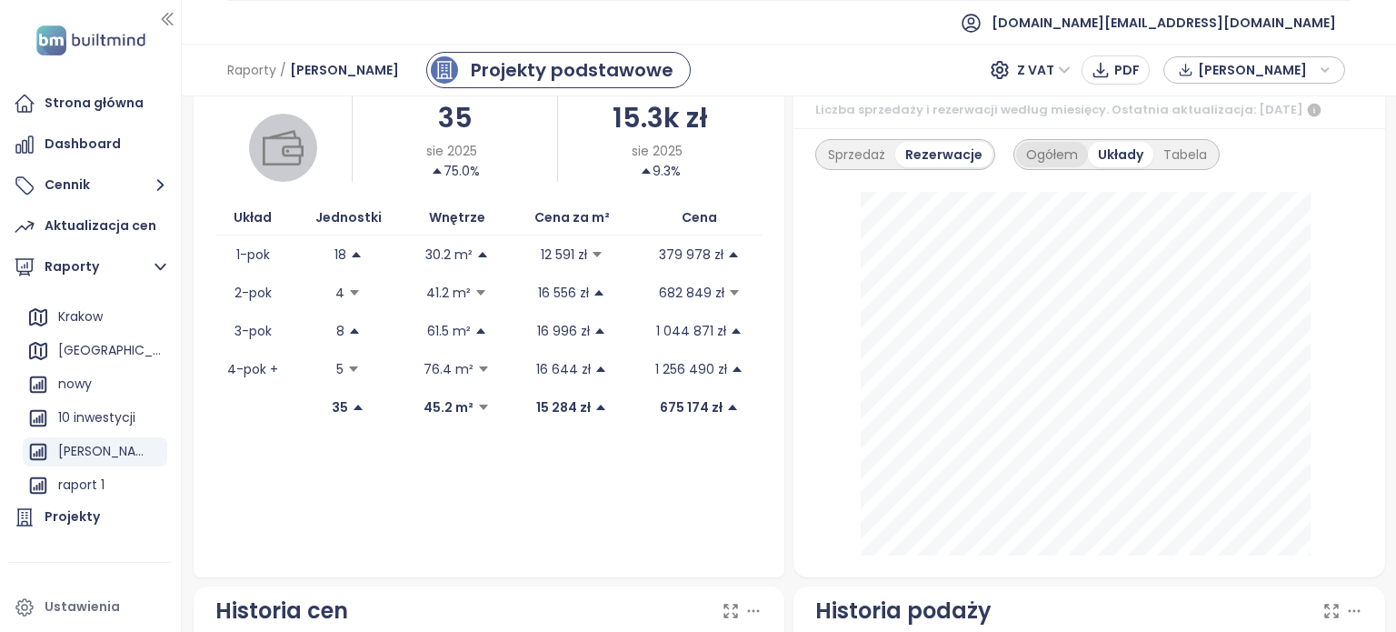
click at [1045, 167] on div "Ogółem" at bounding box center [1052, 154] width 72 height 25
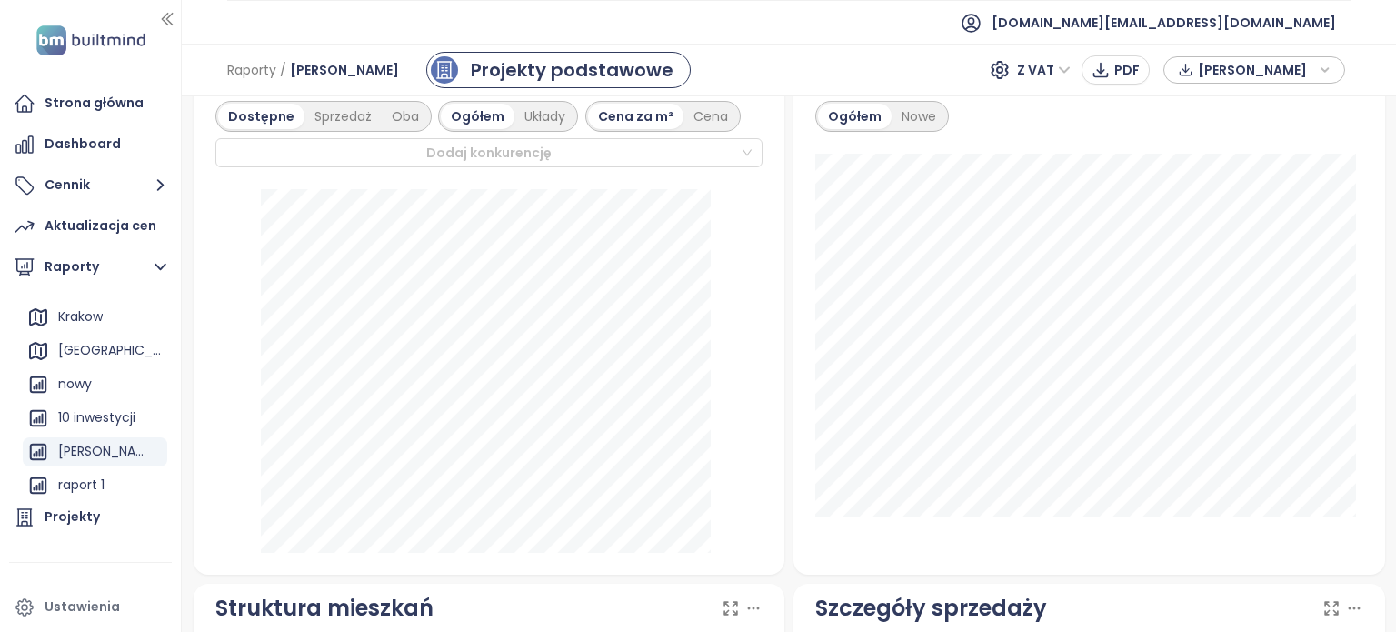
scroll to position [1024, 0]
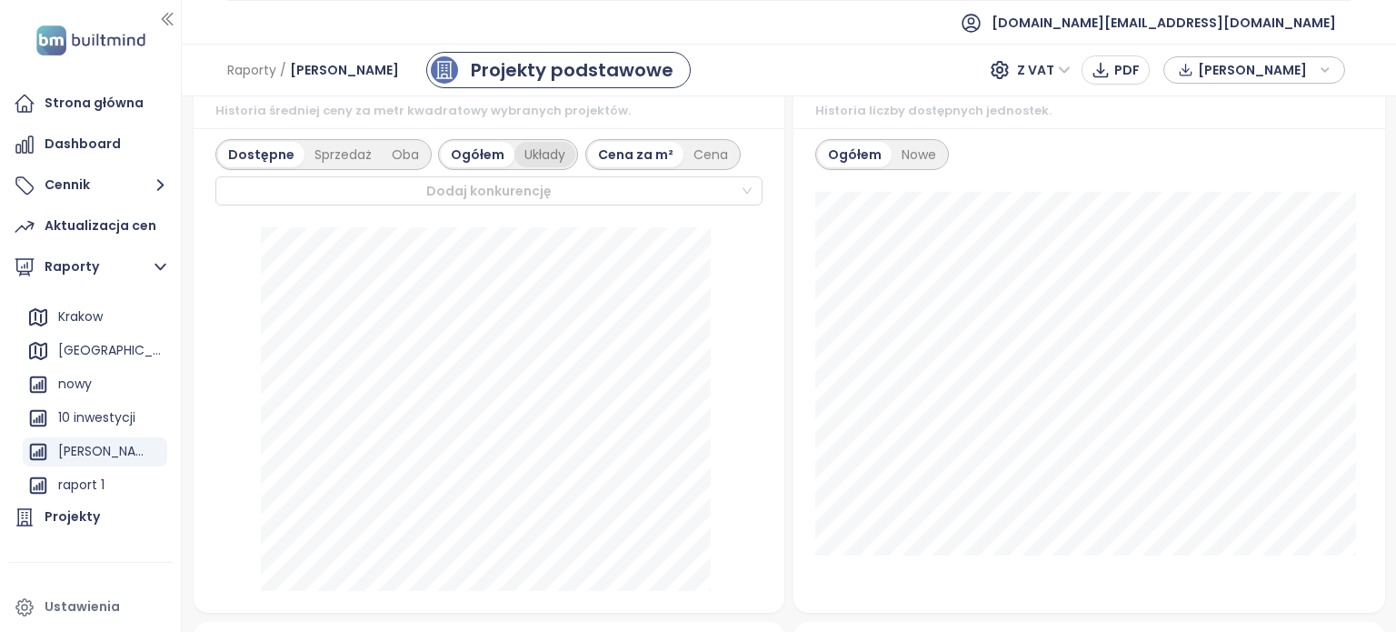
click at [549, 167] on div "Układy" at bounding box center [544, 154] width 61 height 25
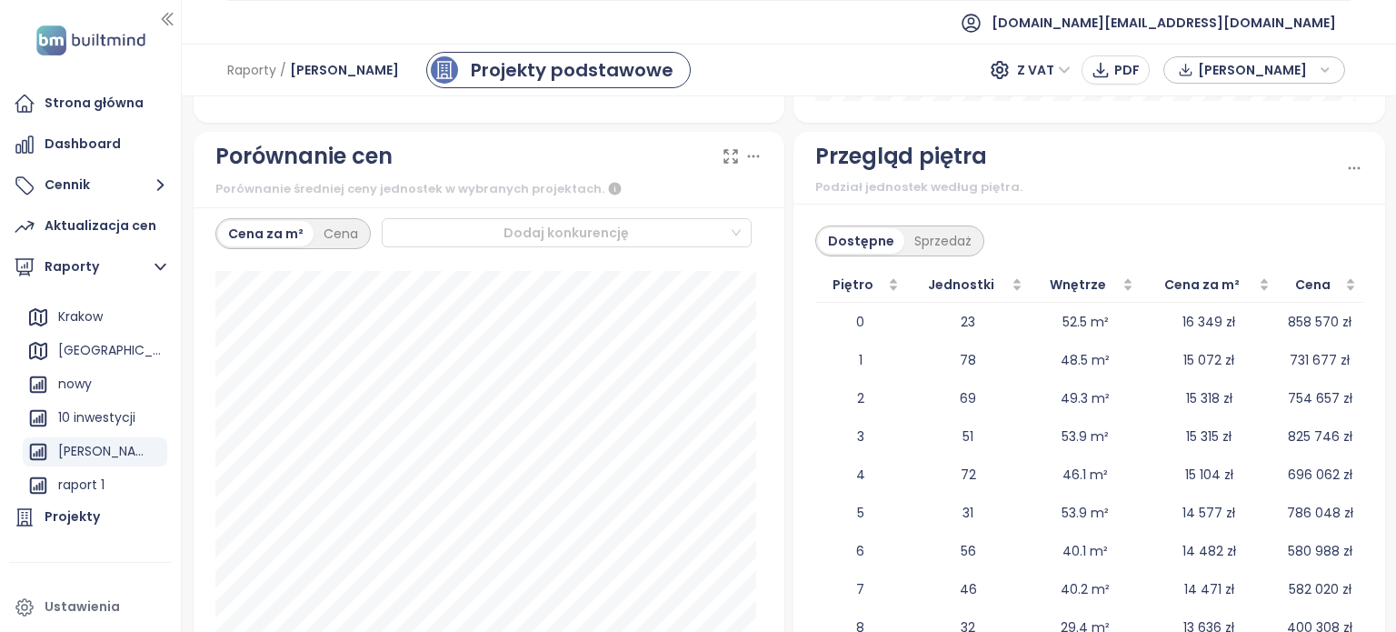
scroll to position [2569, 0]
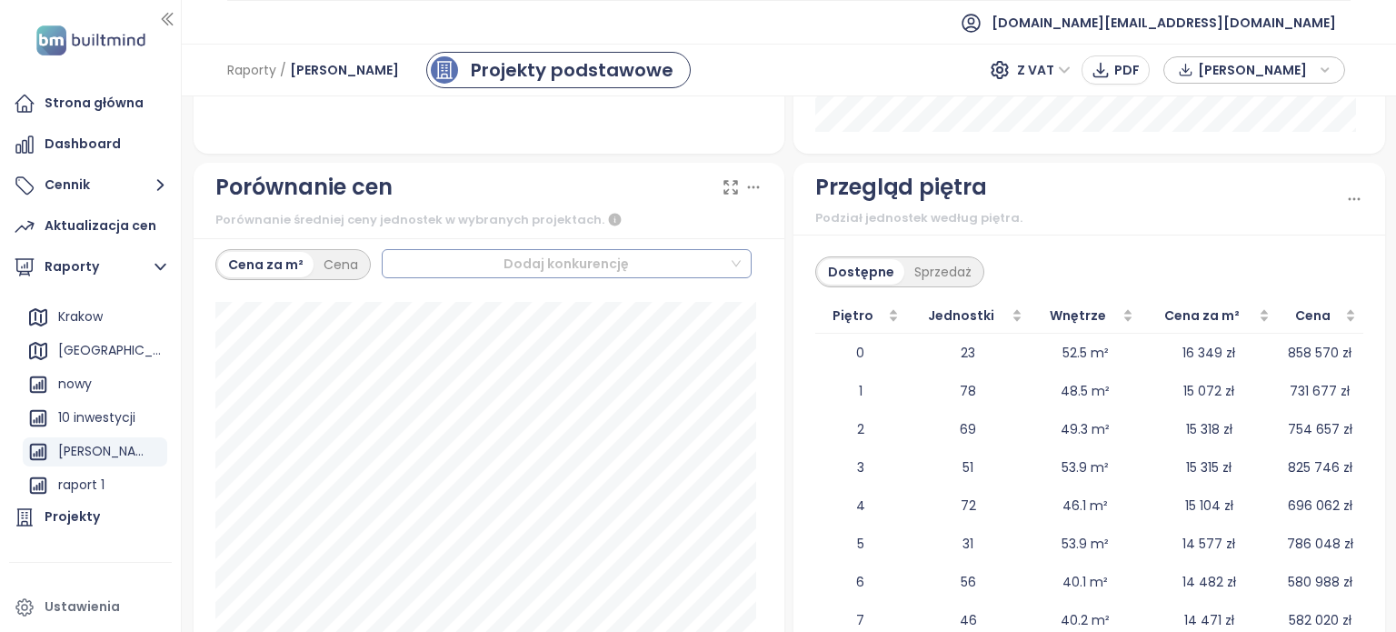
click at [691, 274] on div at bounding box center [559, 264] width 342 height 22
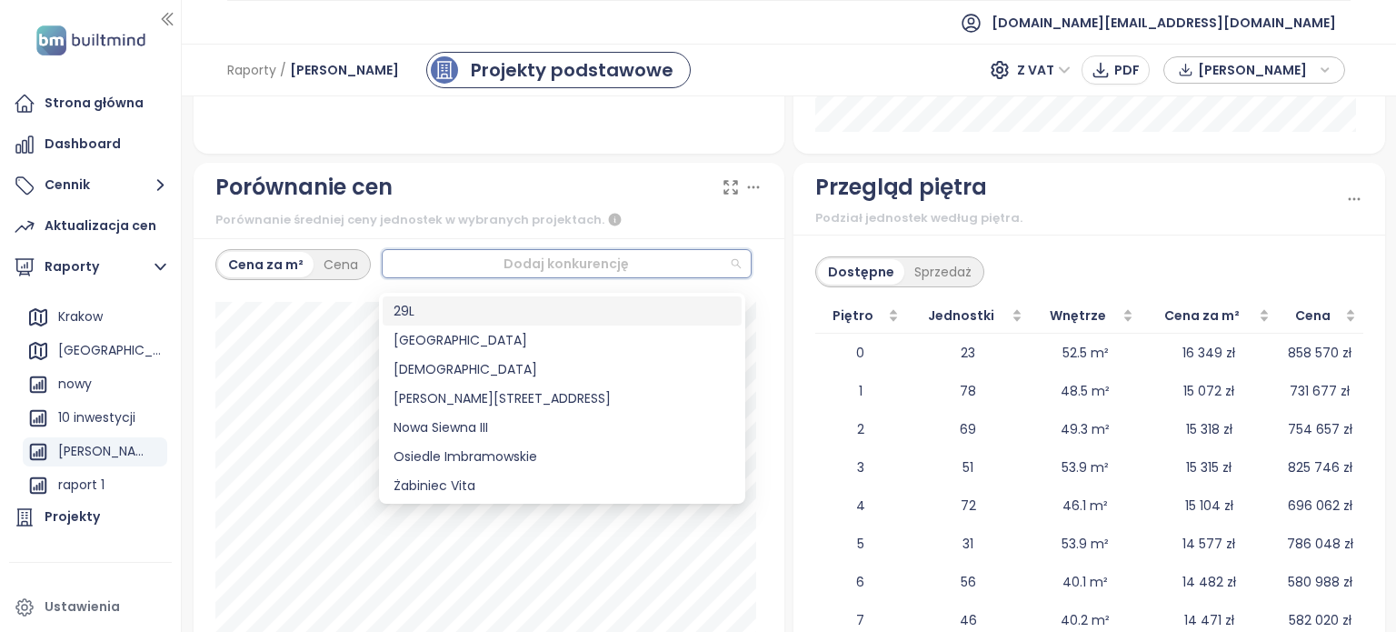
click at [680, 312] on div "29L" at bounding box center [562, 311] width 337 height 20
click at [505, 339] on div "[GEOGRAPHIC_DATA]" at bounding box center [562, 340] width 337 height 20
click at [540, 198] on div "Porównanie cen" at bounding box center [489, 187] width 548 height 35
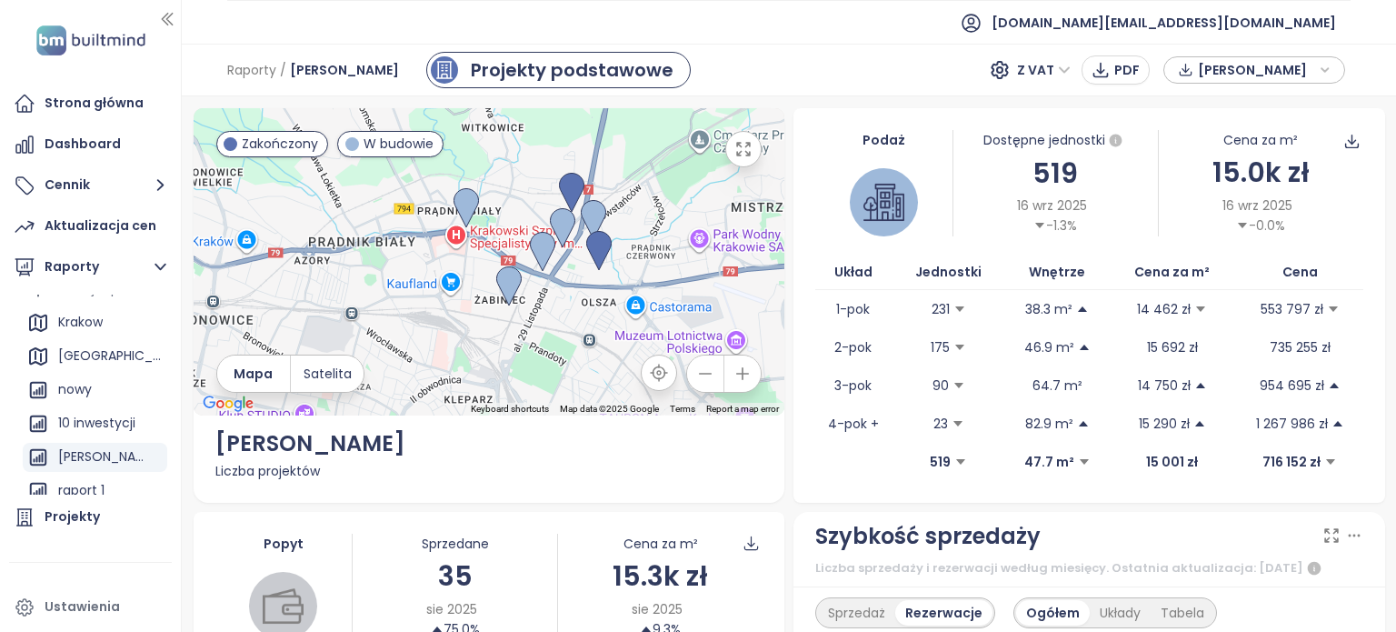
scroll to position [14, 0]
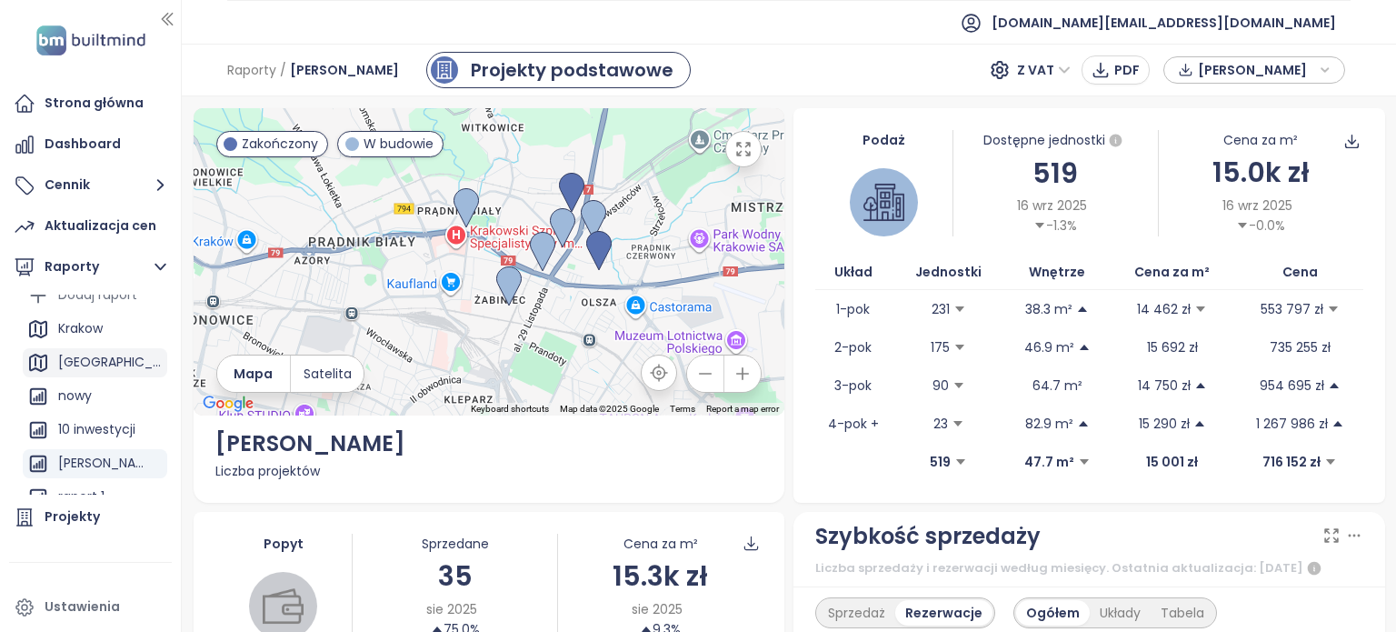
click at [113, 364] on div "[GEOGRAPHIC_DATA]" at bounding box center [110, 362] width 105 height 23
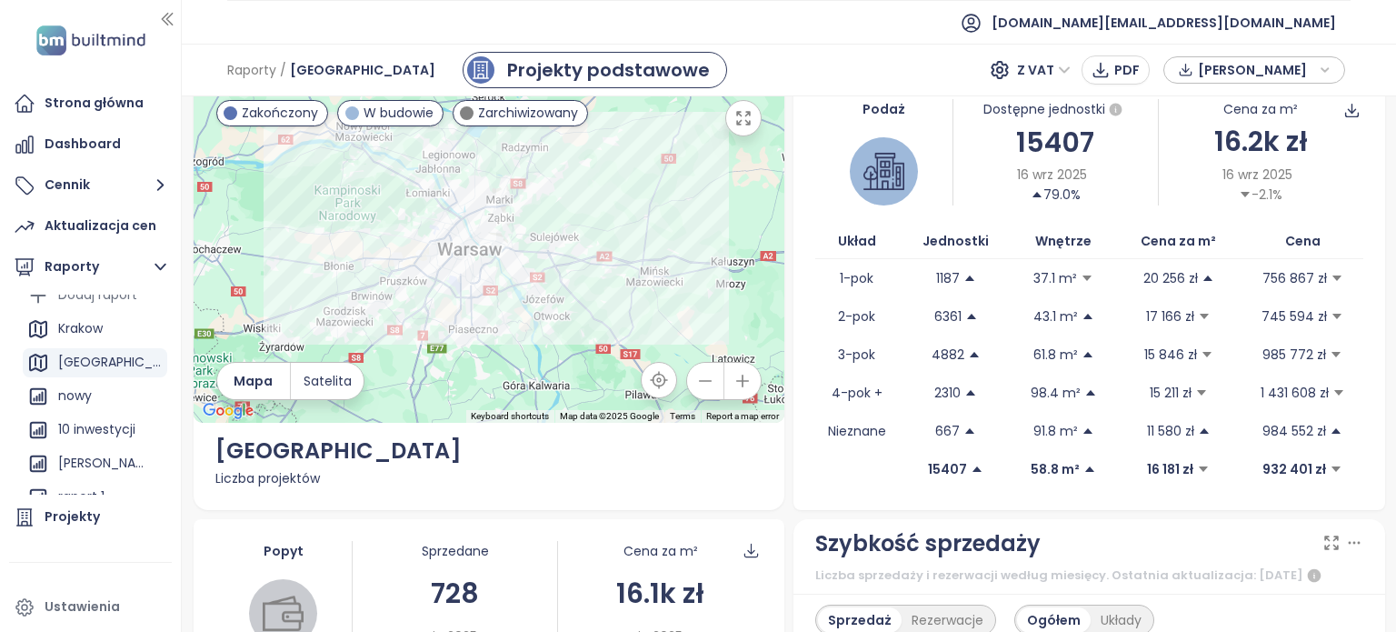
scroll to position [0, 0]
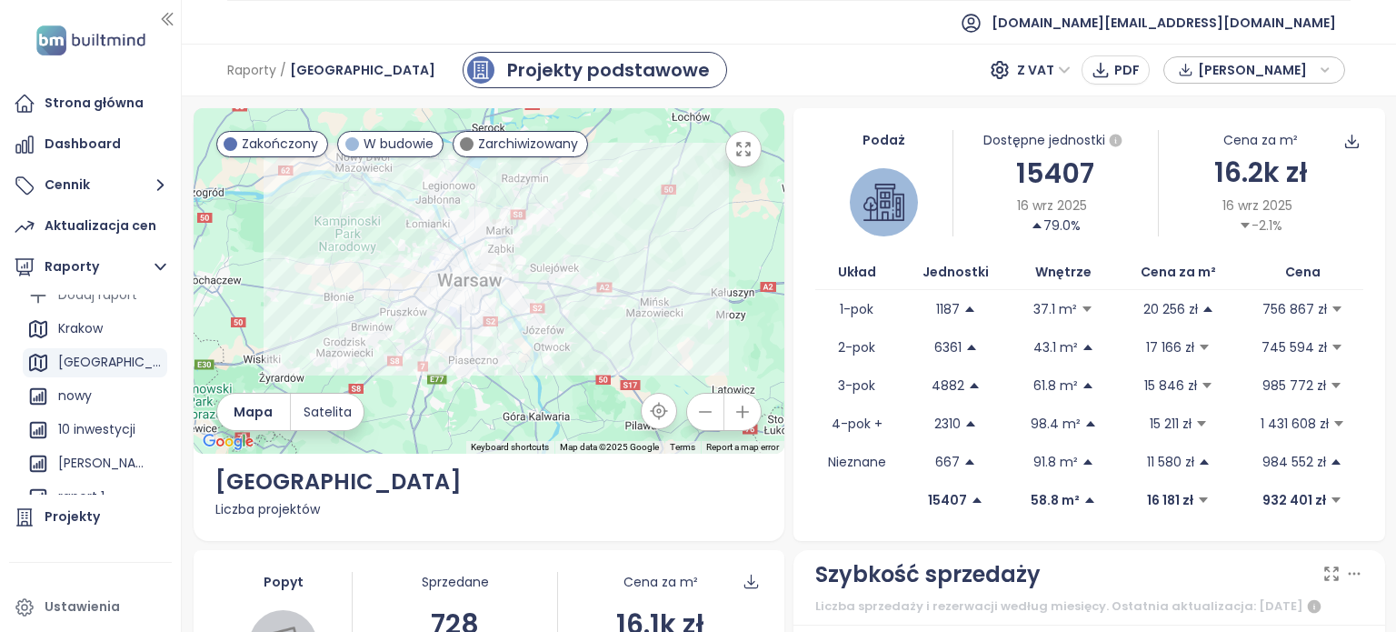
click at [793, 320] on div "Podaż Dostępne jednostki 15407 [DATE] 79.0% Cena za m² 16.2k zł [DATE] -2.1% Uk…" at bounding box center [1089, 324] width 592 height 433
click at [797, 190] on div "Podaż Dostępne jednostki 15407 [DATE] 79.0% Cena za m² 16.2k zł [DATE] -2.1% Uk…" at bounding box center [1089, 324] width 592 height 433
click at [419, 277] on div "Osiedle Inverso" at bounding box center [490, 280] width 592 height 345
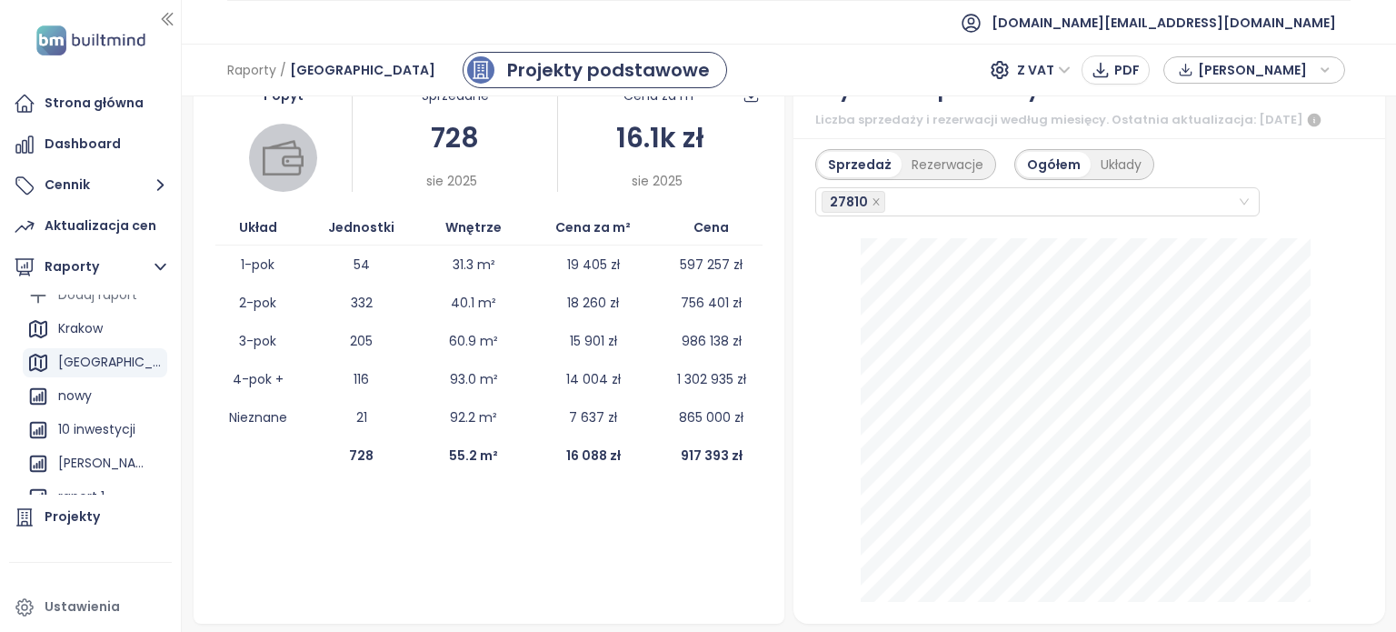
scroll to position [454, 0]
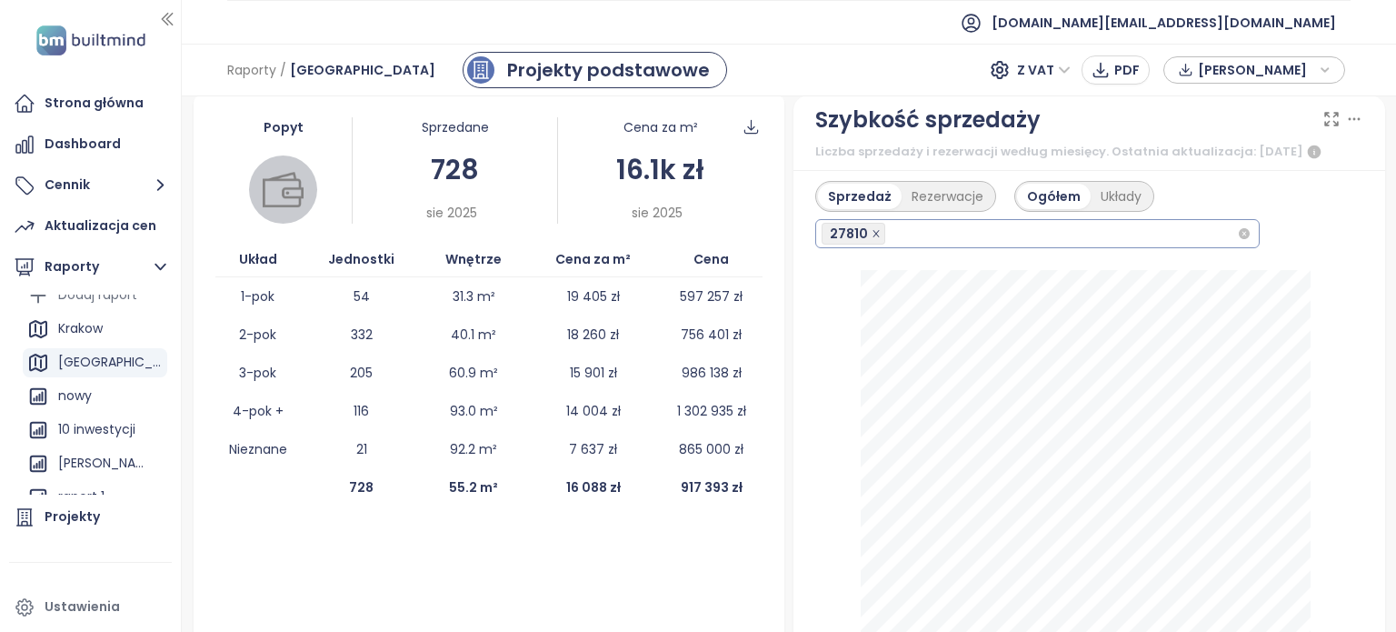
click at [873, 236] on icon "close" at bounding box center [876, 233] width 6 height 6
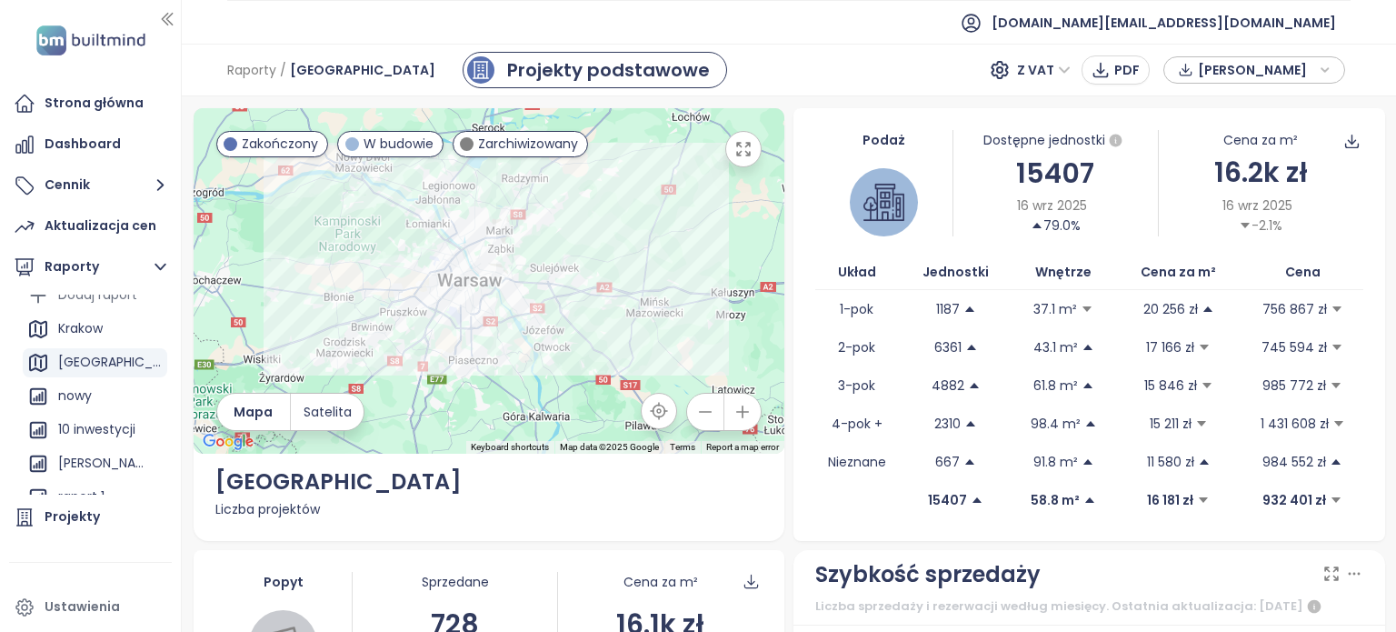
scroll to position [0, 0]
click at [121, 105] on div "Strona główna" at bounding box center [94, 103] width 99 height 23
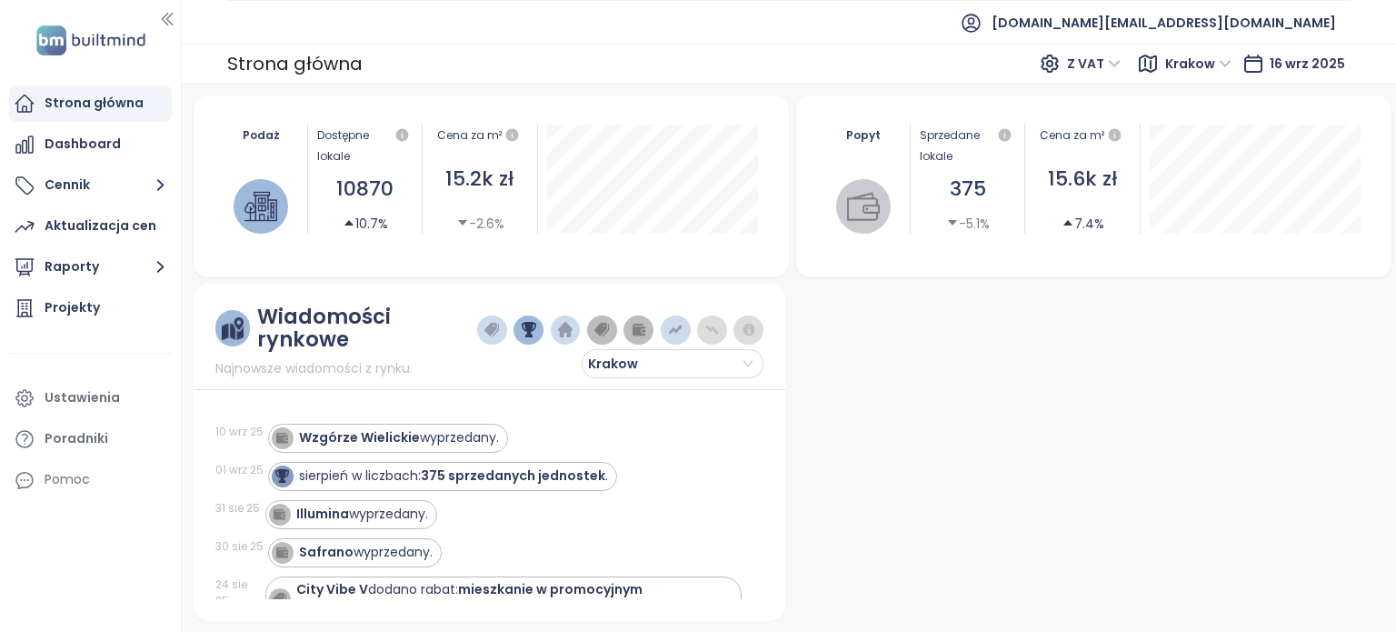
click at [1204, 62] on span "Krakow" at bounding box center [1198, 63] width 66 height 27
click at [1203, 65] on span "Krakow" at bounding box center [1198, 63] width 66 height 27
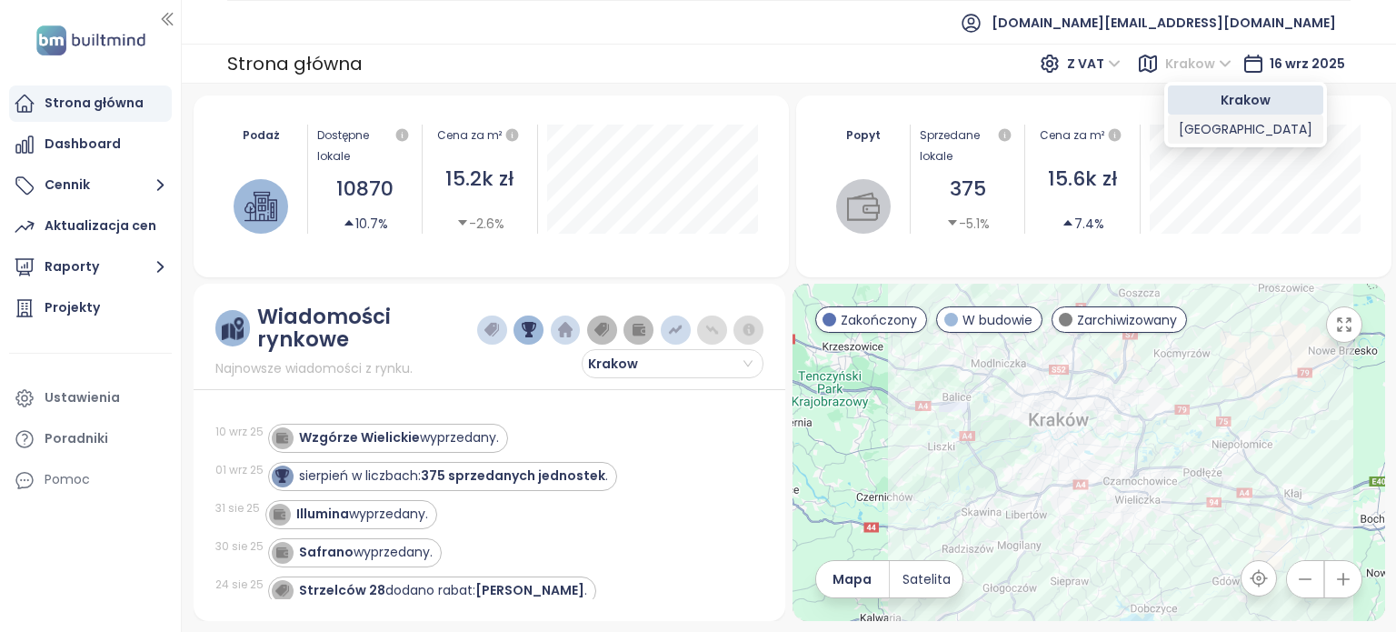
click at [1202, 126] on div "[GEOGRAPHIC_DATA]" at bounding box center [1246, 129] width 134 height 20
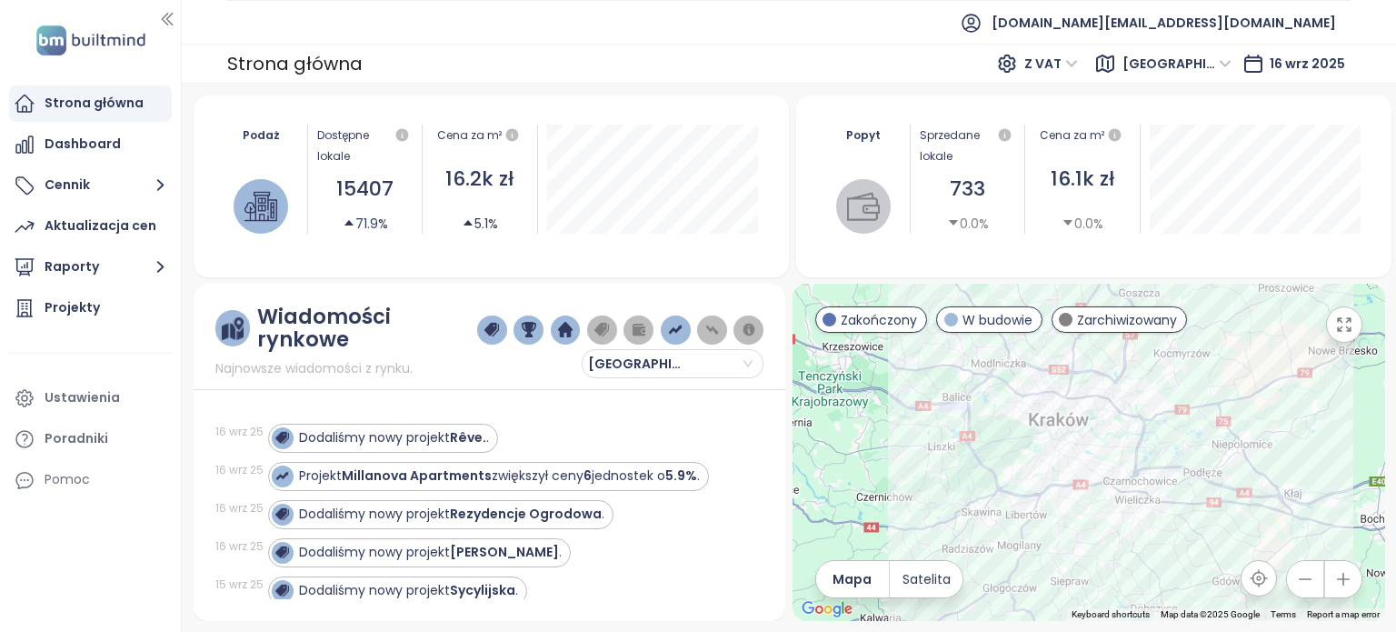
click at [1222, 57] on span "[GEOGRAPHIC_DATA]" at bounding box center [1176, 63] width 109 height 27
drag, startPoint x: 1182, startPoint y: 98, endPoint x: 1171, endPoint y: 101, distance: 11.2
click at [1182, 97] on div "Krakow" at bounding box center [1232, 100] width 145 height 20
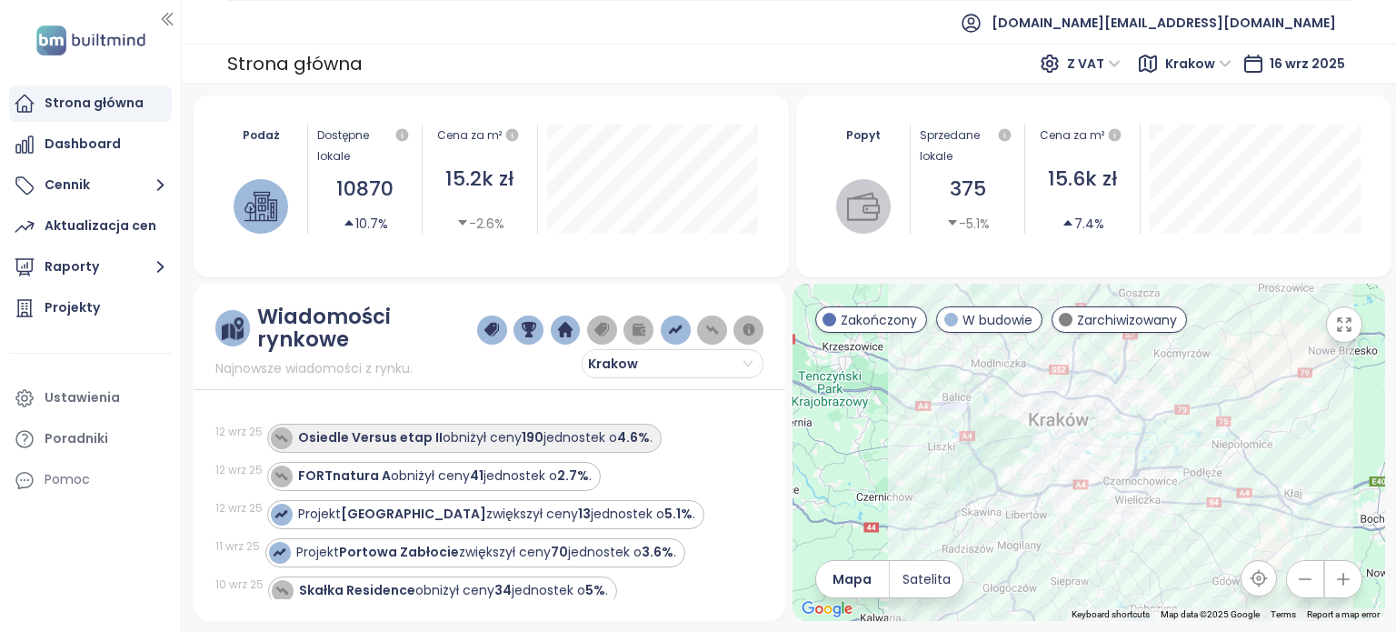
click at [578, 435] on div "Osiedle Versus etap II obniżył ceny 190 jednostek o 4.6% ." at bounding box center [475, 437] width 354 height 19
click at [627, 439] on strong "4.6%" at bounding box center [633, 437] width 33 height 18
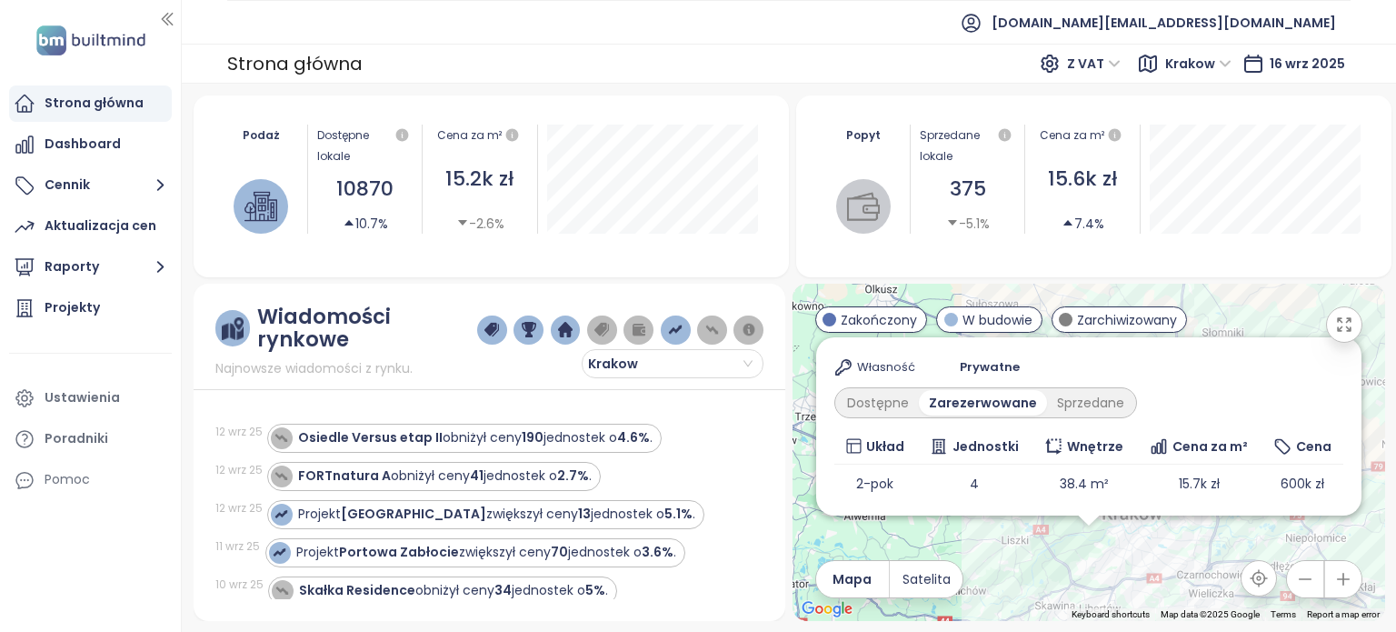
scroll to position [302, 0]
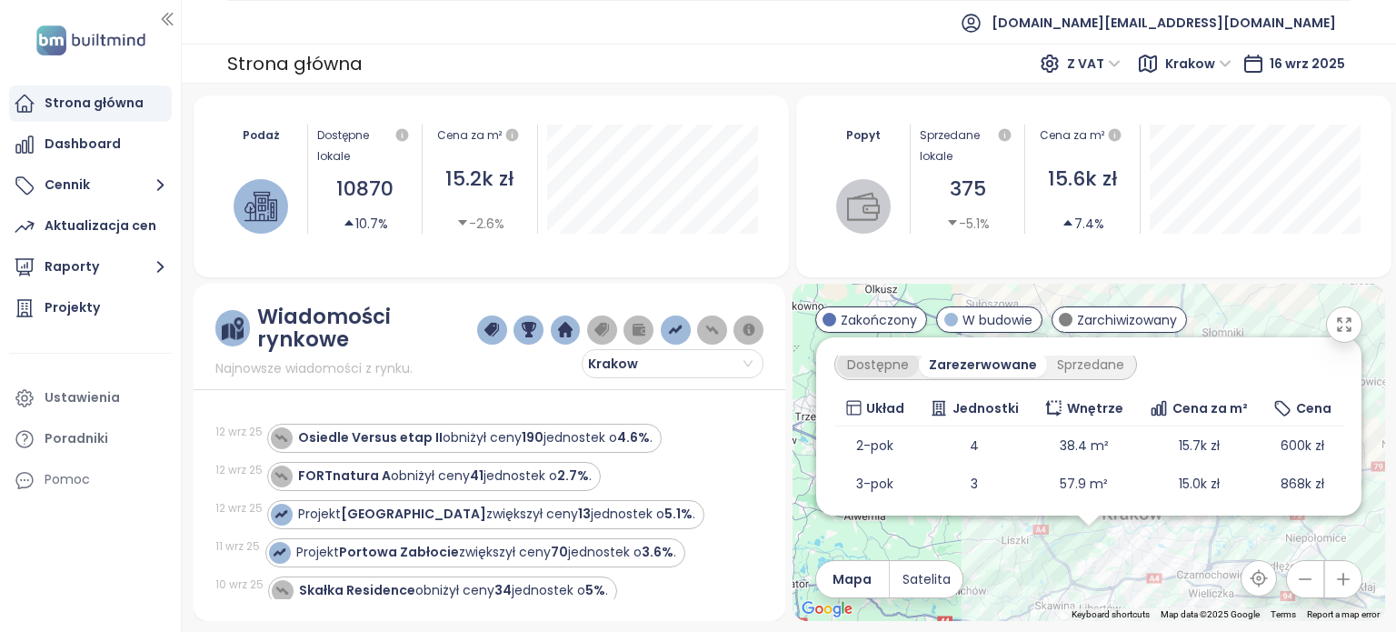
click at [878, 364] on div "Dostępne" at bounding box center [878, 364] width 82 height 25
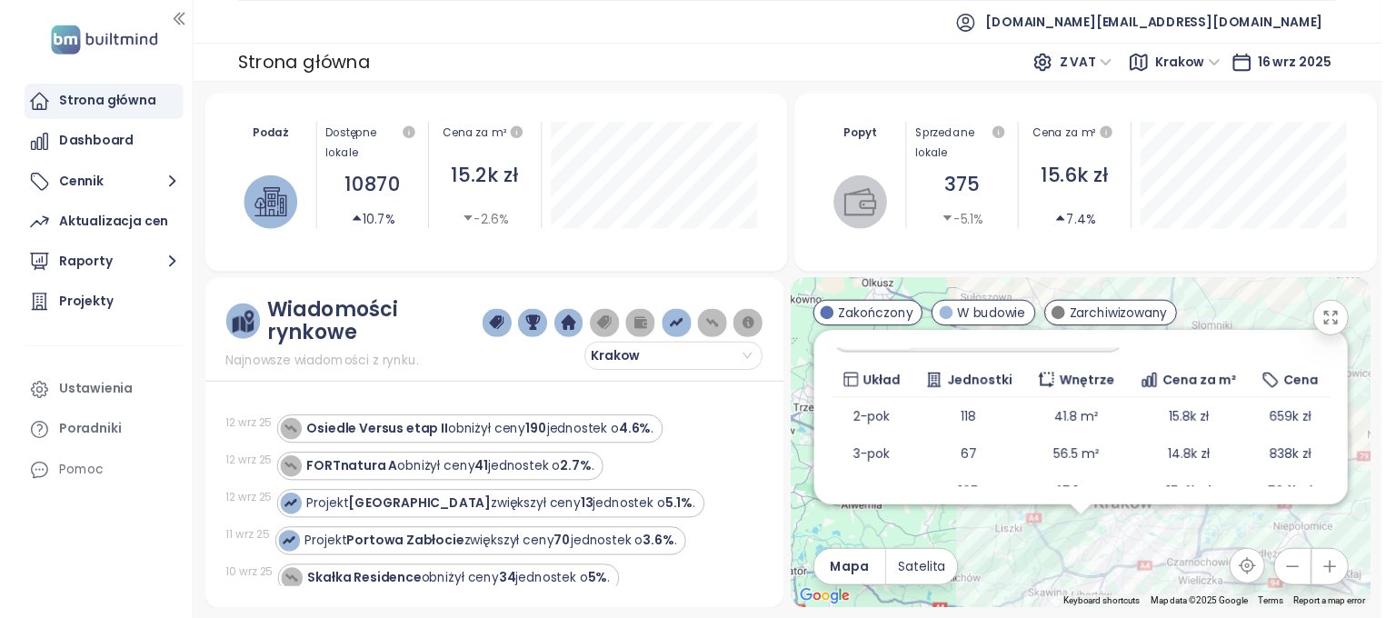
scroll to position [344, 0]
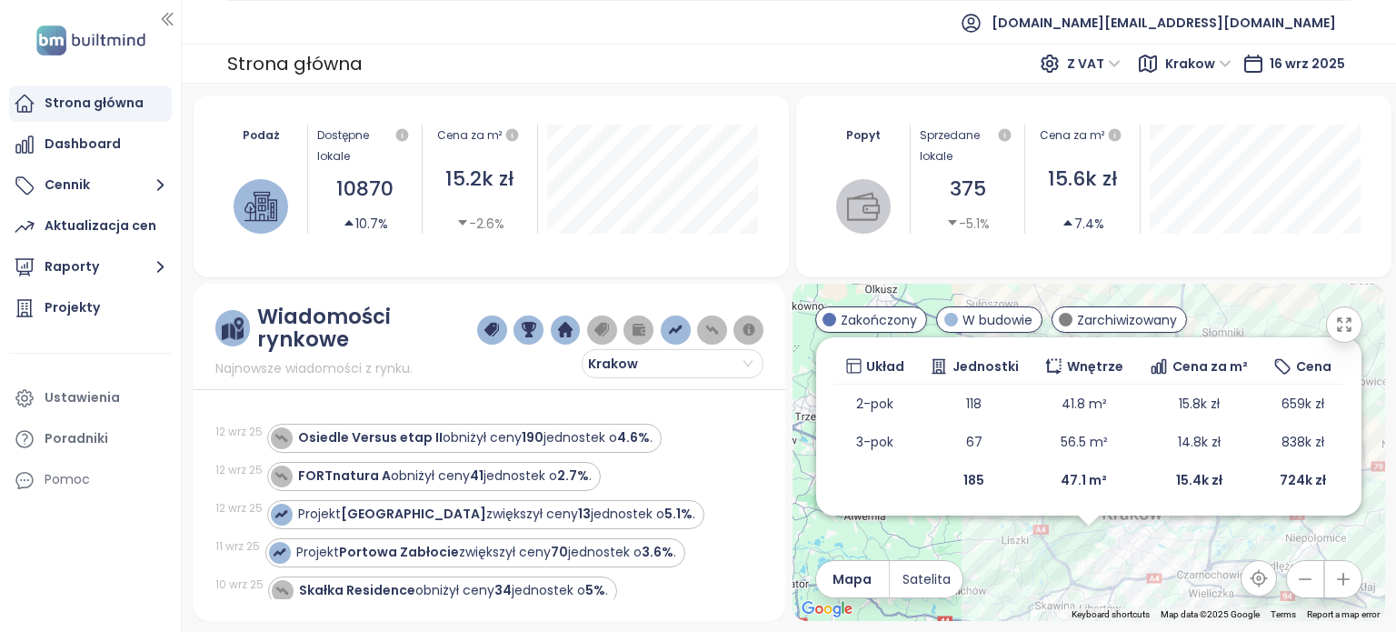
click at [792, 97] on div "Podaż Dostępne lokale 10870 10.7% Cena za m² 15.2k zł -2.6% Popyt Sprzedane lok…" at bounding box center [790, 186] width 1192 height 182
click at [108, 149] on div "Dashboard" at bounding box center [83, 144] width 76 height 23
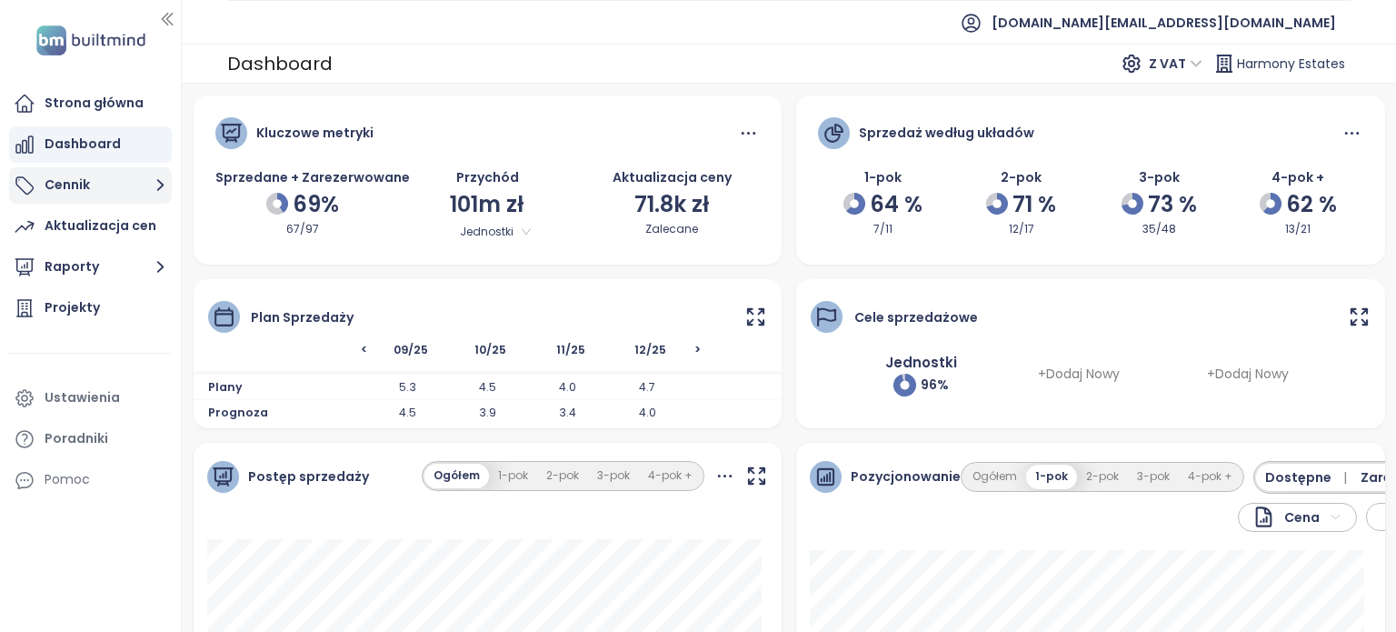
click at [104, 188] on button "Cennik" at bounding box center [90, 185] width 163 height 36
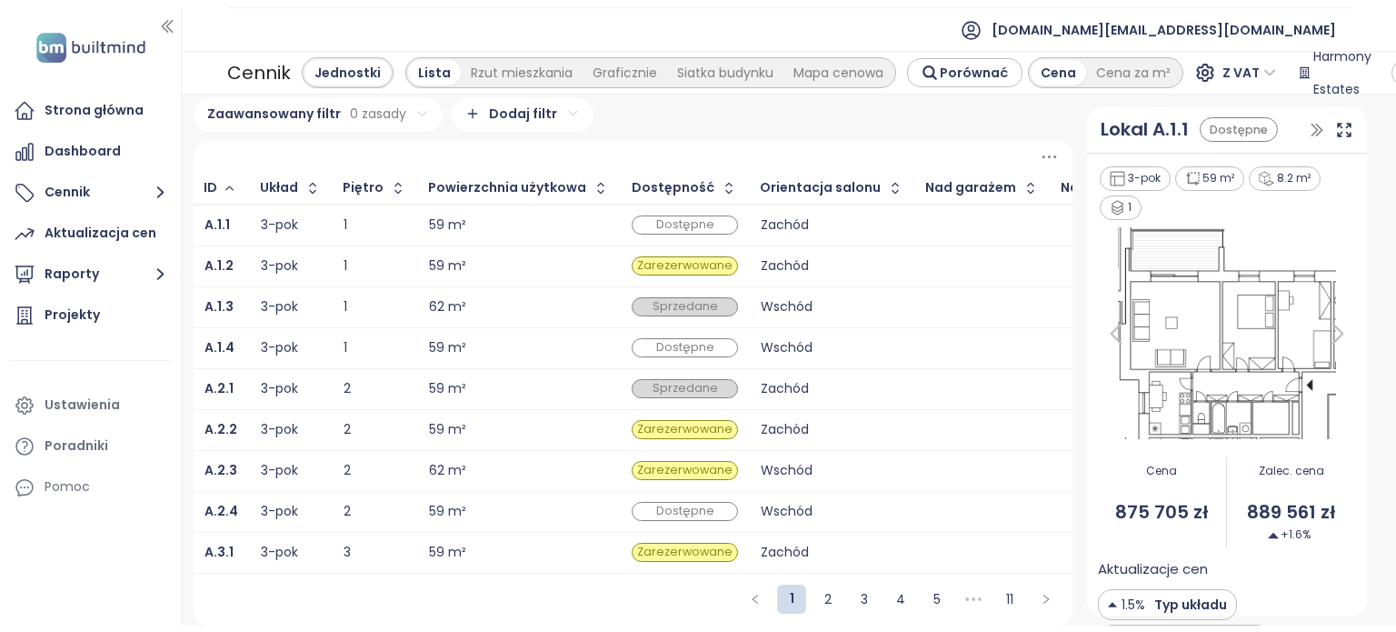
scroll to position [19, 0]
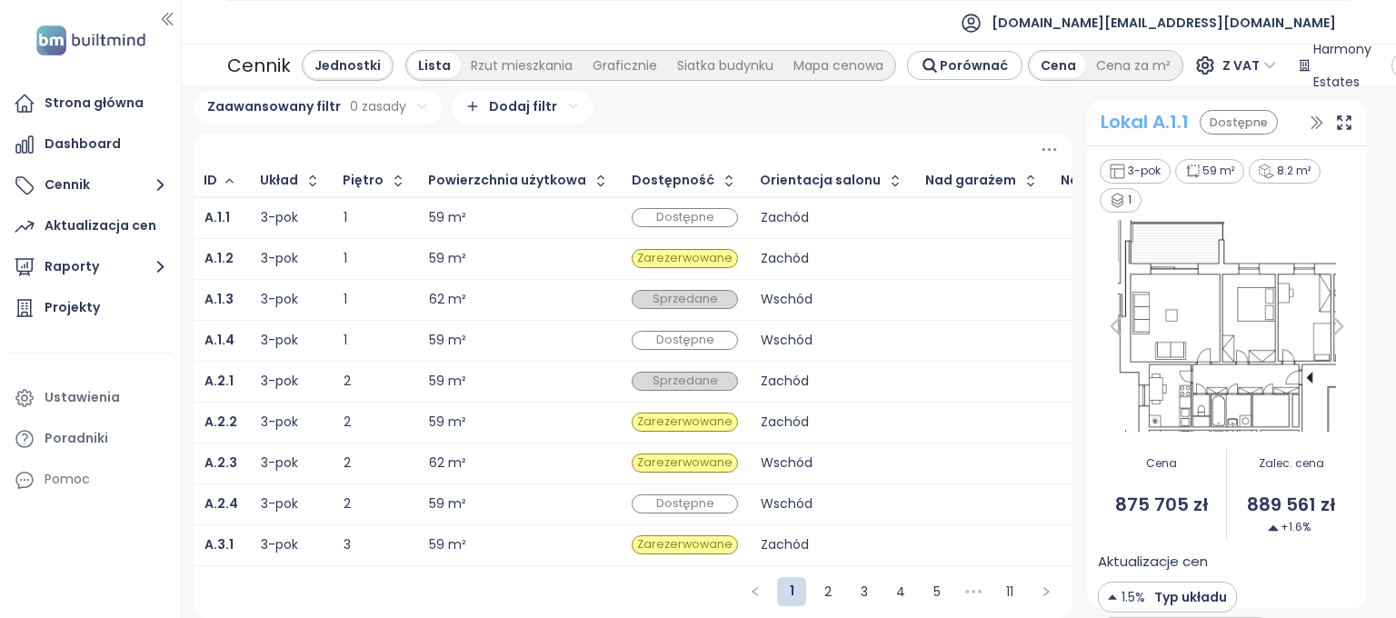
click at [1134, 115] on div "Lokal A.1.1" at bounding box center [1145, 122] width 88 height 28
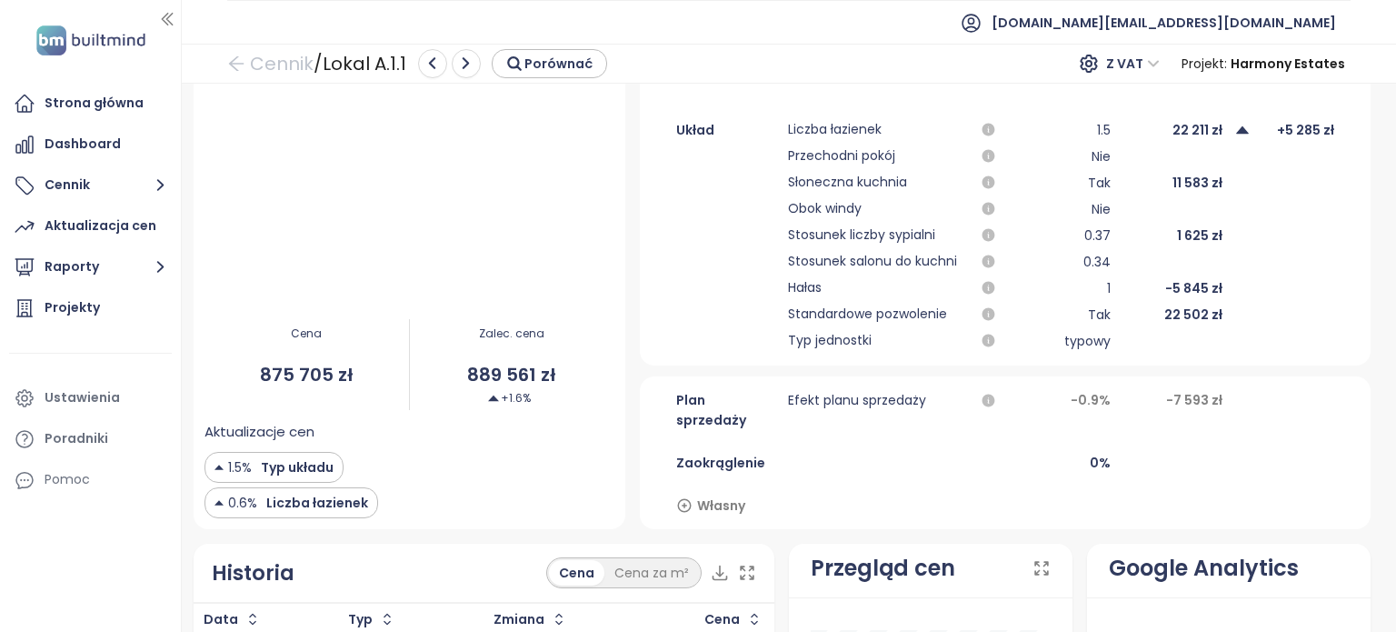
scroll to position [584, 0]
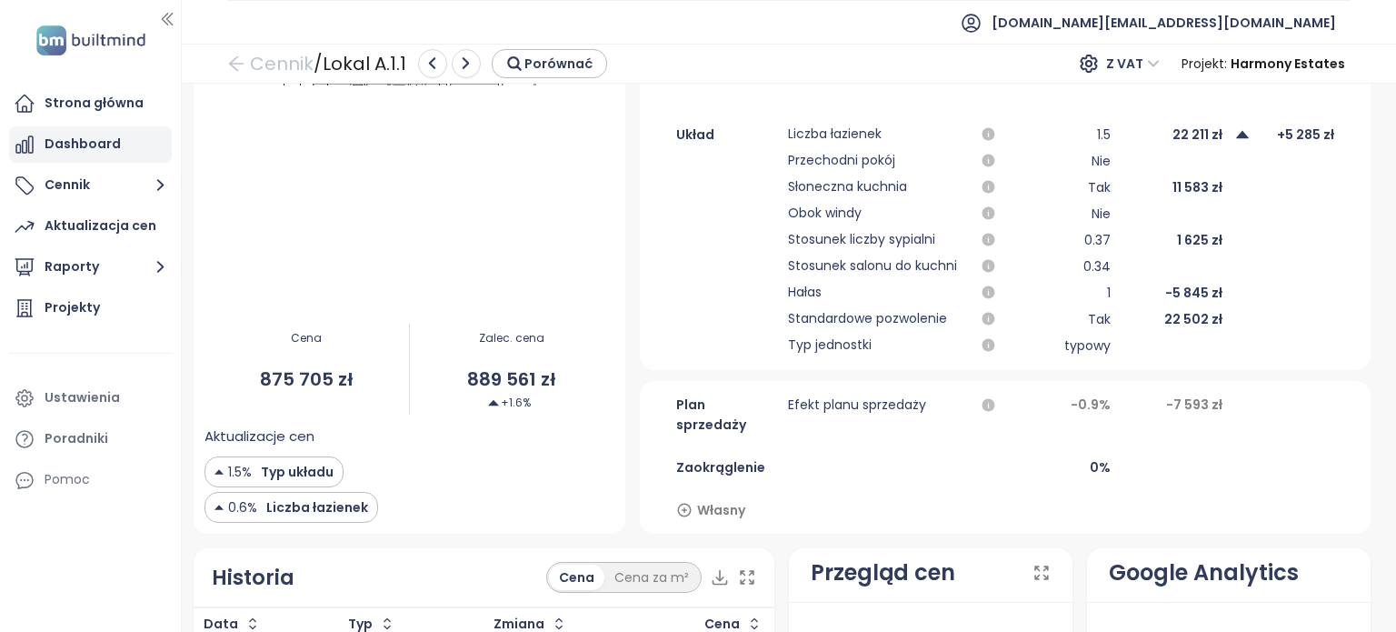
click at [106, 147] on div "Dashboard" at bounding box center [83, 144] width 76 height 23
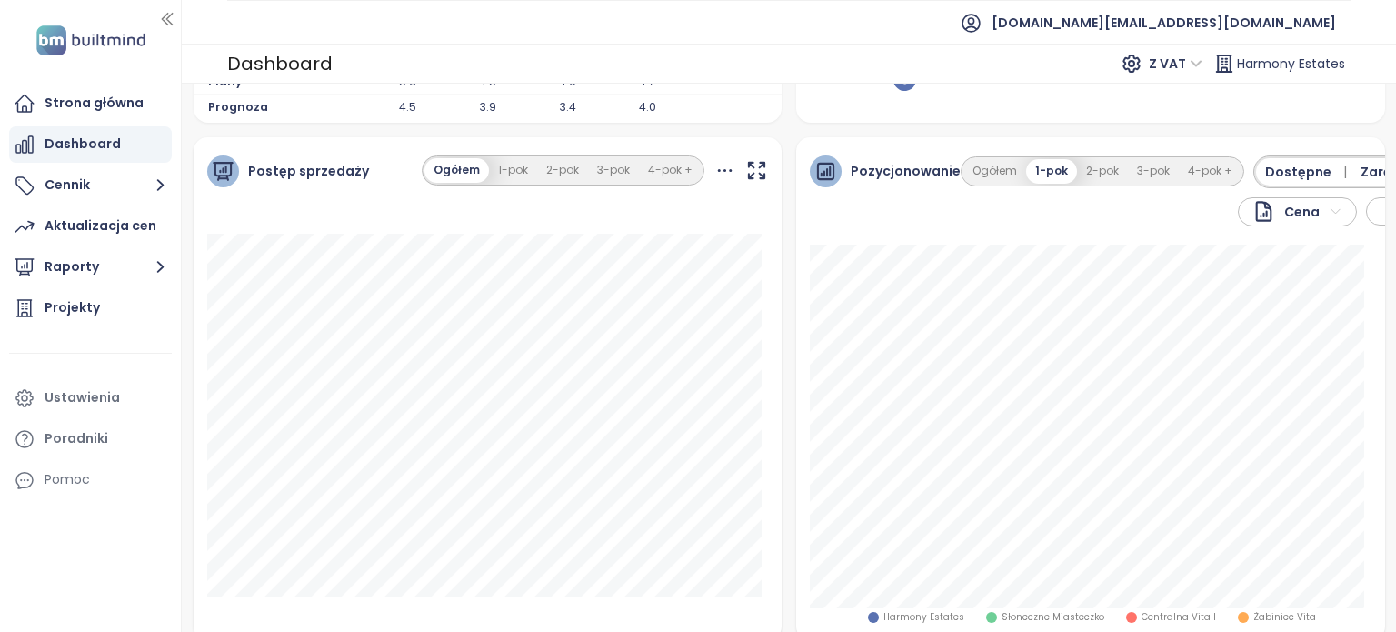
scroll to position [273, 0]
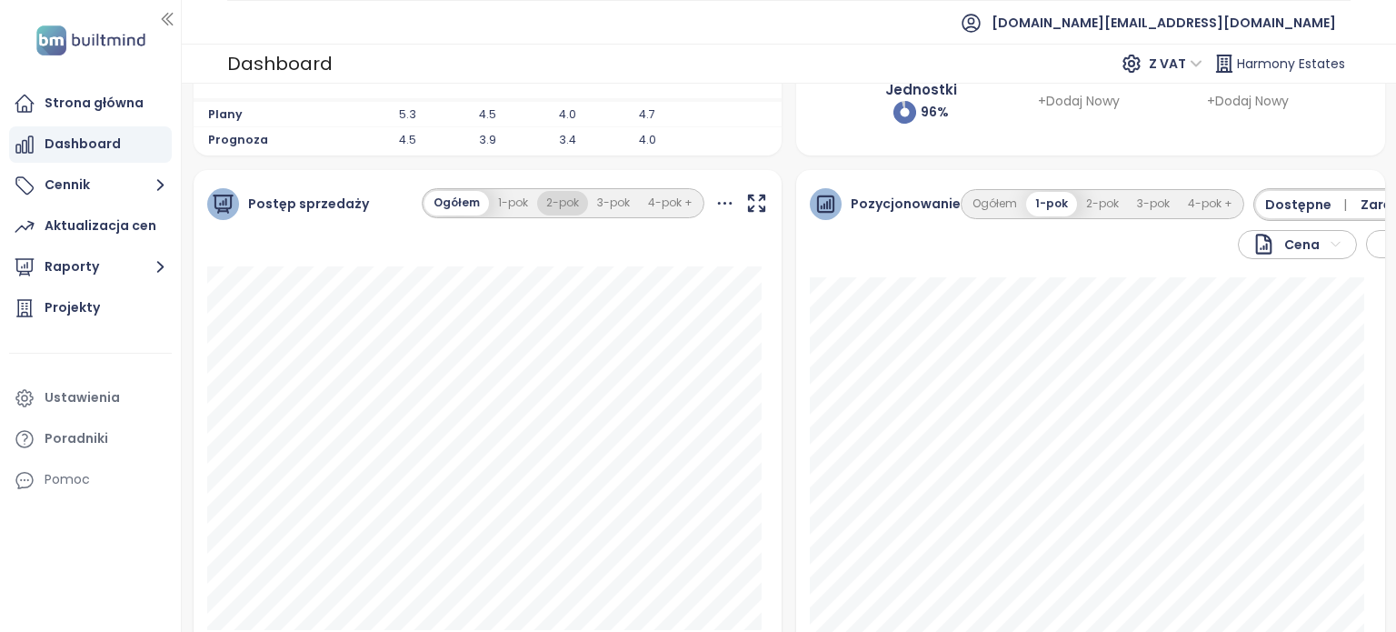
click at [544, 196] on button "2-pok" at bounding box center [562, 203] width 51 height 25
click at [509, 210] on button "1-pok" at bounding box center [511, 203] width 48 height 25
click at [443, 203] on button "Ogółem" at bounding box center [455, 203] width 63 height 25
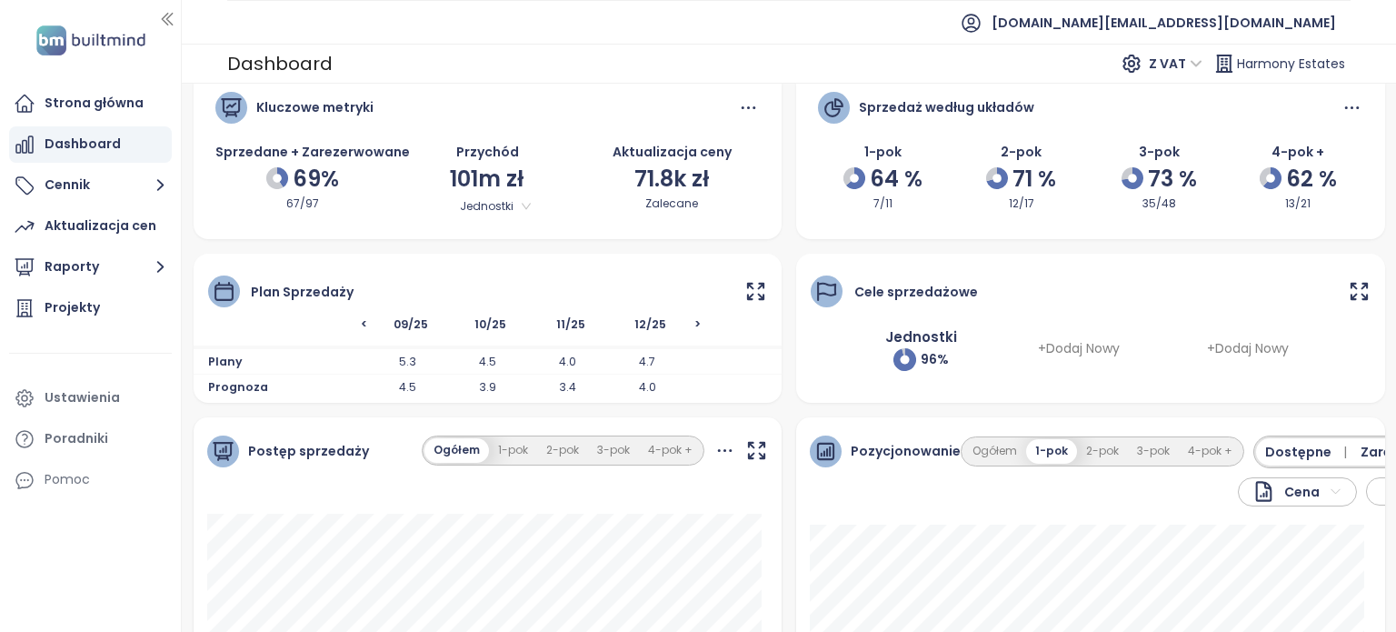
scroll to position [0, 0]
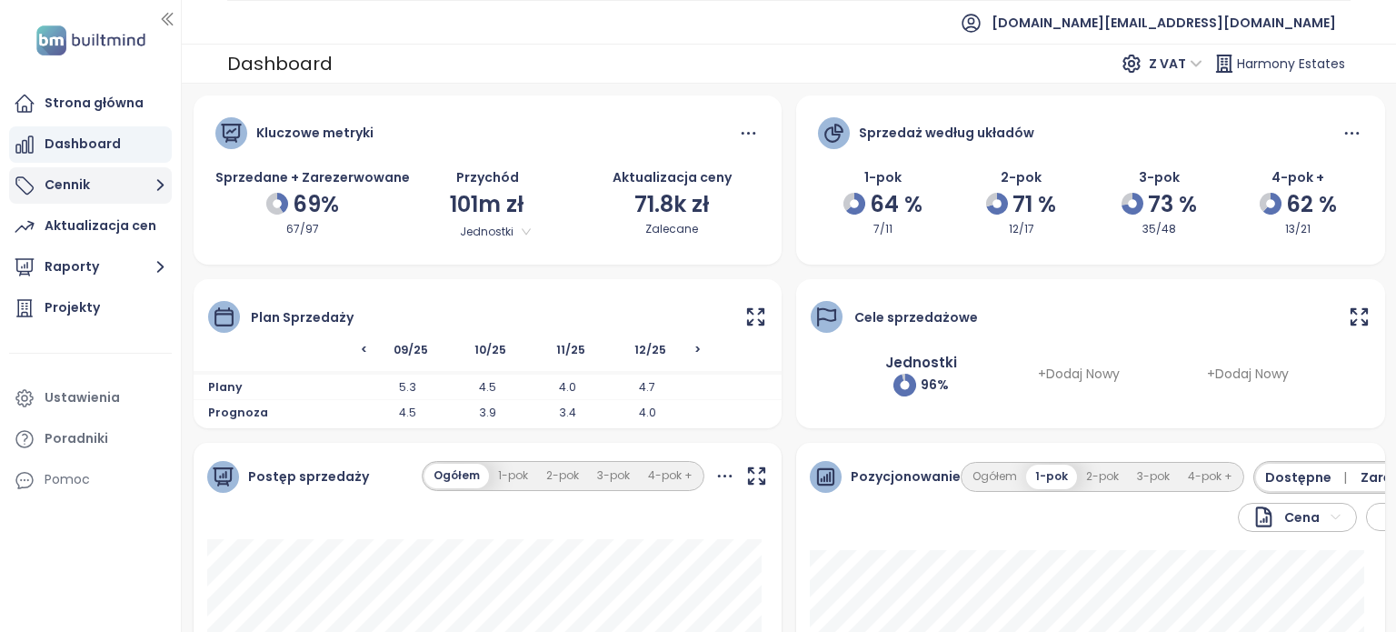
click at [106, 189] on button "Cennik" at bounding box center [90, 185] width 163 height 36
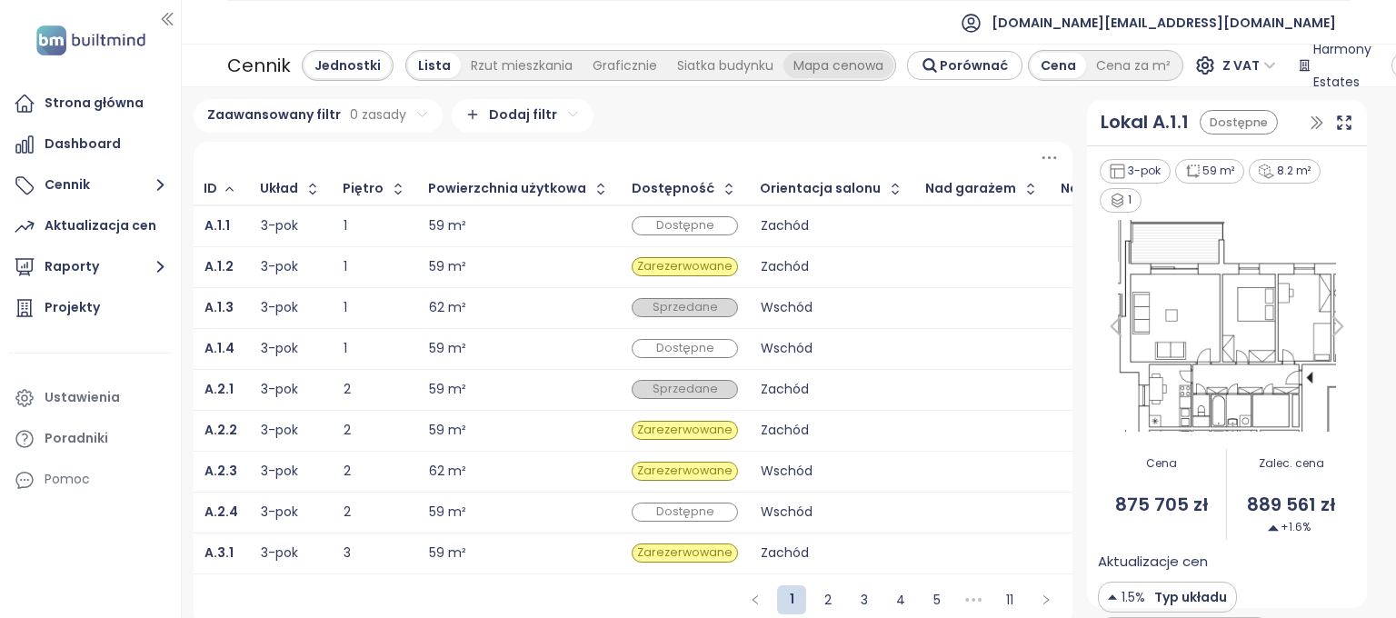
click at [816, 65] on div "Mapa cenowa" at bounding box center [838, 65] width 110 height 25
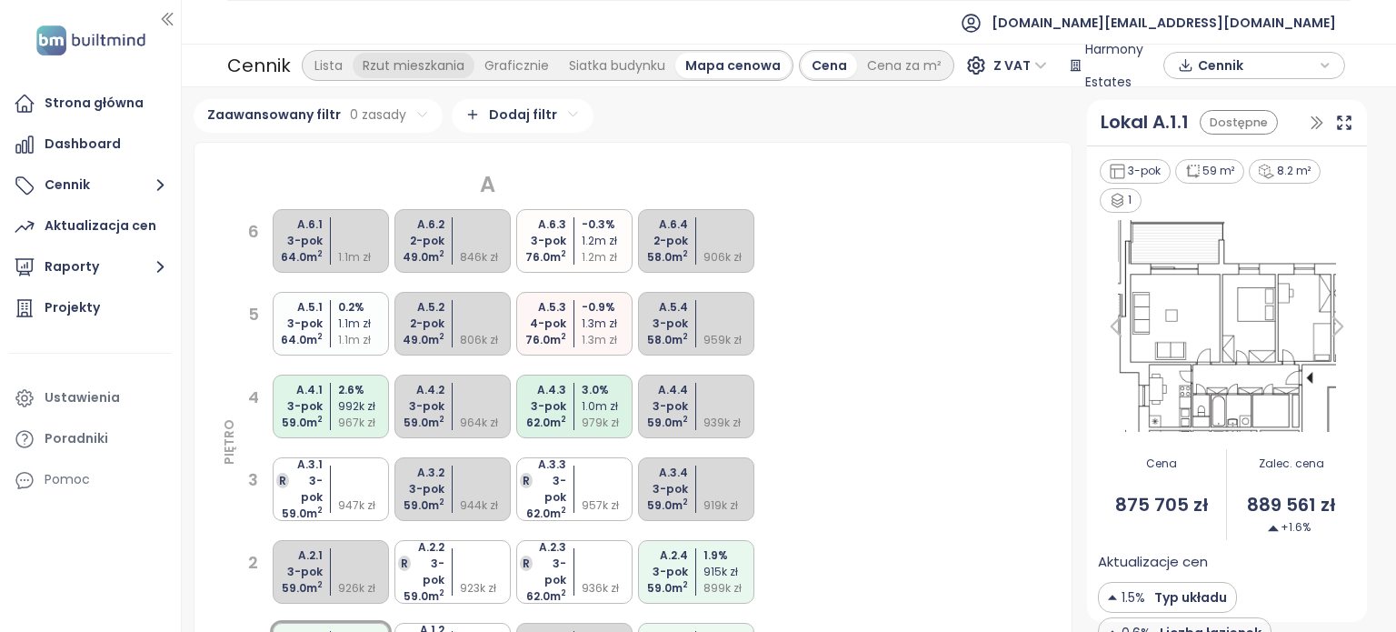
click at [430, 64] on div "Rzut mieszkania" at bounding box center [414, 65] width 122 height 25
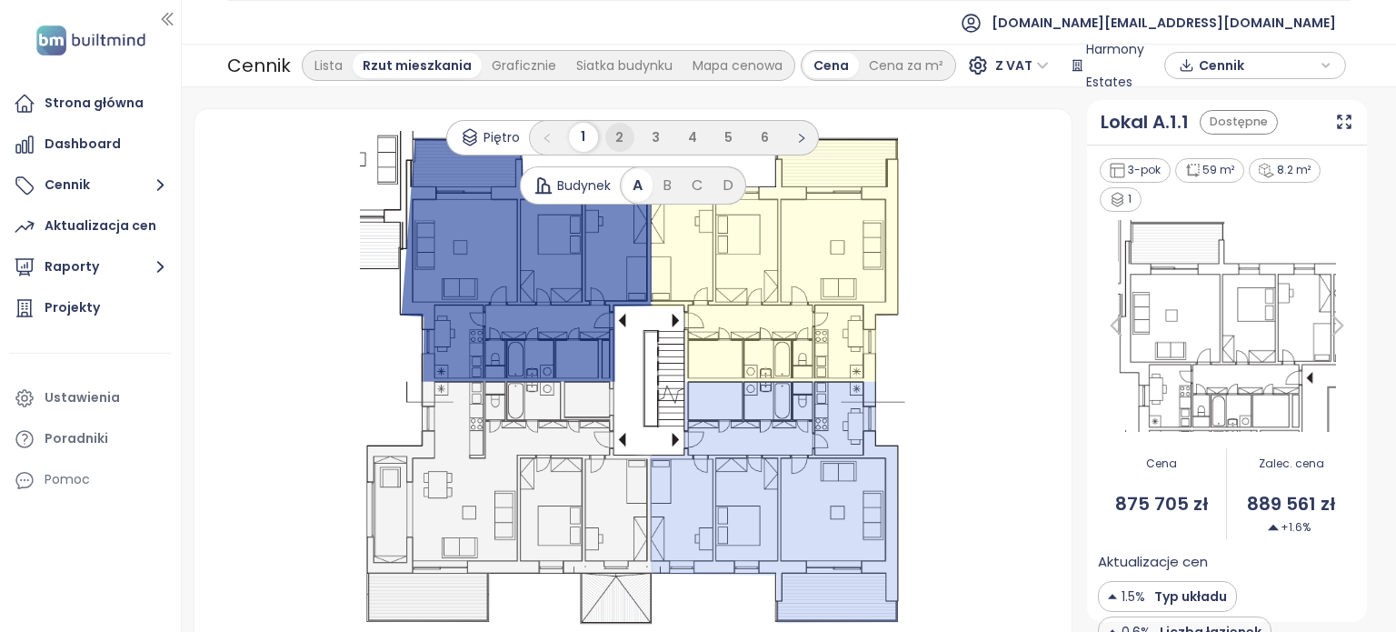
click at [619, 136] on li "2" at bounding box center [619, 137] width 29 height 29
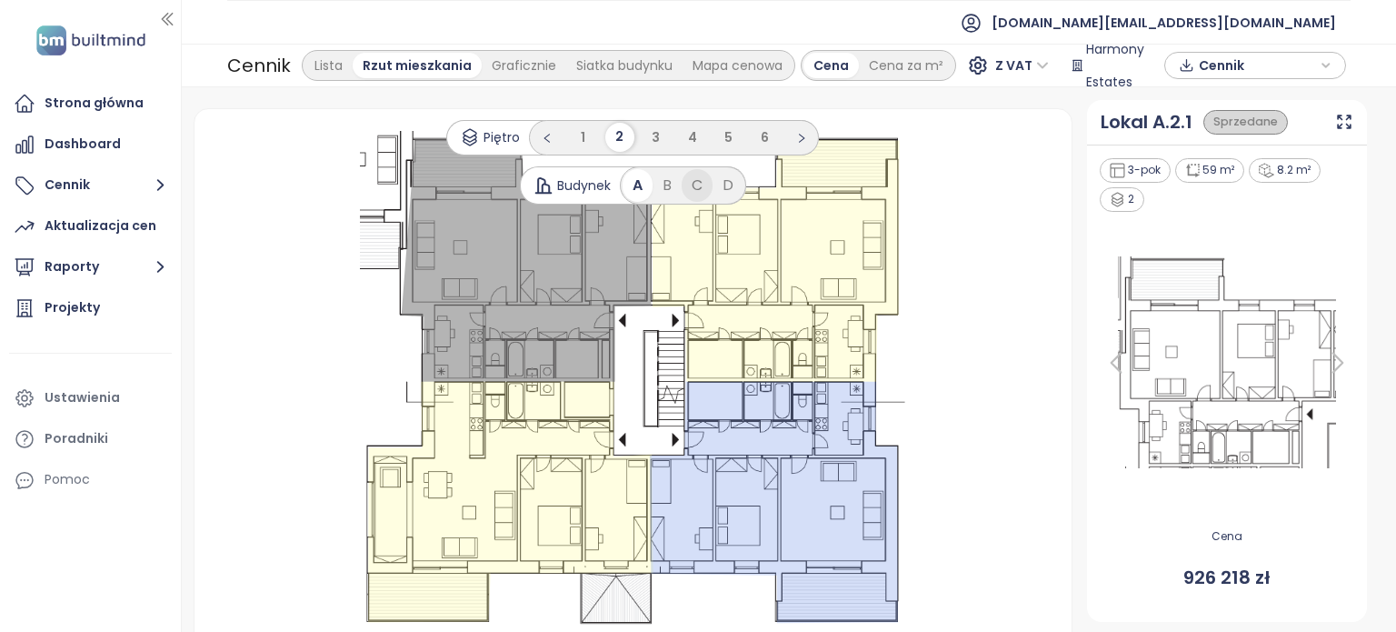
click at [667, 182] on div "B" at bounding box center [667, 185] width 29 height 33
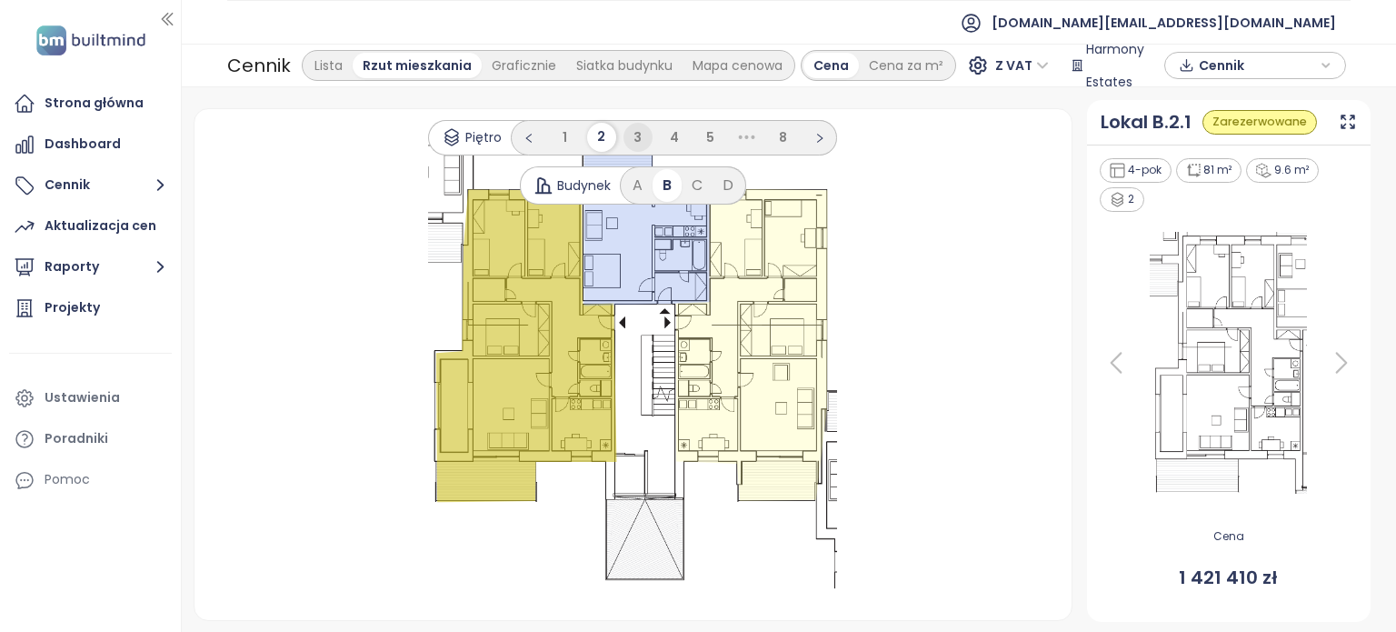
click at [634, 136] on span "3" at bounding box center [638, 137] width 8 height 18
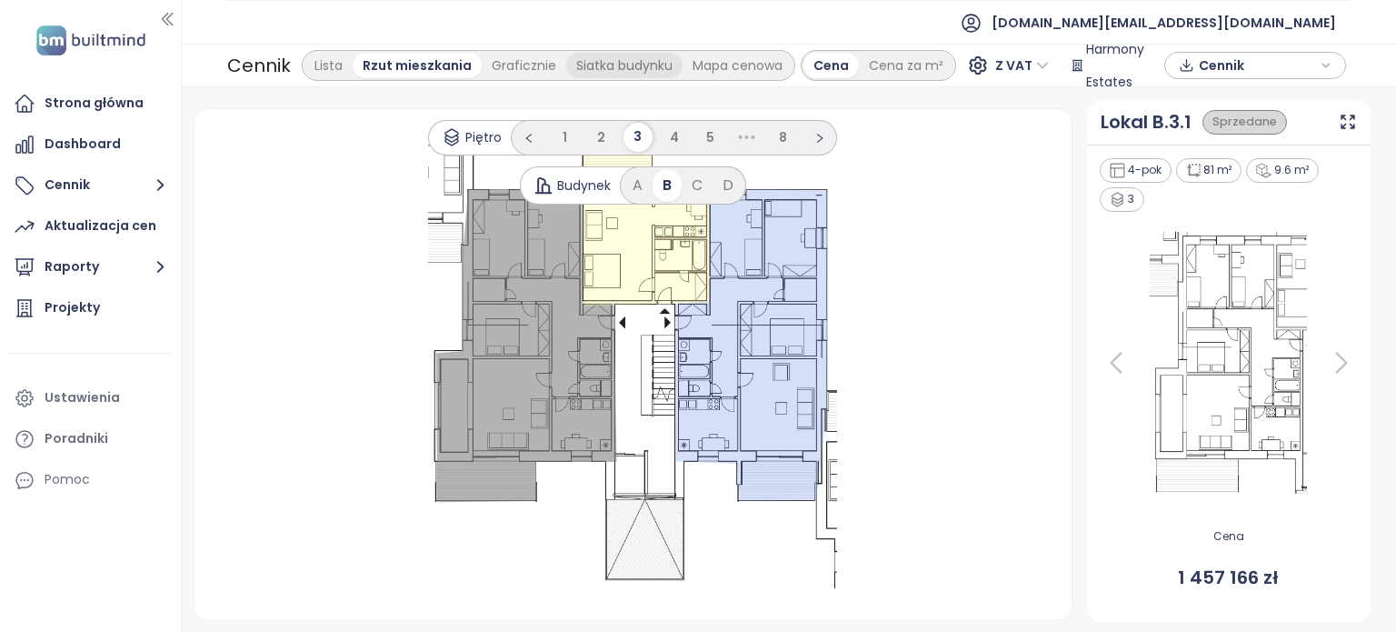
click at [643, 73] on div "Siatka budynku" at bounding box center [624, 65] width 116 height 25
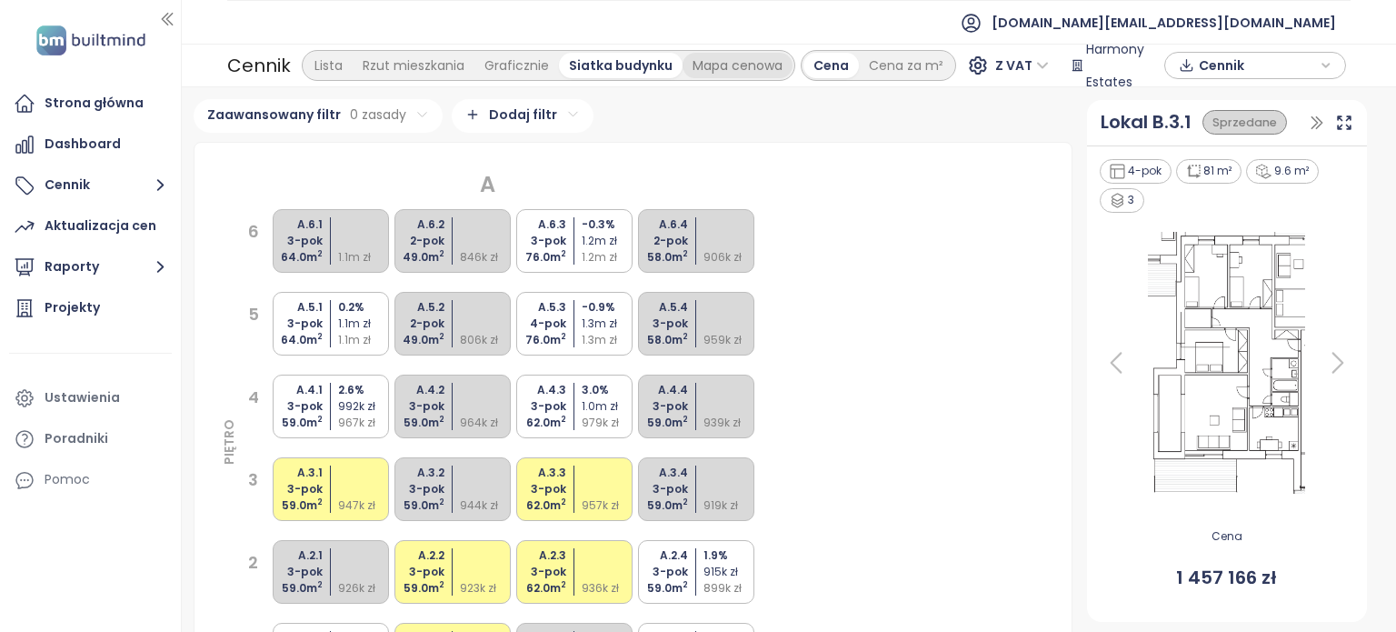
click at [716, 72] on div "Mapa cenowa" at bounding box center [738, 65] width 110 height 25
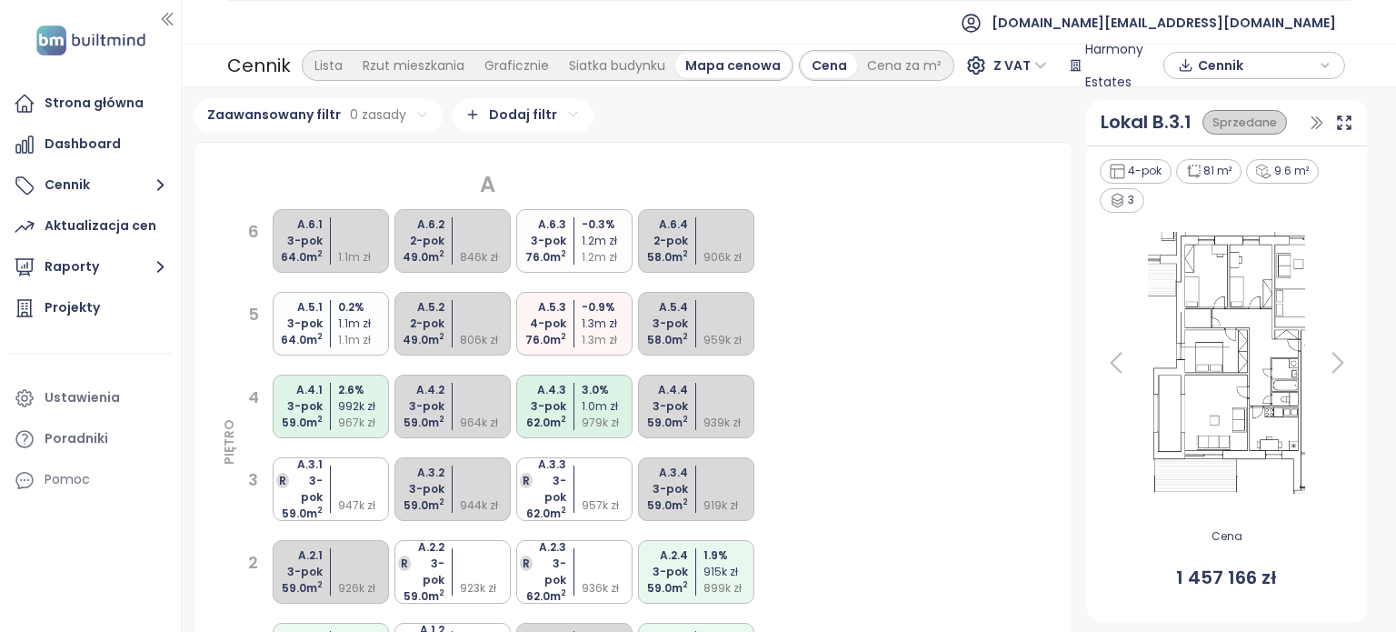
click at [566, 307] on div "A.5.3 4-pok 76.0 m 2 -0.9 % 1.3m zł 1.3m zł" at bounding box center [574, 324] width 116 height 64
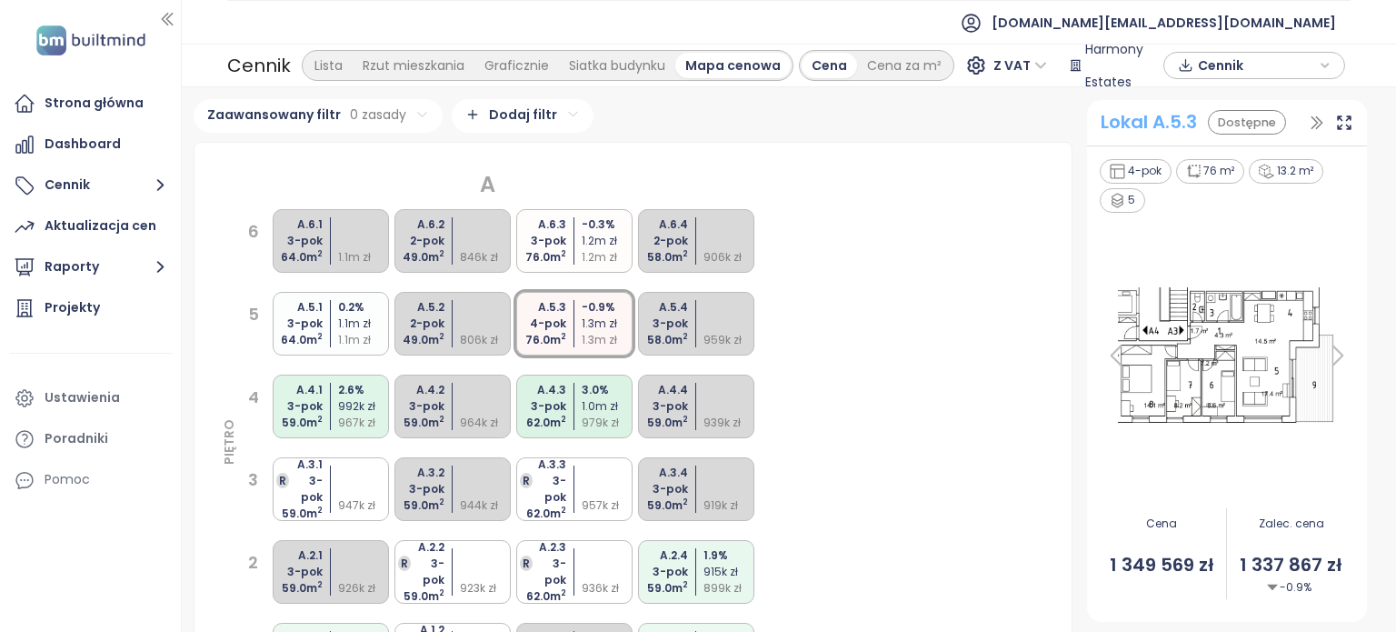
click at [1150, 123] on div "Lokal A.5.3" at bounding box center [1149, 122] width 96 height 28
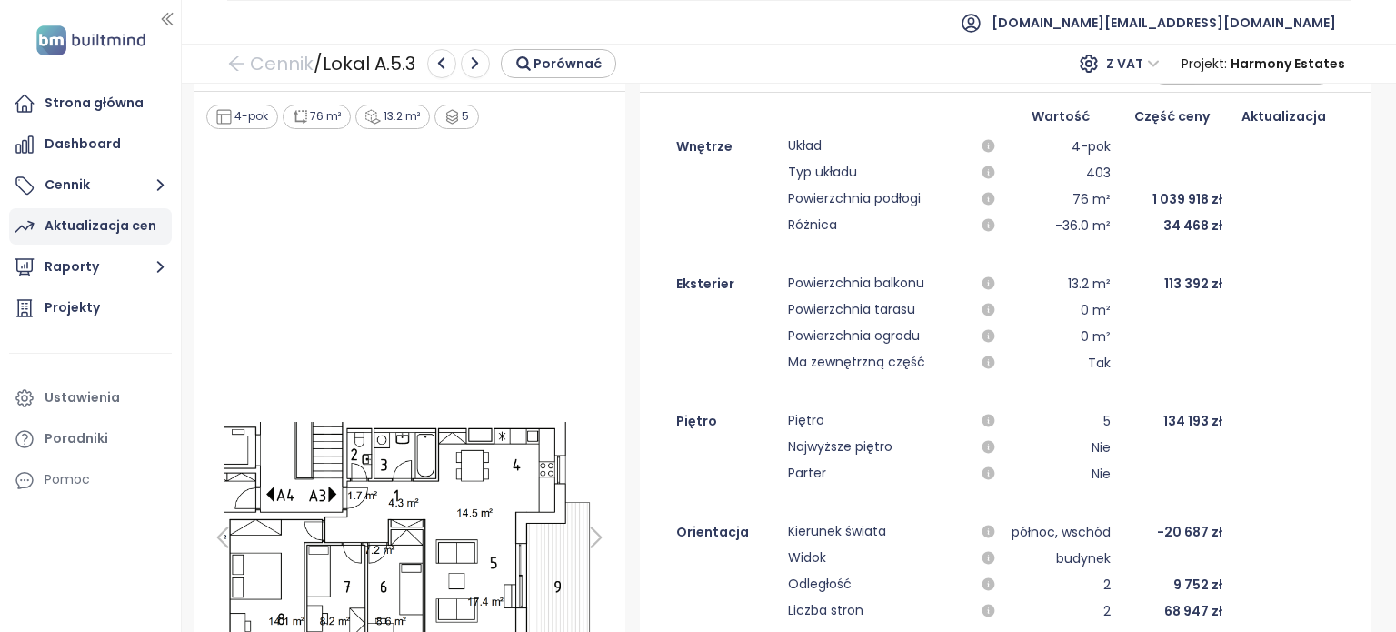
scroll to position [91, 0]
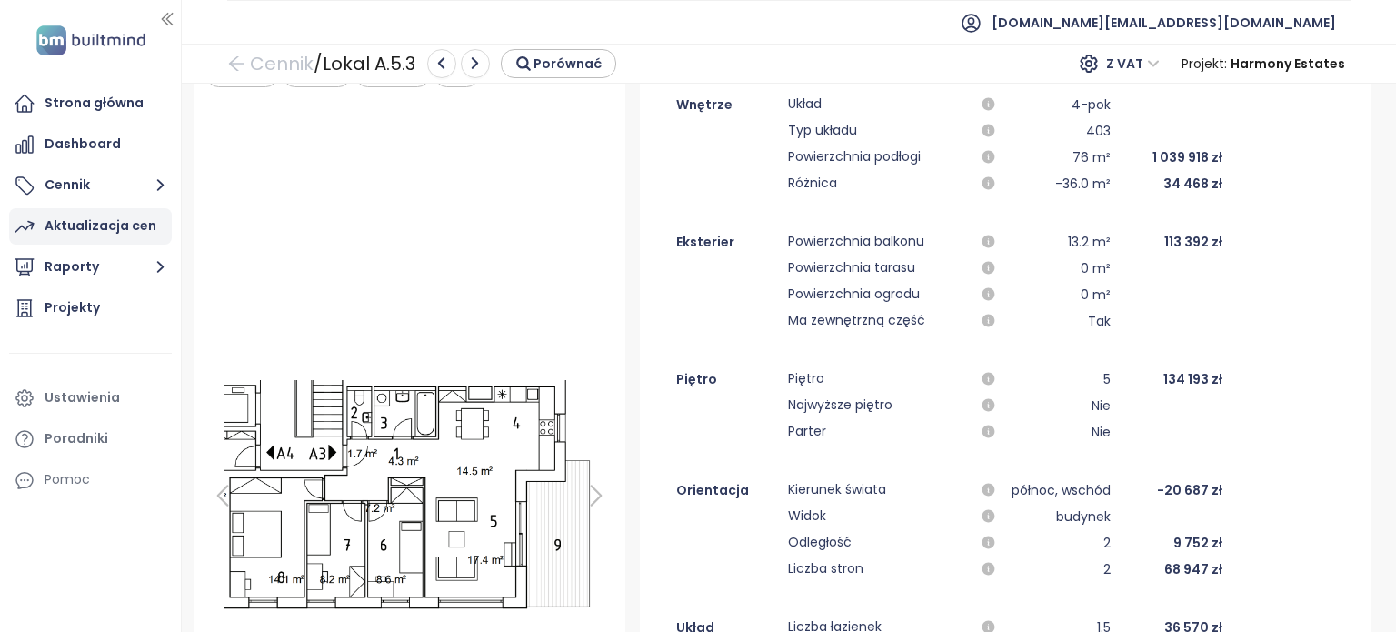
click at [82, 221] on div "Aktualizacja cen" at bounding box center [101, 225] width 112 height 23
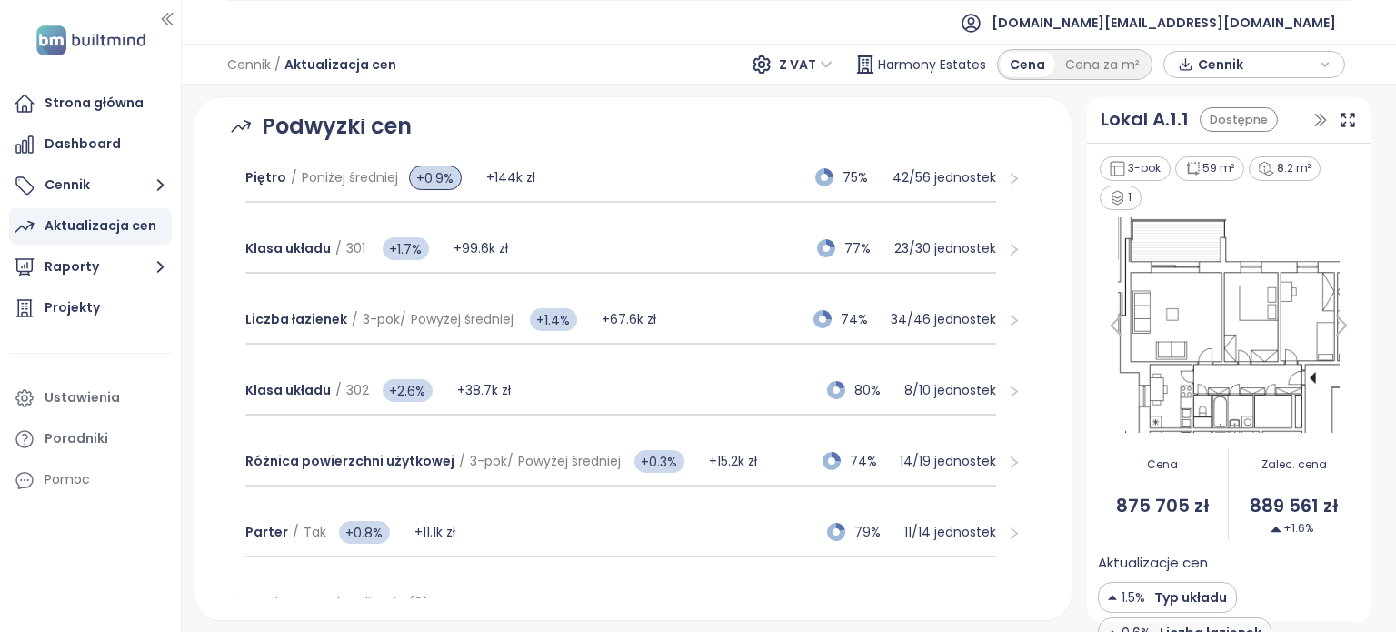
scroll to position [227, 0]
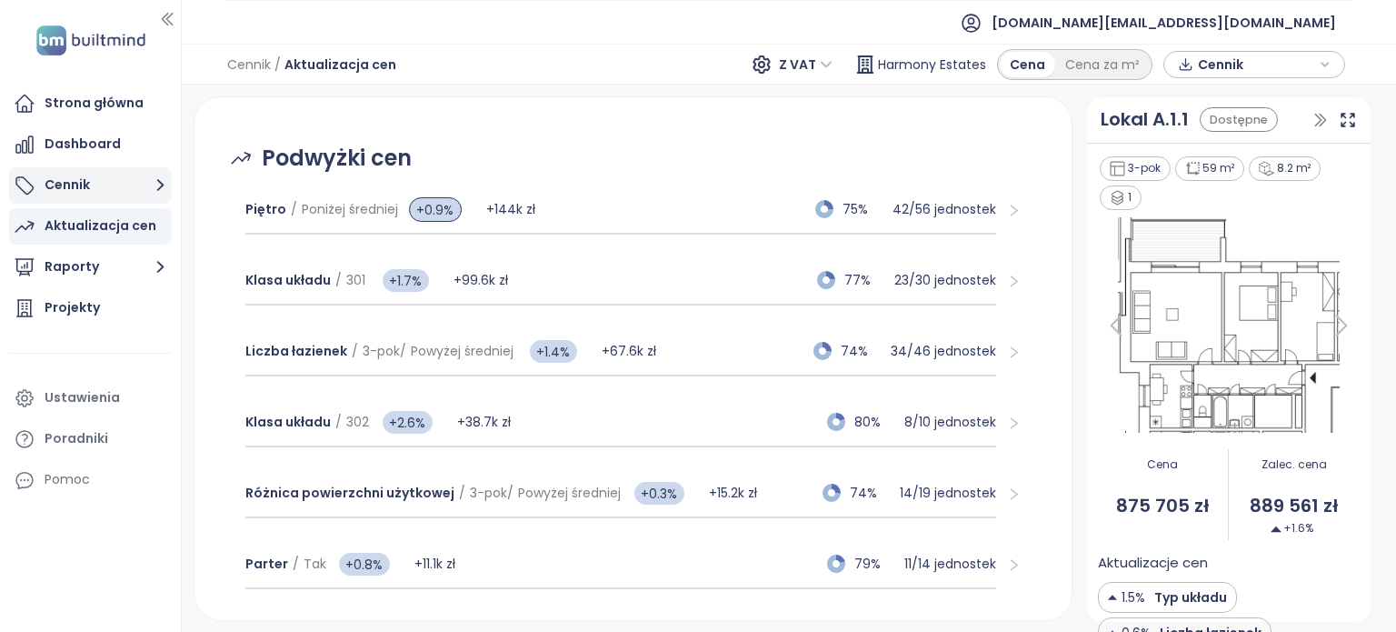
click at [109, 177] on button "Cennik" at bounding box center [90, 185] width 163 height 36
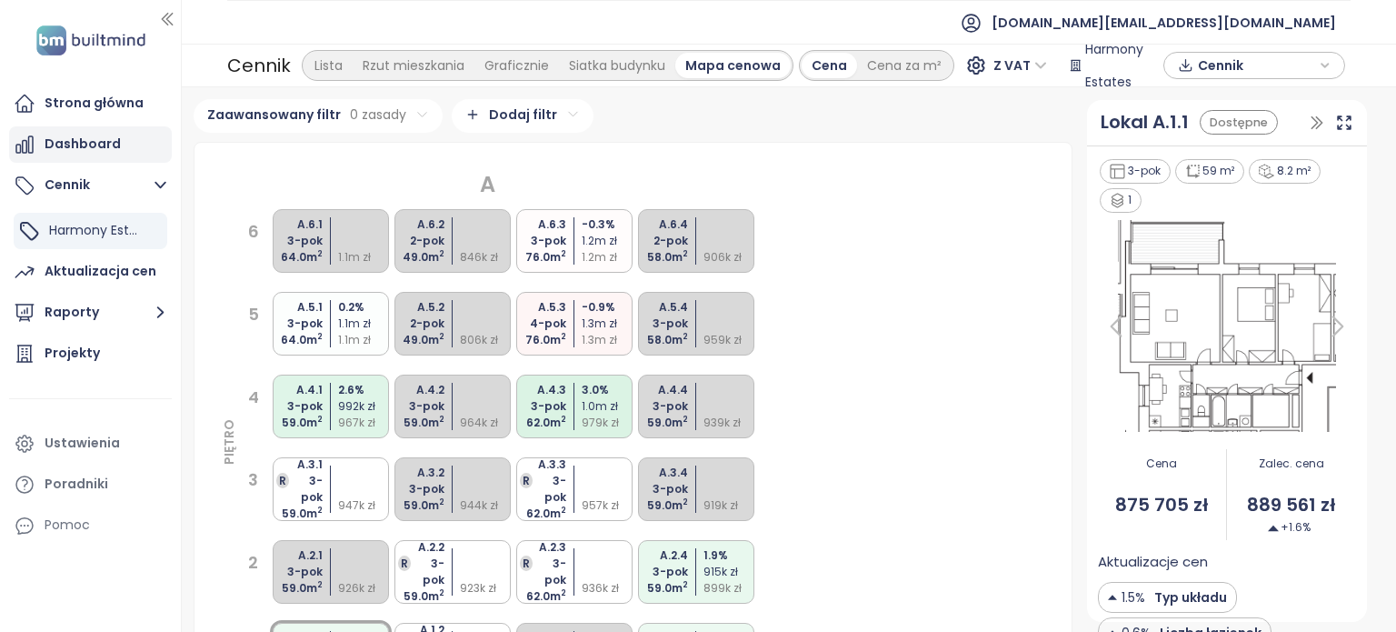
click at [89, 144] on div "Dashboard" at bounding box center [83, 144] width 76 height 23
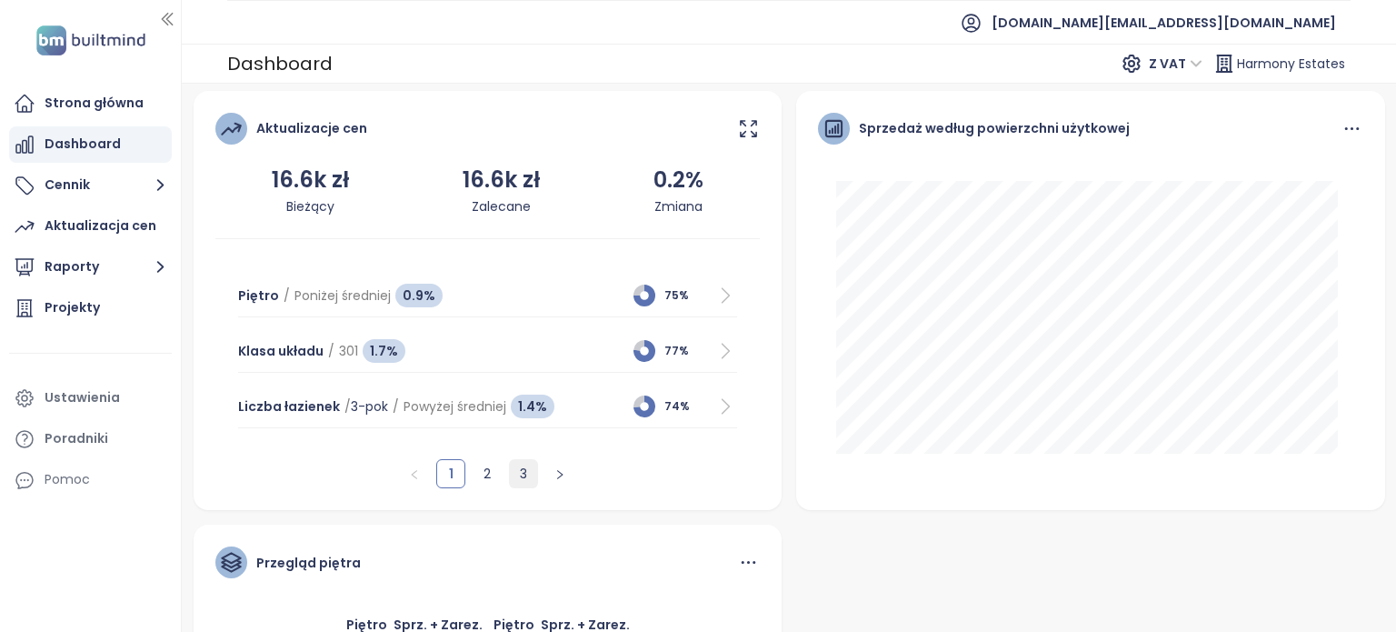
scroll to position [837, 0]
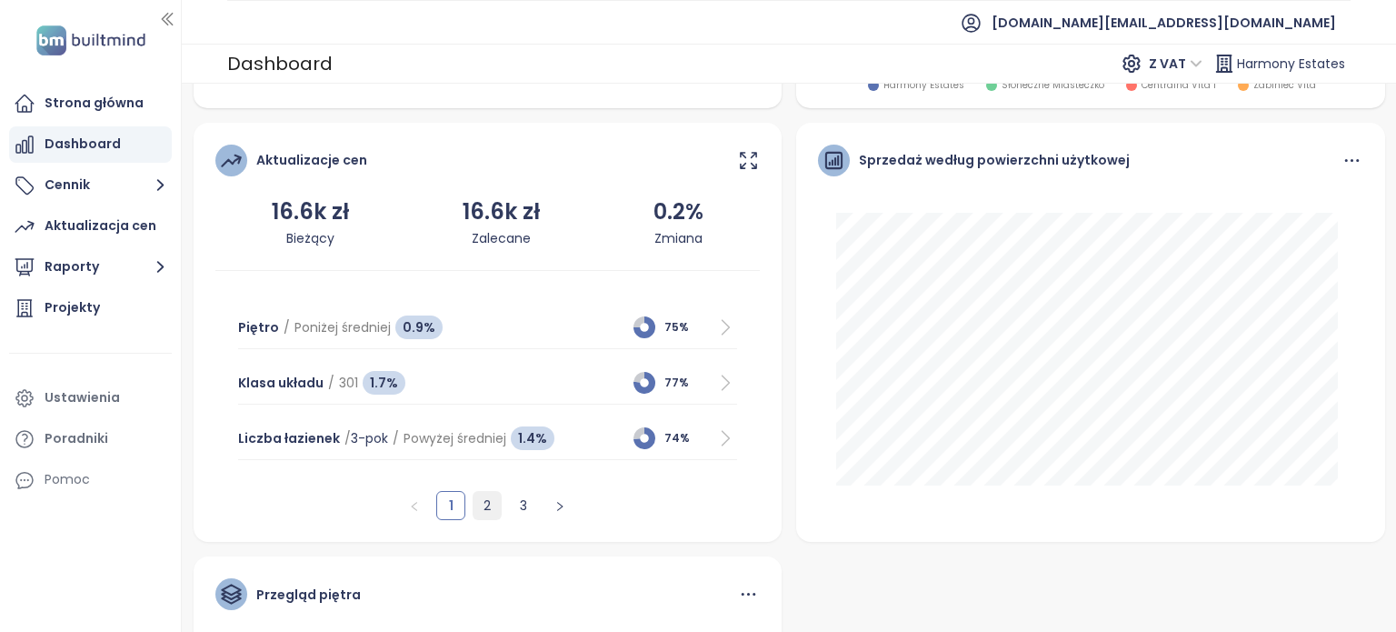
click at [487, 506] on link "2" at bounding box center [487, 505] width 27 height 27
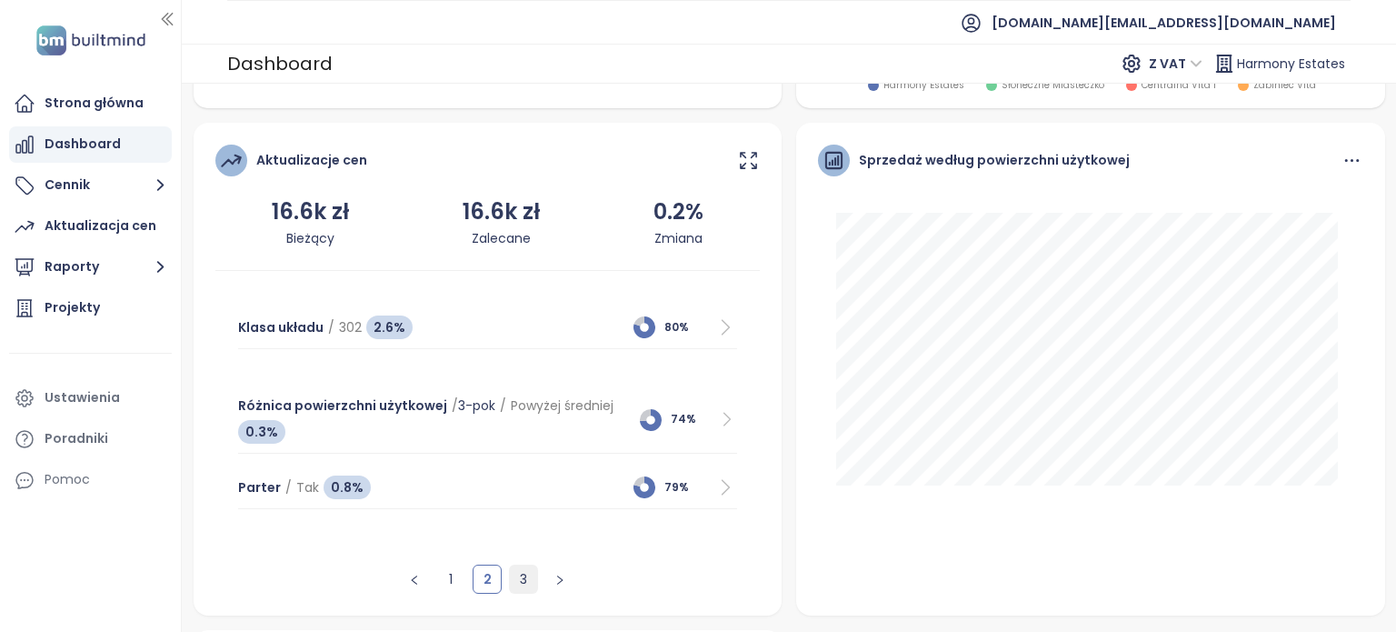
click at [519, 581] on link "3" at bounding box center [523, 578] width 27 height 27
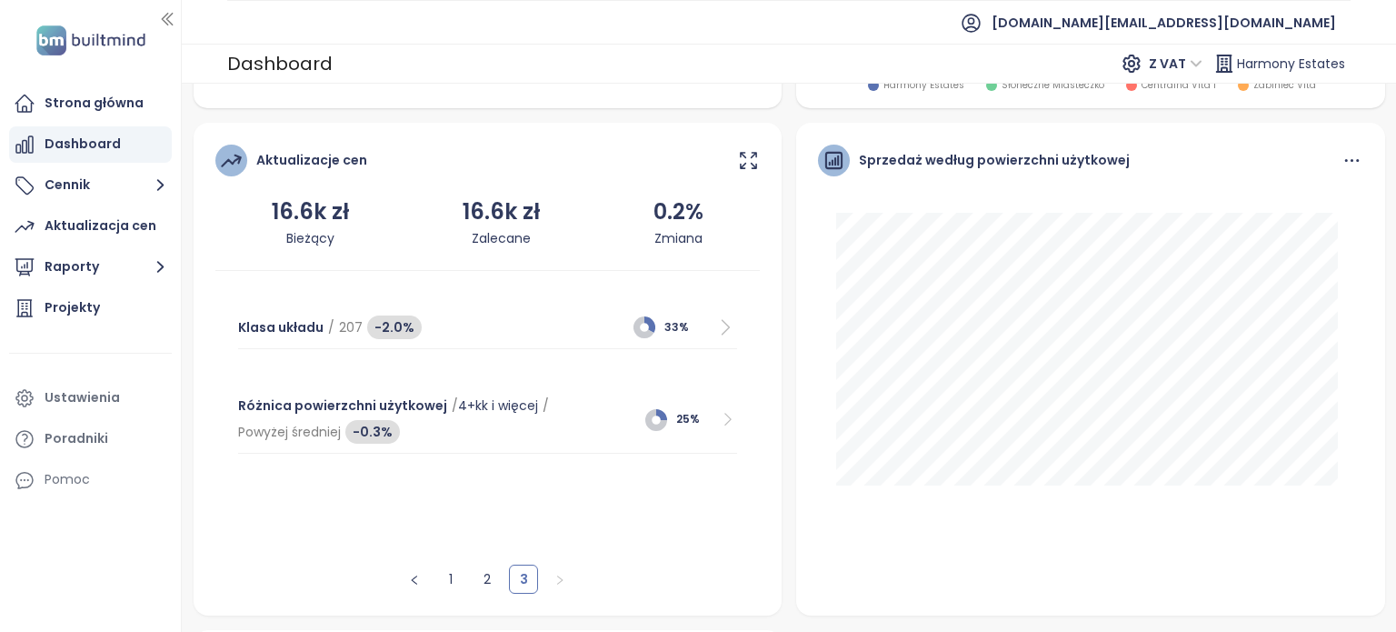
click at [714, 319] on icon at bounding box center [725, 327] width 23 height 24
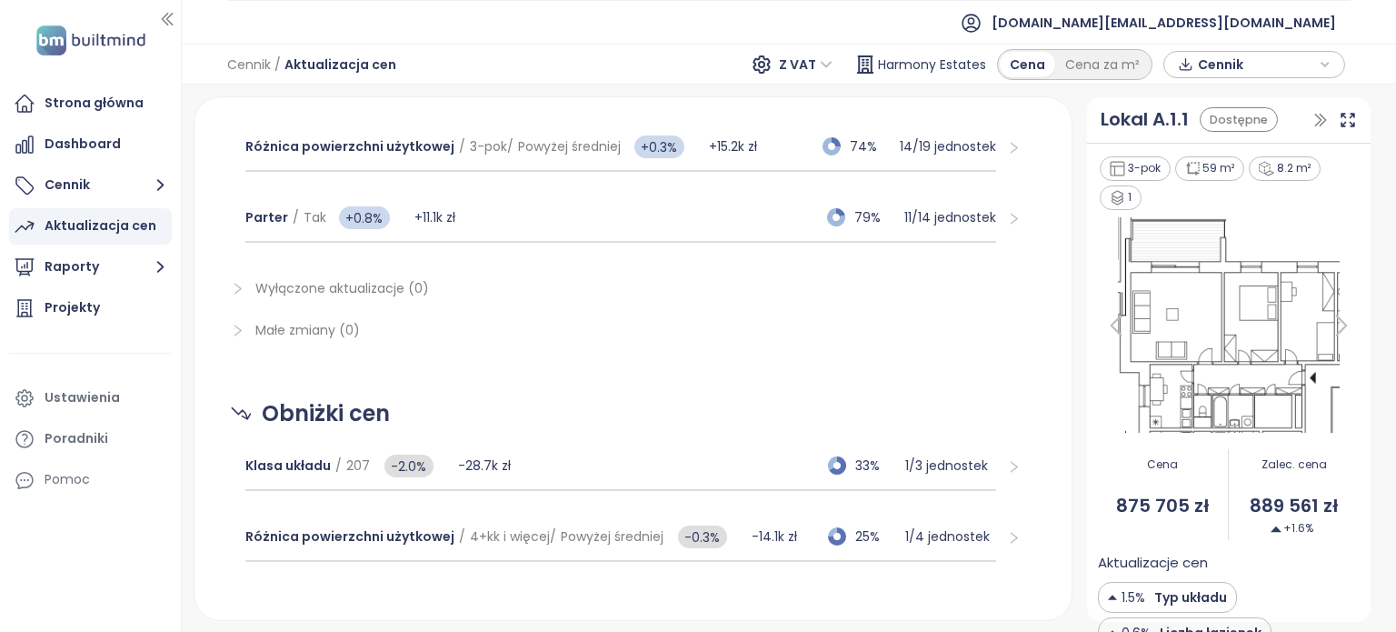
scroll to position [591, 0]
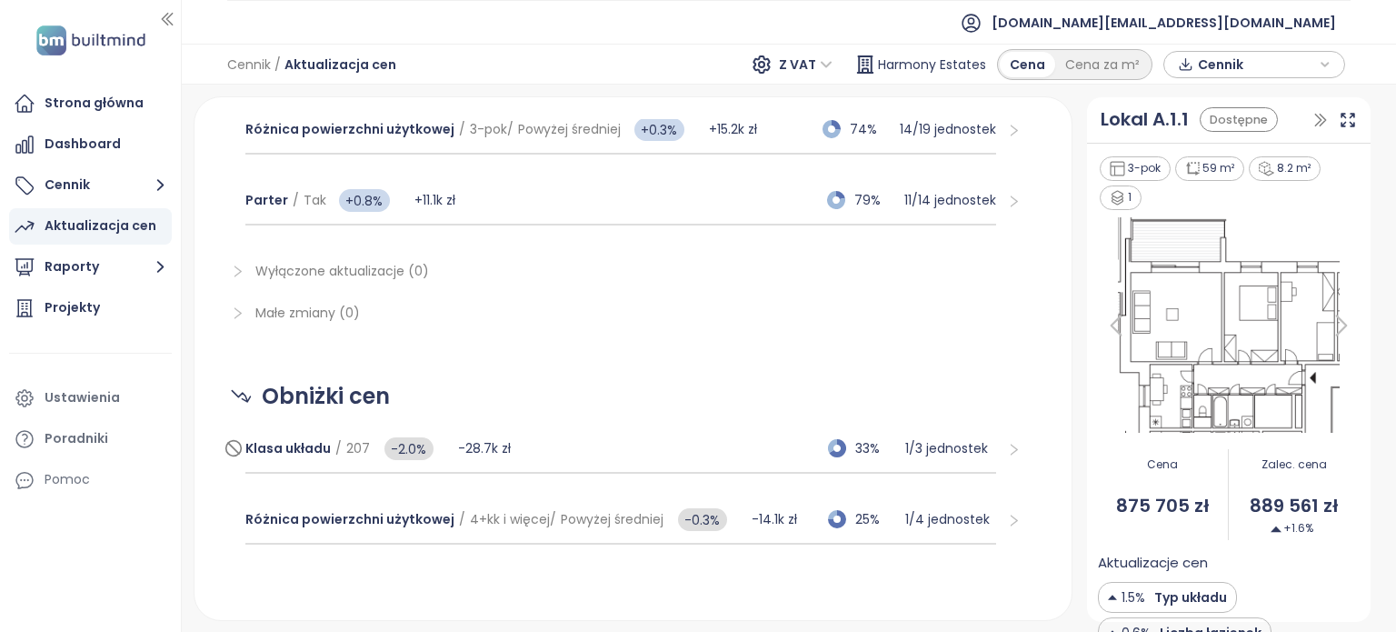
click at [909, 442] on p "1 / 3 jednostek" at bounding box center [950, 448] width 91 height 20
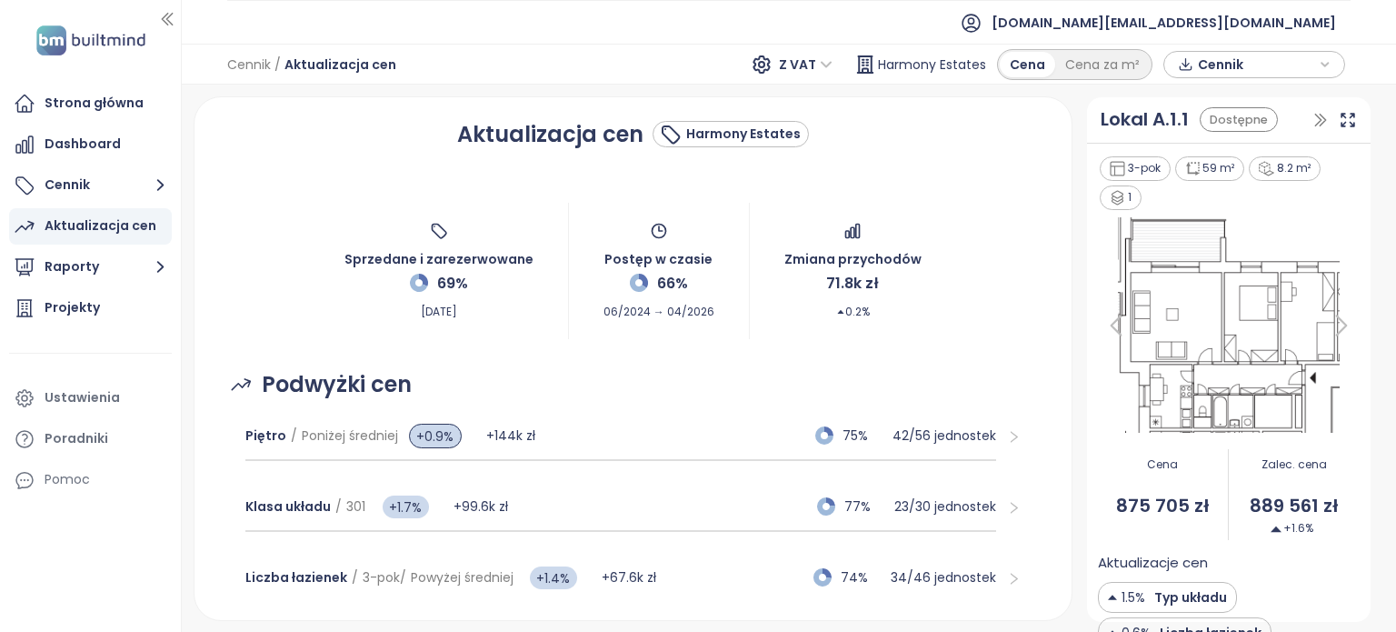
scroll to position [0, 0]
click at [1175, 124] on div "Lokal A.1.1" at bounding box center [1145, 119] width 88 height 28
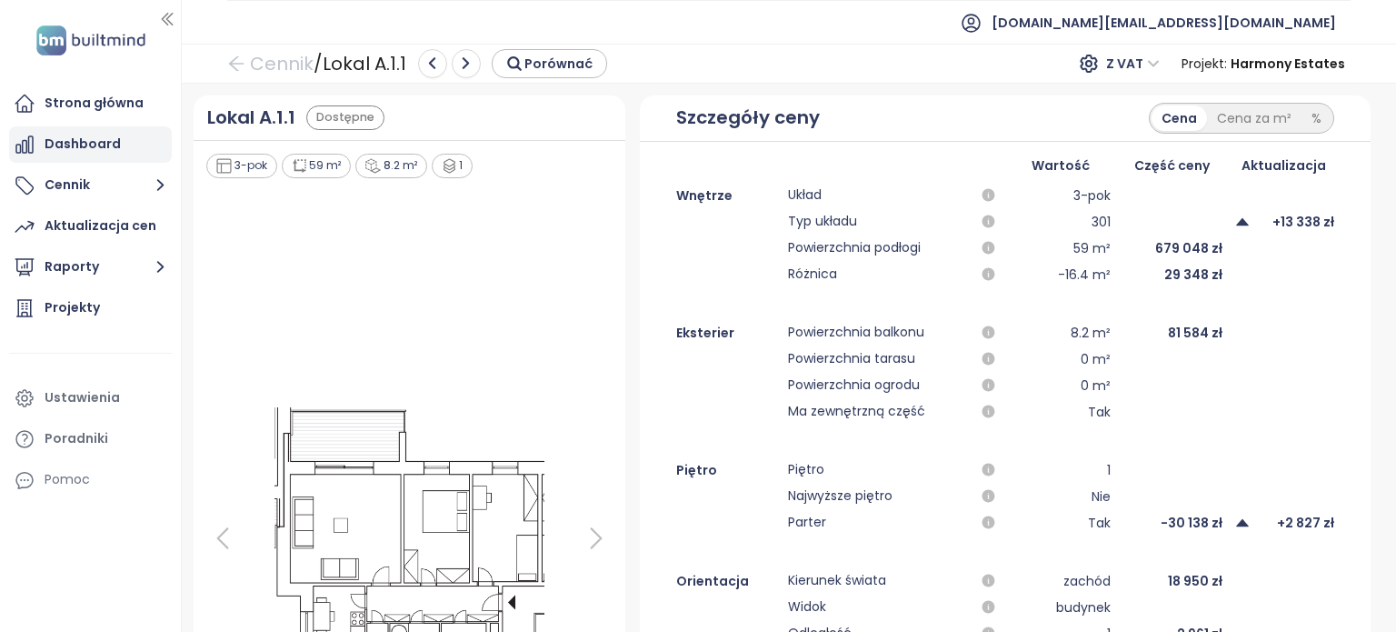
click at [120, 151] on div "Dashboard" at bounding box center [90, 144] width 163 height 36
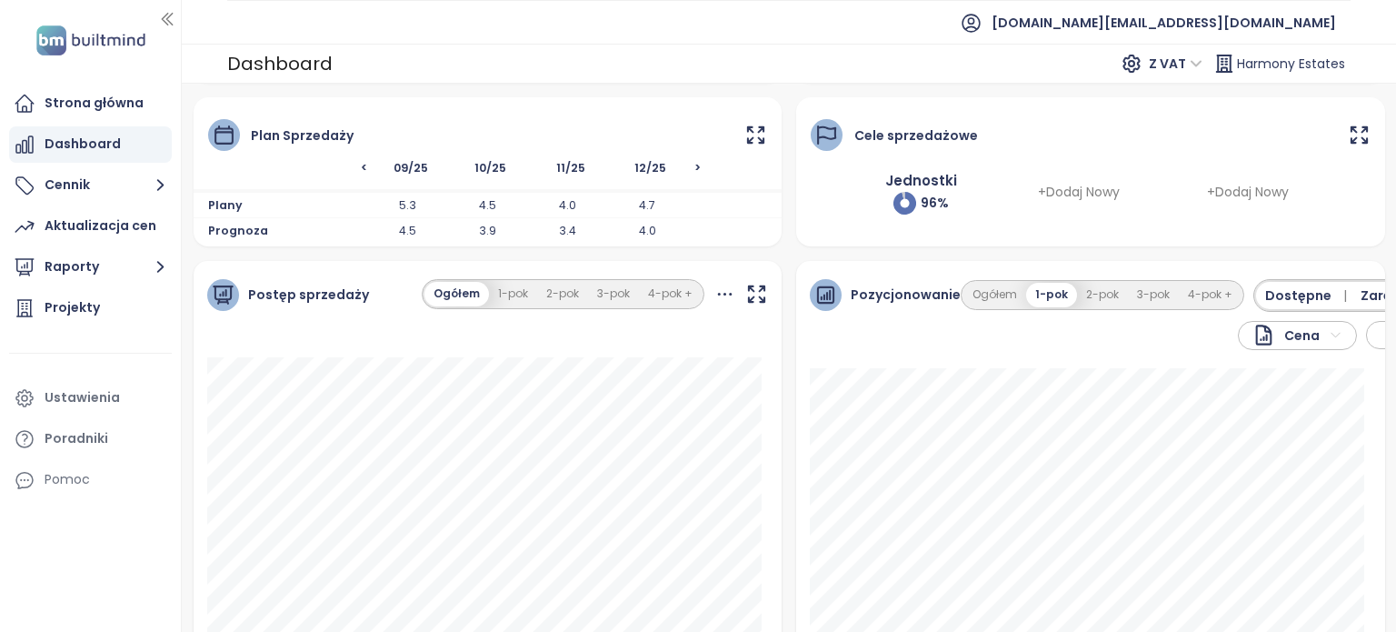
scroll to position [91, 0]
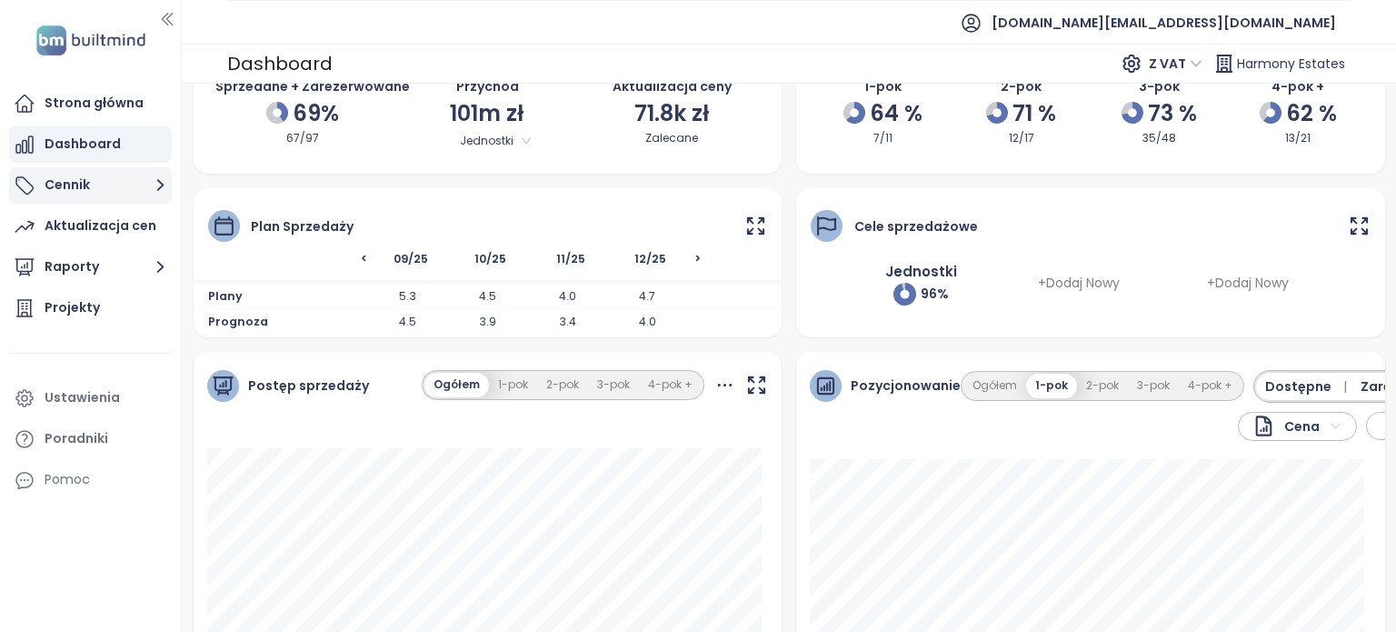
click at [132, 192] on button "Cennik" at bounding box center [90, 185] width 163 height 36
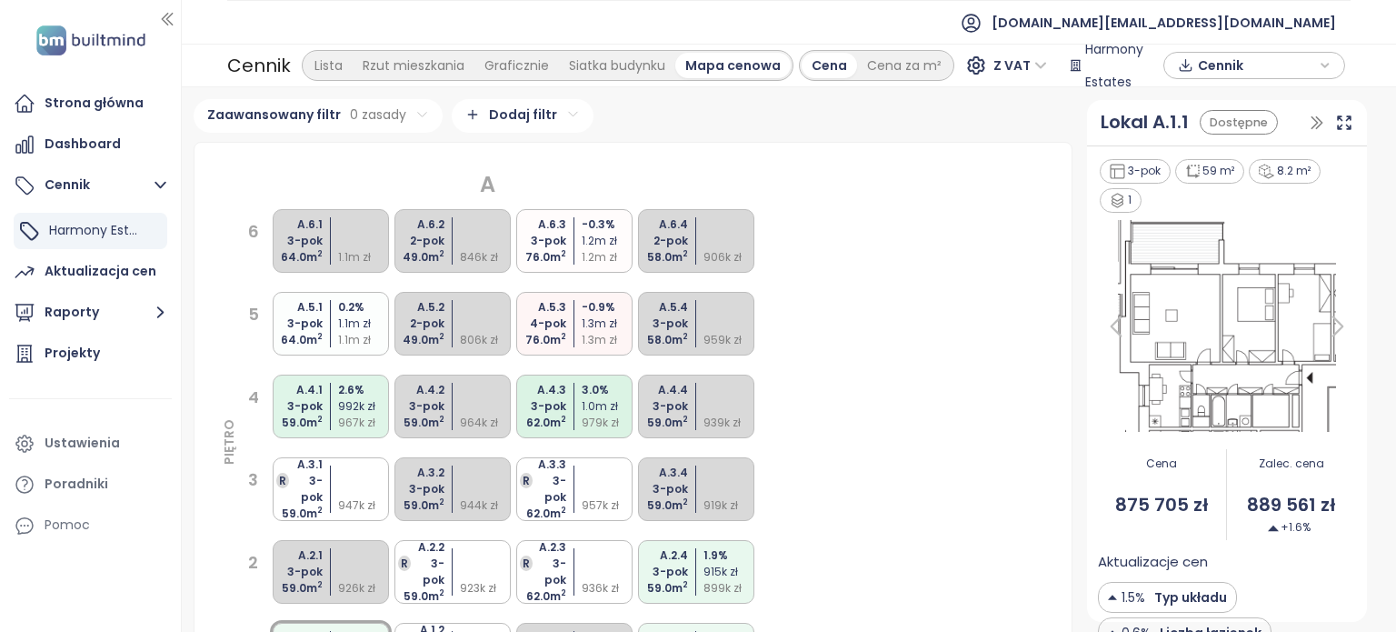
click at [338, 68] on div "Lista" at bounding box center [328, 65] width 48 height 25
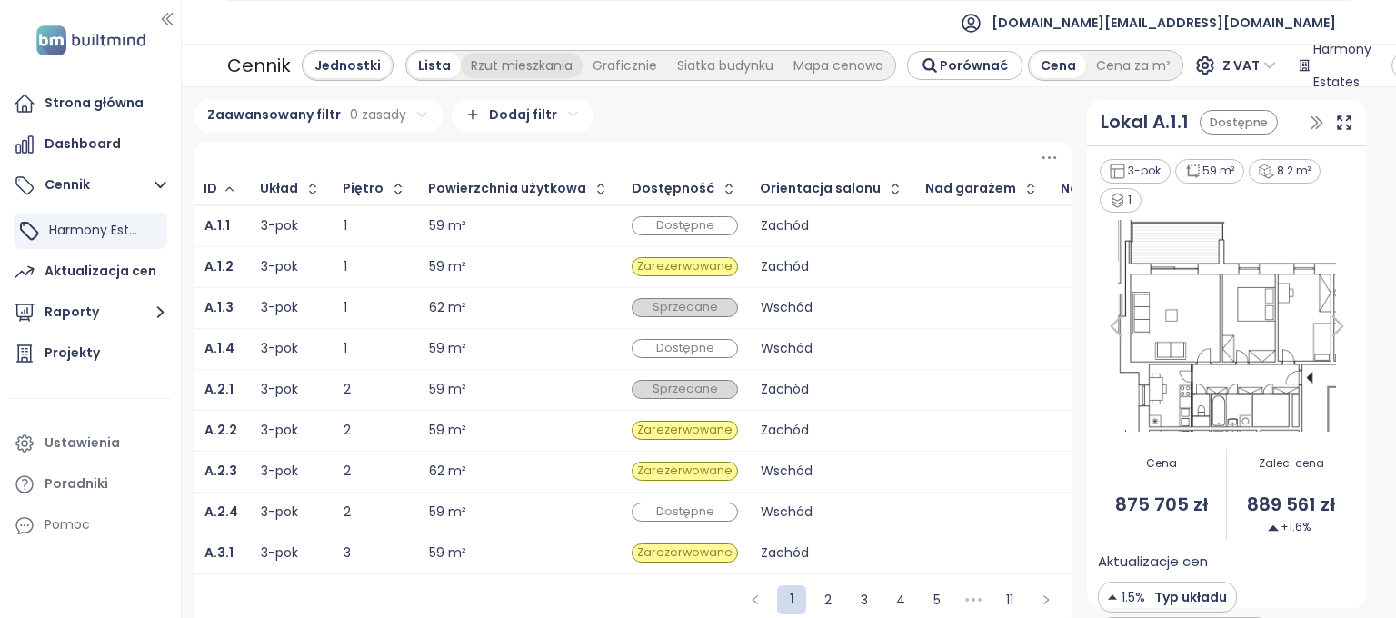
click at [520, 66] on div "Rzut mieszkania" at bounding box center [522, 65] width 122 height 25
click at [583, 66] on div "Graficznie" at bounding box center [625, 65] width 85 height 25
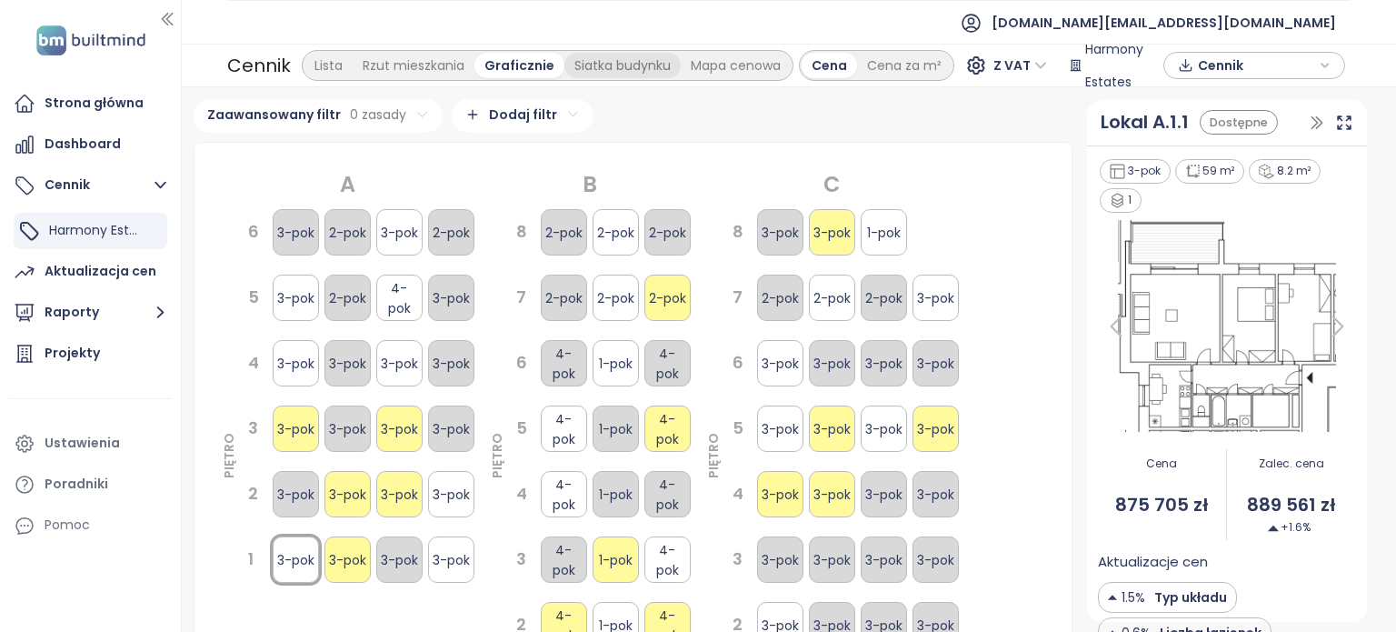
click at [597, 65] on div "Siatka budynku" at bounding box center [622, 65] width 116 height 25
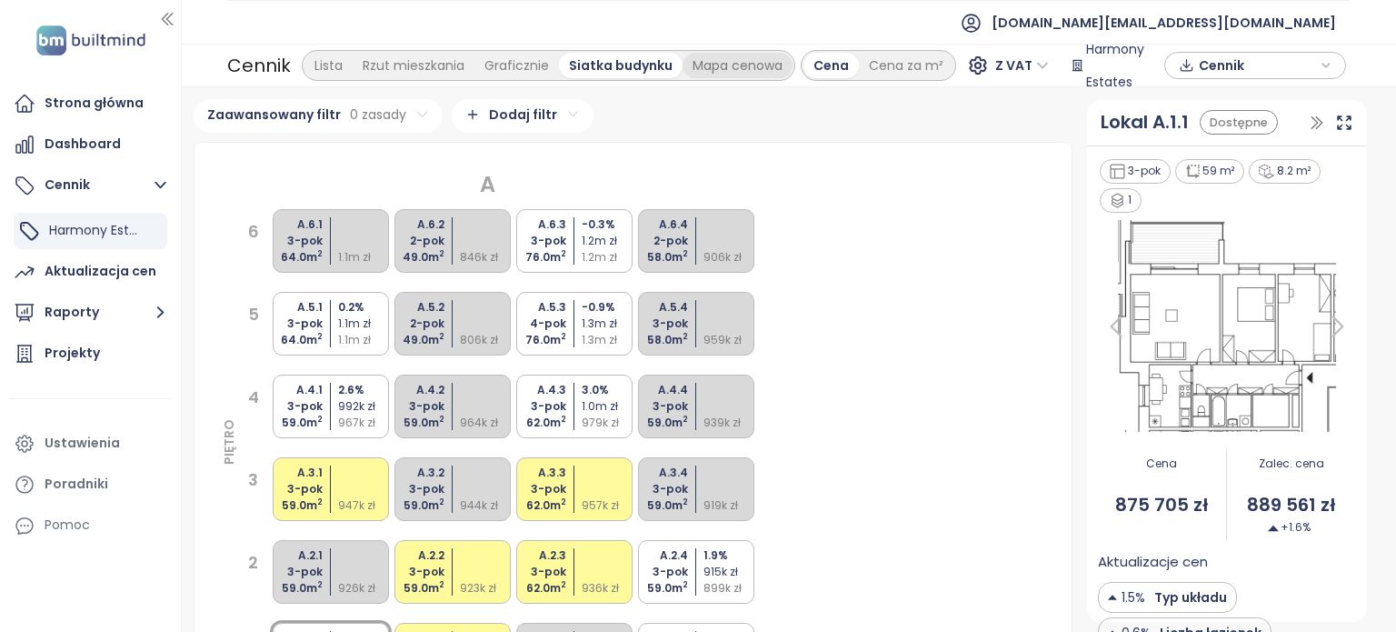
click at [711, 64] on div "Mapa cenowa" at bounding box center [738, 65] width 110 height 25
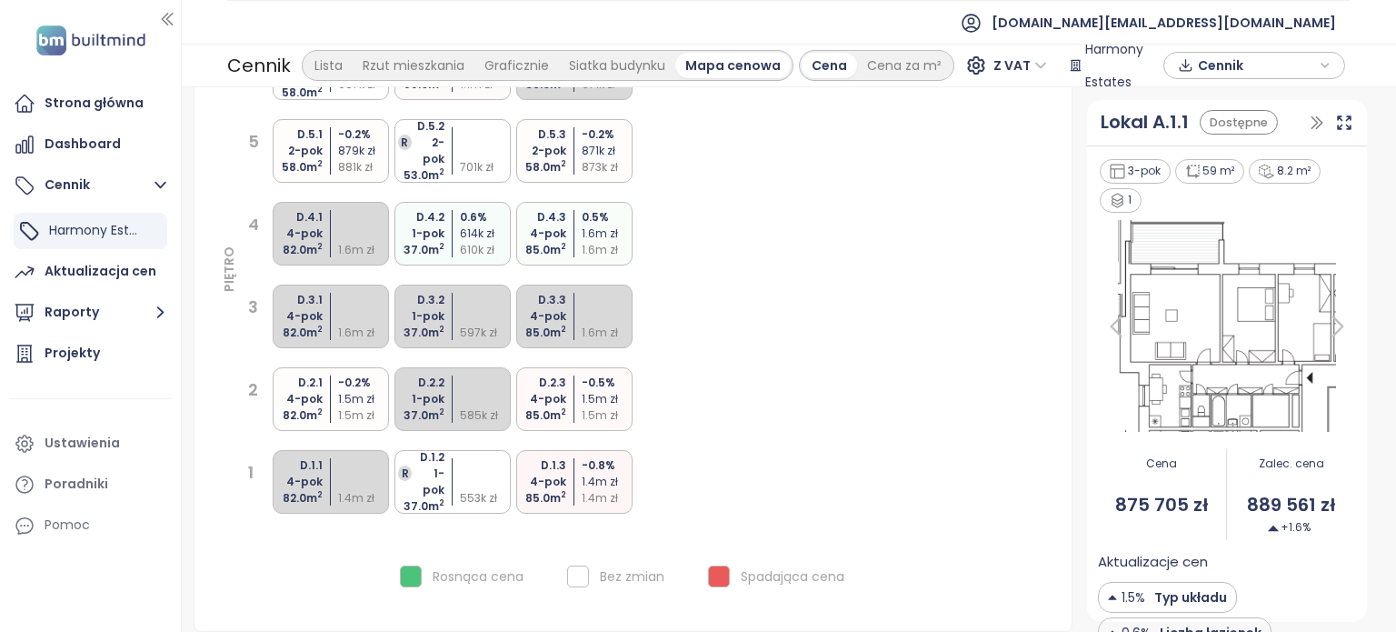
scroll to position [2130, 0]
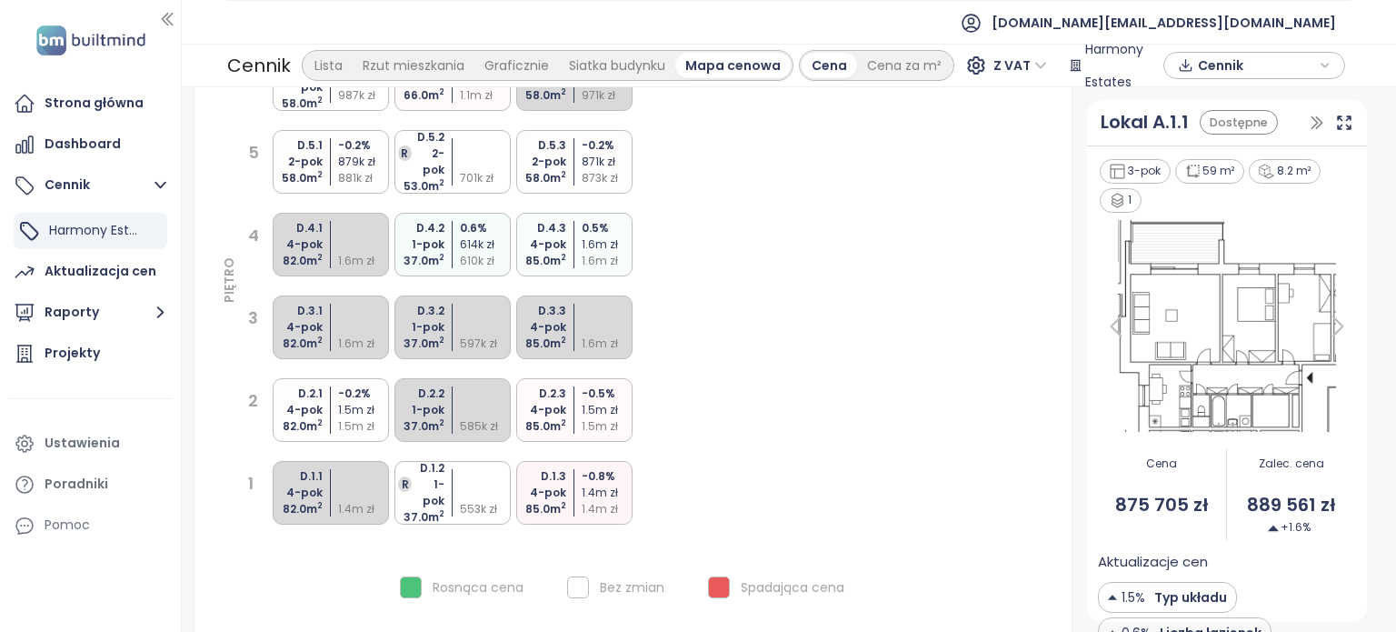
click at [604, 241] on div "1.6m zł" at bounding box center [609, 244] width 54 height 16
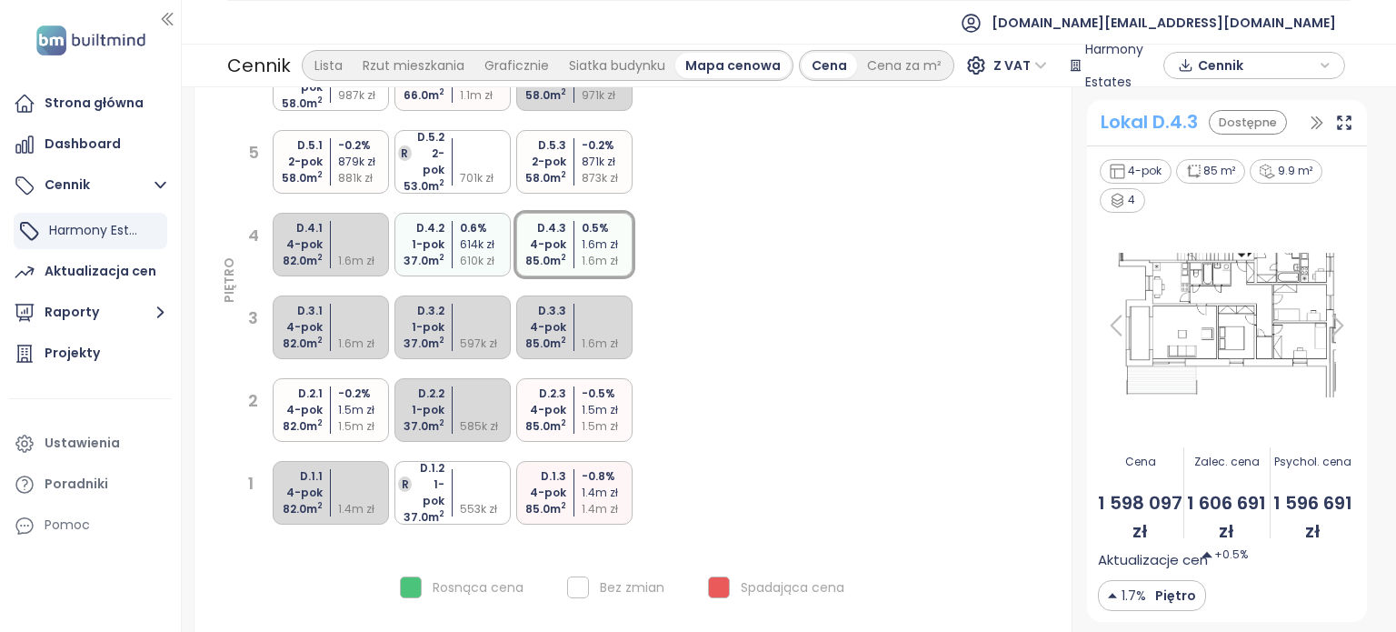
click at [1171, 116] on div "Lokal D.4.3" at bounding box center [1149, 122] width 97 height 28
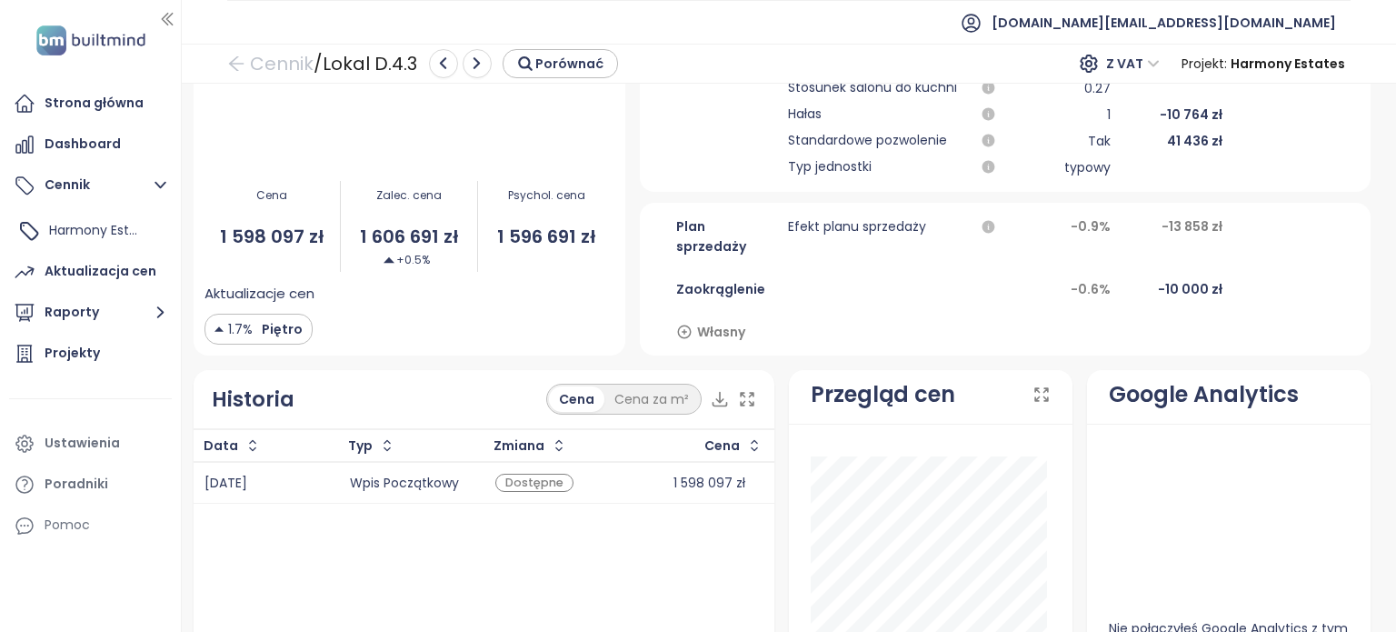
scroll to position [791, 0]
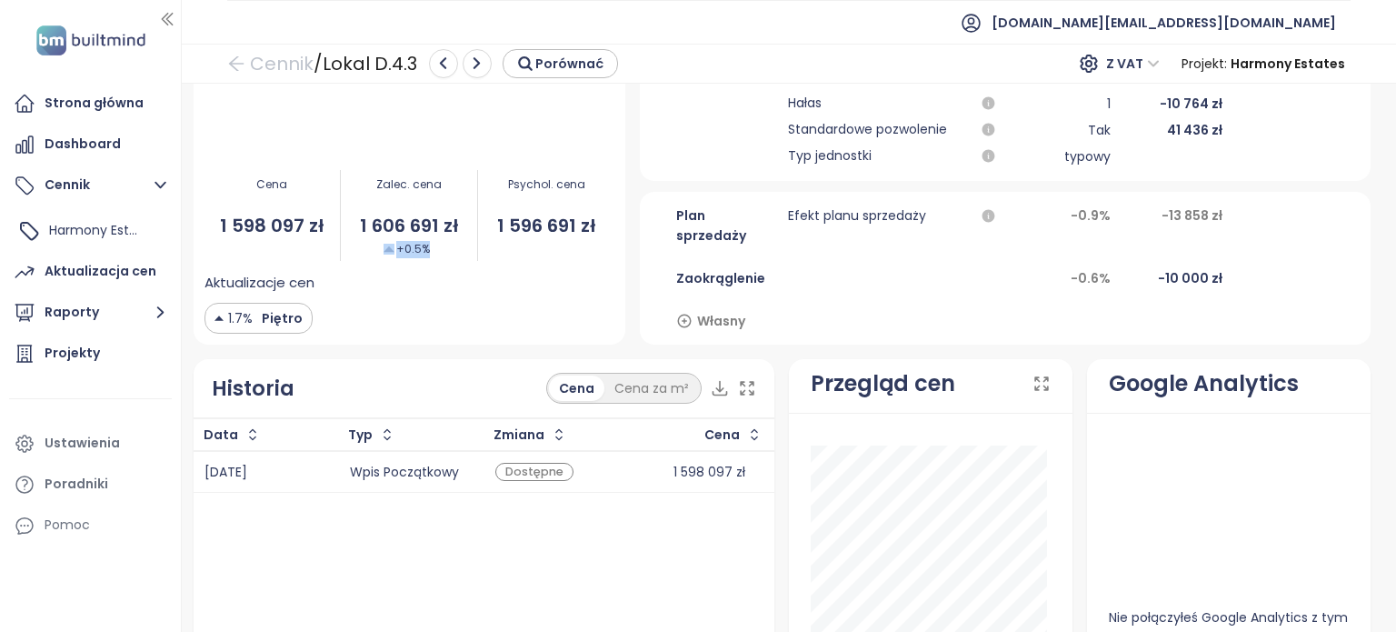
click at [440, 241] on div "Zalec. cena 1 606 691 zł +0.5%" at bounding box center [409, 215] width 136 height 114
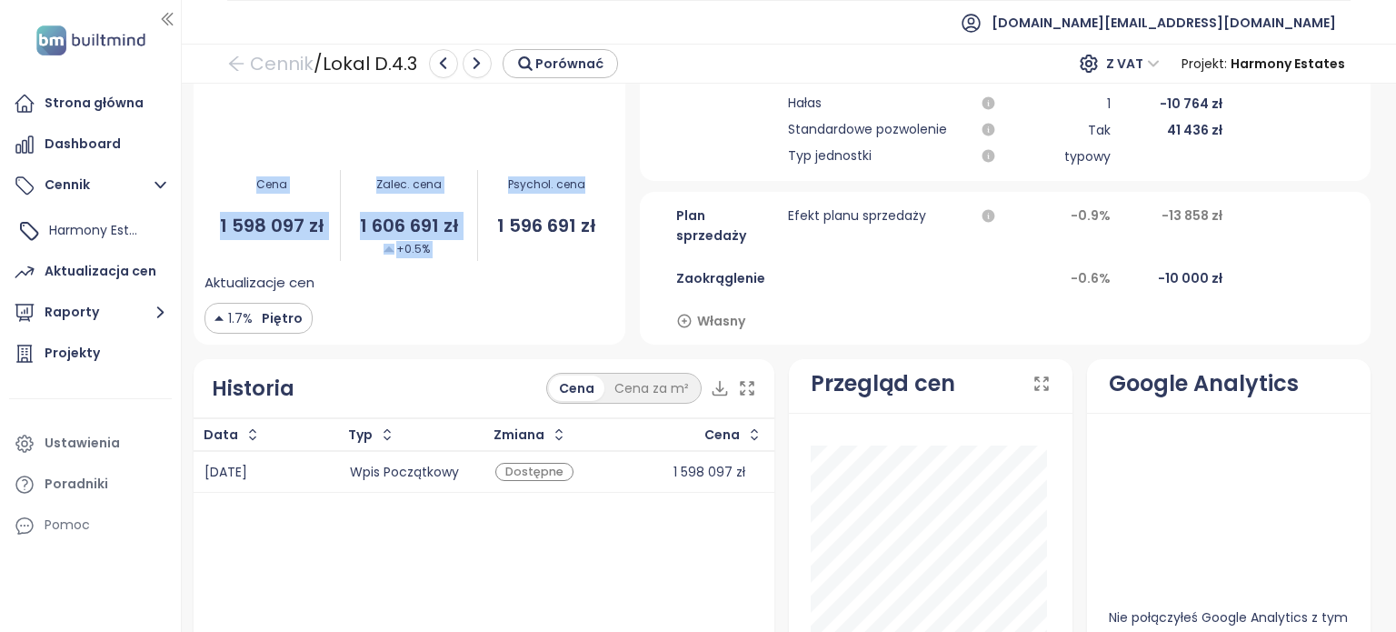
drag, startPoint x: 226, startPoint y: 175, endPoint x: 578, endPoint y: 175, distance: 351.7
click at [578, 175] on div "Cena 1 598 097 zł Zalec. cena 1 606 691 zł +0.5% Psychol. cena 1 596 691 zł" at bounding box center [410, 215] width 411 height 114
click at [578, 175] on div "Psychol. cena 1 596 691 zł" at bounding box center [546, 215] width 136 height 114
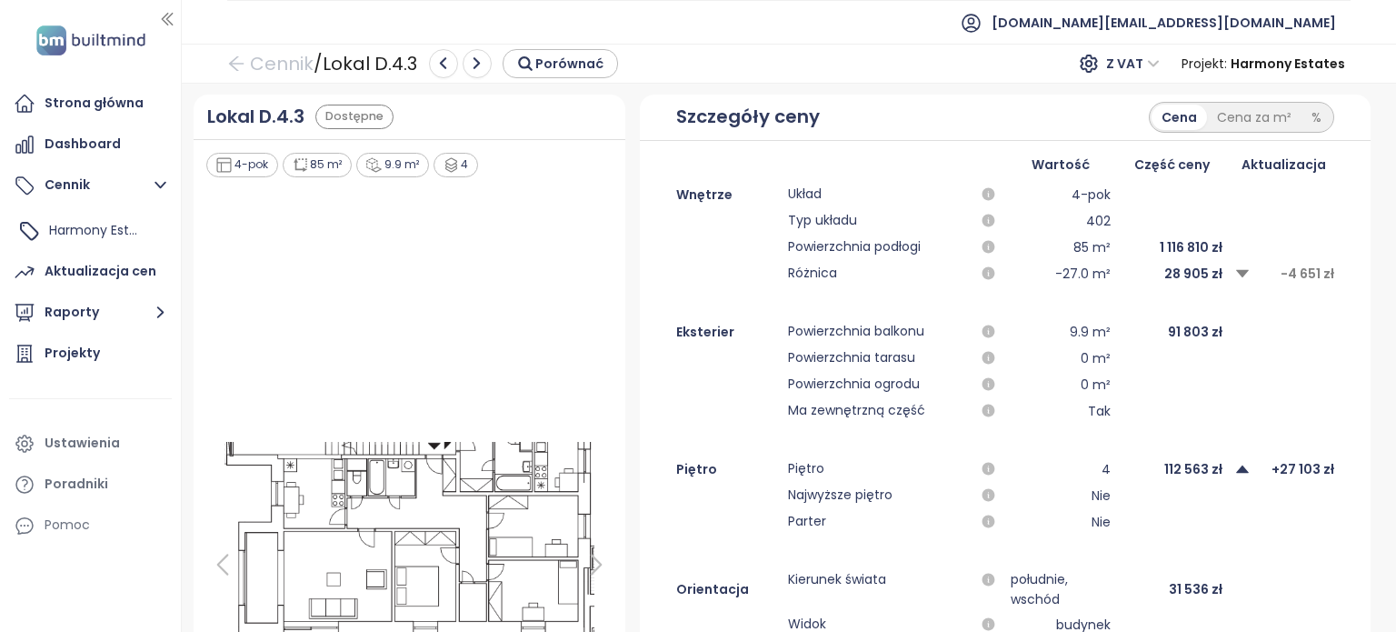
scroll to position [0, 0]
click at [116, 265] on div "Aktualizacja cen" at bounding box center [101, 271] width 112 height 23
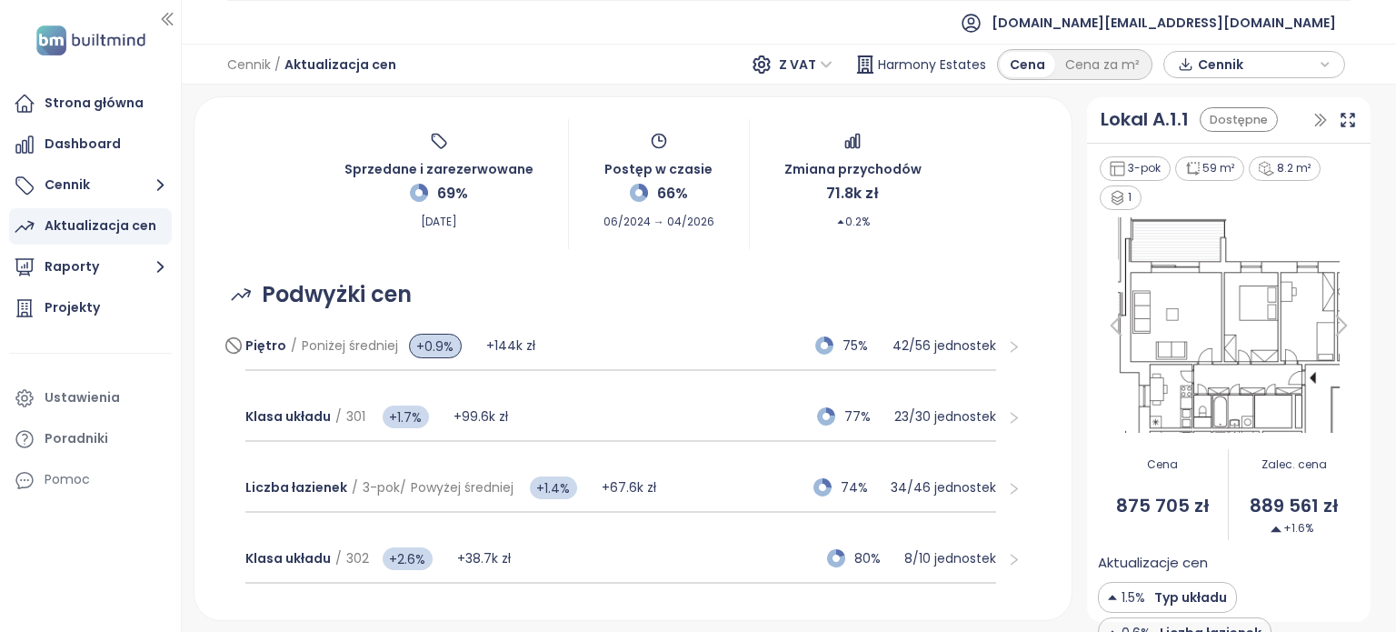
scroll to position [182, 0]
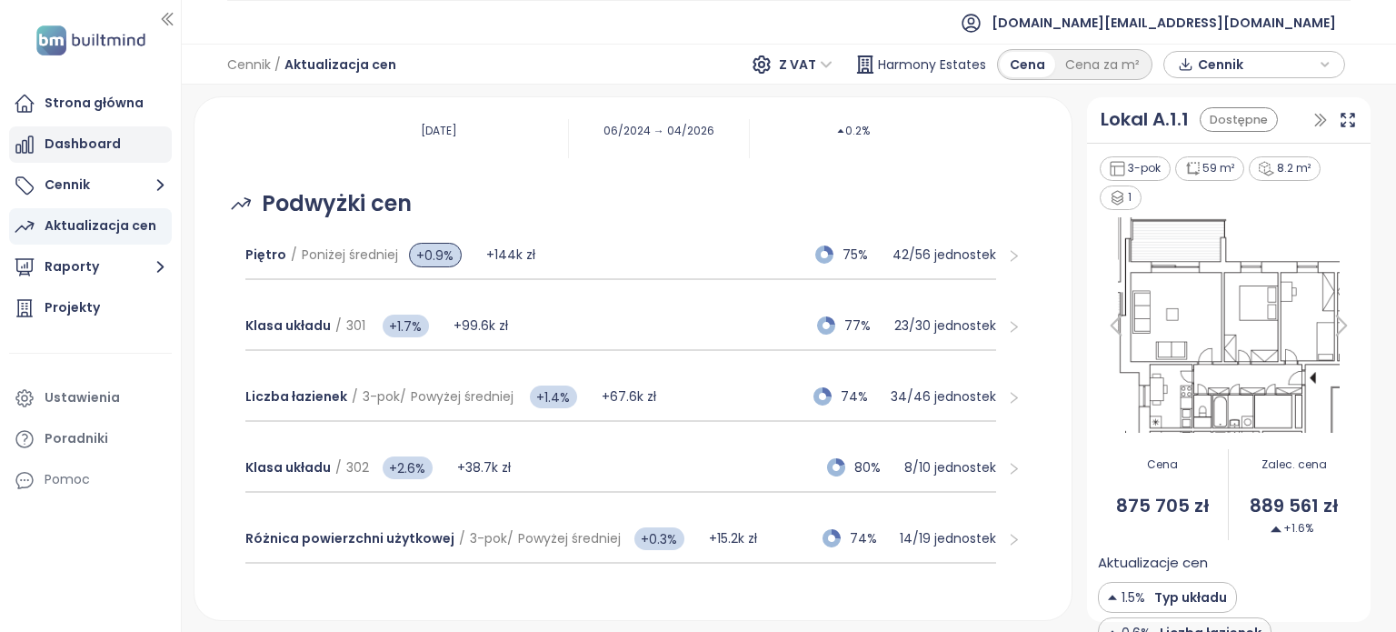
click at [75, 152] on div "Dashboard" at bounding box center [83, 144] width 76 height 23
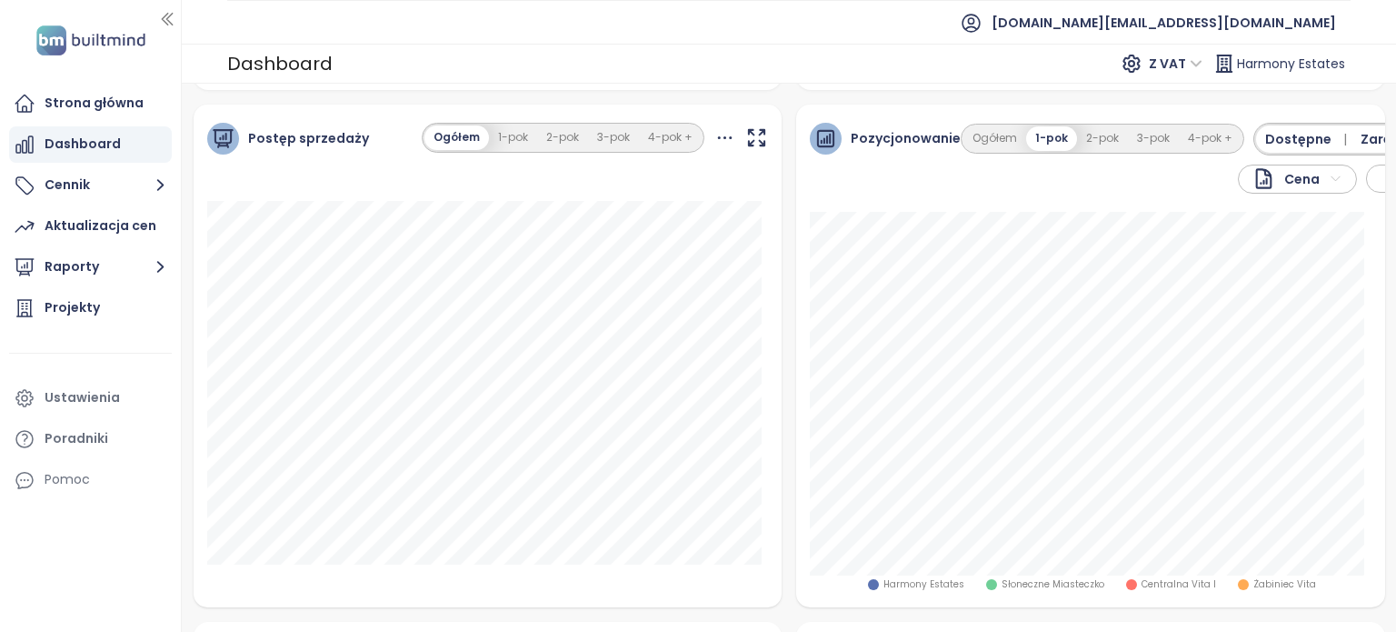
scroll to position [364, 0]
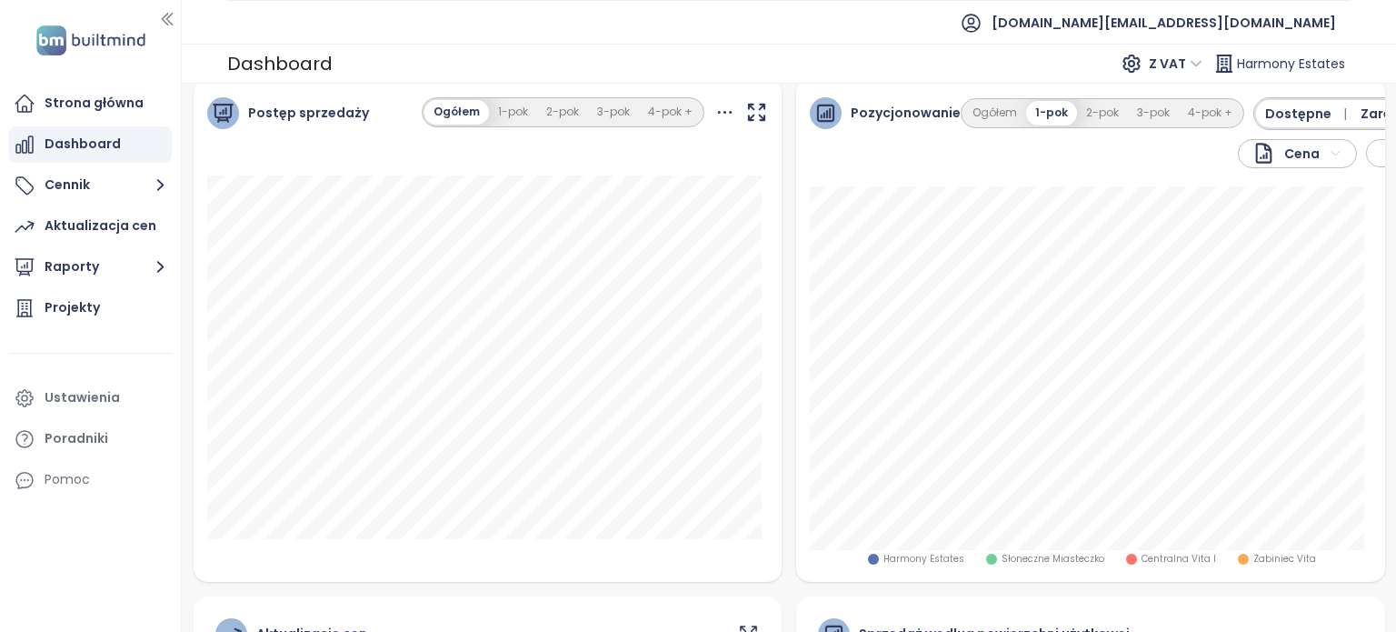
click at [1277, 109] on span "Dostępne |" at bounding box center [1309, 114] width 88 height 20
click at [1294, 112] on button "Dostępne" at bounding box center [1296, 113] width 80 height 27
click at [1361, 112] on span "Zarezerwowane" at bounding box center [1415, 114] width 108 height 20
click at [1370, 153] on icon at bounding box center [1377, 153] width 15 height 16
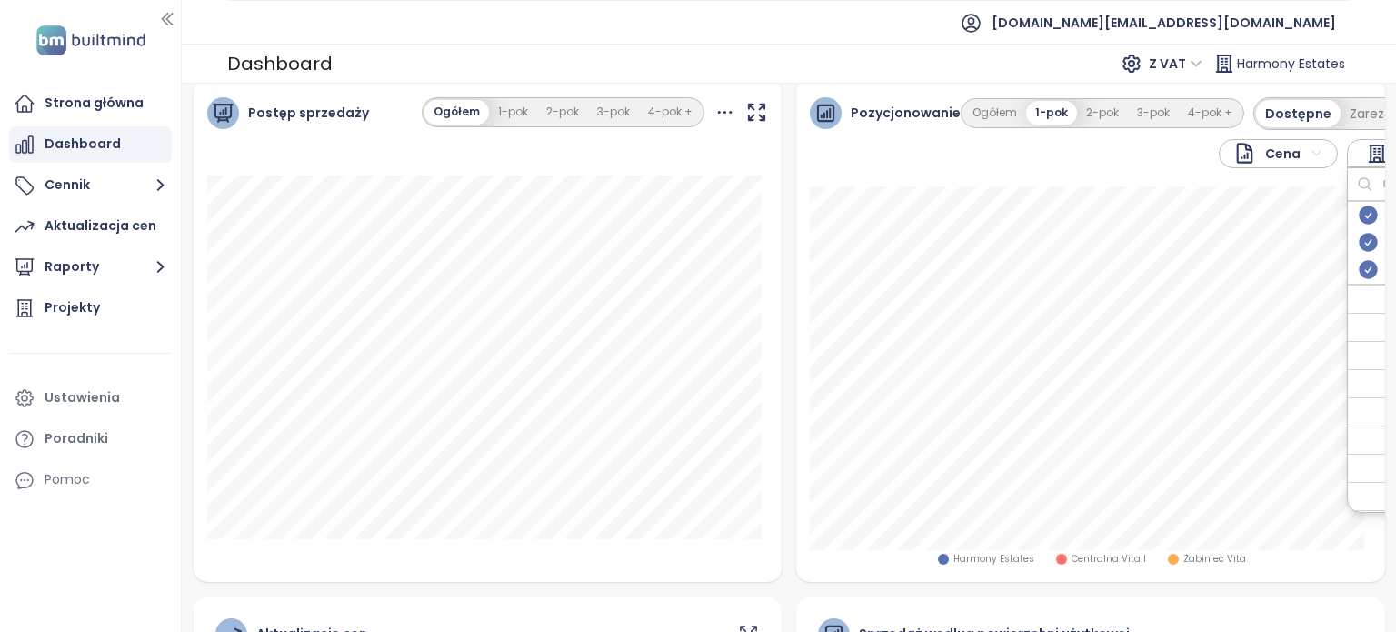
click at [1370, 153] on icon at bounding box center [1377, 153] width 15 height 16
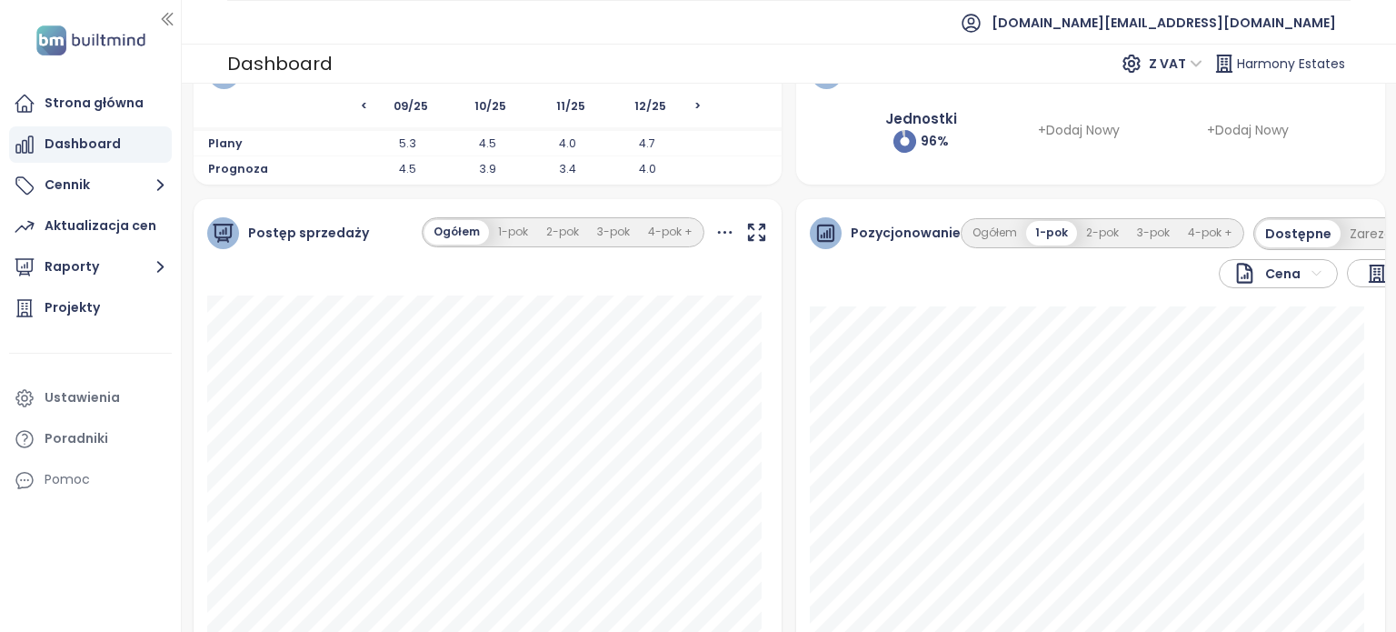
scroll to position [273, 0]
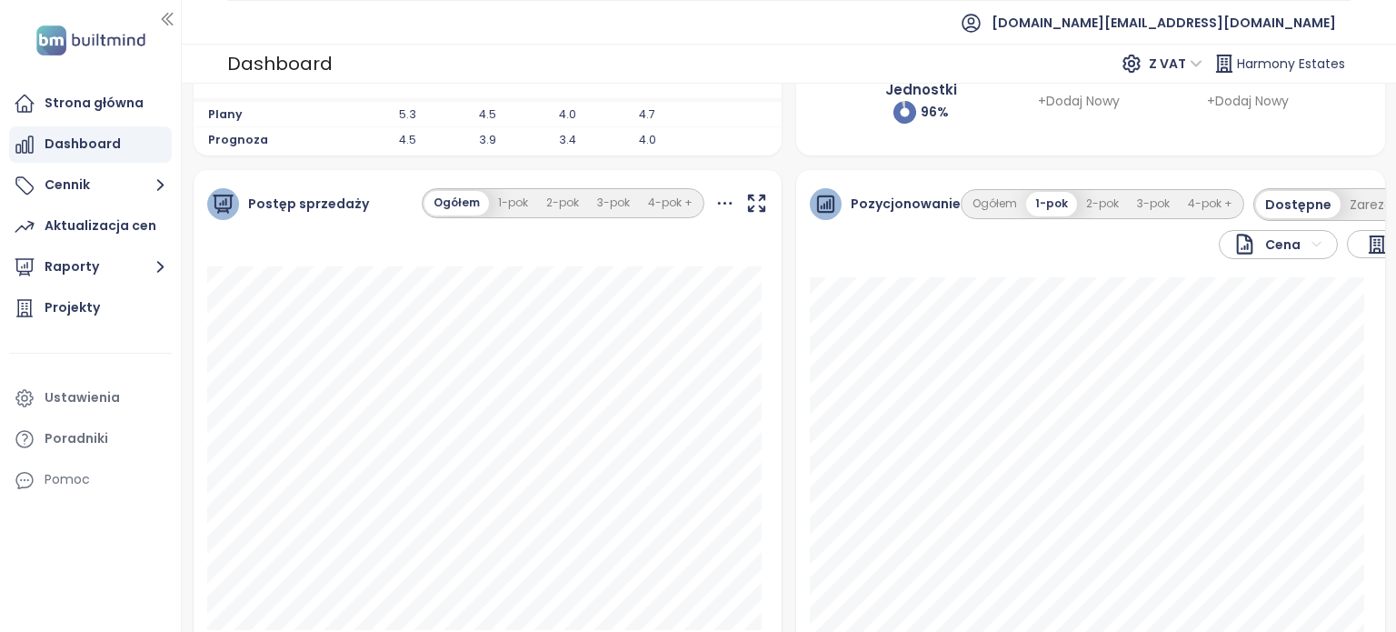
click at [1314, 242] on html "Strona główna Dashboard Cennik Aktualizacja cen Raporty Projekty Ustawienia Por…" at bounding box center [698, 316] width 1396 height 632
click at [1298, 303] on span "Cena za m²" at bounding box center [1268, 304] width 92 height 25
click at [120, 116] on div "Strona główna" at bounding box center [90, 103] width 163 height 36
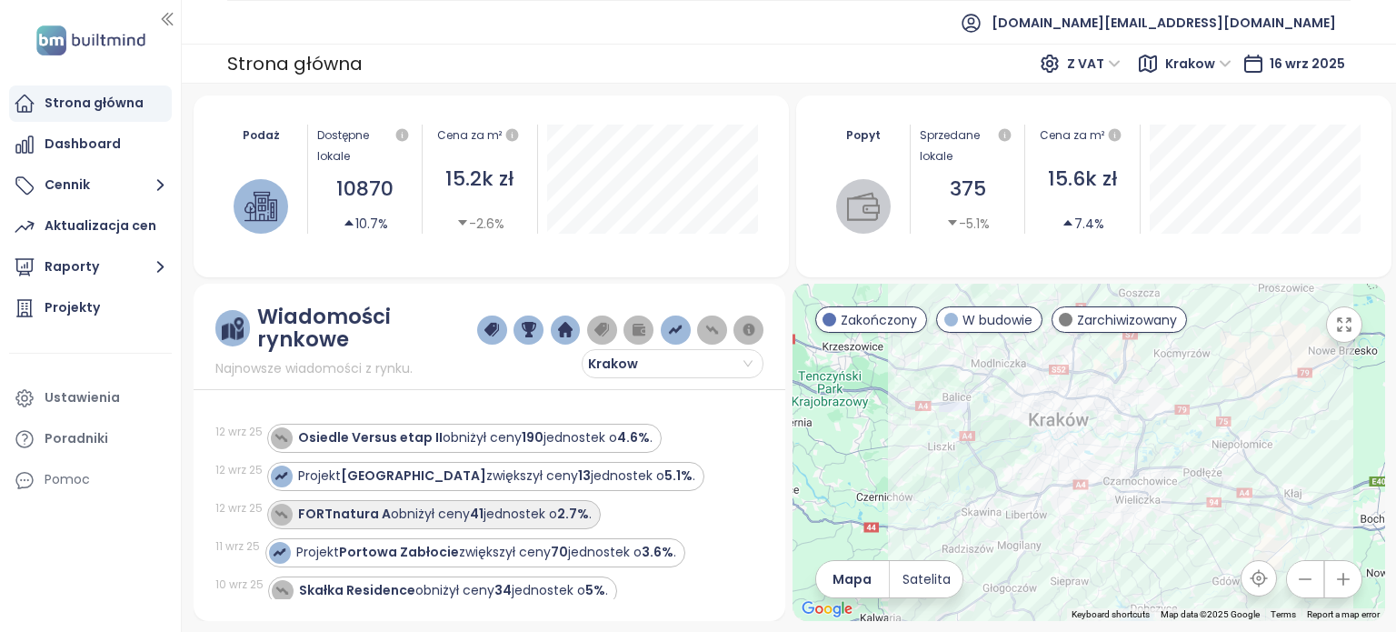
click at [556, 522] on div "FORTnatura A obniżył ceny 41 jednostek o 2.7% ." at bounding box center [445, 513] width 294 height 19
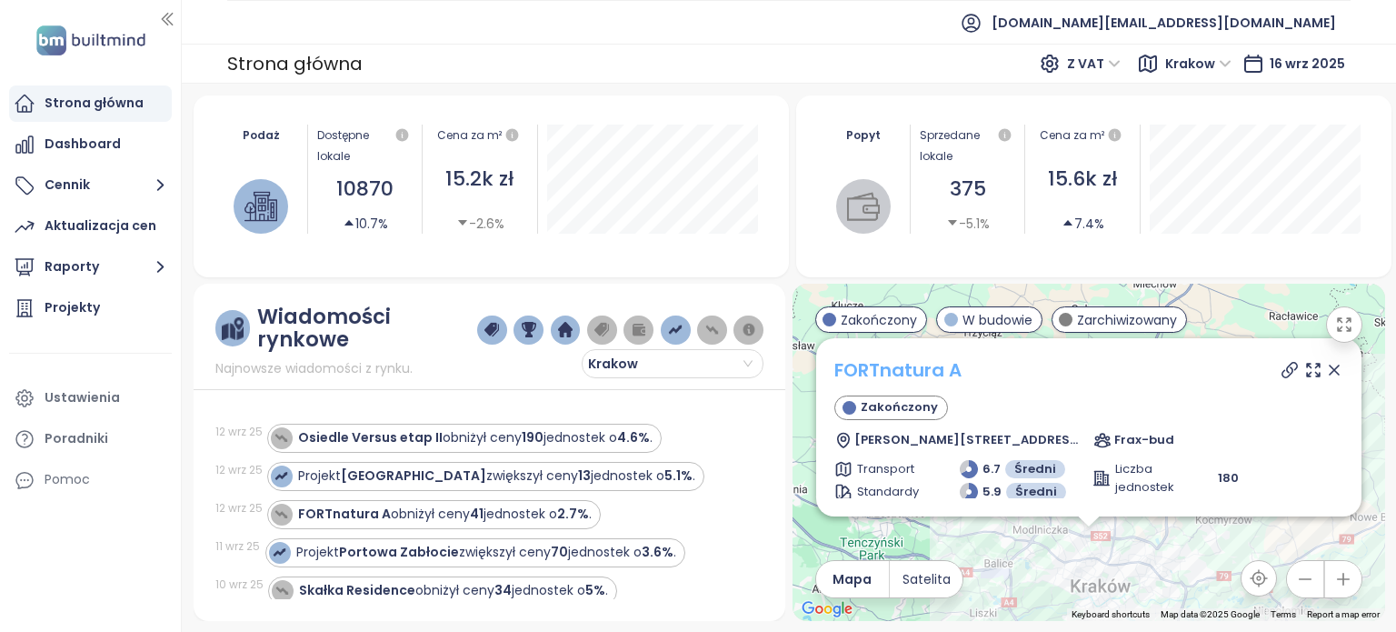
click at [934, 369] on link "FORTnatura A" at bounding box center [897, 369] width 127 height 25
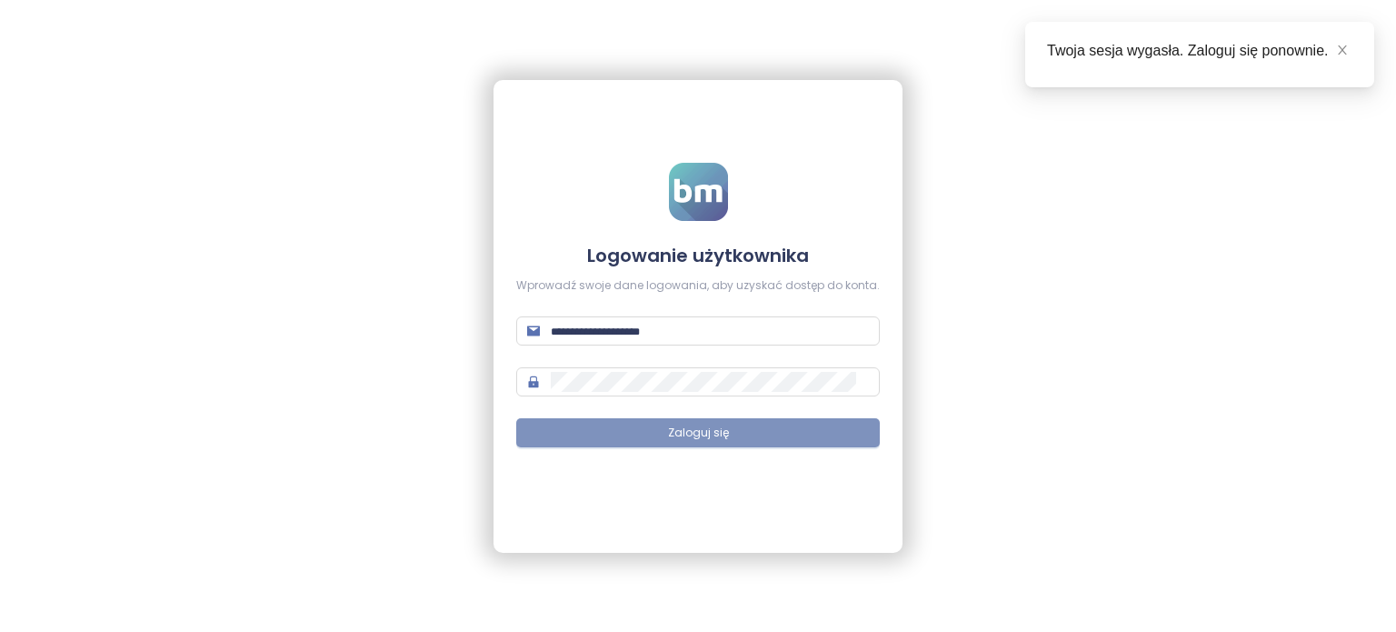
type input "**********"
click at [771, 429] on button "Zaloguj się" at bounding box center [698, 432] width 364 height 29
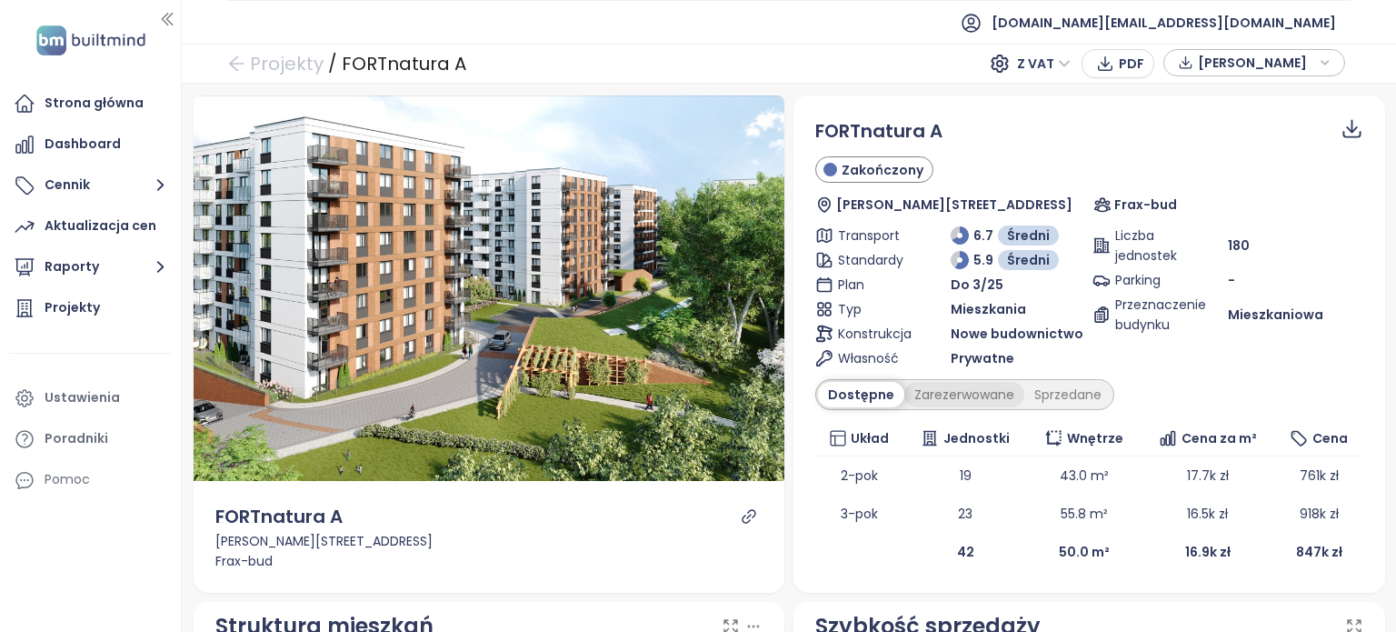
click at [926, 396] on div "Zarezerwowane" at bounding box center [964, 394] width 120 height 25
click at [849, 395] on div "Dostępne" at bounding box center [859, 394] width 82 height 25
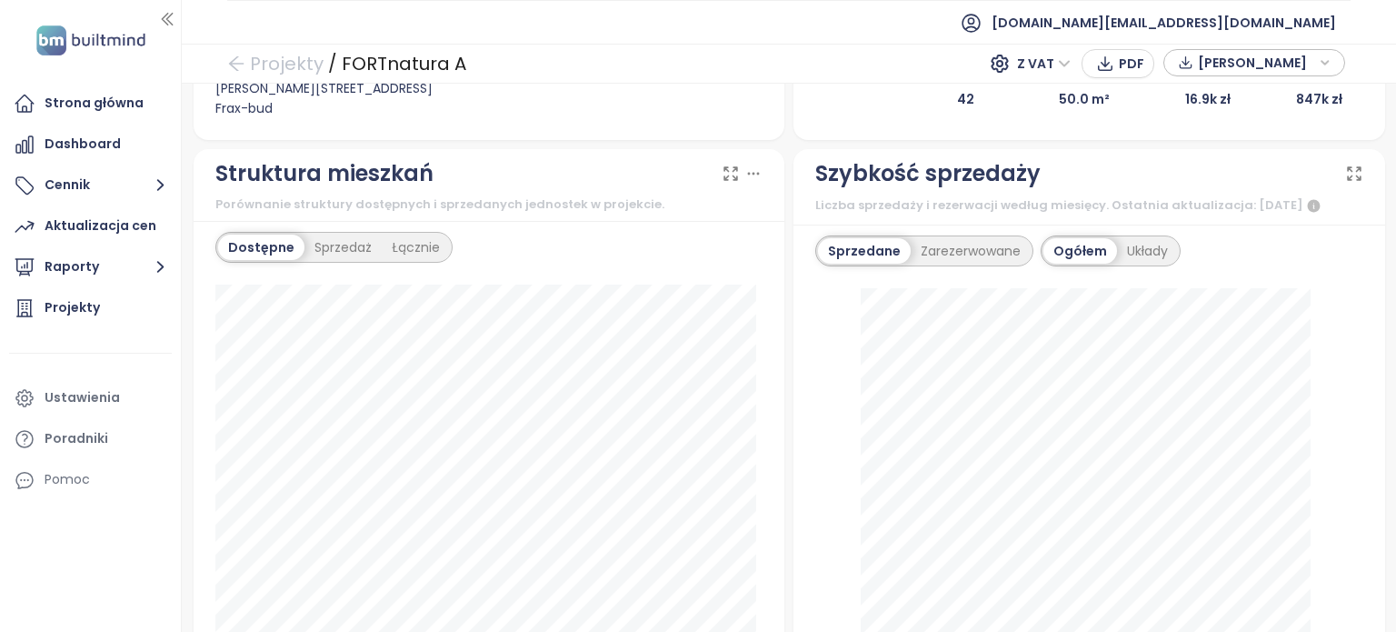
scroll to position [454, 0]
click at [1119, 261] on div "Układy" at bounding box center [1147, 248] width 61 height 25
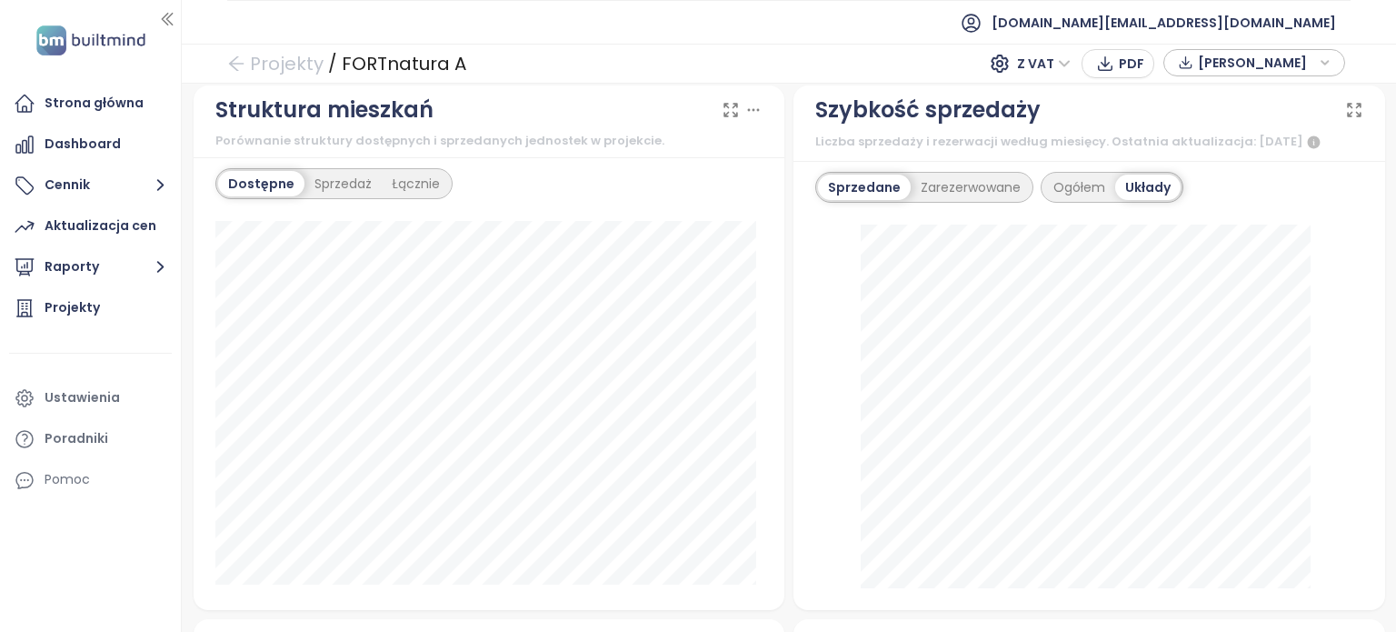
scroll to position [545, 0]
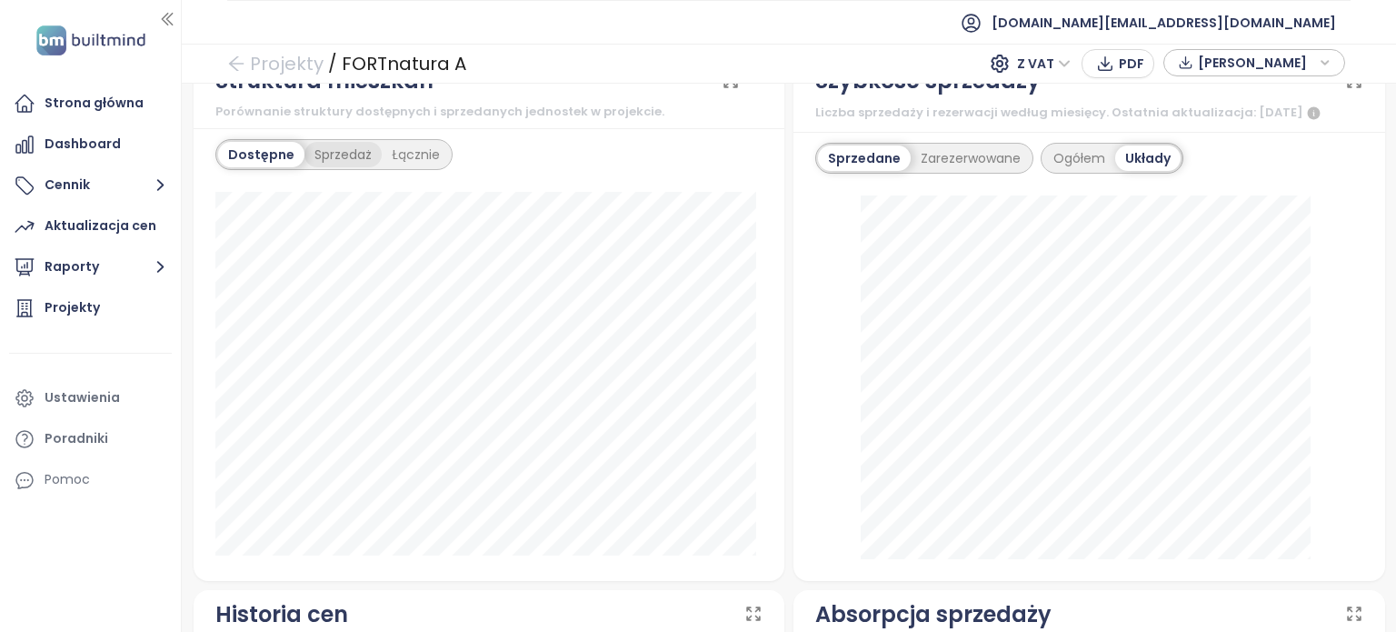
click at [363, 159] on div "Sprzedaż" at bounding box center [342, 154] width 77 height 25
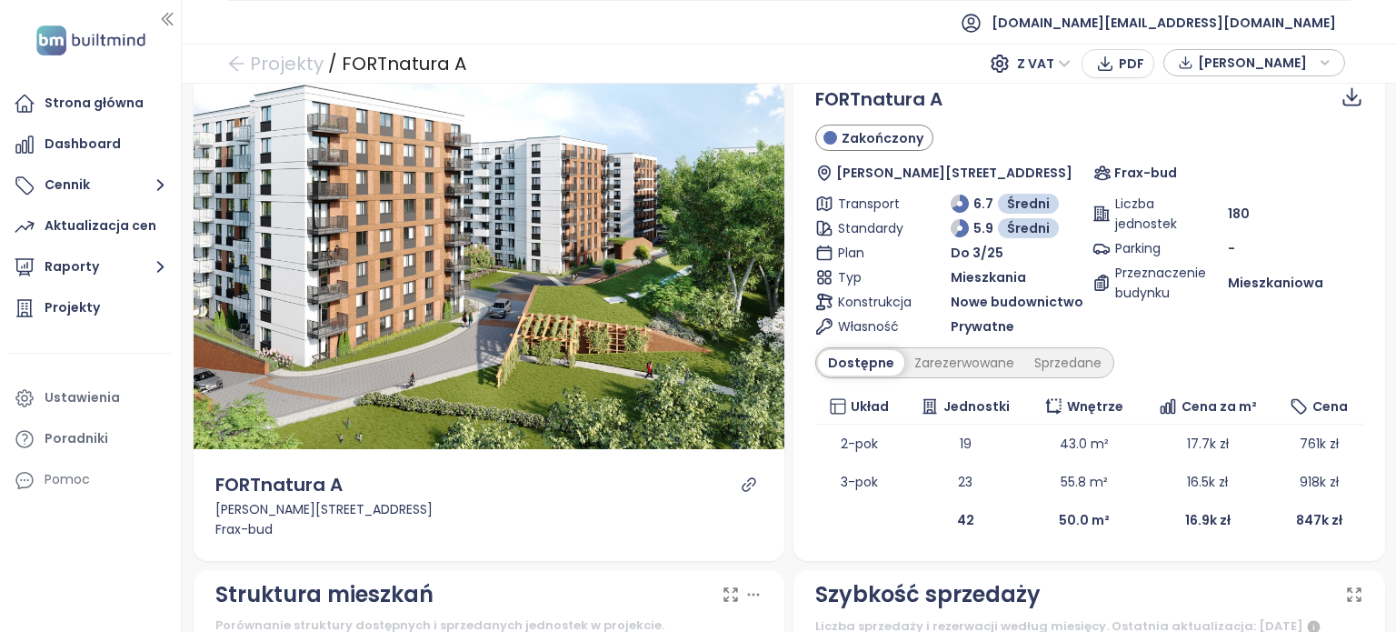
scroll to position [0, 0]
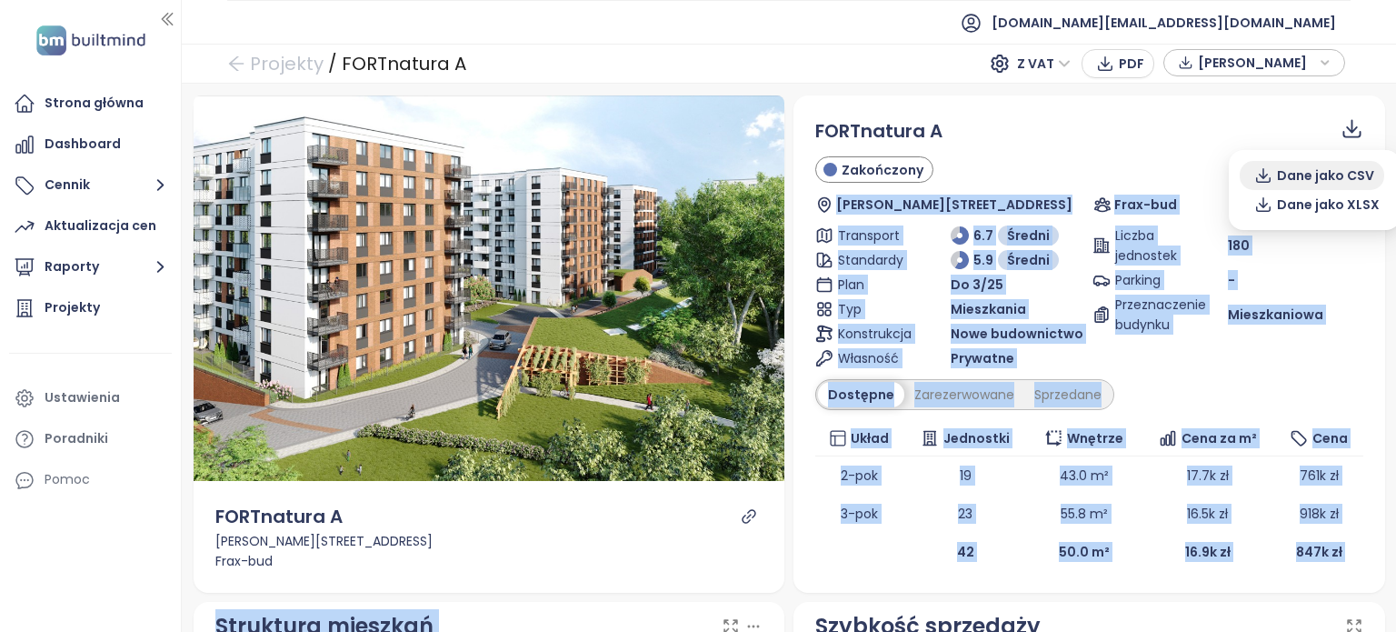
click at [1344, 161] on body "Strona główna Dashboard Cennik Aktualizacja cen Raporty Projekty Ustawienia Por…" at bounding box center [698, 316] width 1396 height 632
drag, startPoint x: 1344, startPoint y: 161, endPoint x: 1359, endPoint y: 208, distance: 49.4
click at [1360, 210] on div "Dane jako CSV Dane jako XLSX" at bounding box center [1315, 190] width 150 height 58
click at [1359, 209] on span "Dane jako XLSX" at bounding box center [1328, 205] width 103 height 20
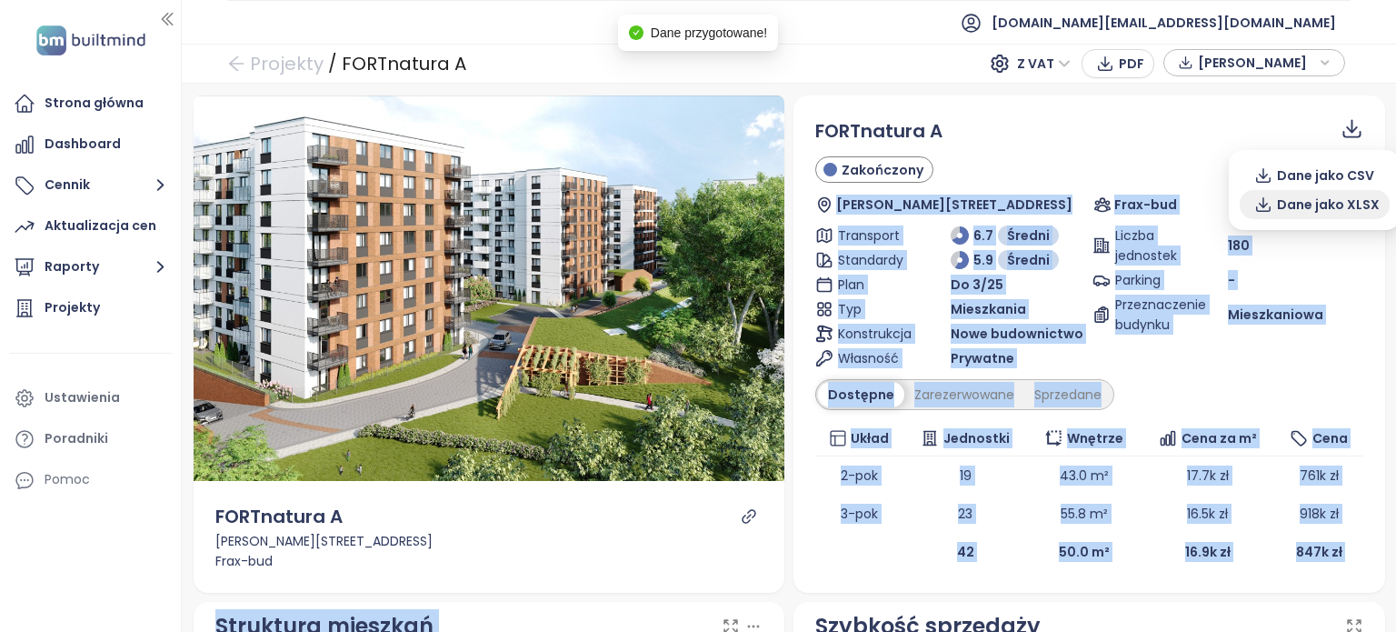
click at [1359, 207] on span "Dane jako XLSX" at bounding box center [1328, 205] width 103 height 20
click at [1342, 264] on div "Liczba jednostek 180" at bounding box center [1227, 245] width 271 height 40
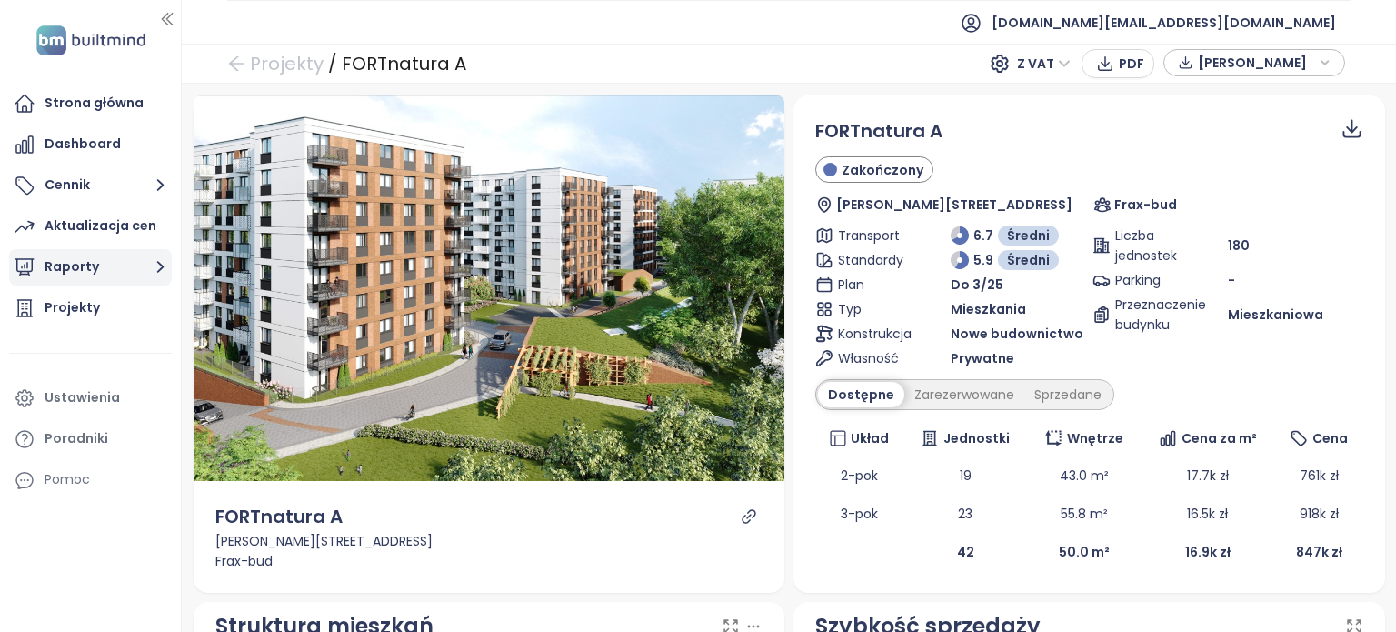
click at [91, 271] on button "Raporty" at bounding box center [90, 267] width 163 height 36
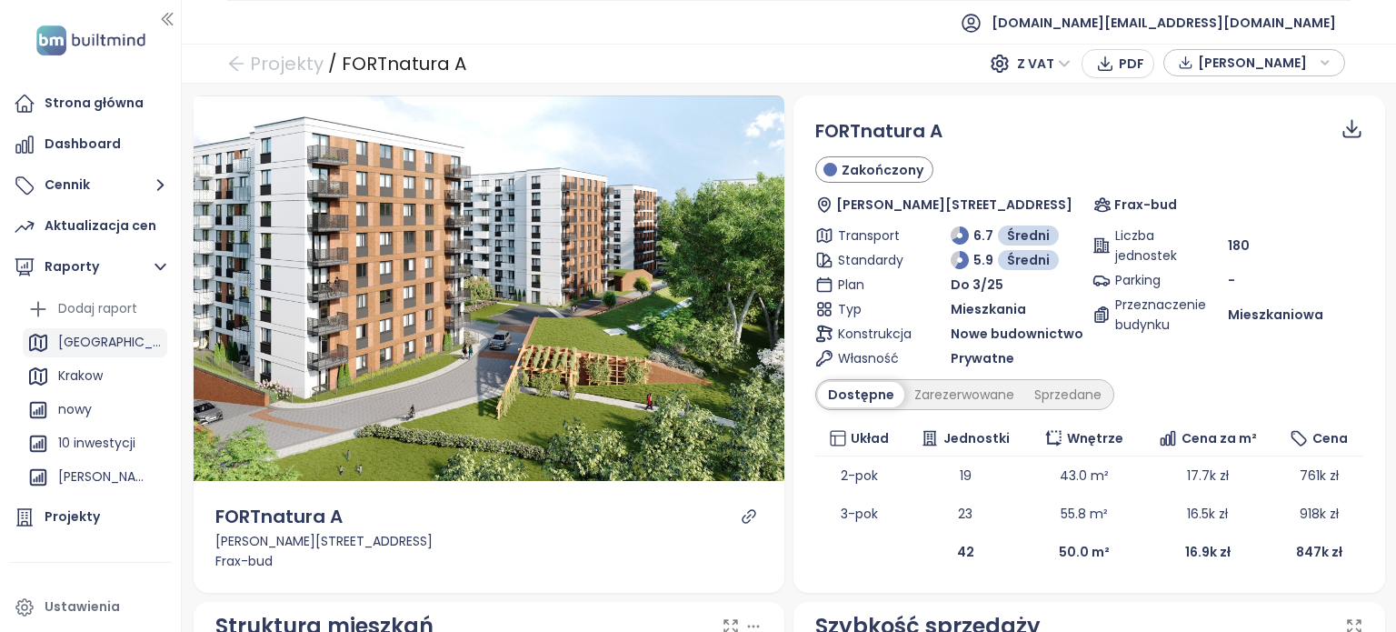
click at [103, 344] on div "[GEOGRAPHIC_DATA]" at bounding box center [110, 342] width 105 height 23
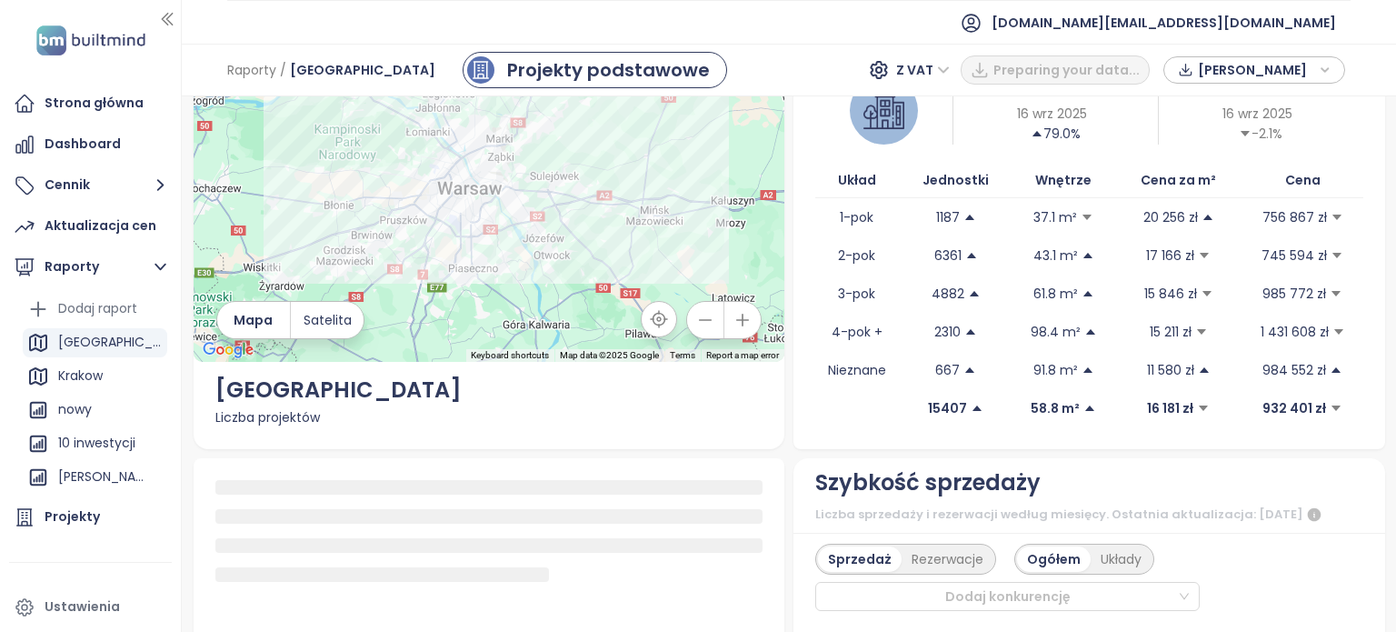
scroll to position [91, 0]
